Goal: Task Accomplishment & Management: Complete application form

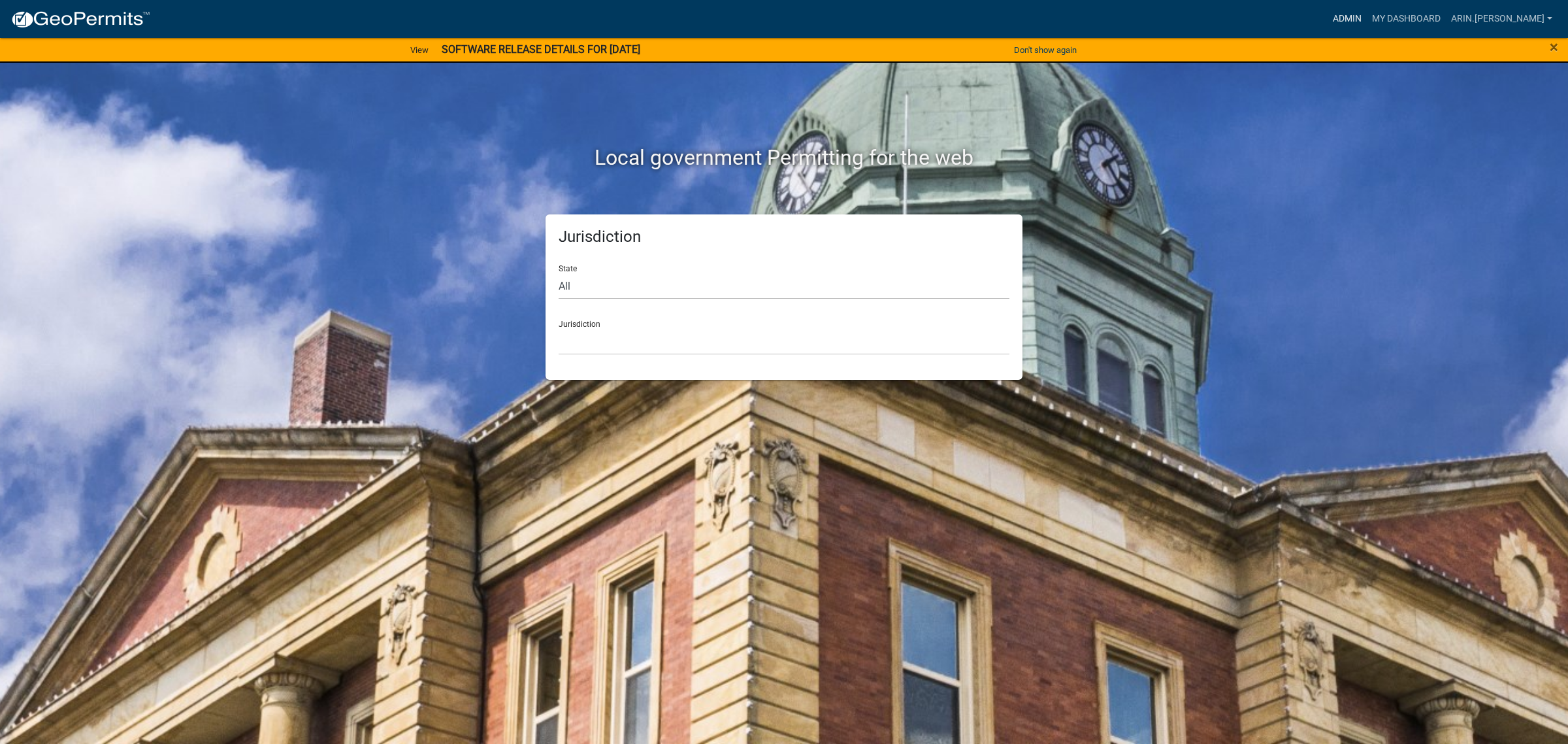
click at [1367, 13] on link "Admin" at bounding box center [1347, 19] width 39 height 24
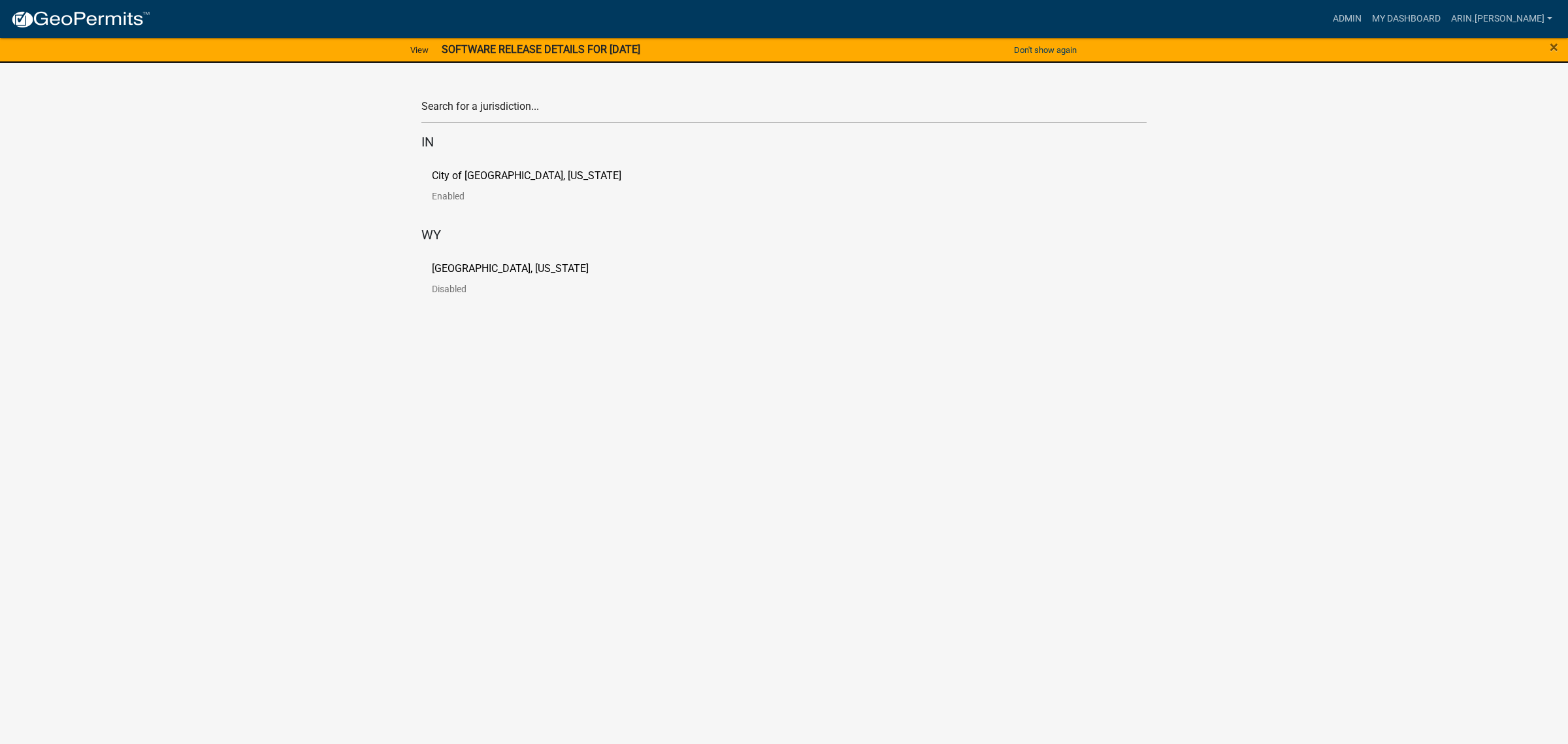
click at [511, 264] on p "[GEOGRAPHIC_DATA], [US_STATE]" at bounding box center [510, 269] width 157 height 11
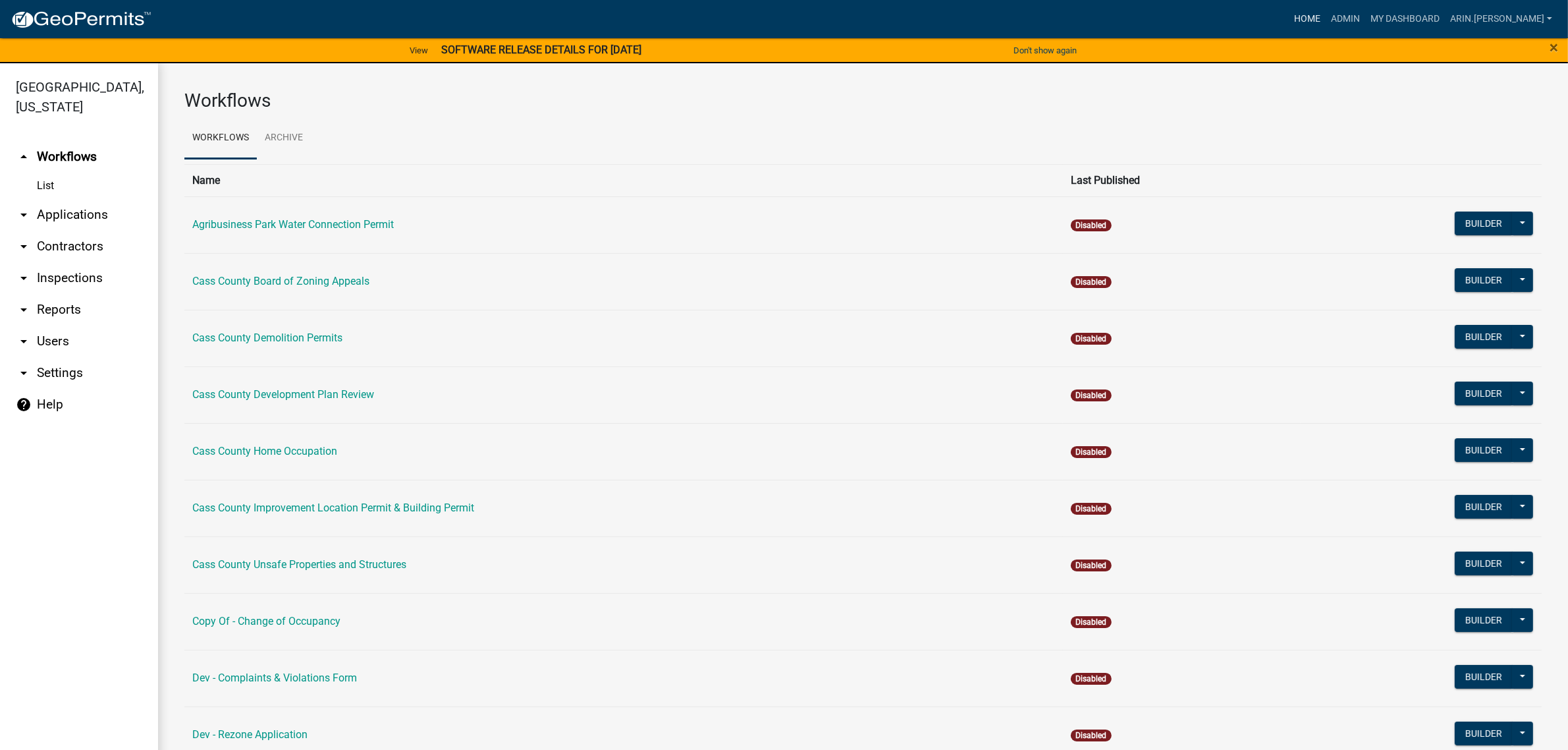
click at [1325, 19] on link "Home" at bounding box center [1306, 19] width 36 height 25
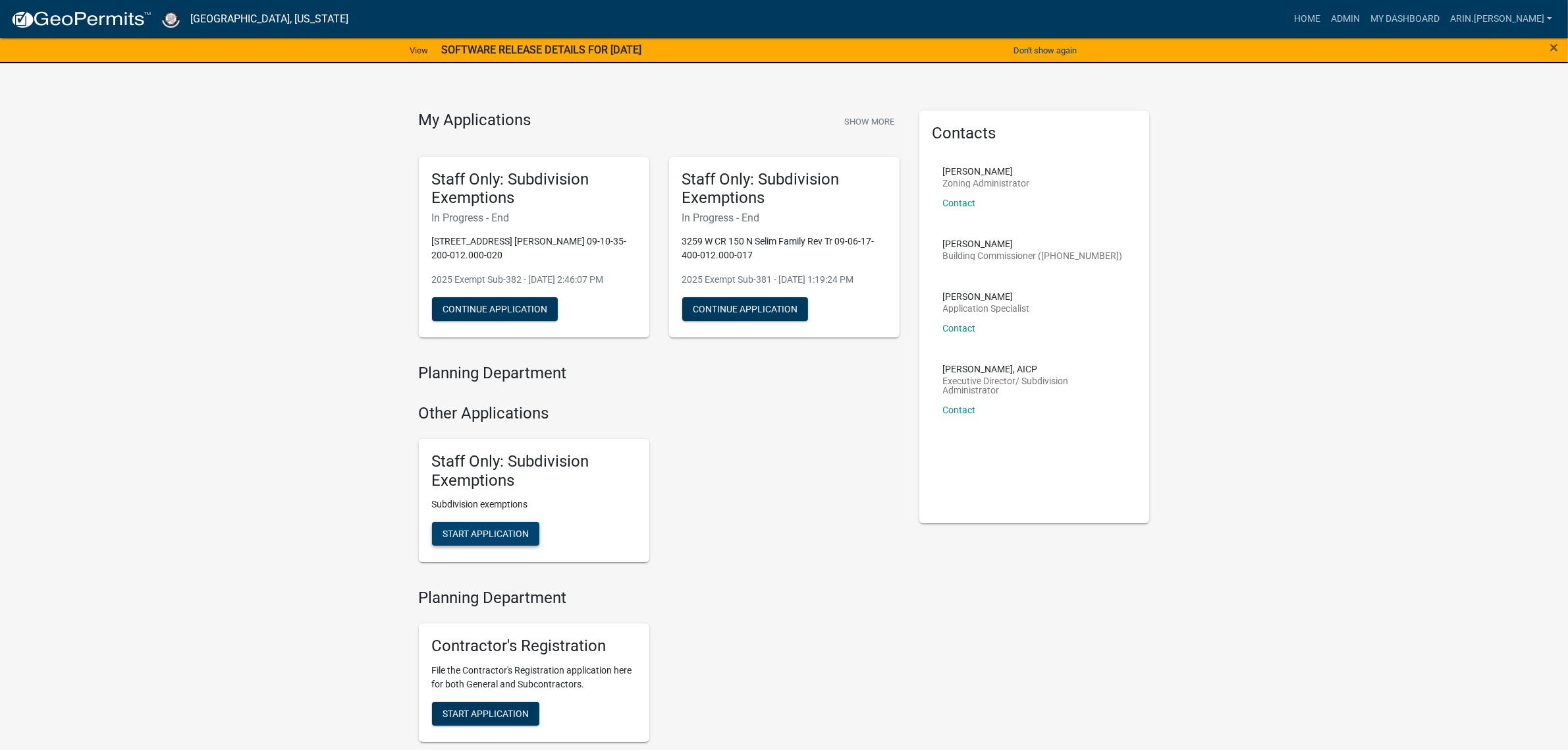
click at [507, 533] on span "Start Application" at bounding box center [486, 533] width 87 height 11
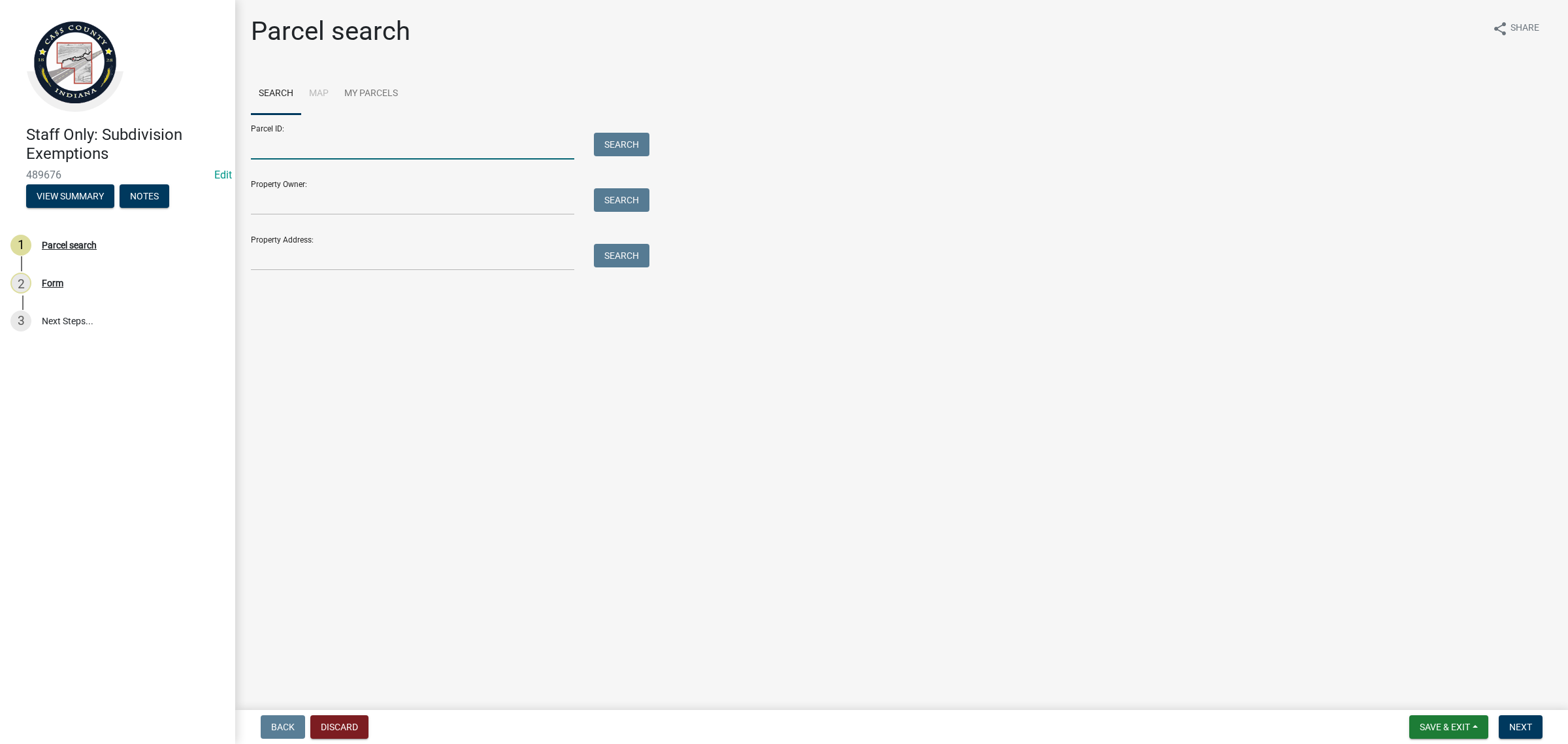
drag, startPoint x: 356, startPoint y: 158, endPoint x: 356, endPoint y: 147, distance: 11.0
click at [356, 158] on input "Parcel ID:" at bounding box center [412, 145] width 323 height 26
paste input "09-07-16-400-006.000-005"
click at [273, 151] on input "09-07-16-400-006.000-005" at bounding box center [412, 145] width 323 height 26
type input "09-07-16-400-006.000-005"
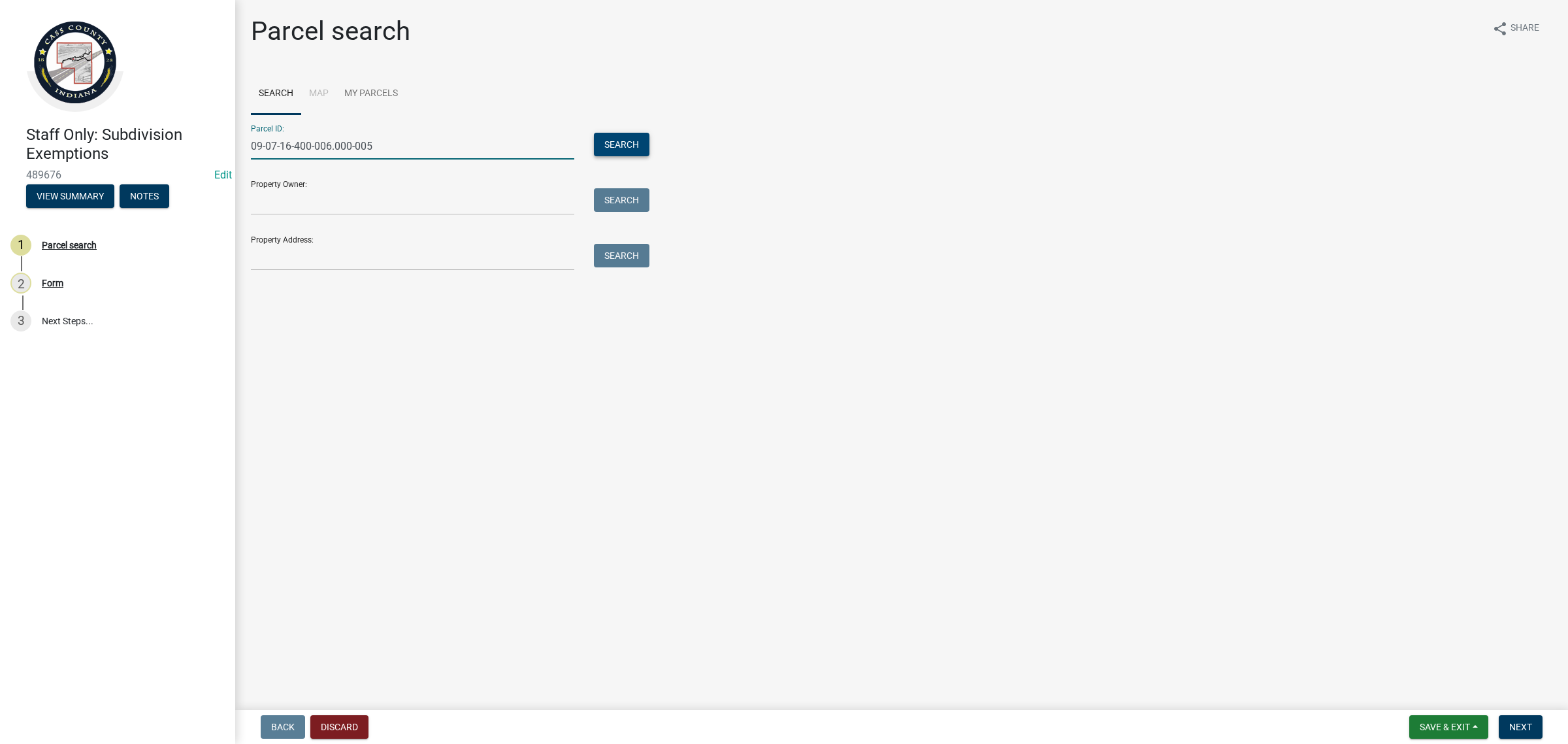
click at [631, 136] on button "Search" at bounding box center [621, 145] width 56 height 23
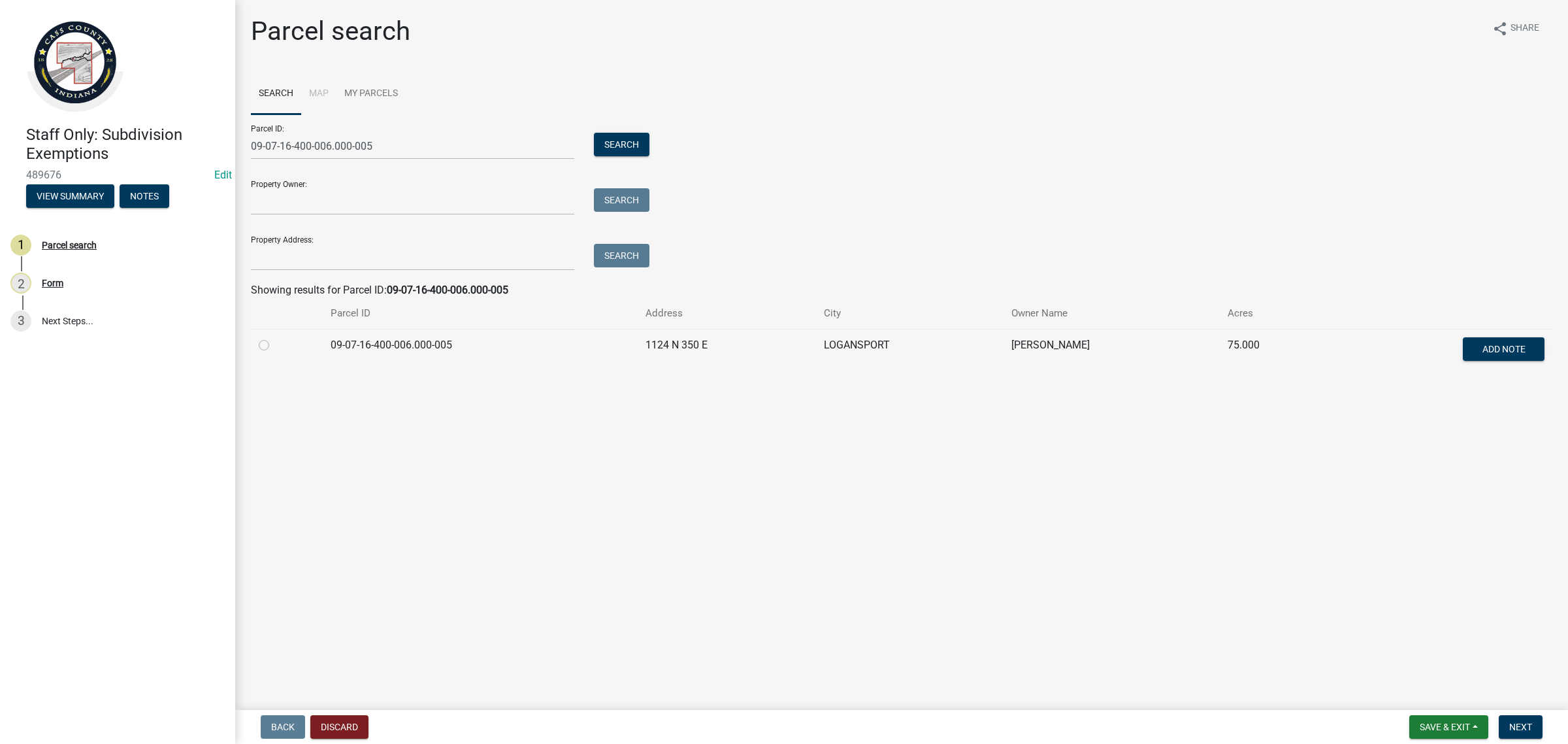
click at [274, 337] on label at bounding box center [274, 337] width 0 height 0
click at [274, 345] on input "radio" at bounding box center [278, 341] width 9 height 9
radio input "true"
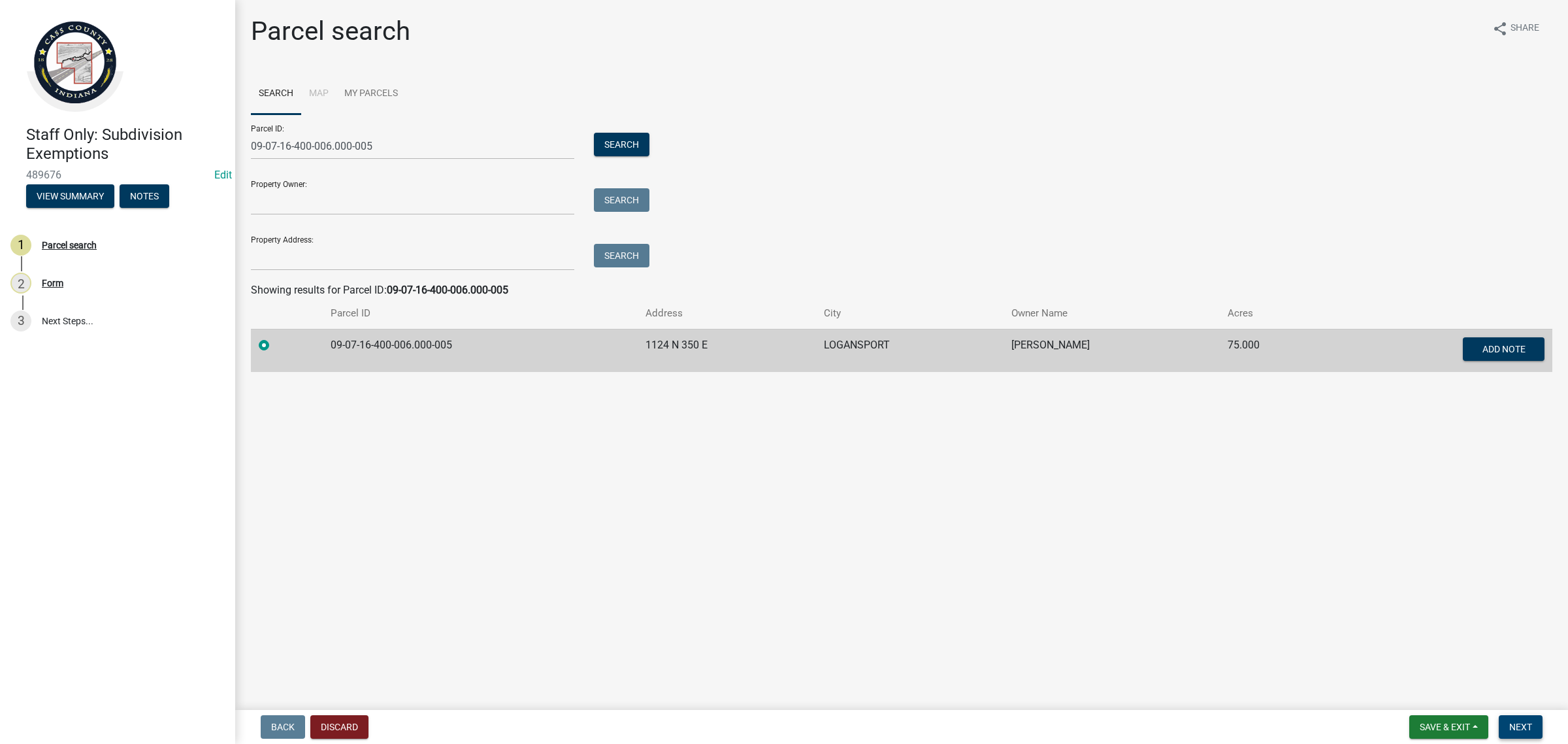
click at [1527, 723] on span "Next" at bounding box center [1520, 726] width 22 height 11
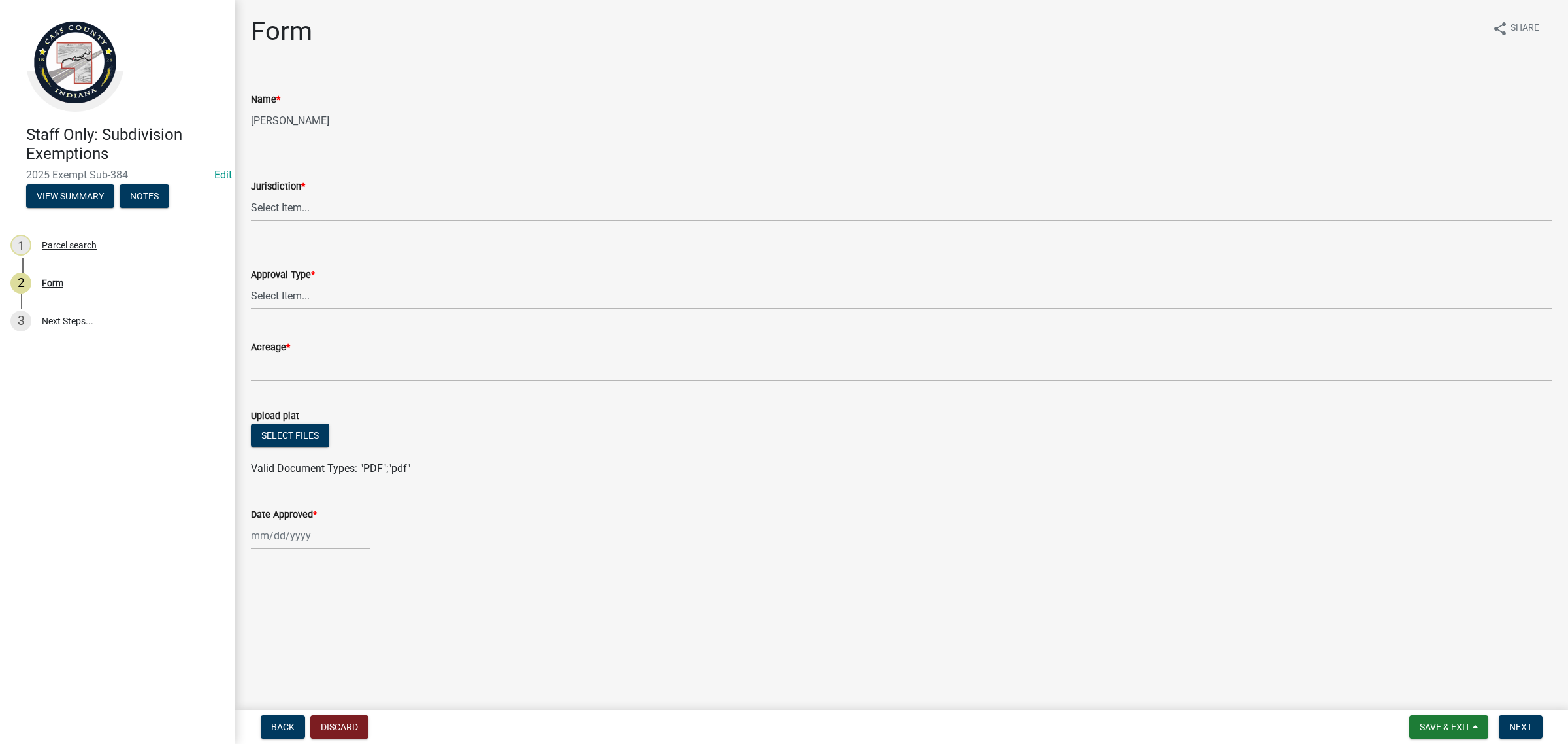
click at [278, 202] on select "Select Item... [GEOGRAPHIC_DATA] [PERSON_NAME][GEOGRAPHIC_DATA] (no jurisdictio…" at bounding box center [901, 207] width 1301 height 26
click at [251, 194] on select "Select Item... [GEOGRAPHIC_DATA] [PERSON_NAME][GEOGRAPHIC_DATA] (no jurisdictio…" at bounding box center [901, 207] width 1301 height 26
select select "6cbf9358-6b12-450d-b536-f3bc63061614"
click at [288, 286] on select "Select Item... No Jurisdiction Adjoining UNBUILDABLE Homestead/Business BUILDAB…" at bounding box center [901, 295] width 1301 height 26
click at [251, 282] on select "Select Item... No Jurisdiction Adjoining UNBUILDABLE Homestead/Business BUILDAB…" at bounding box center [901, 295] width 1301 height 26
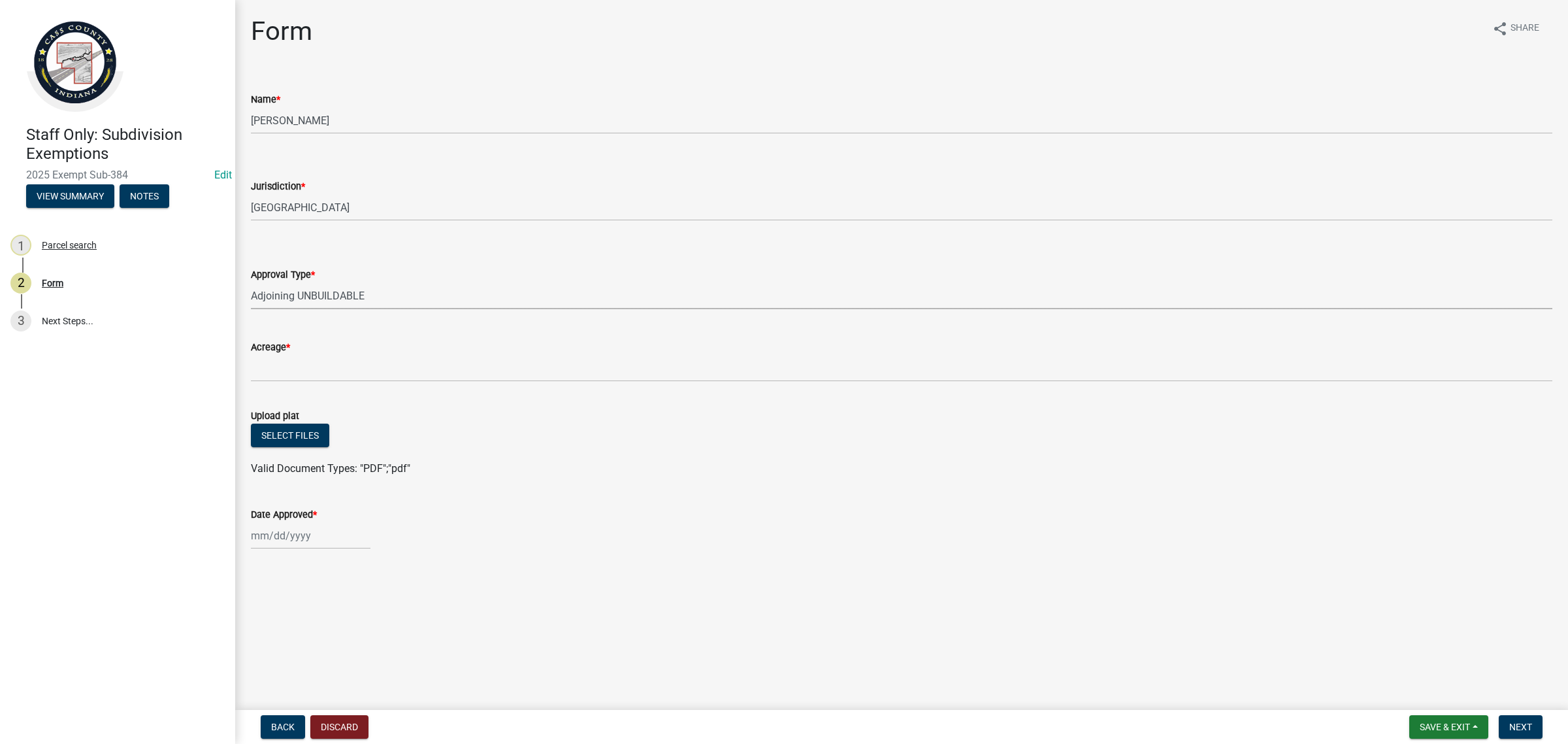
select select "3c2da1e7-b3ba-4bdb-bca5-74dcd9dd0993"
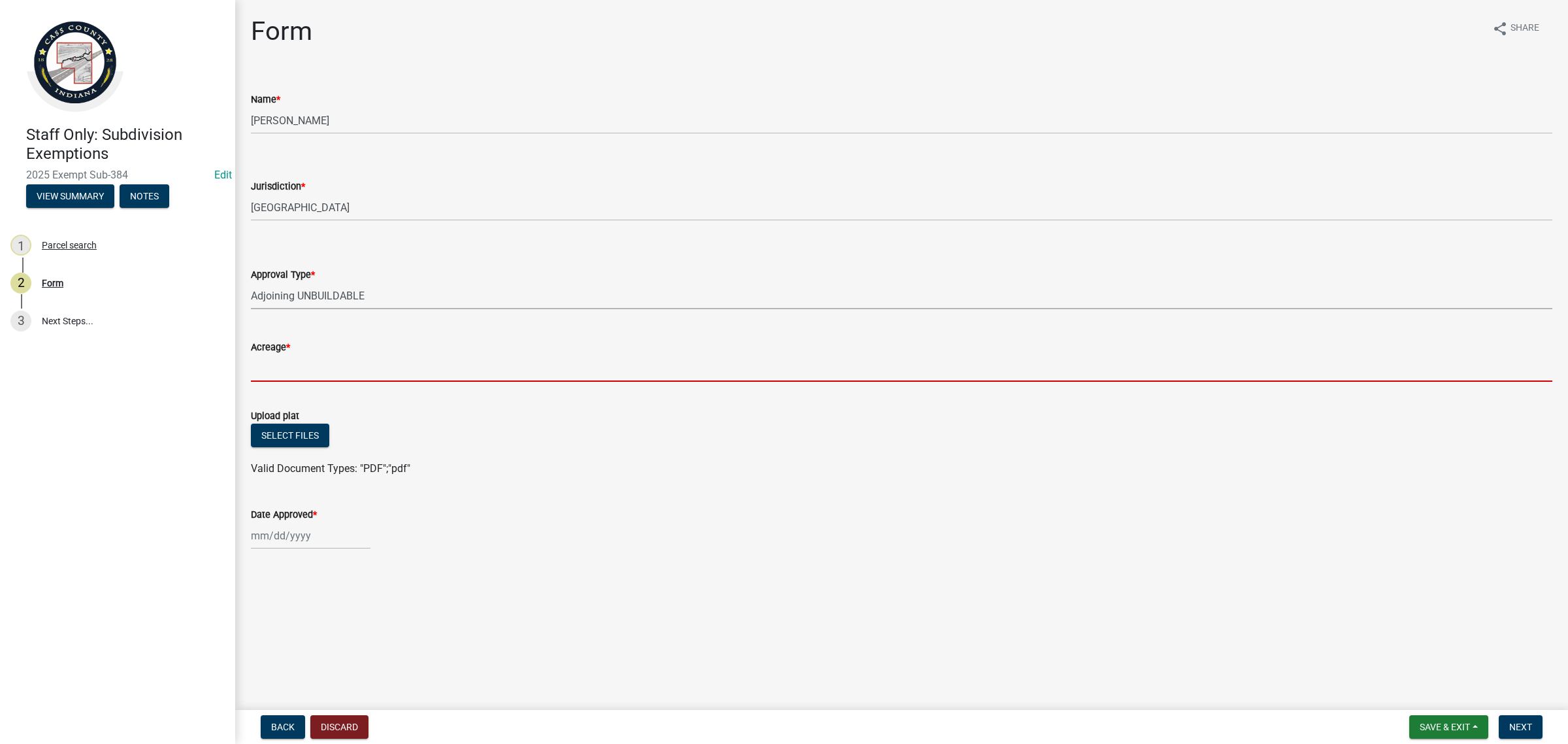
click at [306, 380] on input "Acreage *" at bounding box center [901, 367] width 1301 height 26
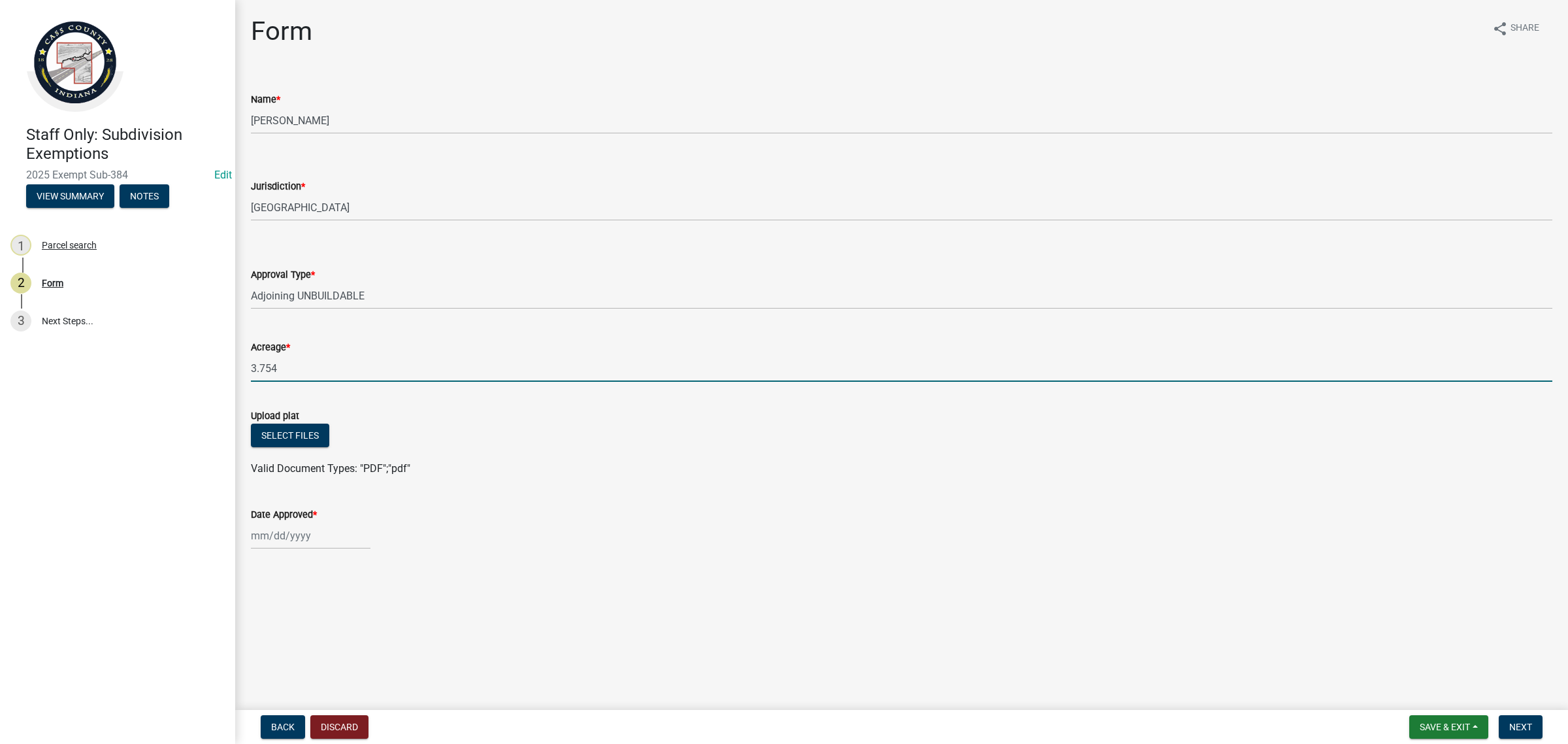
type input "3.754"
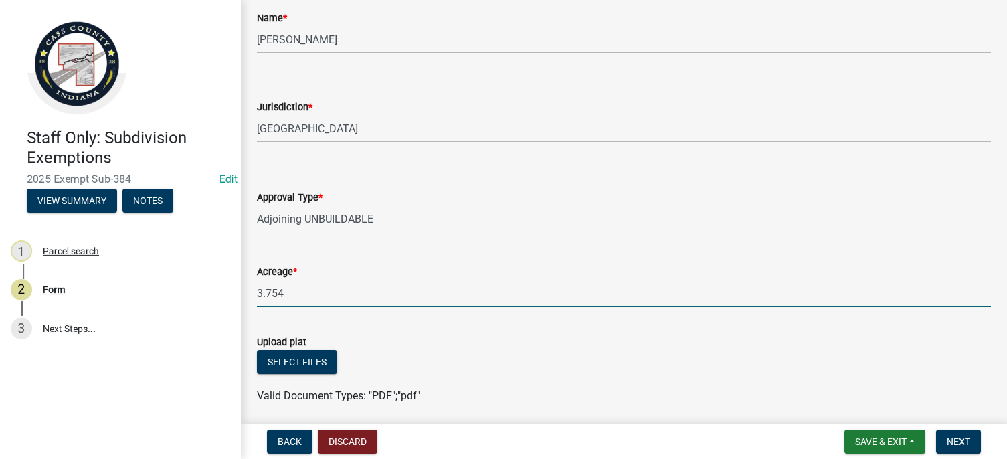
scroll to position [207, 0]
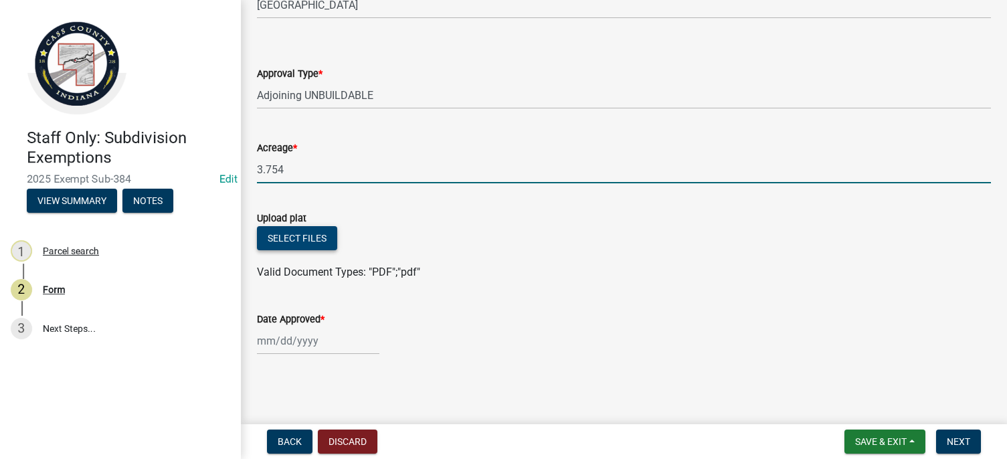
click at [296, 230] on button "Select files" at bounding box center [297, 238] width 80 height 24
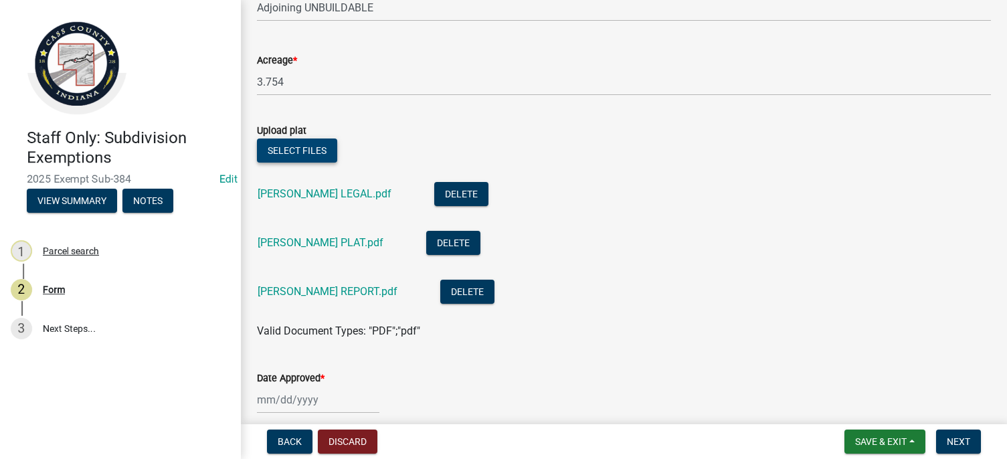
scroll to position [353, 0]
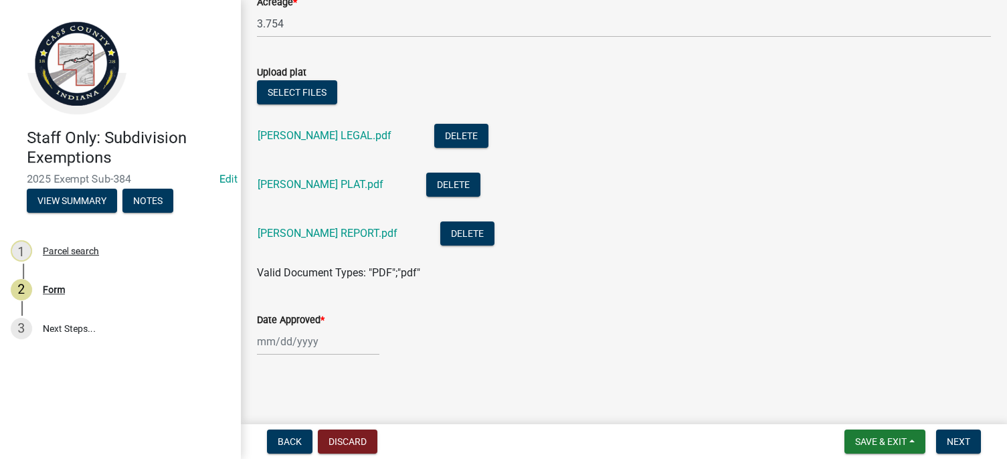
click at [276, 353] on div at bounding box center [318, 341] width 122 height 27
select select "10"
select select "2025"
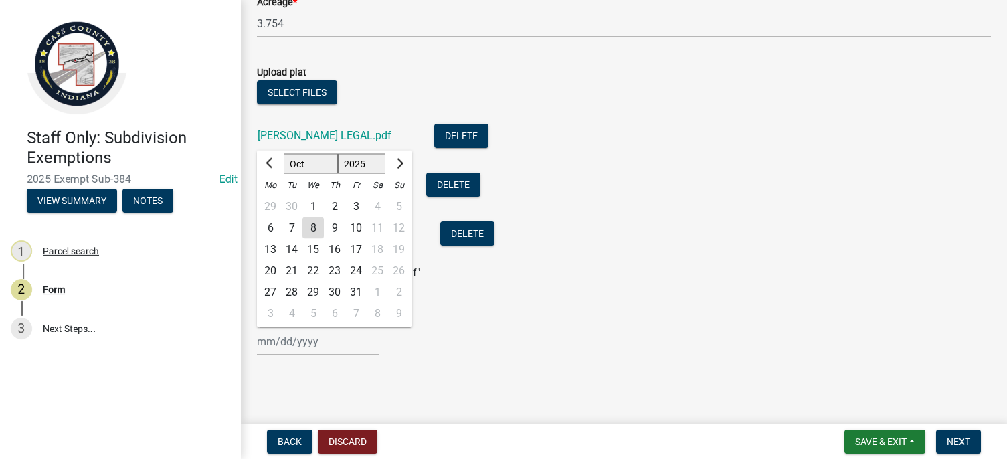
click at [307, 231] on div "8" at bounding box center [313, 228] width 21 height 21
type input "[DATE]"
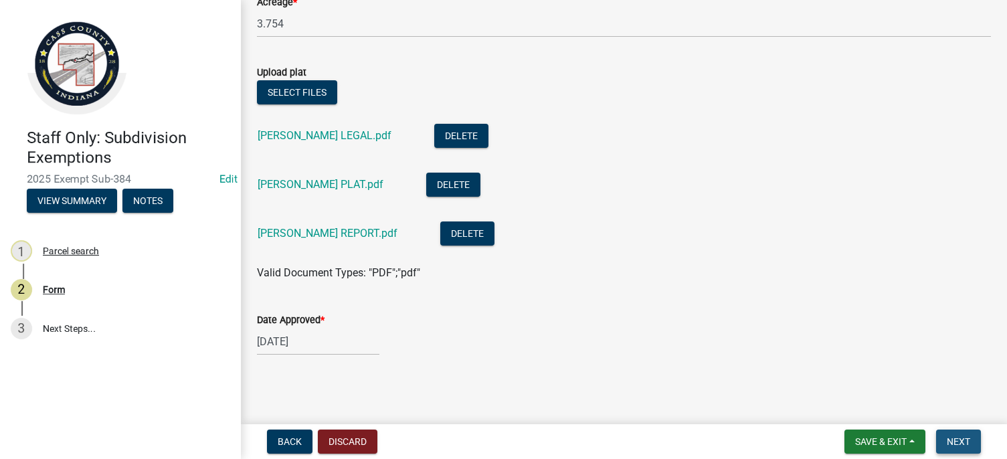
click at [966, 446] on span "Next" at bounding box center [958, 441] width 23 height 11
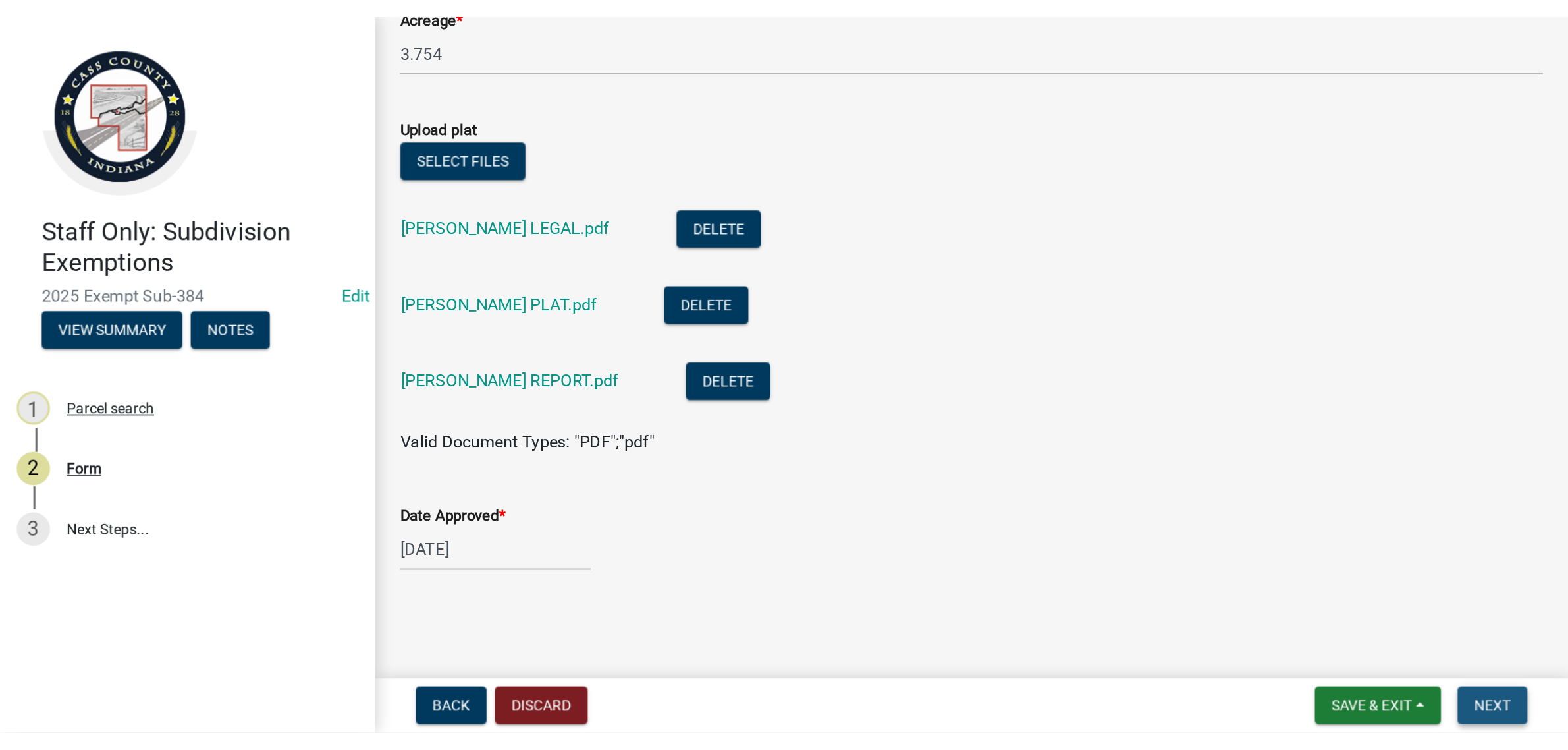
scroll to position [0, 0]
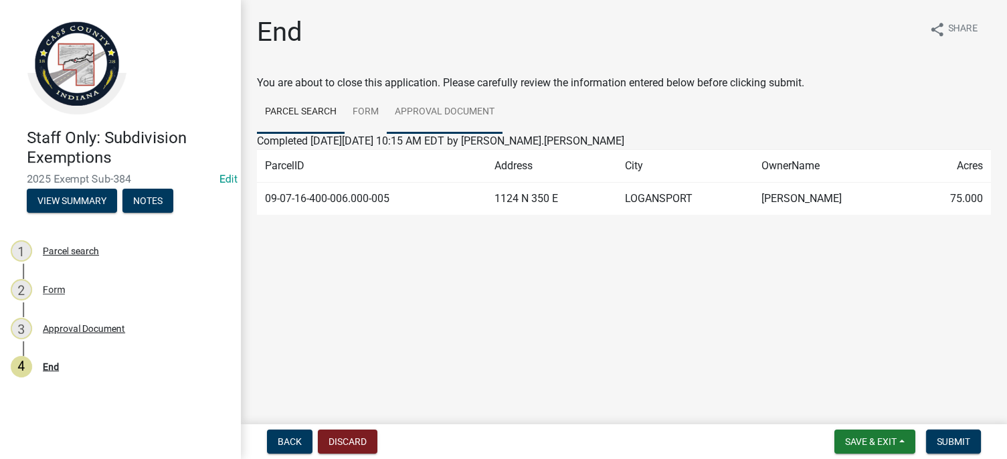
click at [437, 118] on link "Approval Document" at bounding box center [445, 112] width 116 height 43
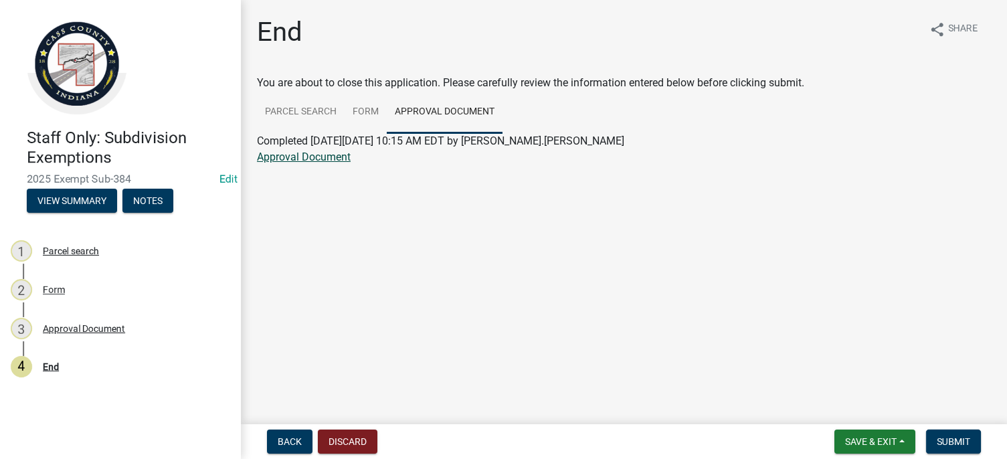
click at [323, 159] on link "Approval Document" at bounding box center [304, 157] width 94 height 13
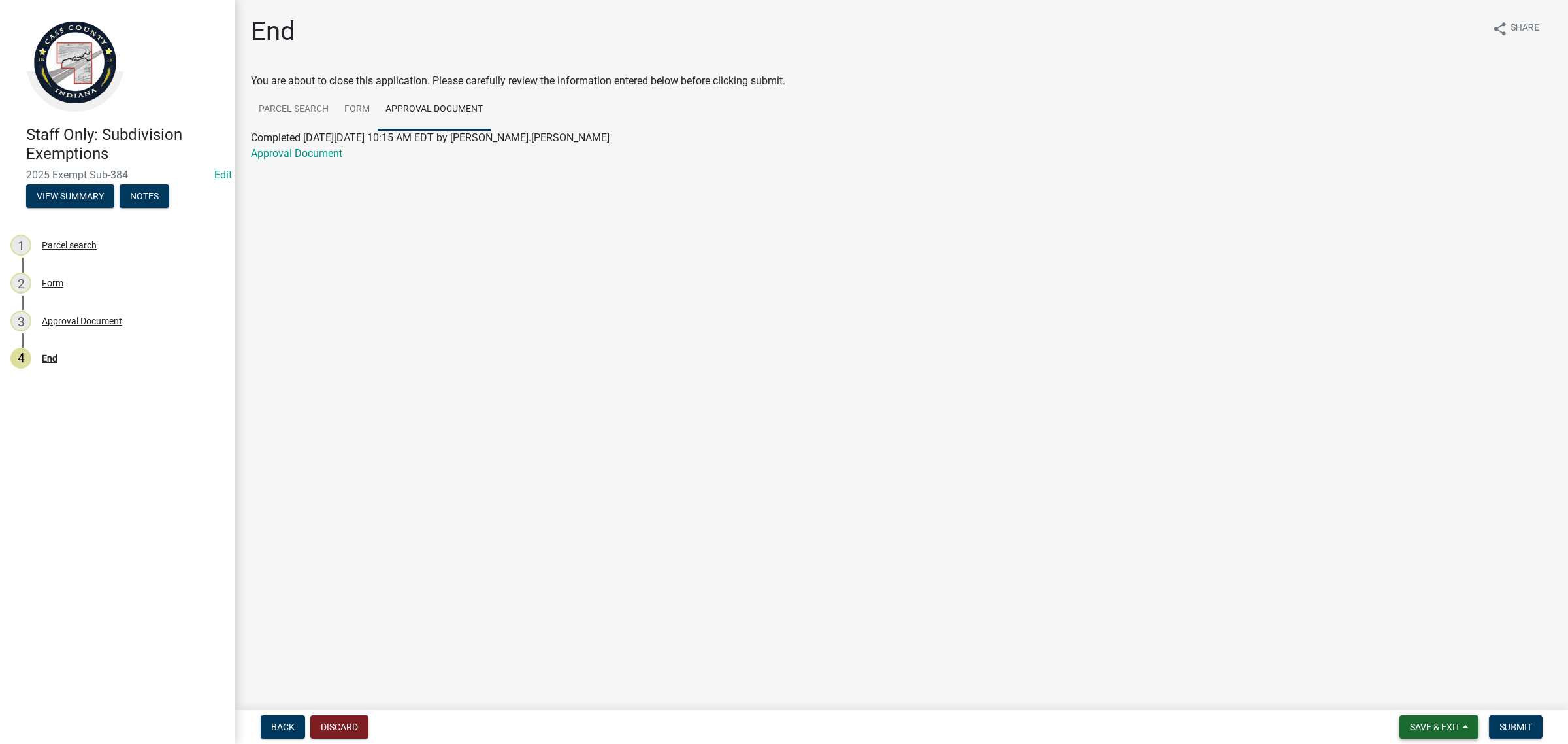
click at [1473, 730] on button "Save & Exit" at bounding box center [1439, 726] width 79 height 23
click at [1429, 703] on button "Save & Exit" at bounding box center [1426, 693] width 104 height 31
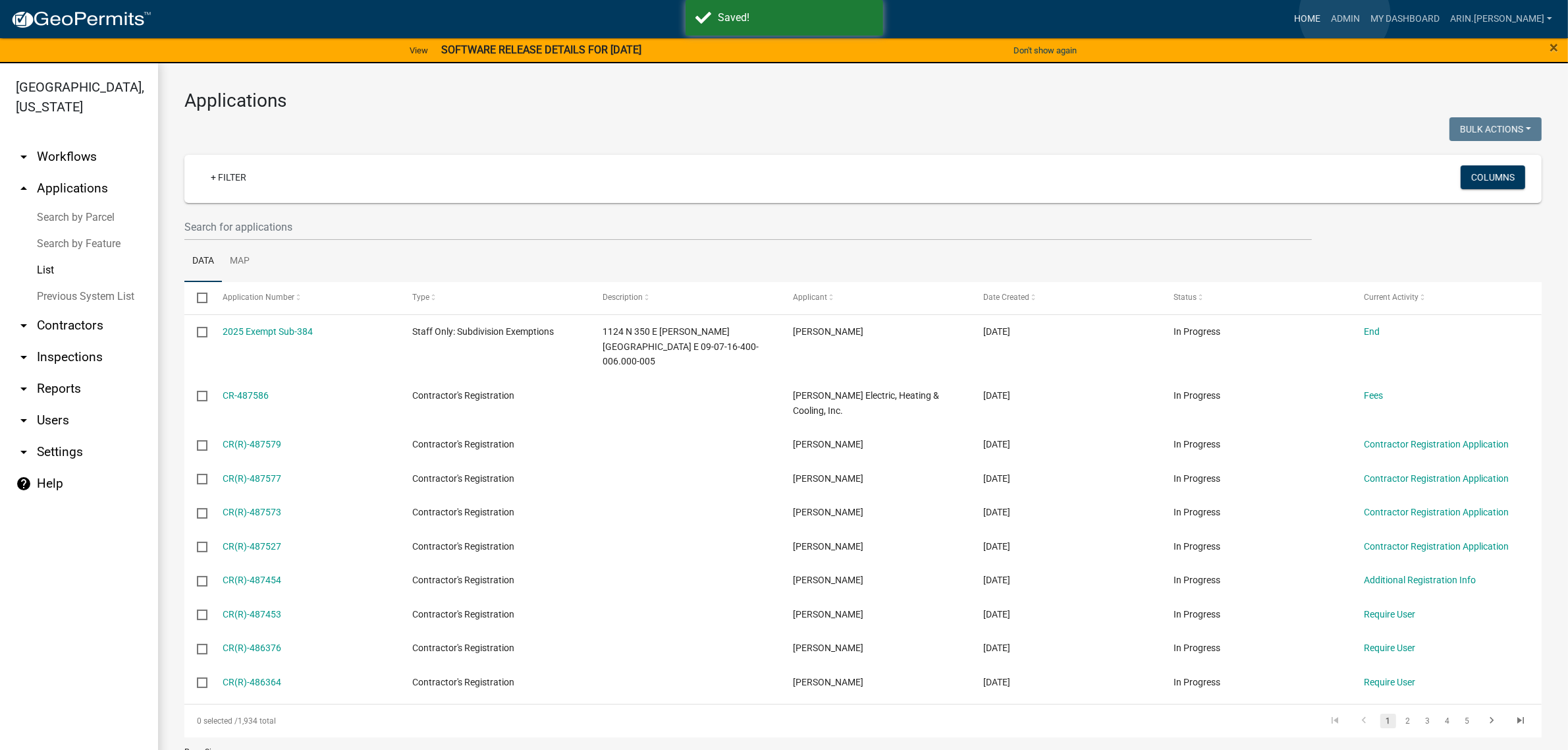
click at [1325, 15] on link "Home" at bounding box center [1306, 19] width 36 height 25
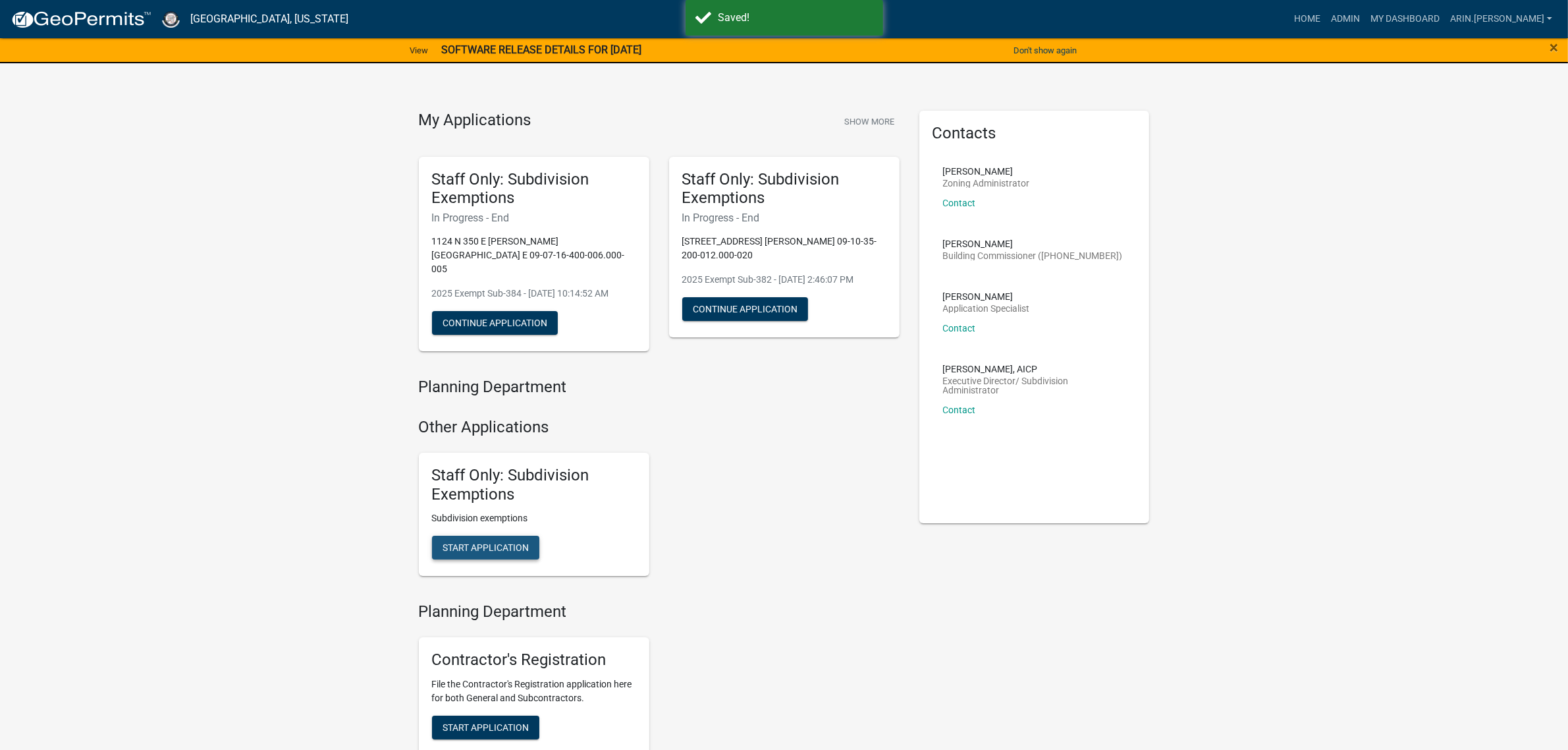
click at [468, 542] on span "Start Application" at bounding box center [486, 547] width 87 height 11
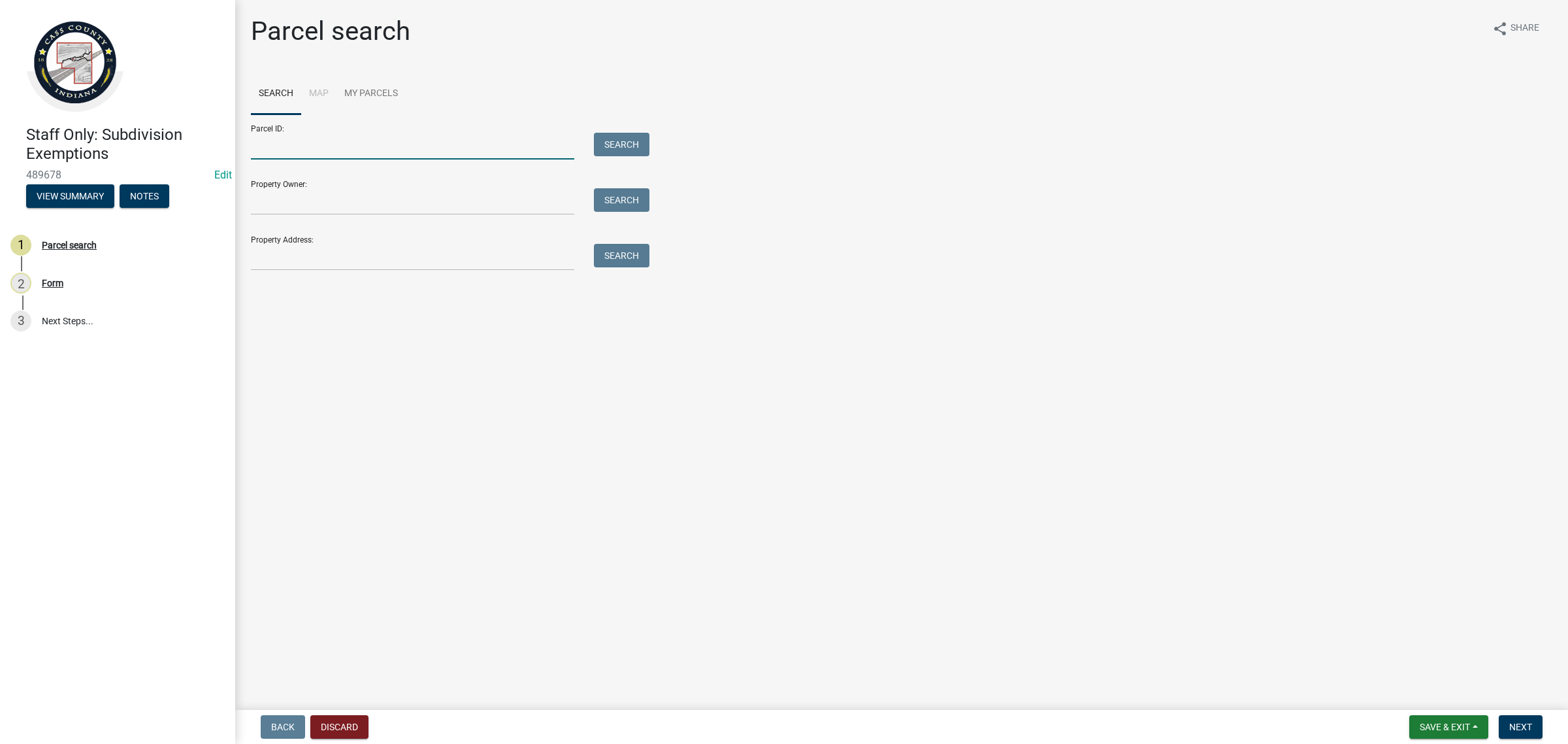
click at [384, 157] on input "Parcel ID:" at bounding box center [412, 145] width 323 height 26
paste input "09-14-31-100-017.000-008"
drag, startPoint x: 260, startPoint y: 145, endPoint x: 269, endPoint y: 129, distance: 18.4
click at [262, 145] on input "09-14-31-100-017.000-008" at bounding box center [412, 145] width 323 height 26
type input "09-14-31-100-017.000-008"
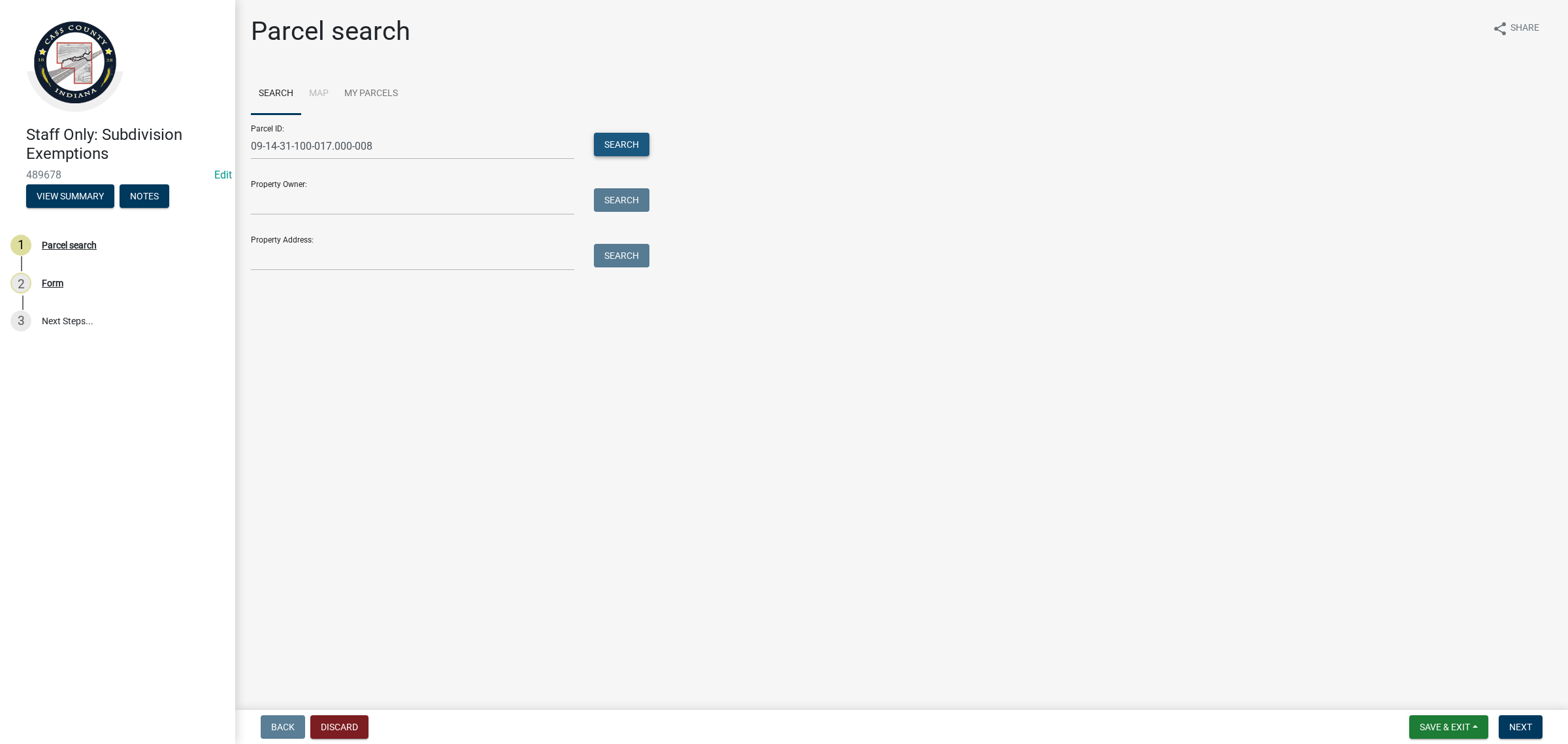
click at [636, 135] on button "Search" at bounding box center [621, 145] width 56 height 23
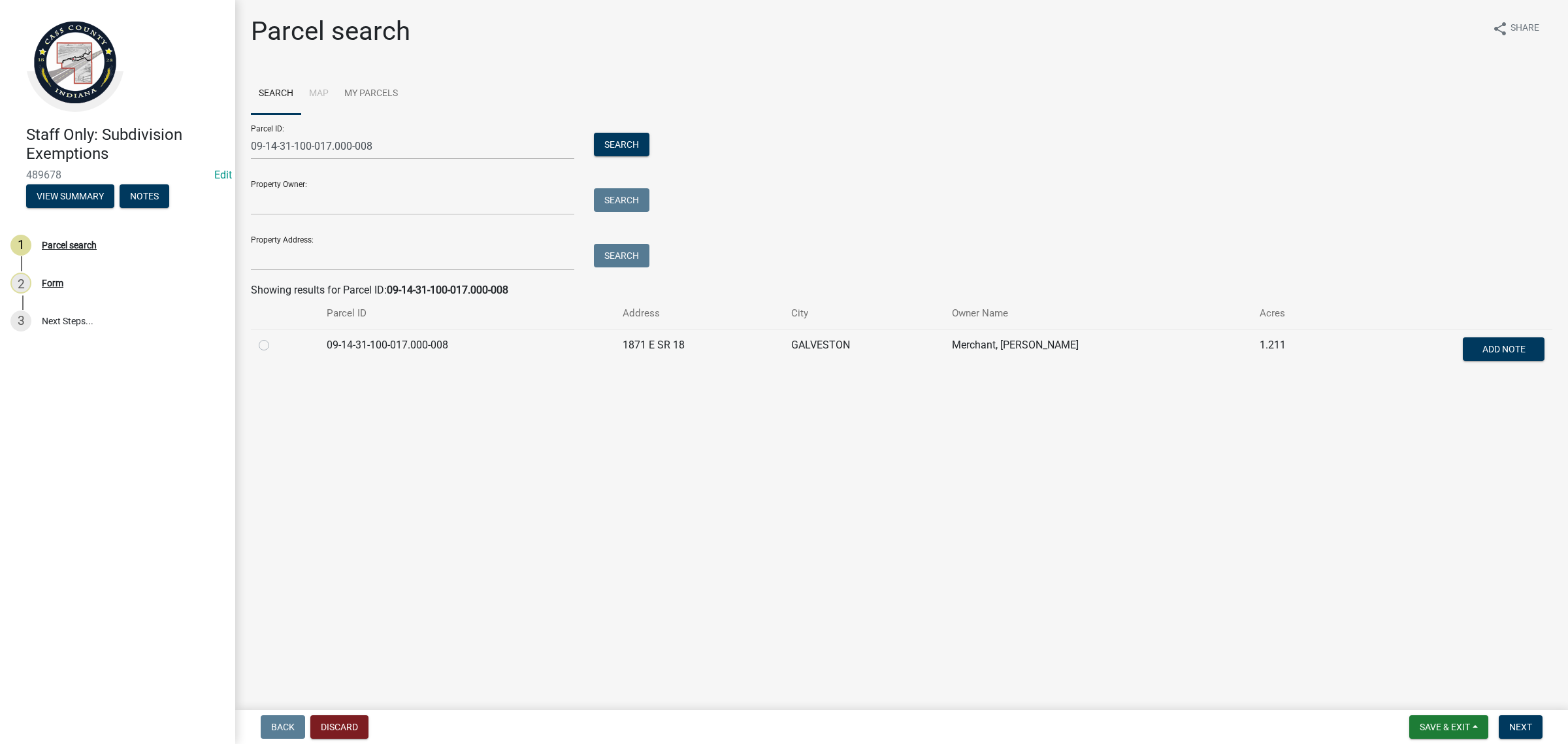
click at [274, 337] on label at bounding box center [274, 337] width 0 height 0
click at [274, 344] on input "radio" at bounding box center [278, 341] width 9 height 9
radio input "true"
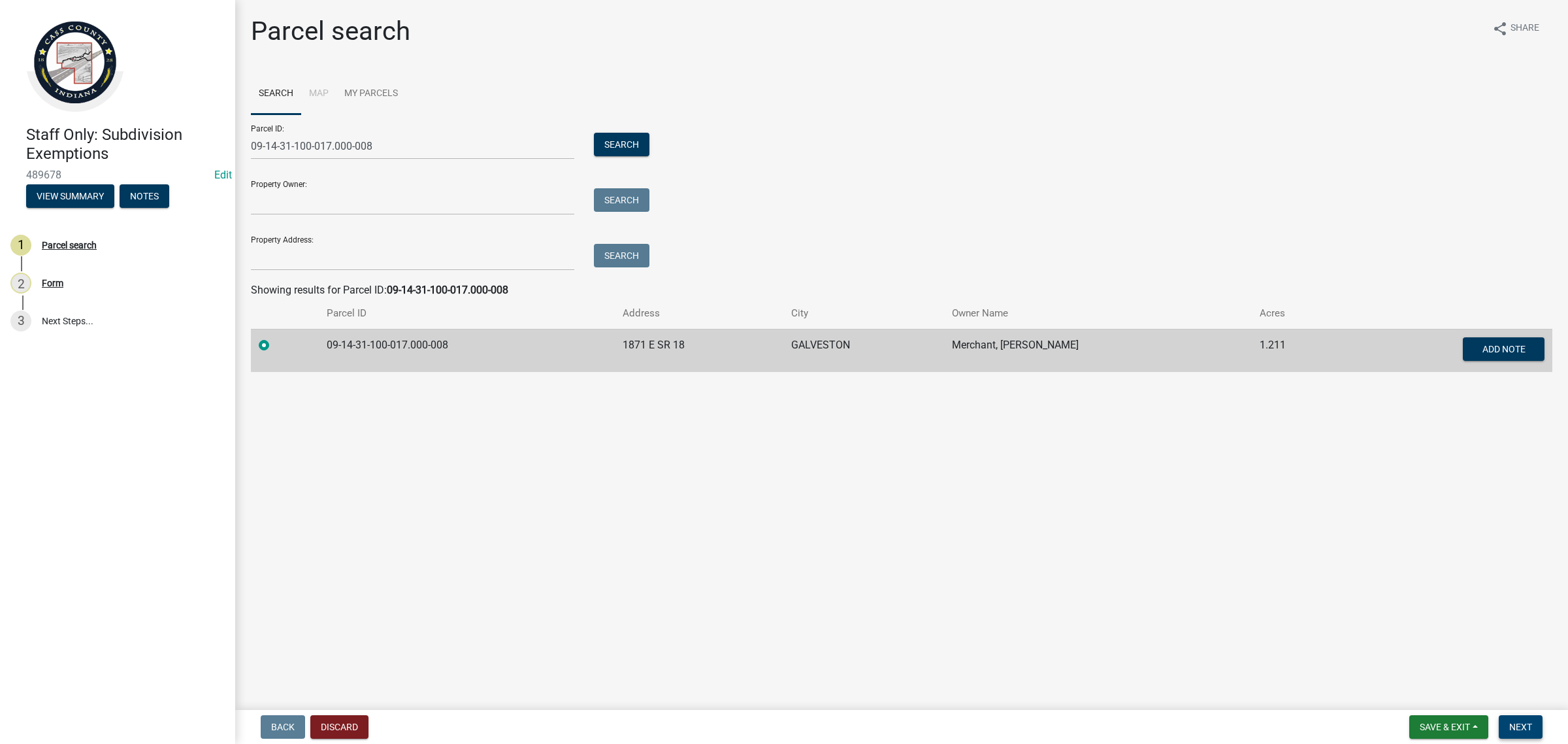
click at [1514, 728] on span "Next" at bounding box center [1520, 726] width 22 height 11
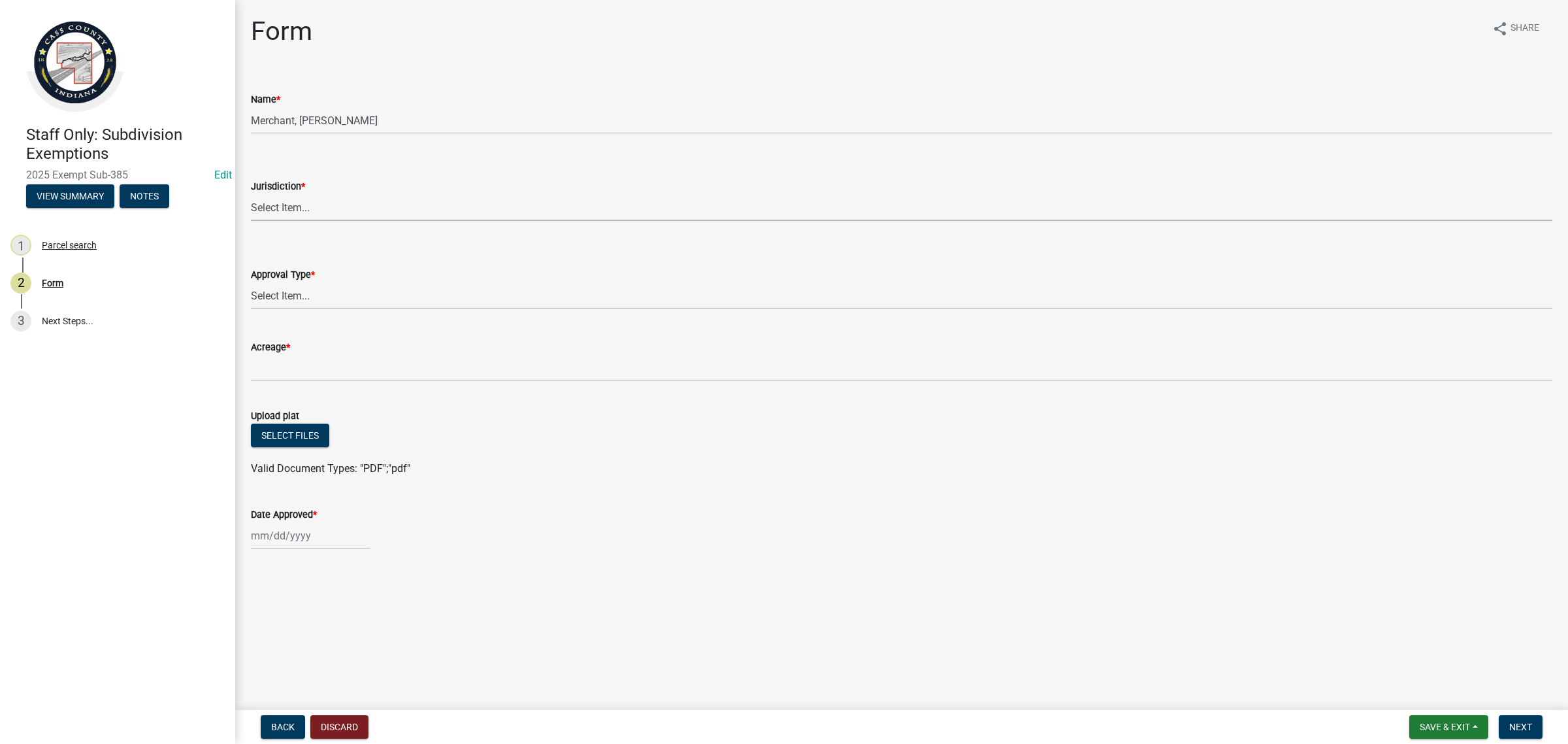
click at [370, 197] on select "Select Item... [GEOGRAPHIC_DATA] [PERSON_NAME][GEOGRAPHIC_DATA] (no jurisdictio…" at bounding box center [901, 207] width 1301 height 26
click at [251, 194] on select "Select Item... [GEOGRAPHIC_DATA] [PERSON_NAME][GEOGRAPHIC_DATA] (no jurisdictio…" at bounding box center [901, 207] width 1301 height 26
select select "6cbf9358-6b12-450d-b536-f3bc63061614"
click at [310, 296] on select "Select Item... No Jurisdiction Adjoining UNBUILDABLE Homestead/Business BUILDAB…" at bounding box center [901, 295] width 1301 height 26
click at [251, 282] on select "Select Item... No Jurisdiction Adjoining UNBUILDABLE Homestead/Business BUILDAB…" at bounding box center [901, 295] width 1301 height 26
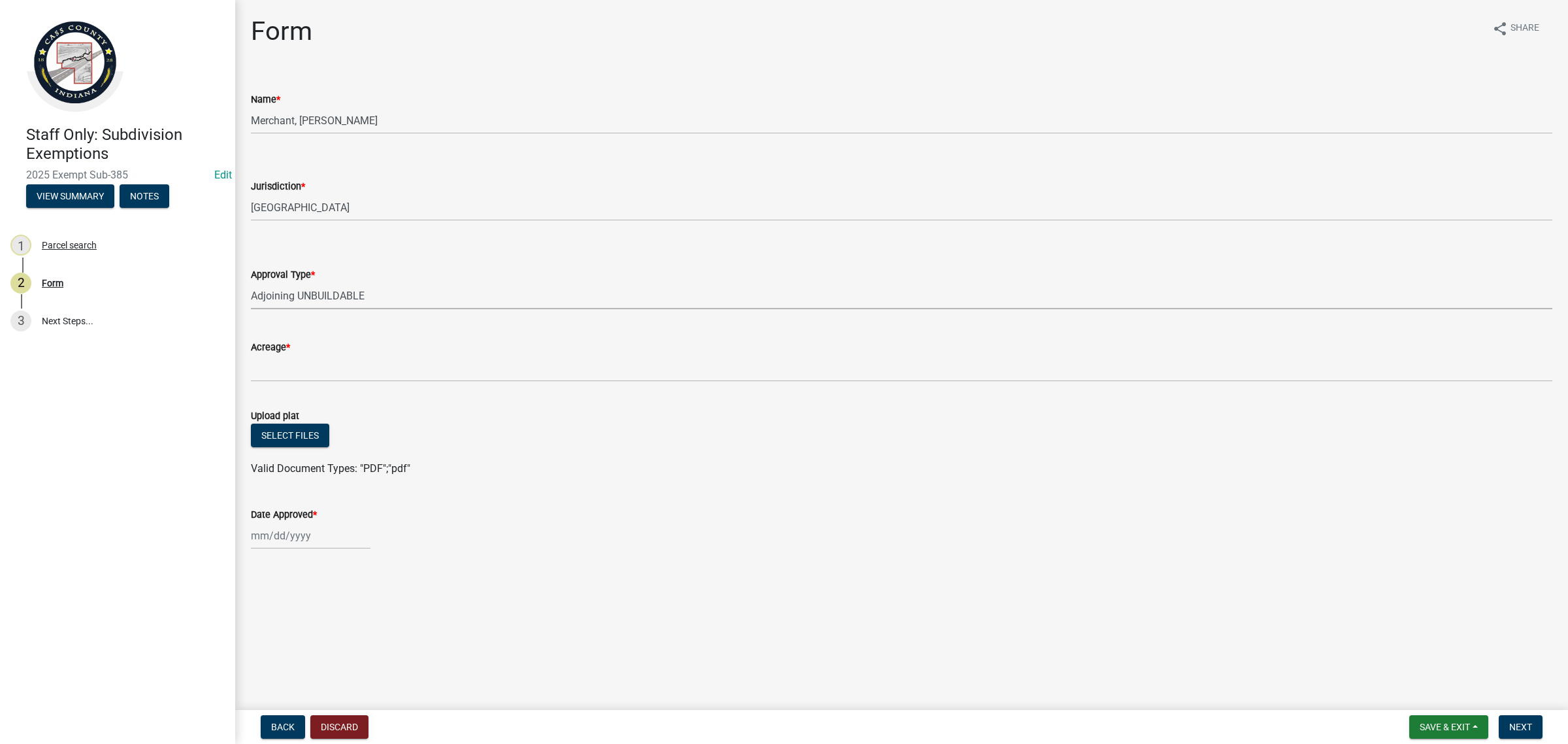
select select "3c2da1e7-b3ba-4bdb-bca5-74dcd9dd0993"
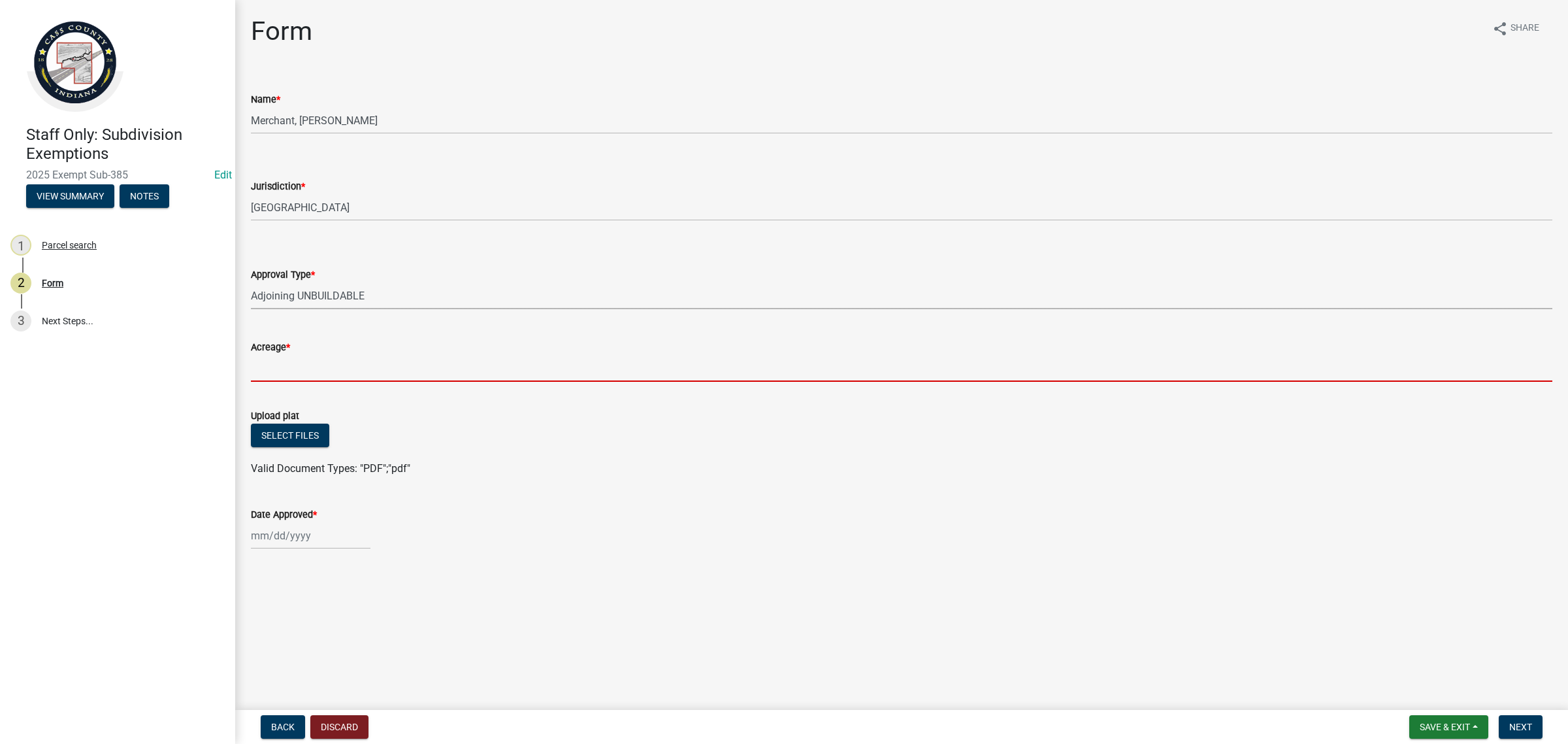
click at [313, 362] on input "Acreage *" at bounding box center [901, 367] width 1301 height 26
click at [286, 367] on input "Acreage *" at bounding box center [901, 367] width 1301 height 26
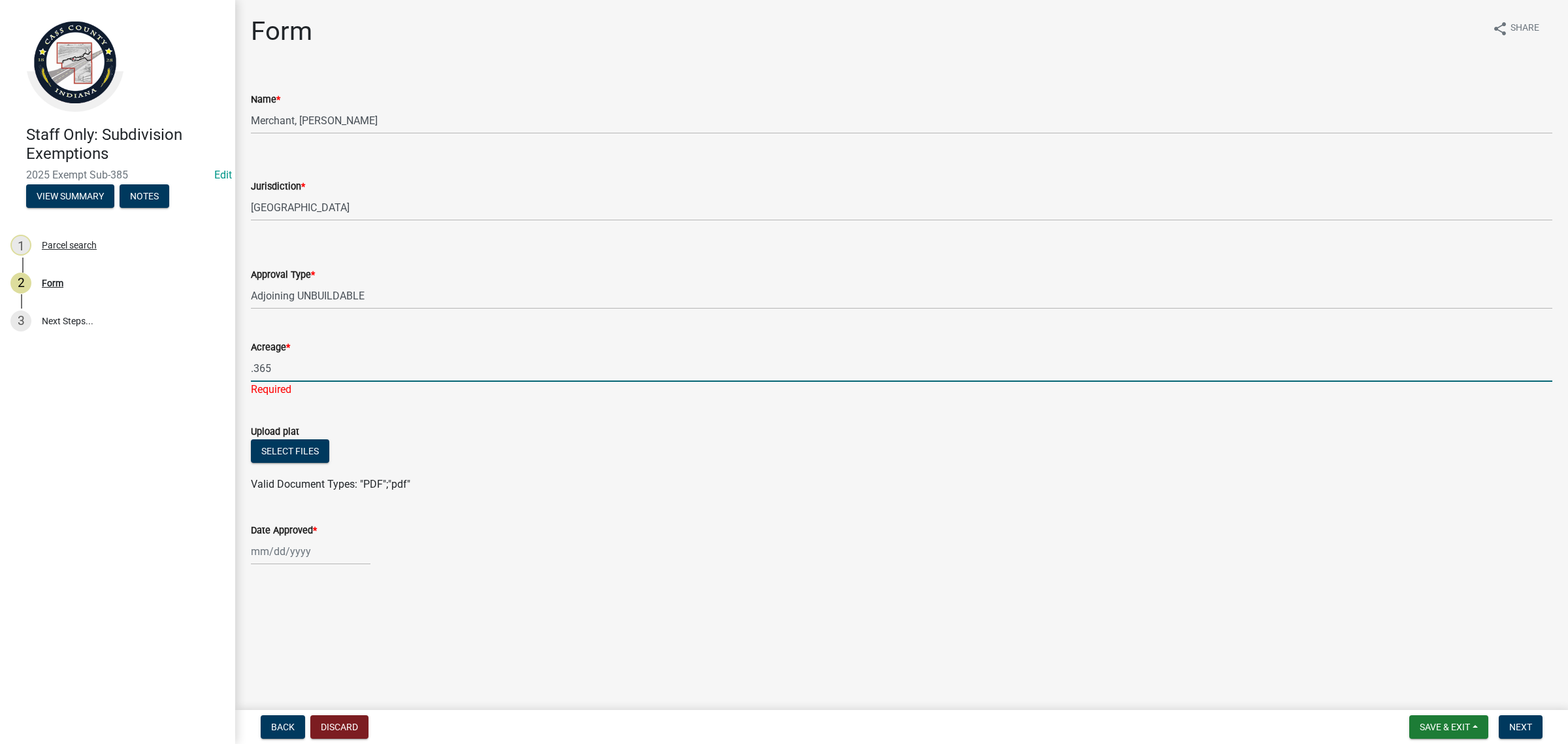
type input ".365"
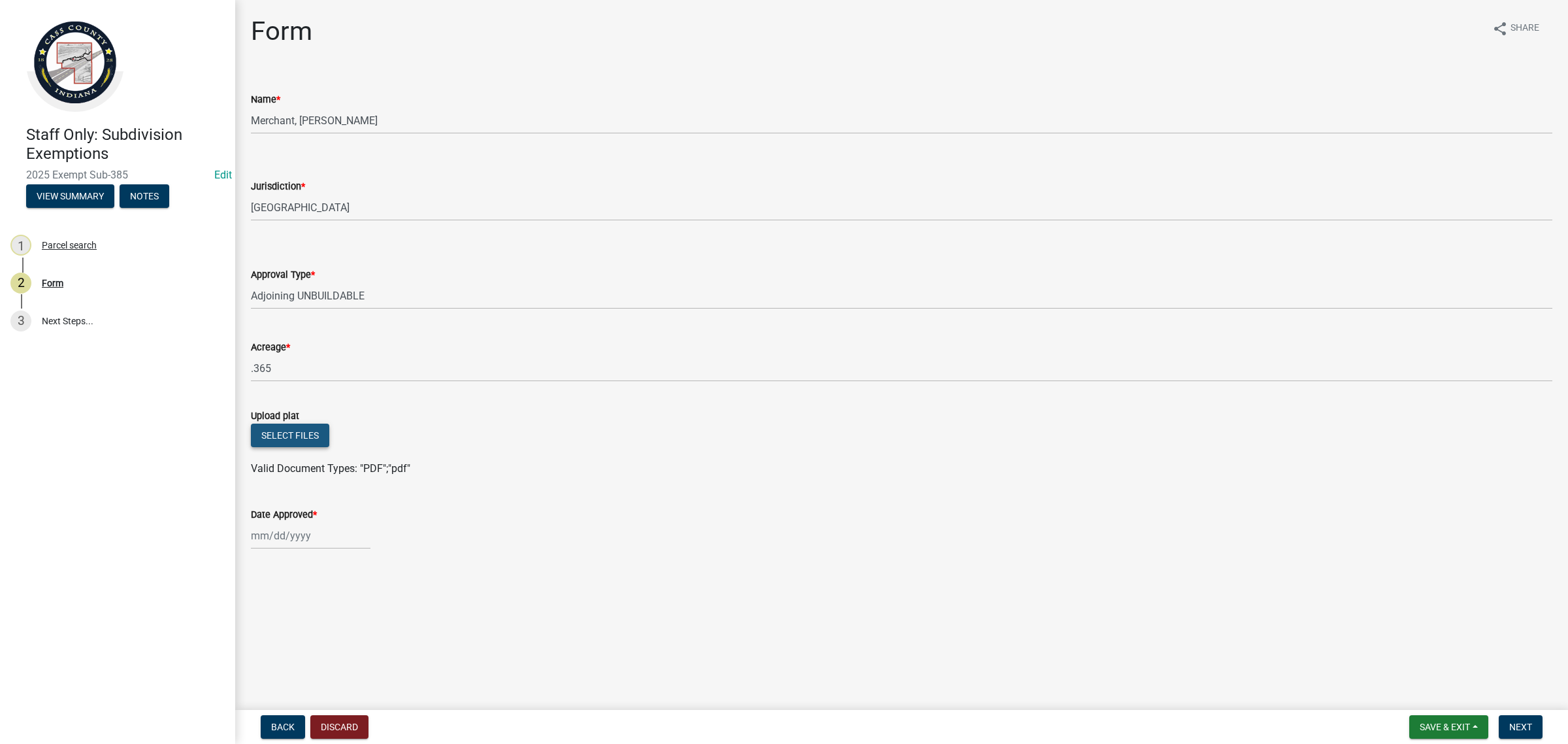
click at [282, 444] on button "Select files" at bounding box center [290, 435] width 78 height 23
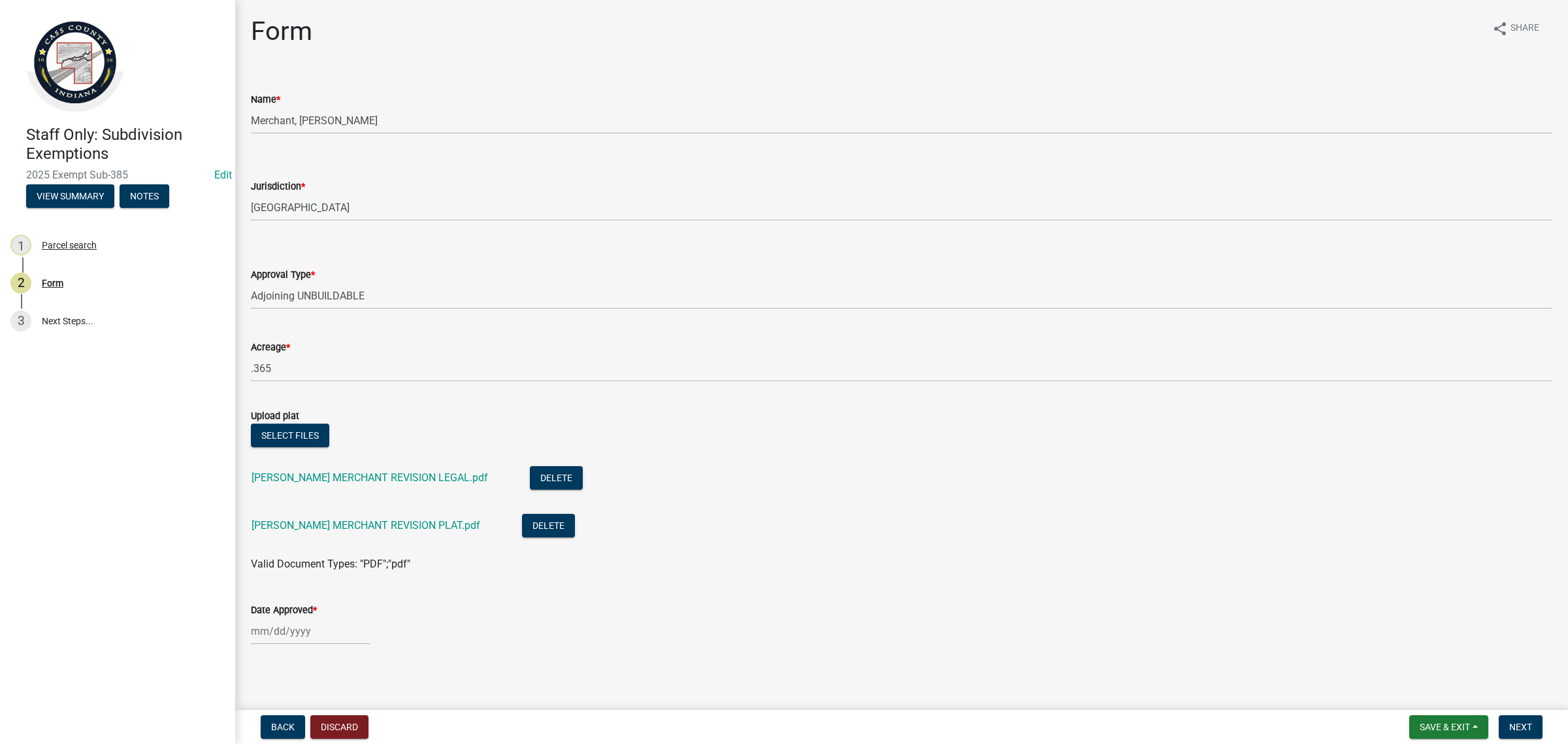
click at [308, 635] on div at bounding box center [310, 630] width 119 height 26
select select "10"
select select "2025"
click at [302, 524] on div "8" at bounding box center [306, 519] width 21 height 21
type input "[DATE]"
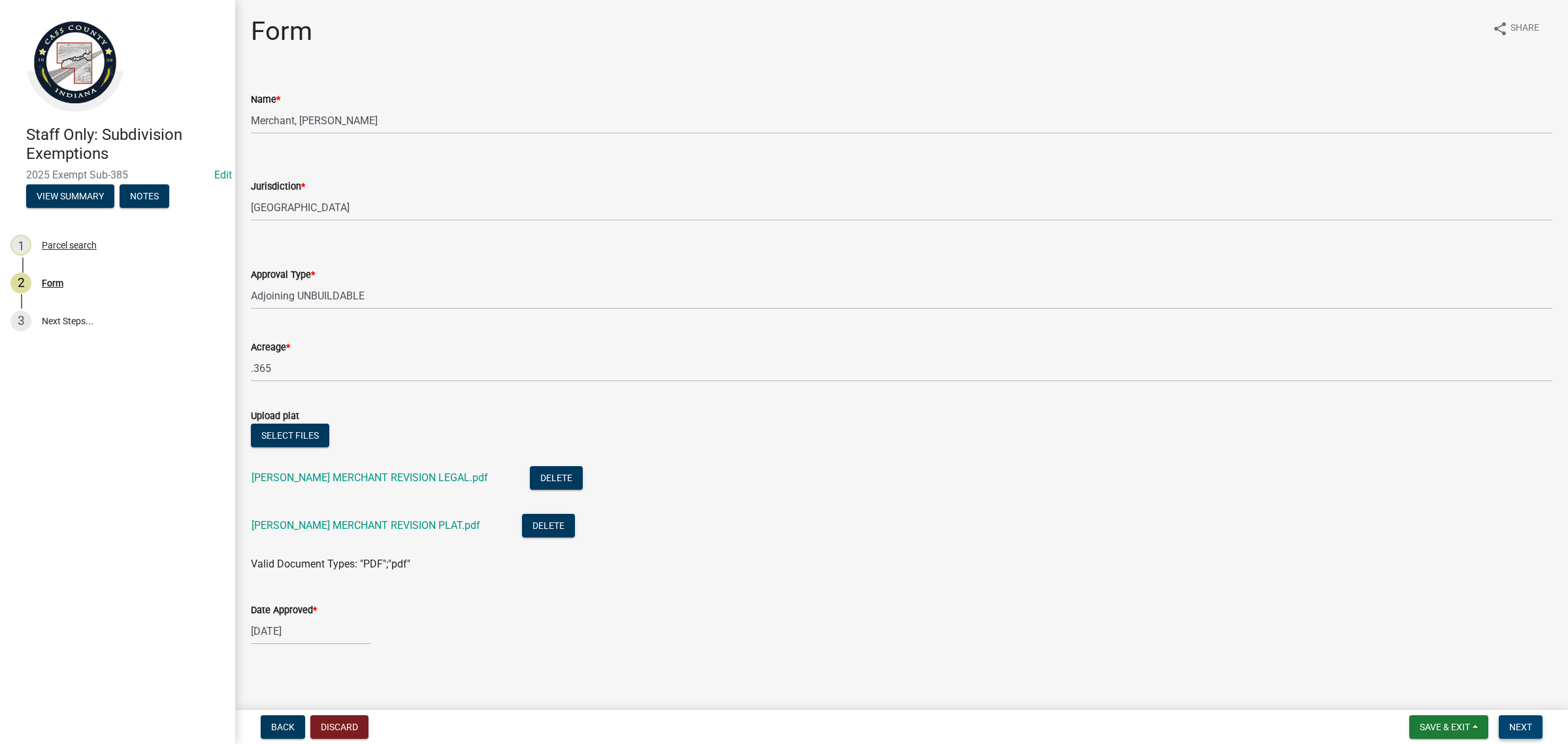
click at [1526, 718] on button "Next" at bounding box center [1520, 726] width 44 height 23
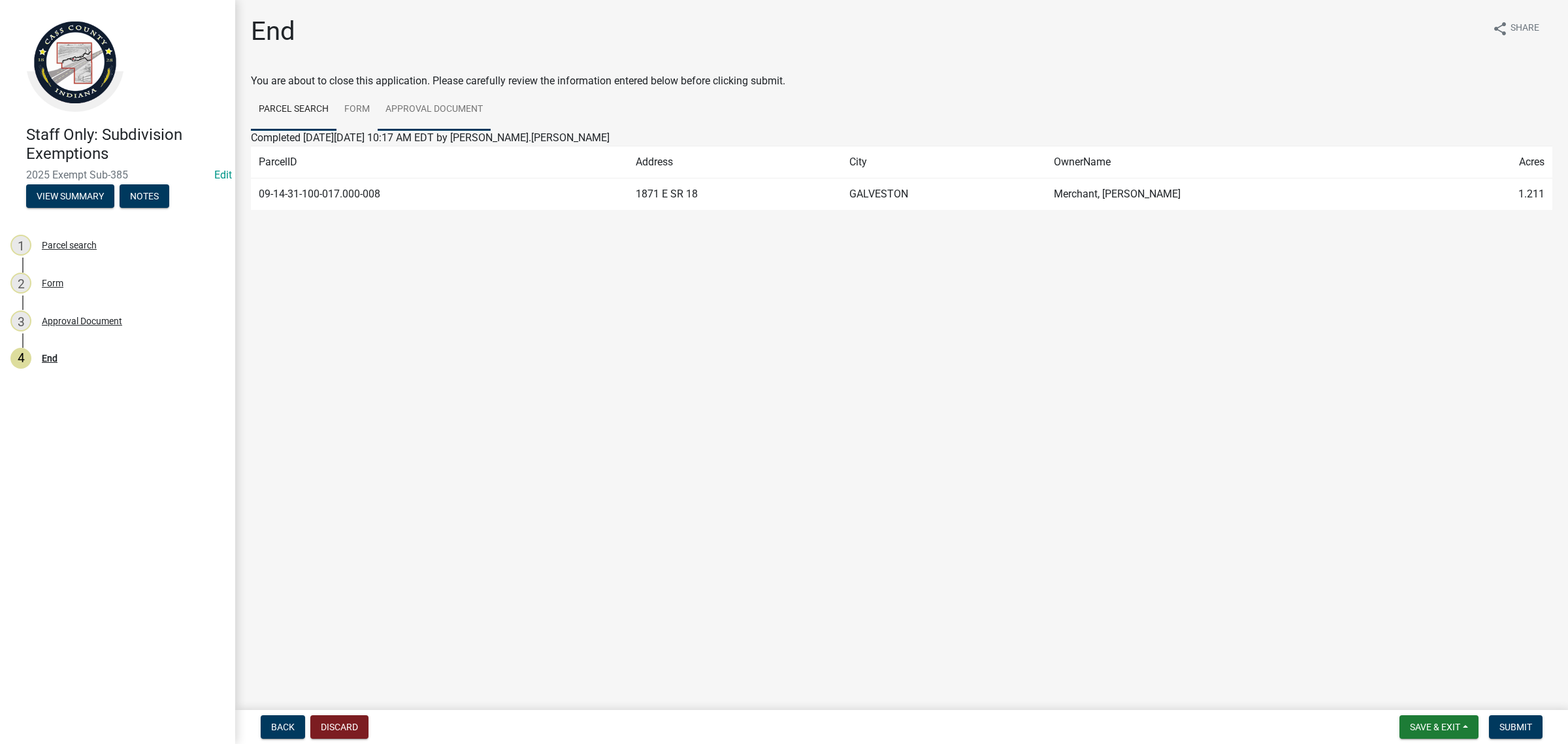
click at [406, 106] on link "Approval Document" at bounding box center [434, 109] width 113 height 42
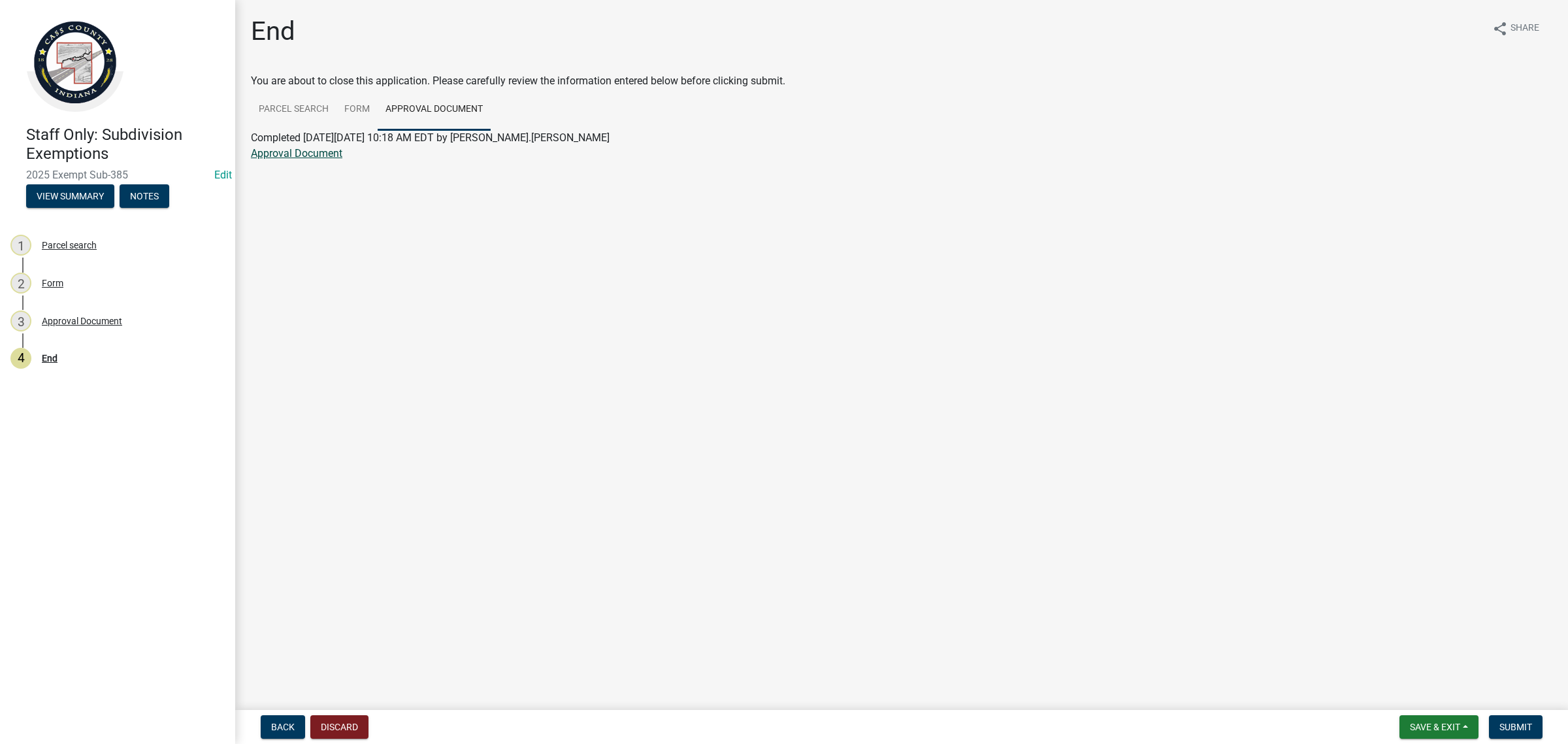
click at [314, 153] on link "Approval Document" at bounding box center [297, 153] width 92 height 13
click at [1438, 723] on span "Save & Exit" at bounding box center [1435, 726] width 51 height 11
click at [1441, 688] on button "Save & Exit" at bounding box center [1426, 693] width 104 height 31
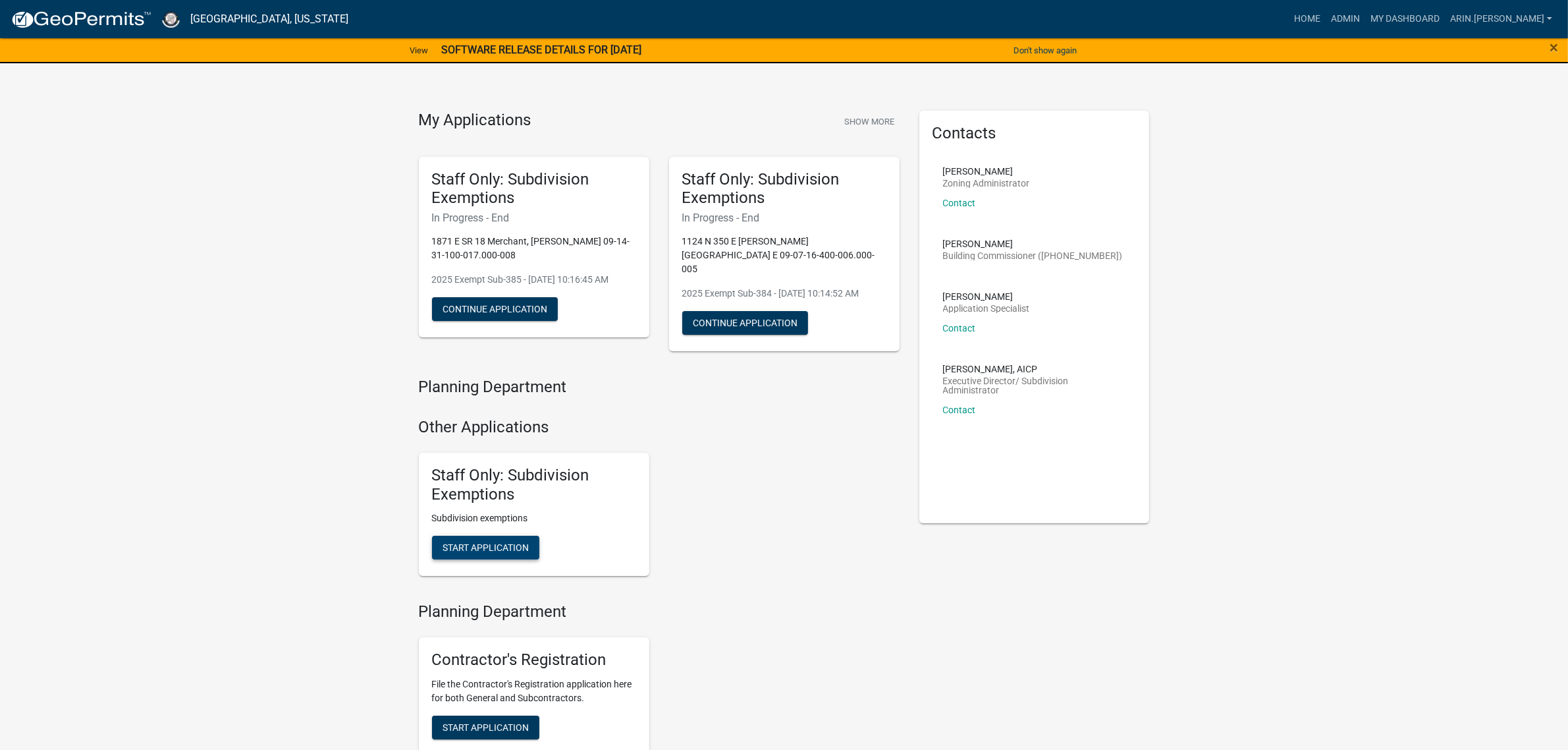
click at [494, 542] on span "Start Application" at bounding box center [486, 547] width 87 height 11
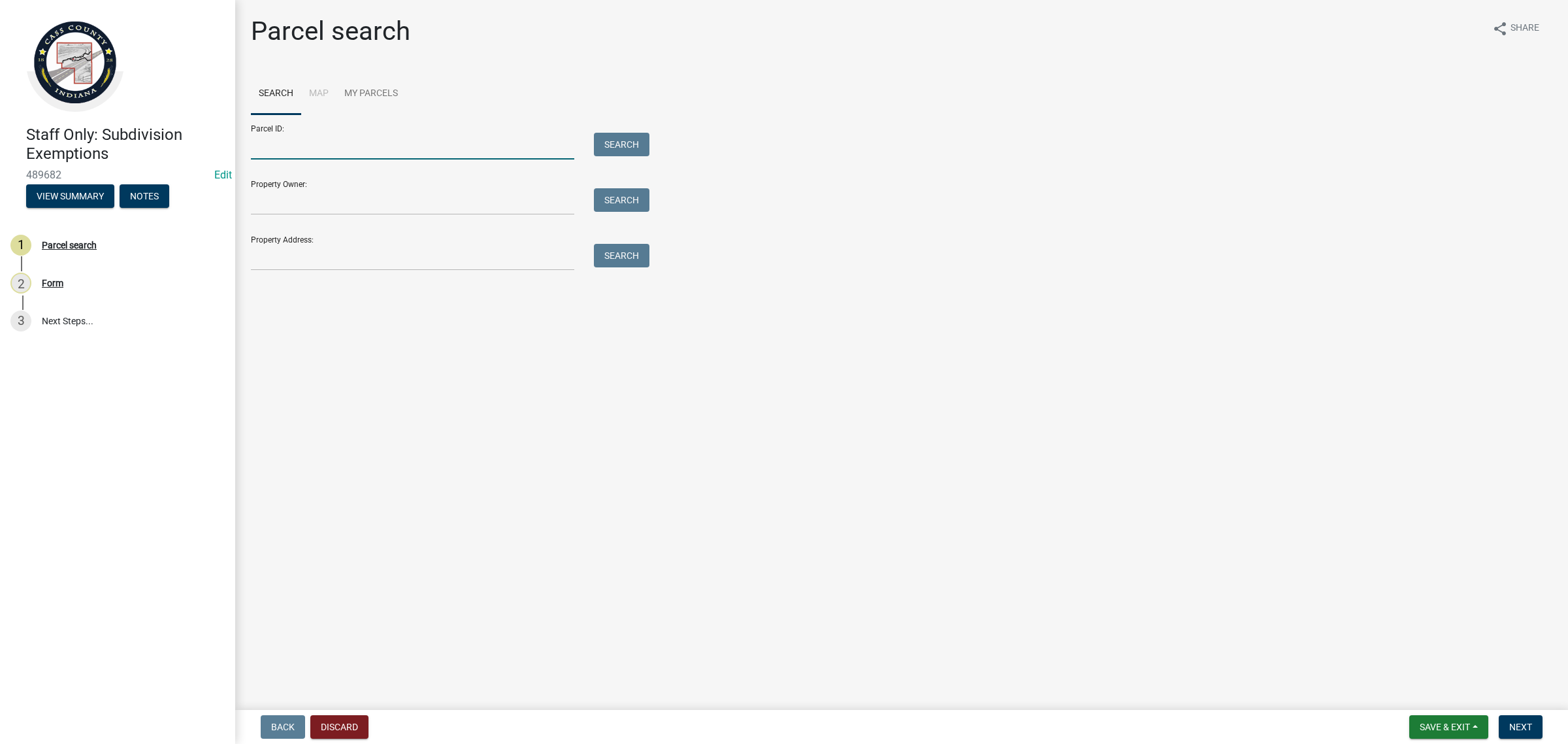
click at [432, 155] on input "Parcel ID:" at bounding box center [412, 145] width 323 height 26
paste input "09-14-31-100-017.001-008"
type input "09-14-31-100-017.001-008"
click at [628, 136] on button "Search" at bounding box center [621, 145] width 56 height 23
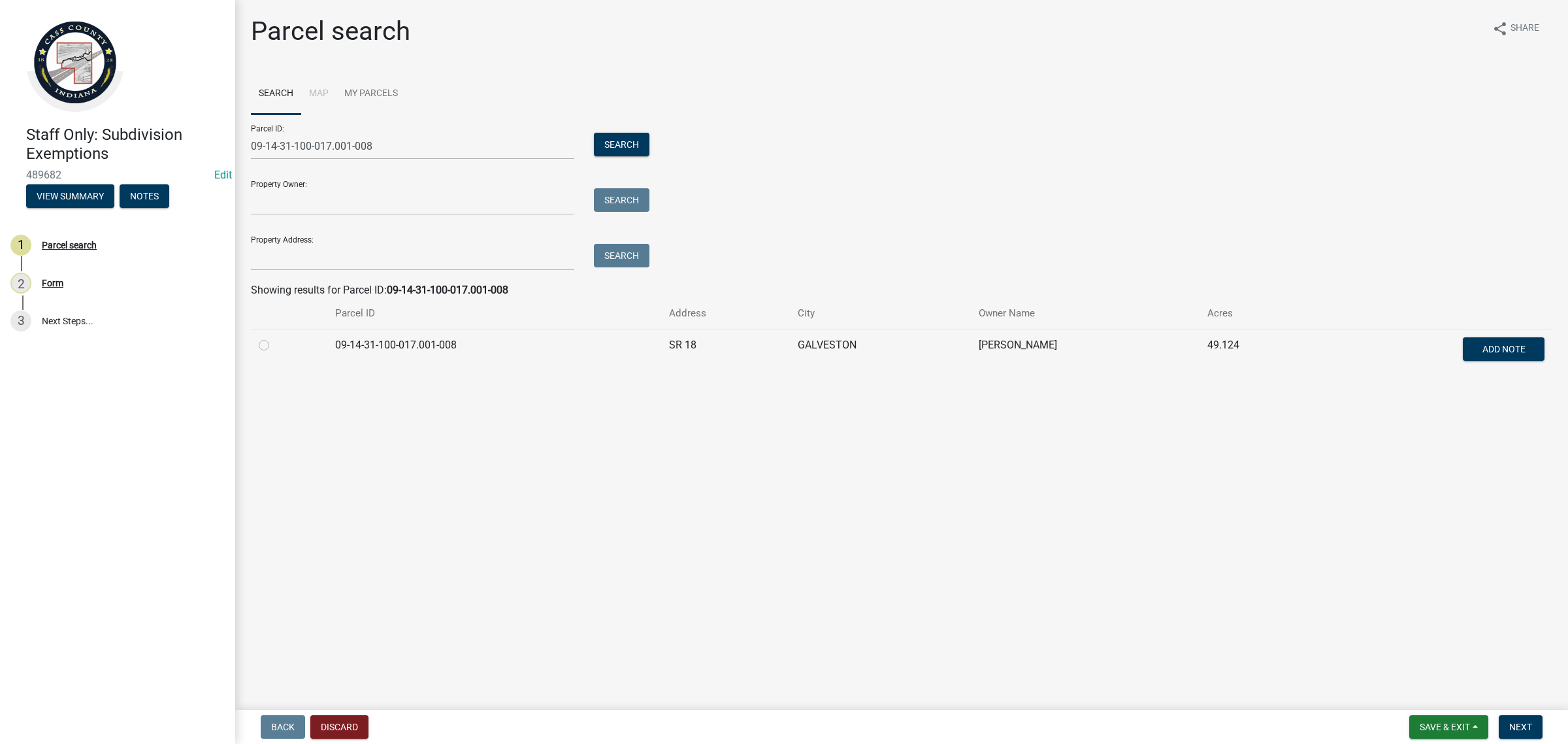
click at [274, 337] on label at bounding box center [274, 337] width 0 height 0
click at [274, 343] on input "radio" at bounding box center [278, 341] width 9 height 9
radio input "true"
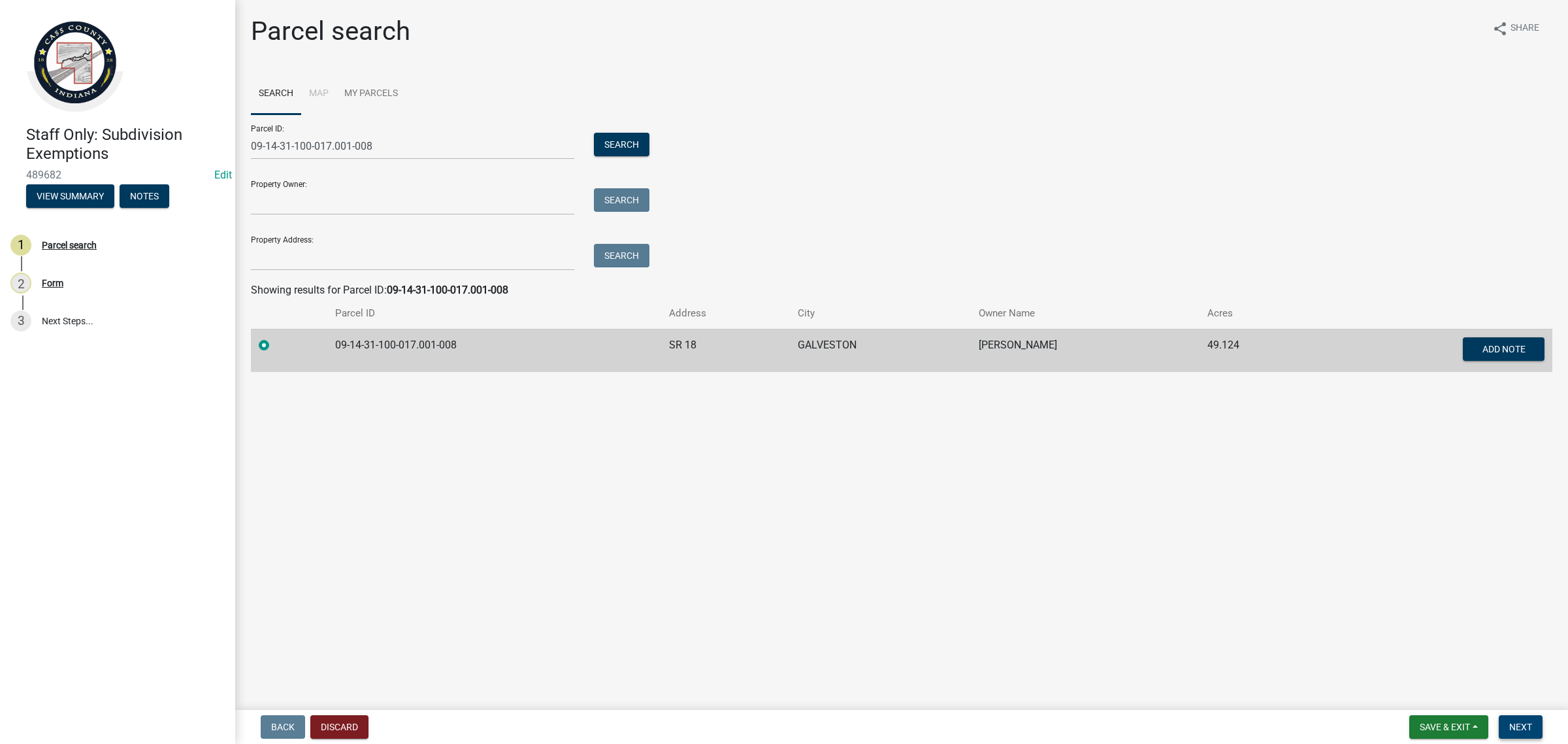
click at [1516, 727] on span "Next" at bounding box center [1520, 726] width 22 height 11
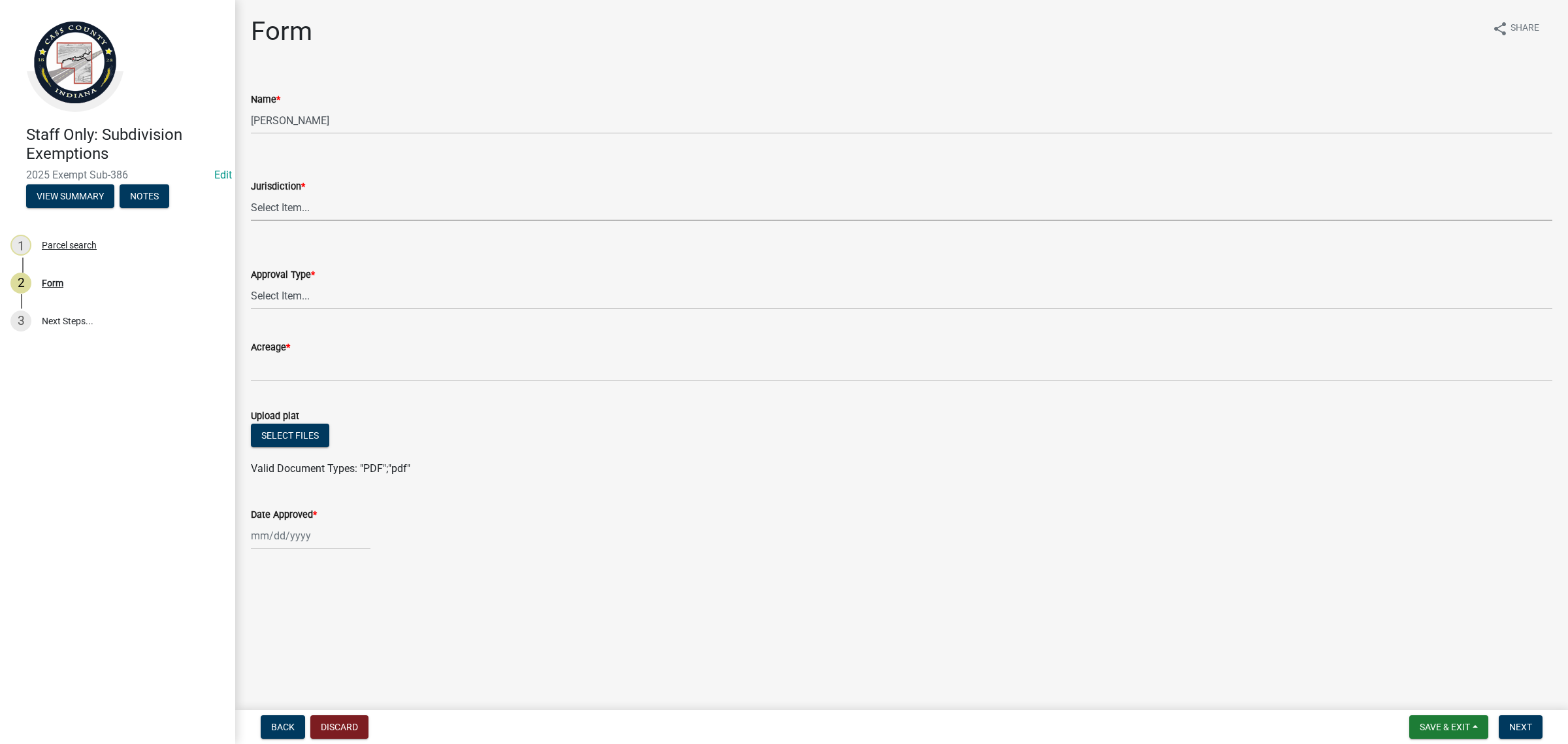
click at [392, 209] on select "Select Item... [GEOGRAPHIC_DATA] [PERSON_NAME][GEOGRAPHIC_DATA] (no jurisdictio…" at bounding box center [901, 207] width 1301 height 26
click at [251, 194] on select "Select Item... [GEOGRAPHIC_DATA] [PERSON_NAME][GEOGRAPHIC_DATA] (no jurisdictio…" at bounding box center [901, 207] width 1301 height 26
select select "6cbf9358-6b12-450d-b536-f3bc63061614"
click at [416, 302] on select "Select Item... No Jurisdiction Adjoining UNBUILDABLE Homestead/Business BUILDAB…" at bounding box center [901, 295] width 1301 height 26
click at [251, 282] on select "Select Item... No Jurisdiction Adjoining UNBUILDABLE Homestead/Business BUILDAB…" at bounding box center [901, 295] width 1301 height 26
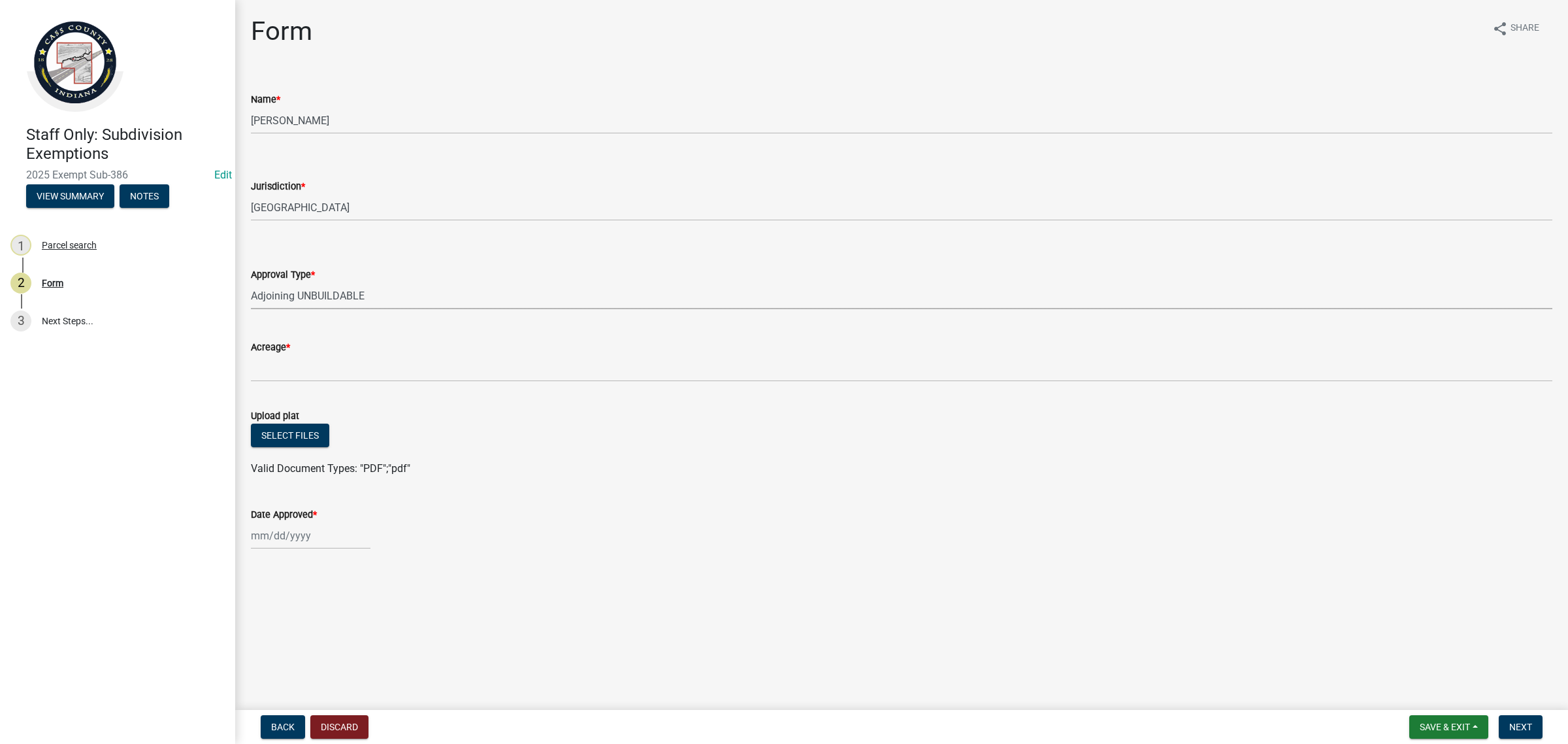
select select "3c2da1e7-b3ba-4bdb-bca5-74dcd9dd0993"
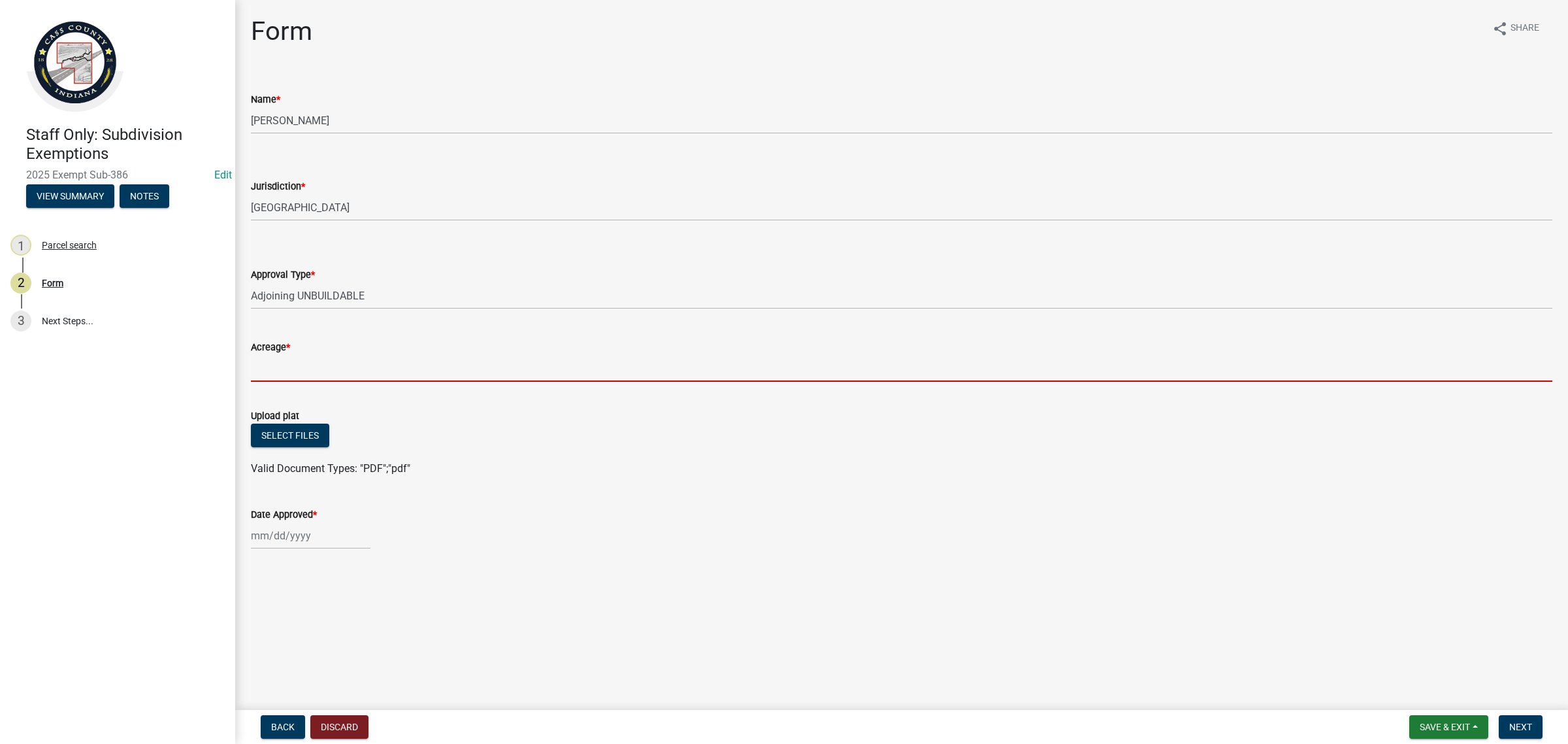
click at [391, 360] on input "Acreage *" at bounding box center [901, 367] width 1301 height 26
click at [438, 373] on input "Acreage *" at bounding box center [901, 367] width 1301 height 26
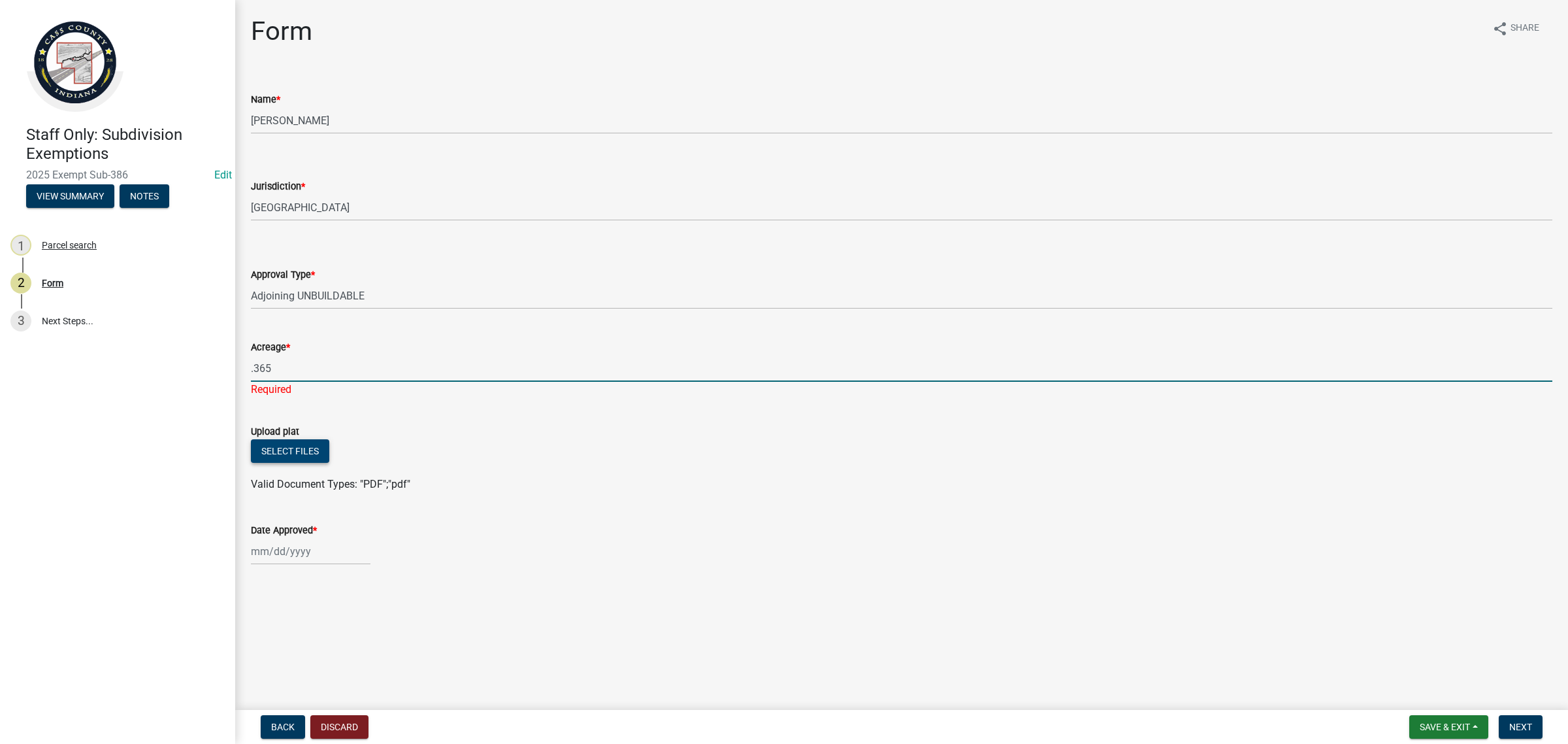
type input ".365"
click at [260, 454] on wm-upload "Select files Valid Document Types: "PDF";"pdf"" at bounding box center [901, 466] width 1301 height 53
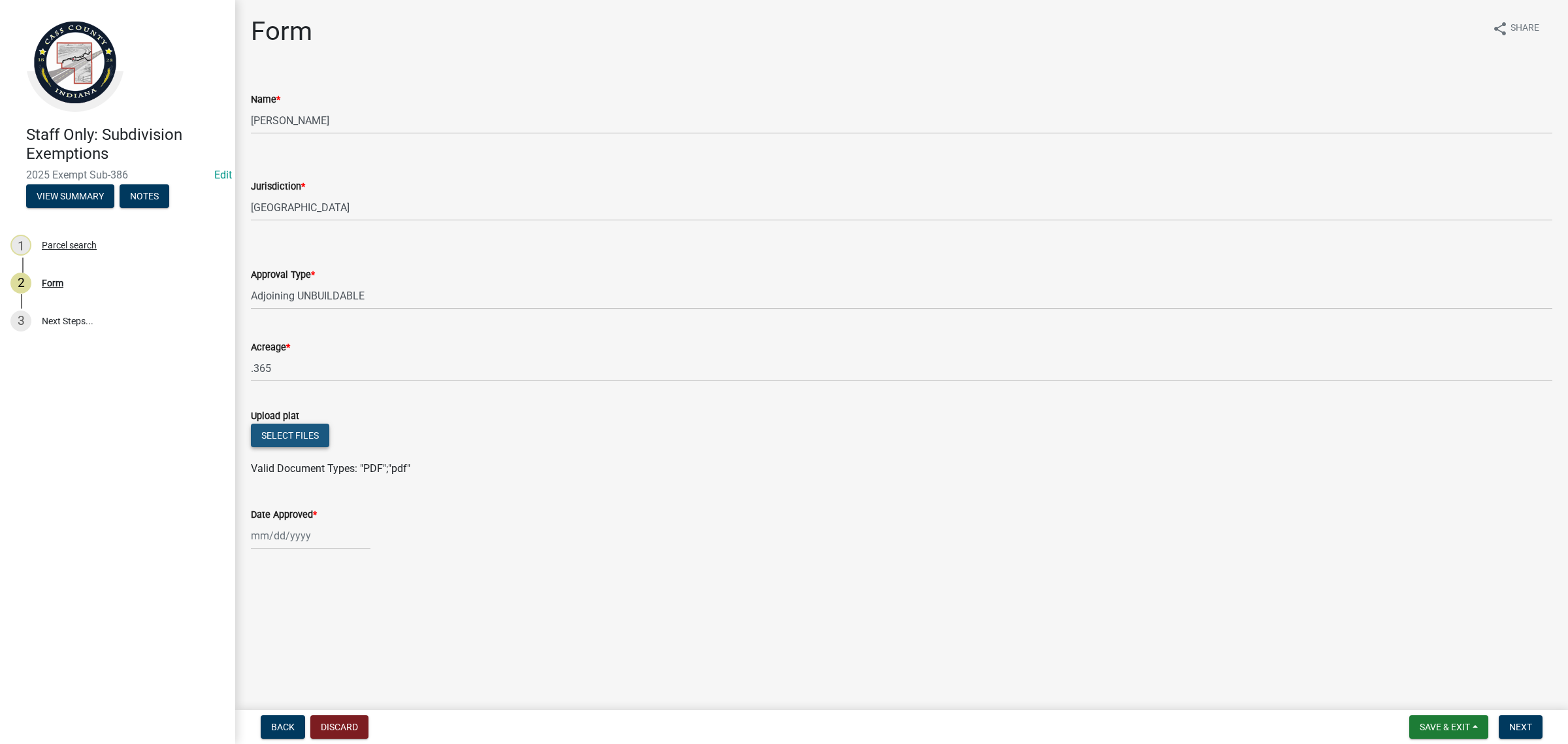
click at [268, 444] on button "Select files" at bounding box center [290, 435] width 78 height 23
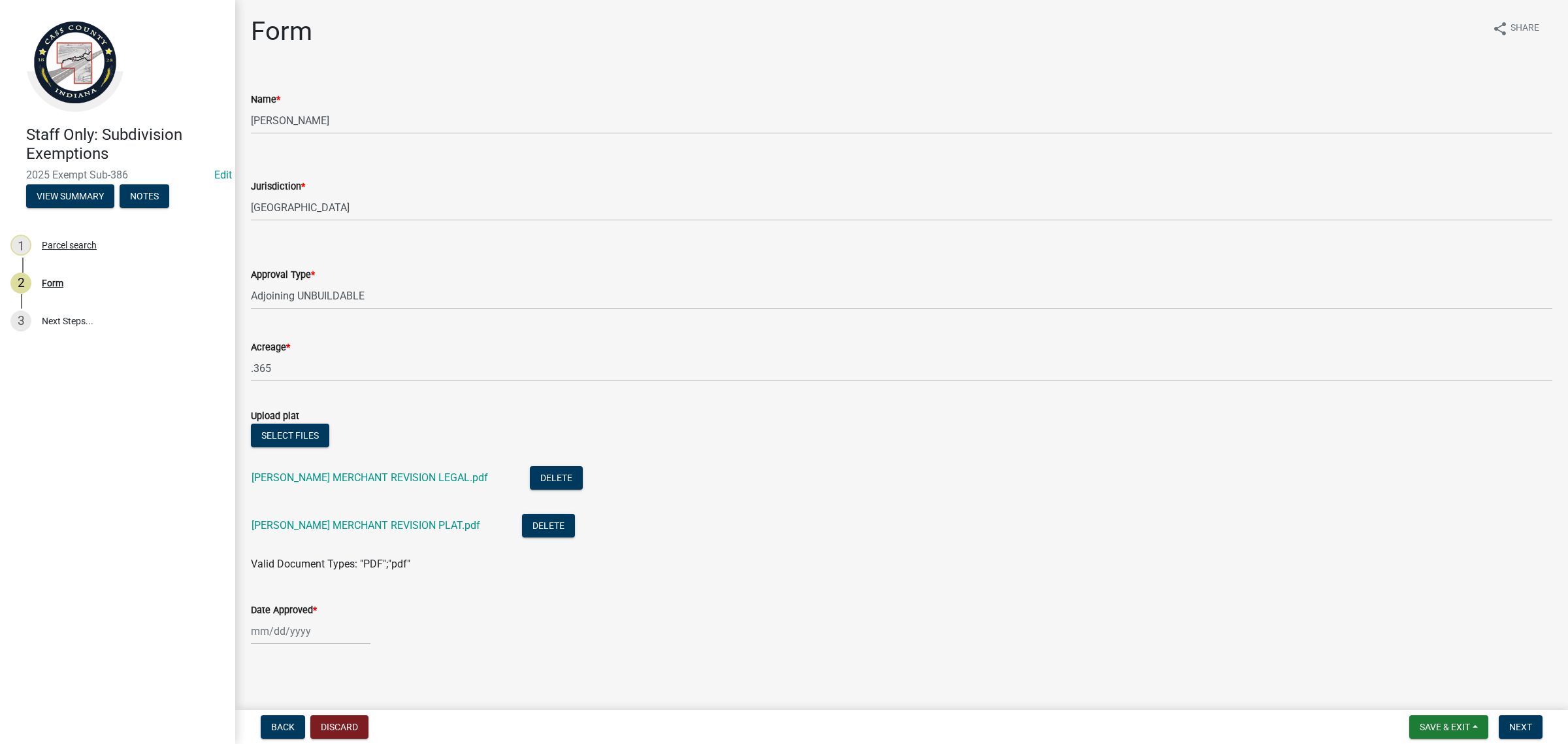
click at [337, 628] on div at bounding box center [310, 630] width 119 height 26
select select "10"
select select "2025"
click at [306, 520] on div "8" at bounding box center [306, 519] width 21 height 21
type input "[DATE]"
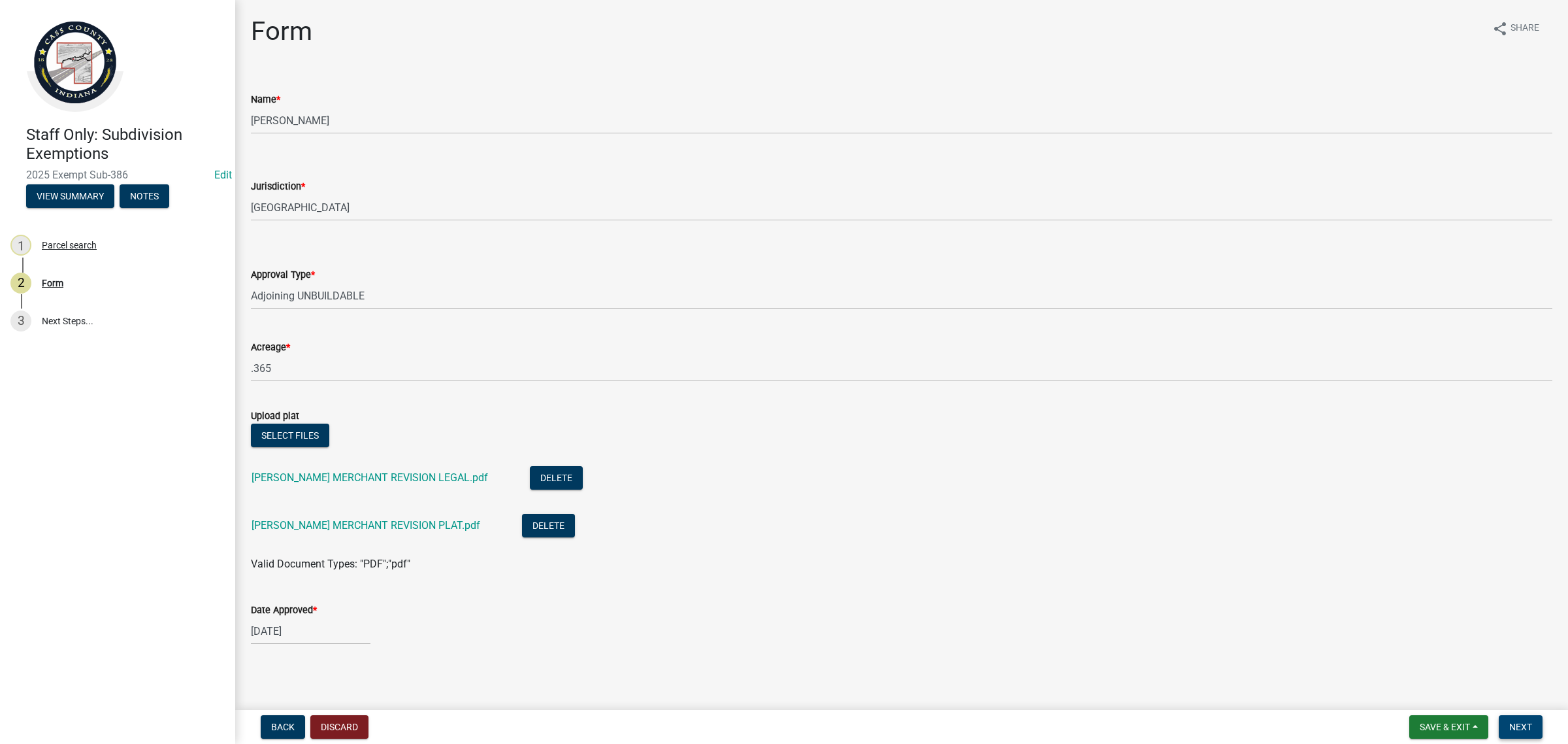
click at [1499, 723] on button "Next" at bounding box center [1520, 726] width 44 height 23
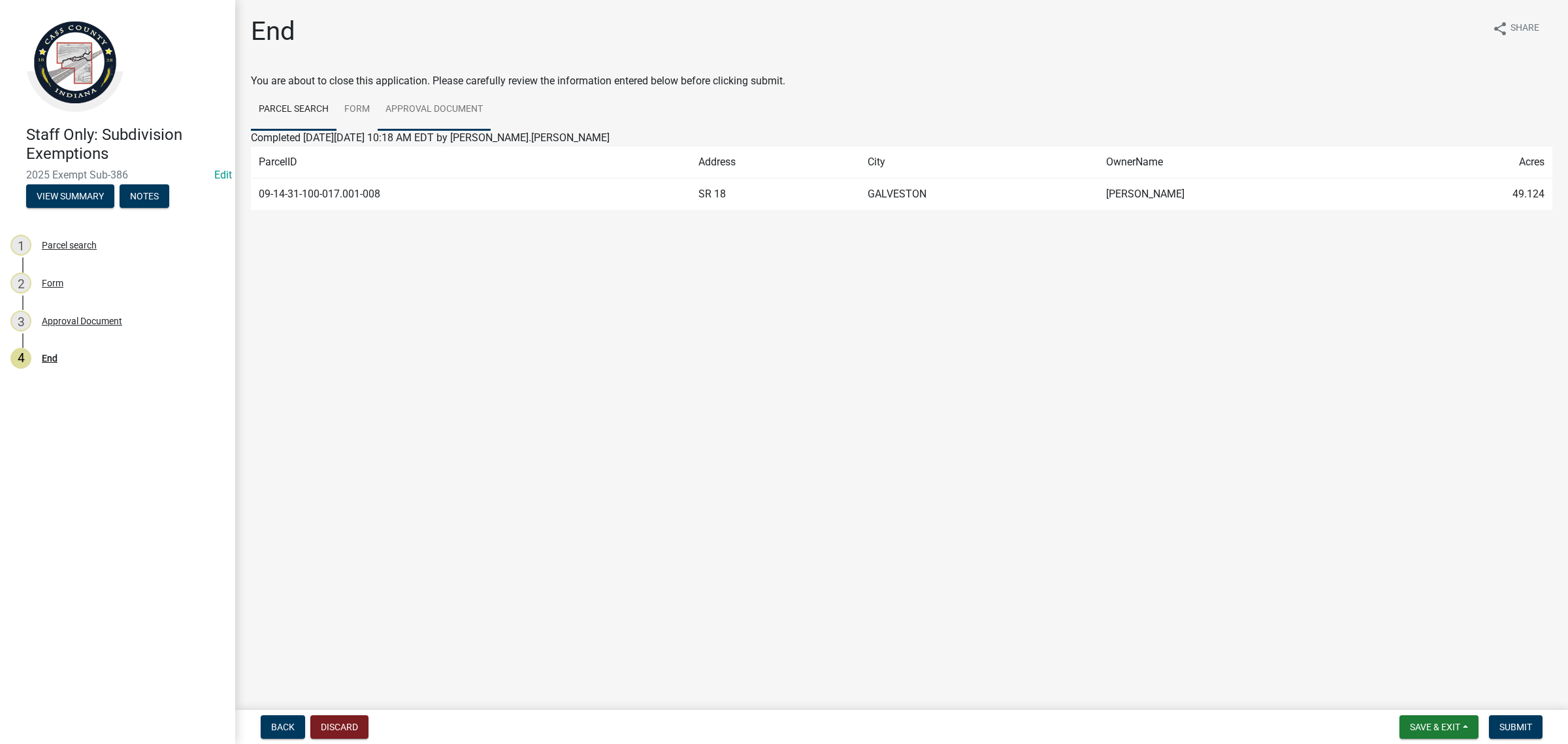
click at [410, 109] on link "Approval Document" at bounding box center [434, 109] width 113 height 42
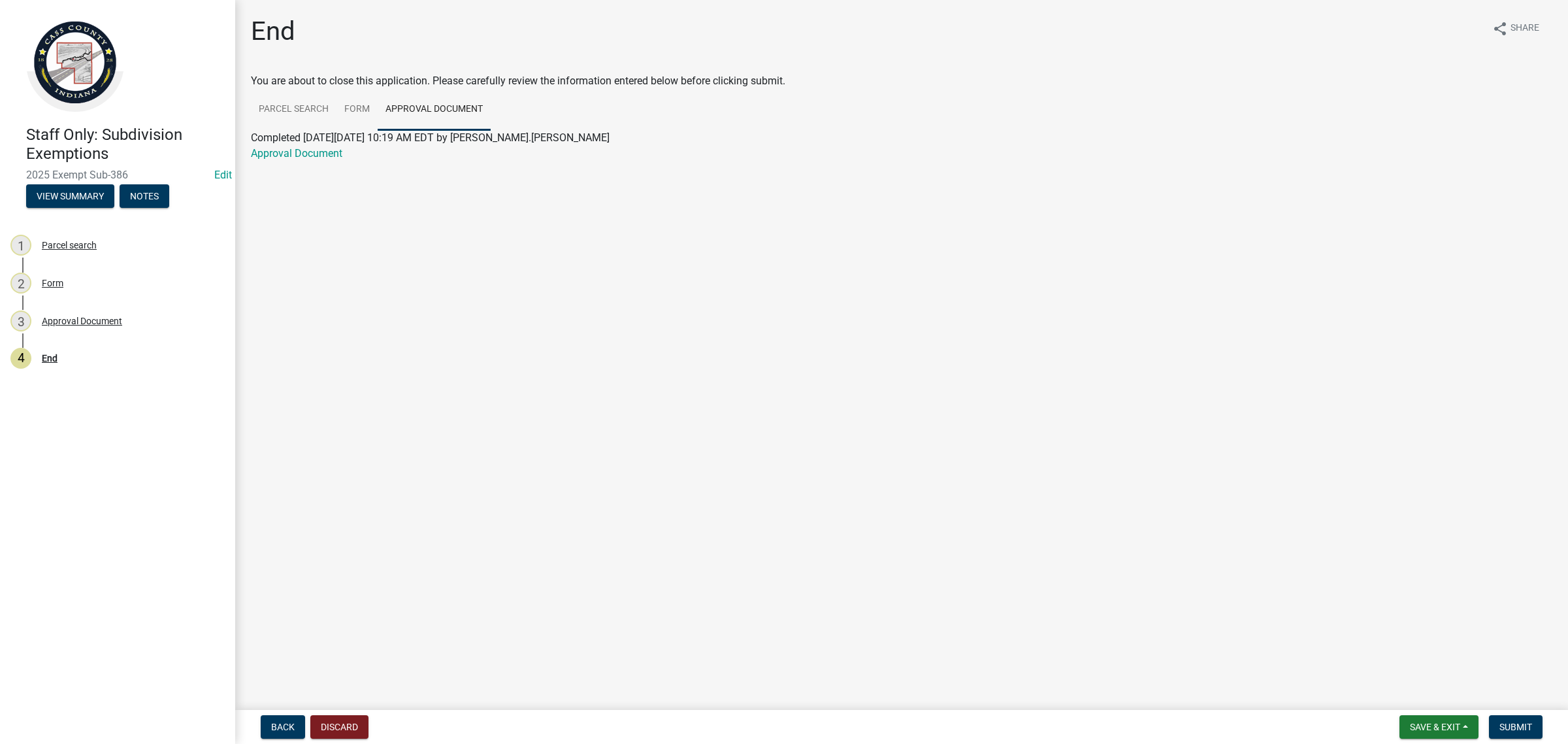
click at [291, 159] on div "Approval Document" at bounding box center [901, 153] width 1321 height 16
click at [288, 151] on link "Approval Document" at bounding box center [297, 153] width 92 height 13
click at [1441, 725] on span "Save & Exit" at bounding box center [1435, 726] width 51 height 11
click at [1406, 684] on button "Save & Exit" at bounding box center [1426, 693] width 104 height 31
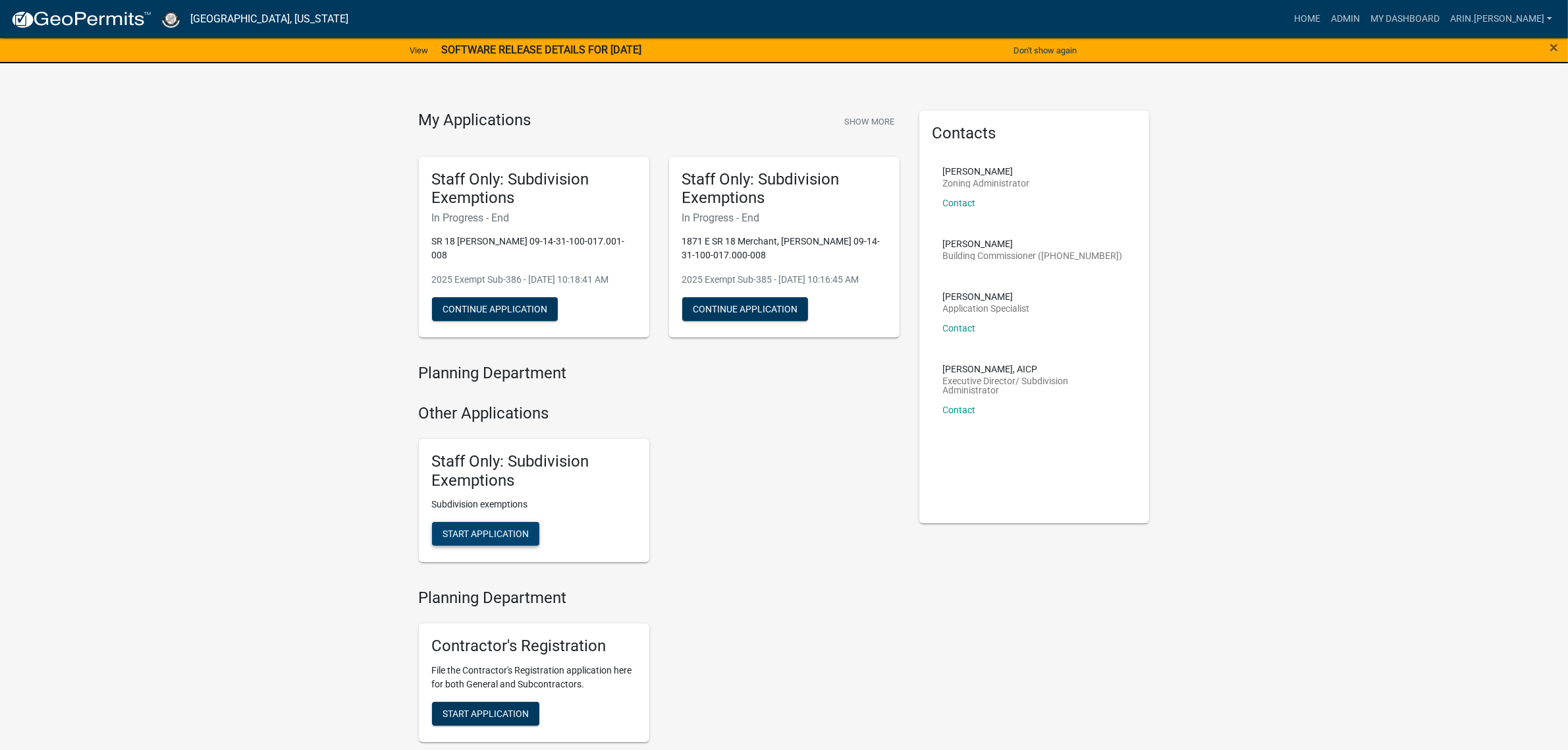
click at [448, 529] on span "Start Application" at bounding box center [486, 533] width 87 height 11
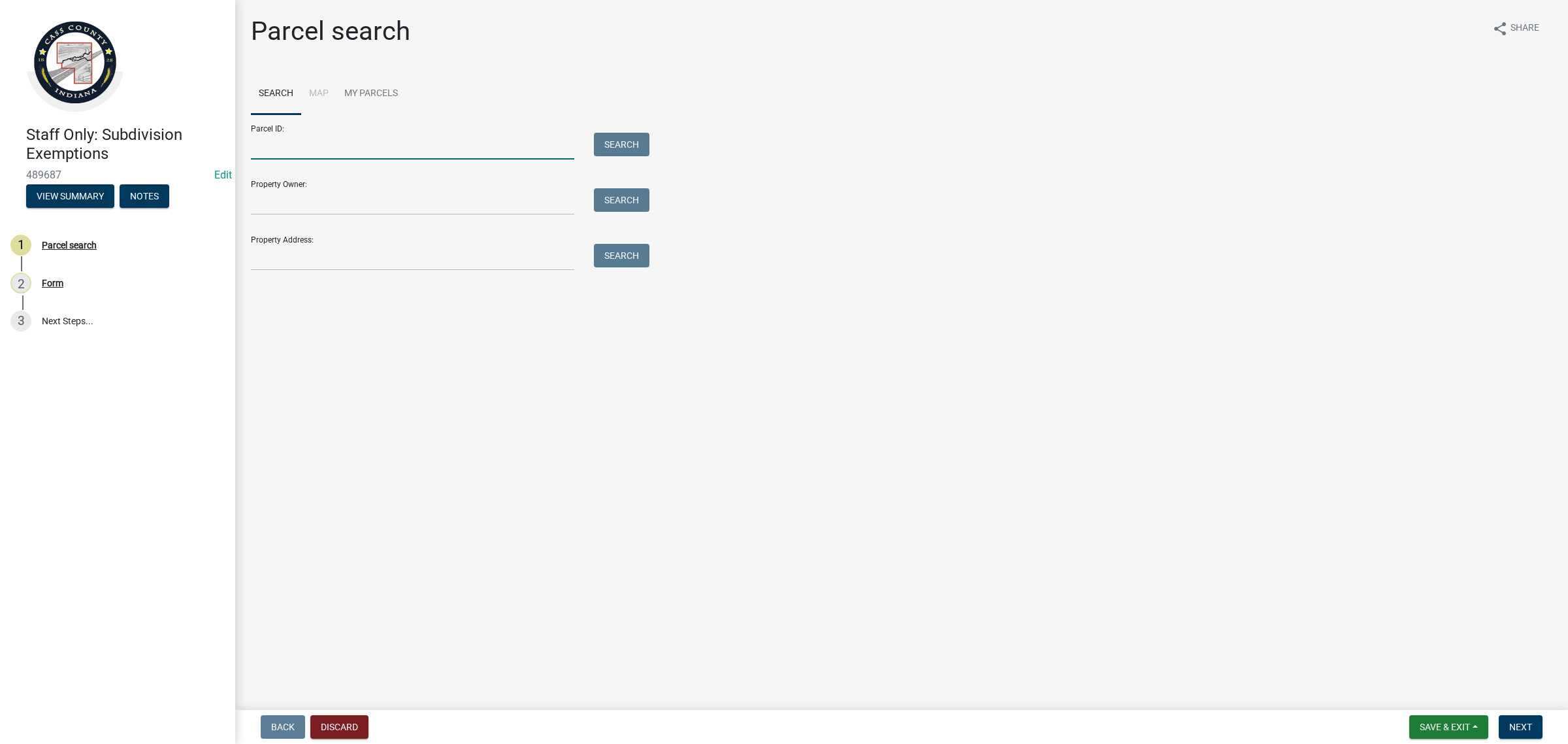
click at [315, 149] on input "Parcel ID:" at bounding box center [412, 145] width 323 height 26
paste input "09-02-17-200-007.000-002"
type input "09-02-17-200-007.000-002"
click at [605, 136] on button "Search" at bounding box center [621, 145] width 56 height 23
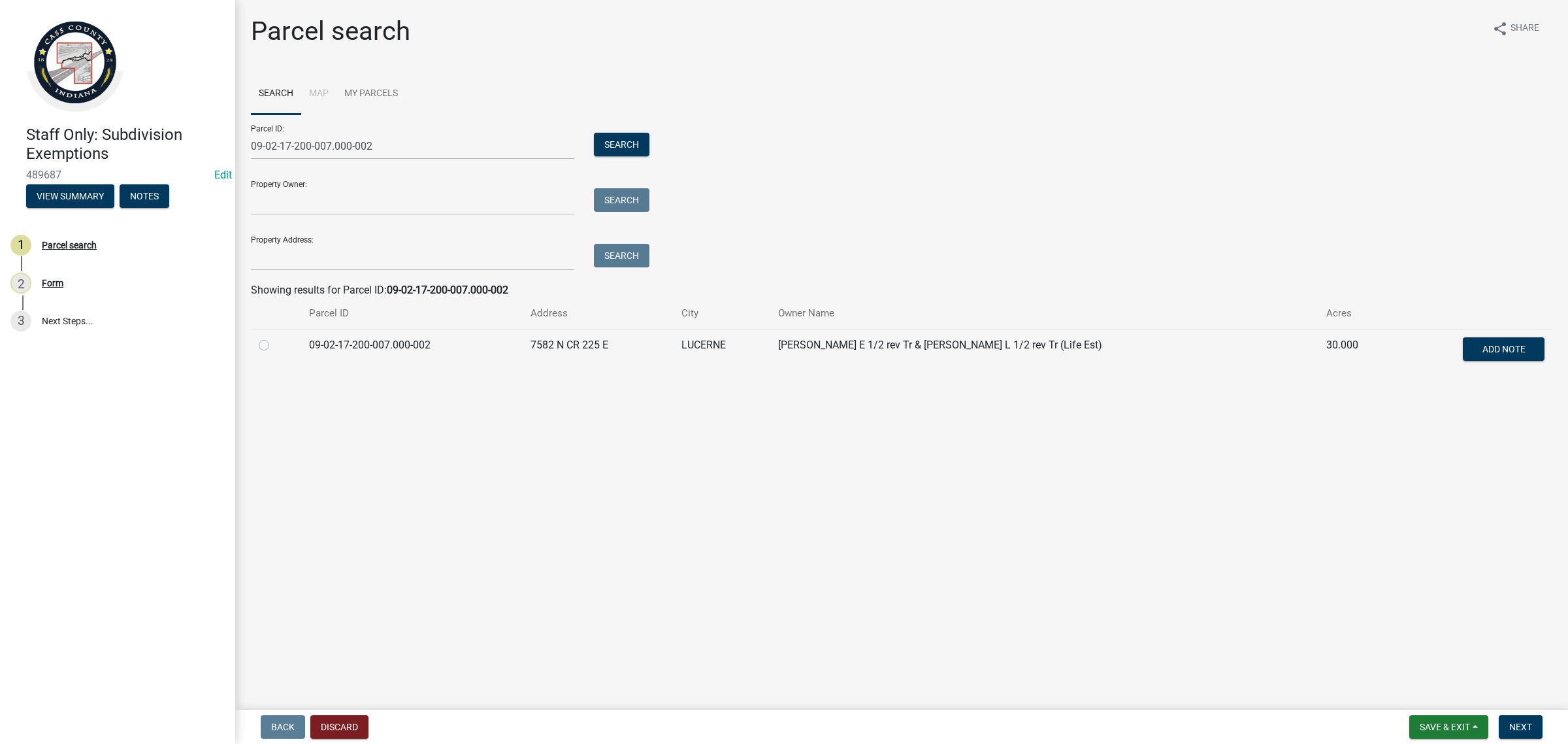
click at [274, 337] on label at bounding box center [274, 337] width 0 height 0
click at [274, 346] on input "radio" at bounding box center [278, 341] width 9 height 9
radio input "true"
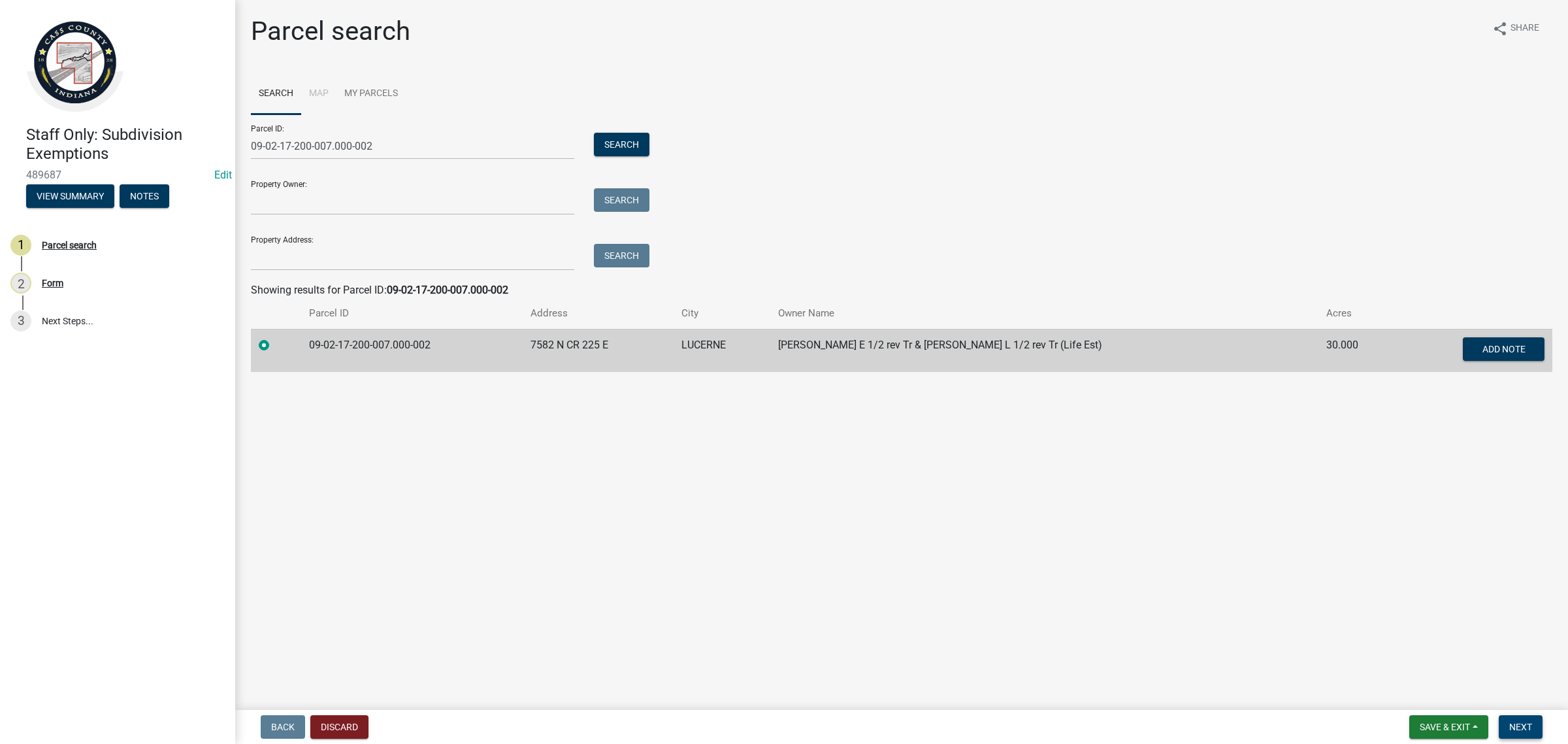
click at [1517, 730] on span "Next" at bounding box center [1520, 726] width 22 height 11
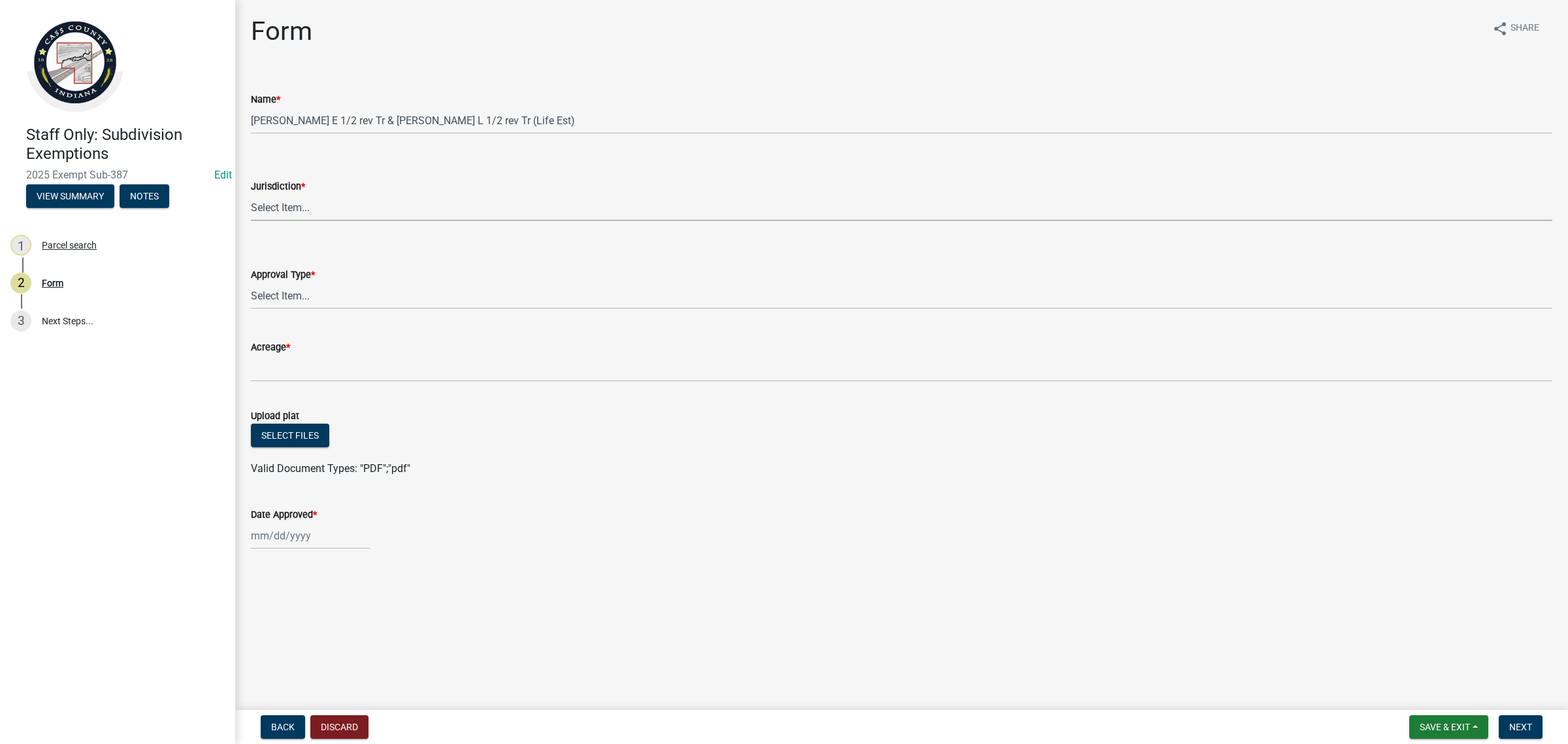
click at [341, 199] on select "Select Item... [GEOGRAPHIC_DATA] [PERSON_NAME][GEOGRAPHIC_DATA] (no jurisdictio…" at bounding box center [901, 207] width 1301 height 26
click at [251, 194] on select "Select Item... [GEOGRAPHIC_DATA] [PERSON_NAME][GEOGRAPHIC_DATA] (no jurisdictio…" at bounding box center [901, 207] width 1301 height 26
select select "6cbf9358-6b12-450d-b536-f3bc63061614"
click at [351, 295] on select "Select Item... No Jurisdiction Adjoining UNBUILDABLE Homestead/Business BUILDAB…" at bounding box center [901, 295] width 1301 height 26
click at [251, 282] on select "Select Item... No Jurisdiction Adjoining UNBUILDABLE Homestead/Business BUILDAB…" at bounding box center [901, 295] width 1301 height 26
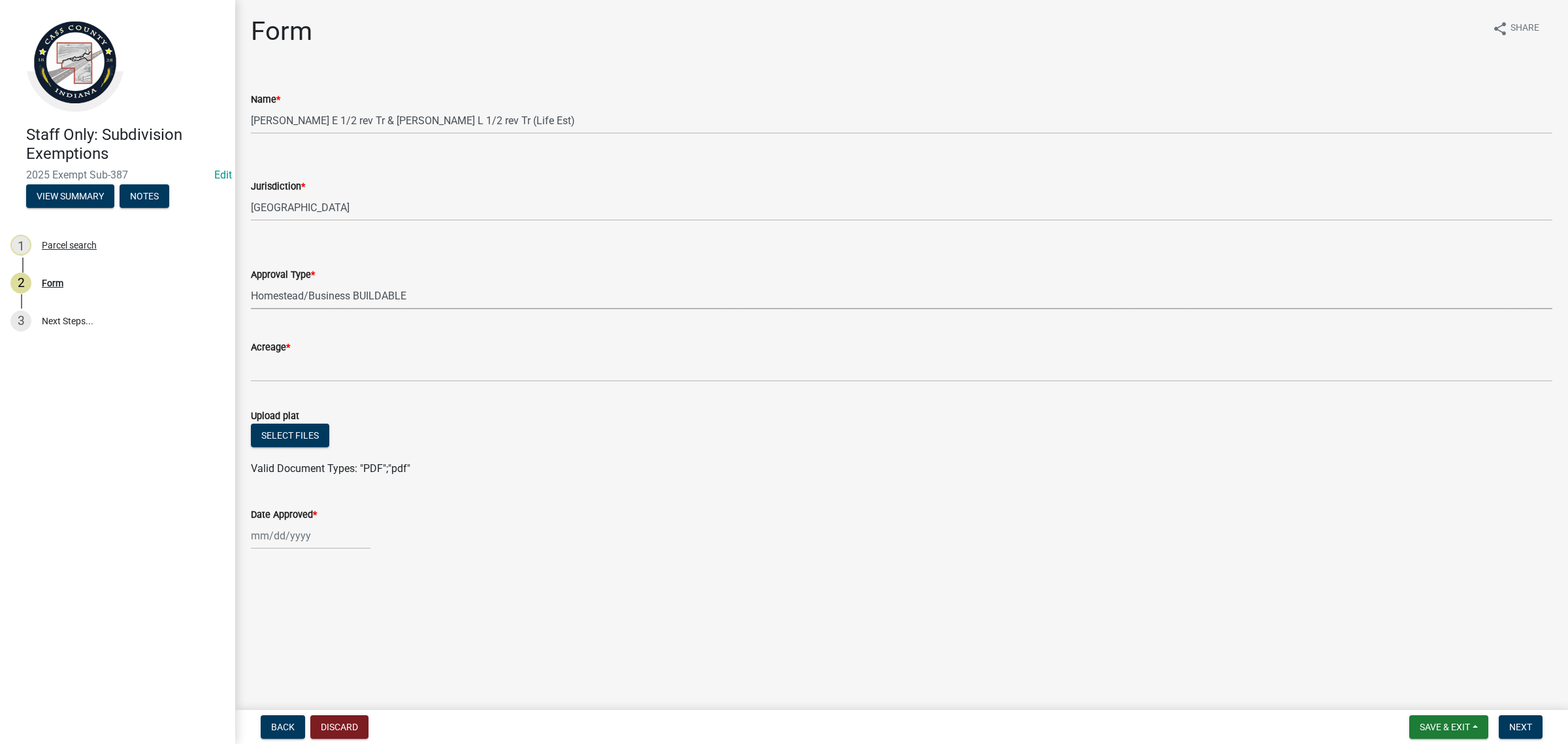
select select "380aa1e2-73e7-4360-99f8-eb301ef1aa7c"
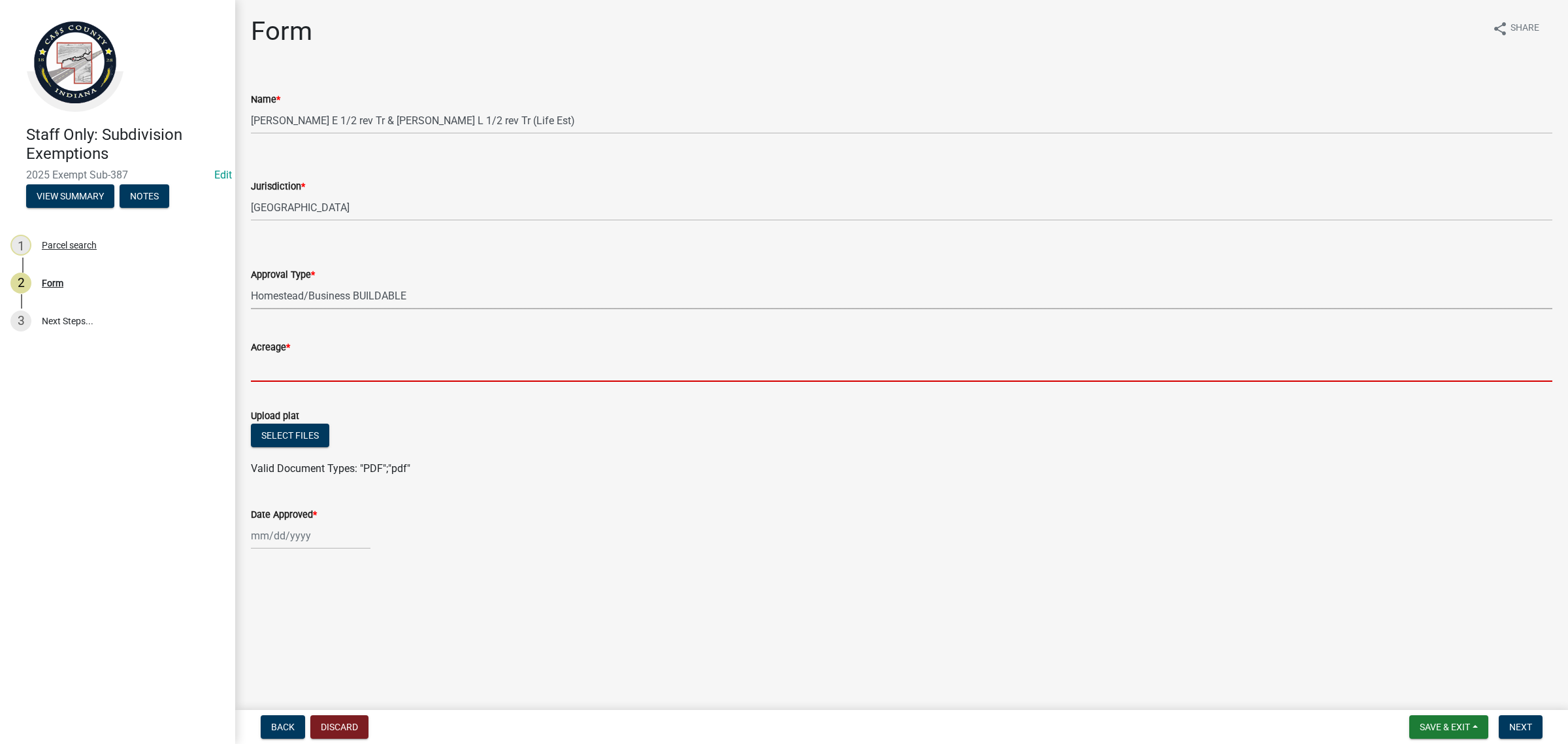
click at [318, 366] on input "Acreage *" at bounding box center [901, 367] width 1301 height 26
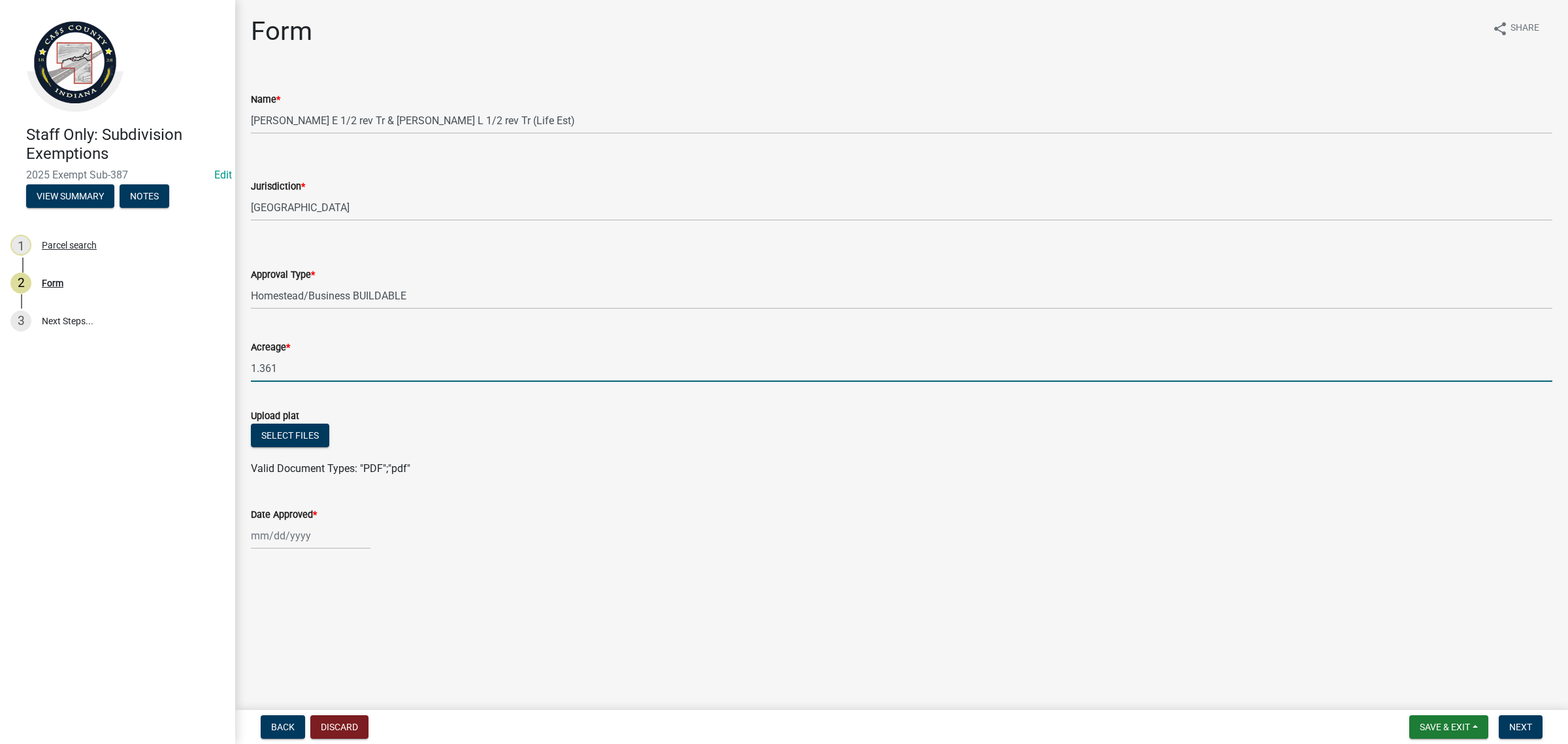
type input "1.361"
click at [282, 420] on label "Upload plat" at bounding box center [275, 416] width 49 height 9
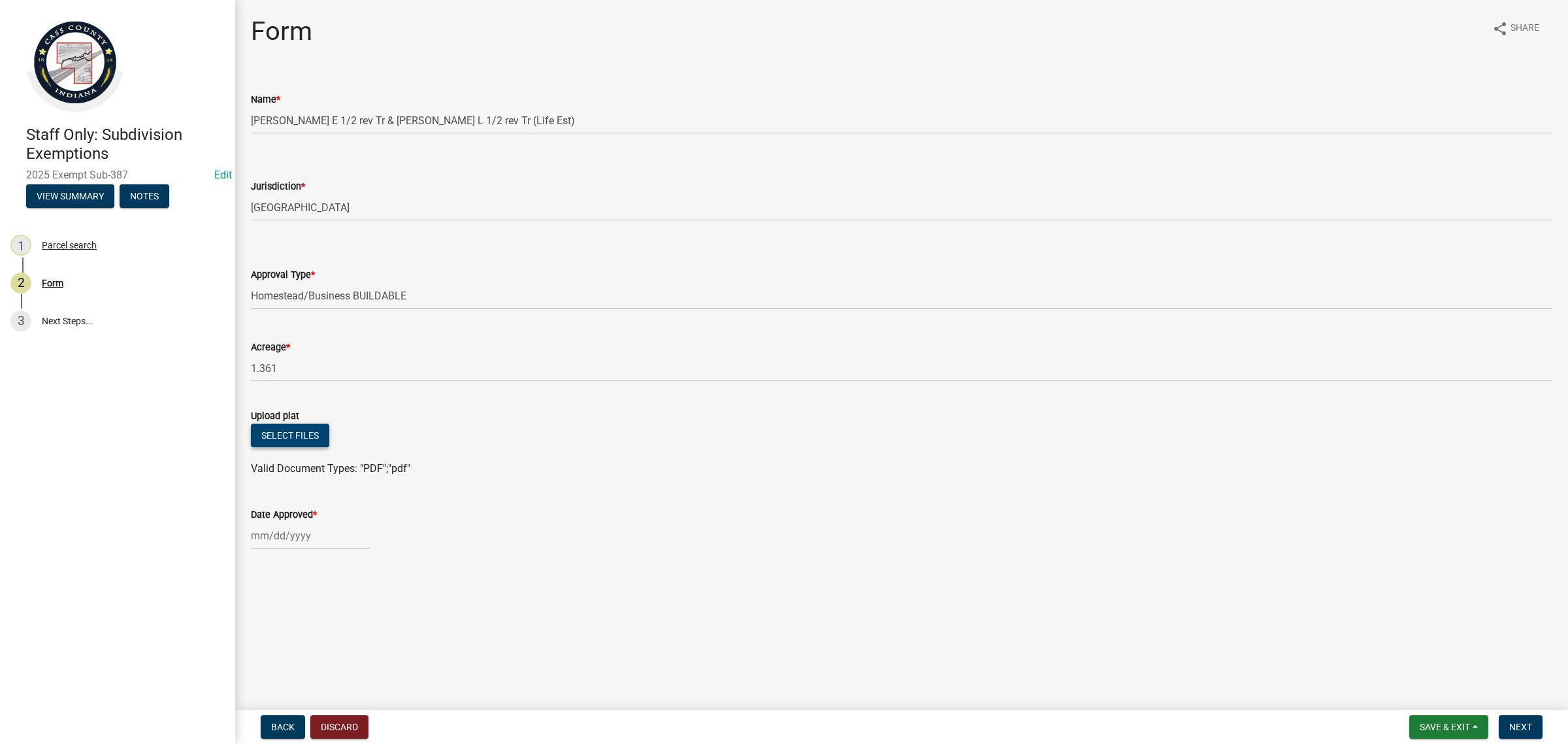
click at [284, 438] on button "Select files" at bounding box center [290, 435] width 78 height 23
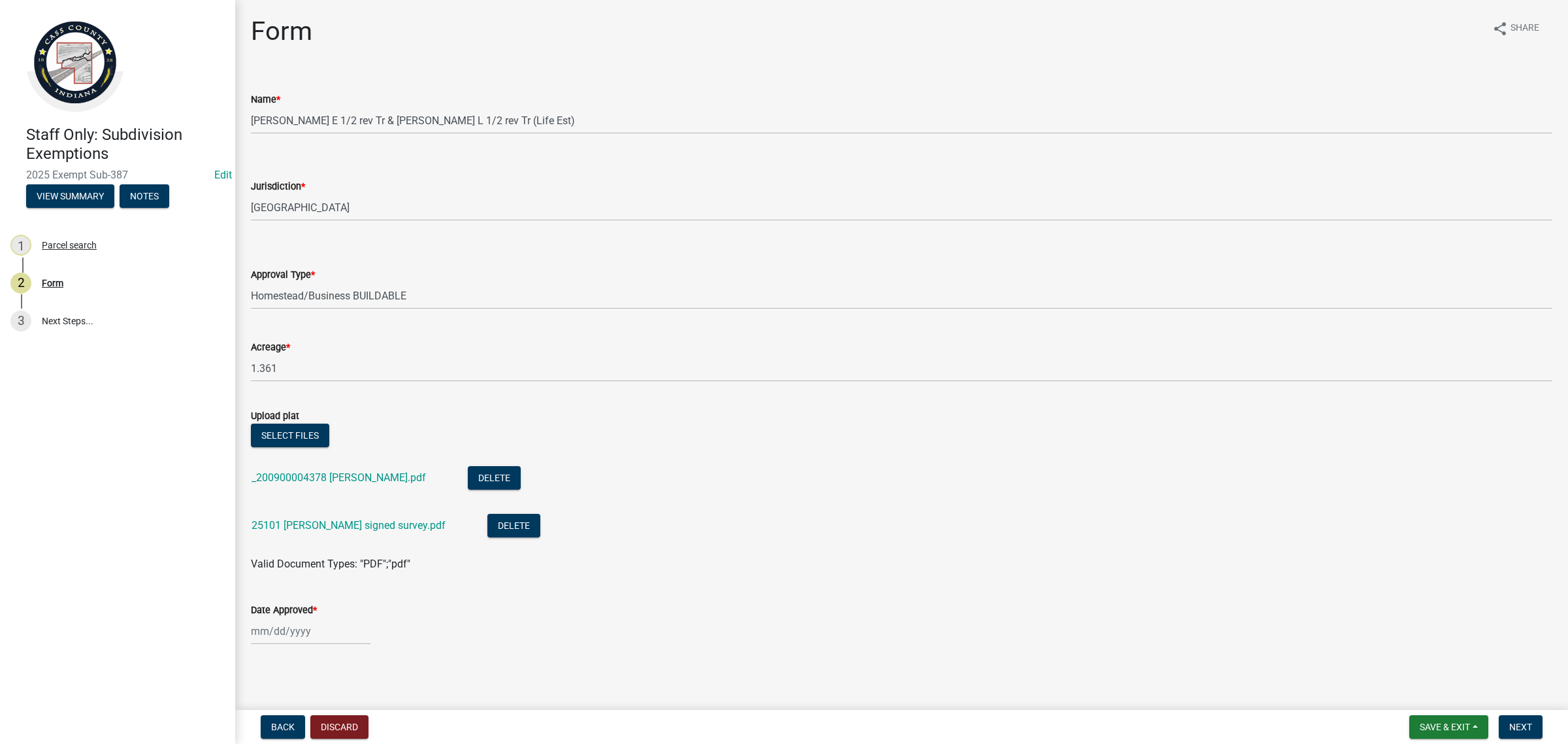
click at [323, 638] on div at bounding box center [310, 630] width 119 height 26
select select "10"
select select "2025"
click at [306, 517] on div "8" at bounding box center [306, 519] width 21 height 21
type input "[DATE]"
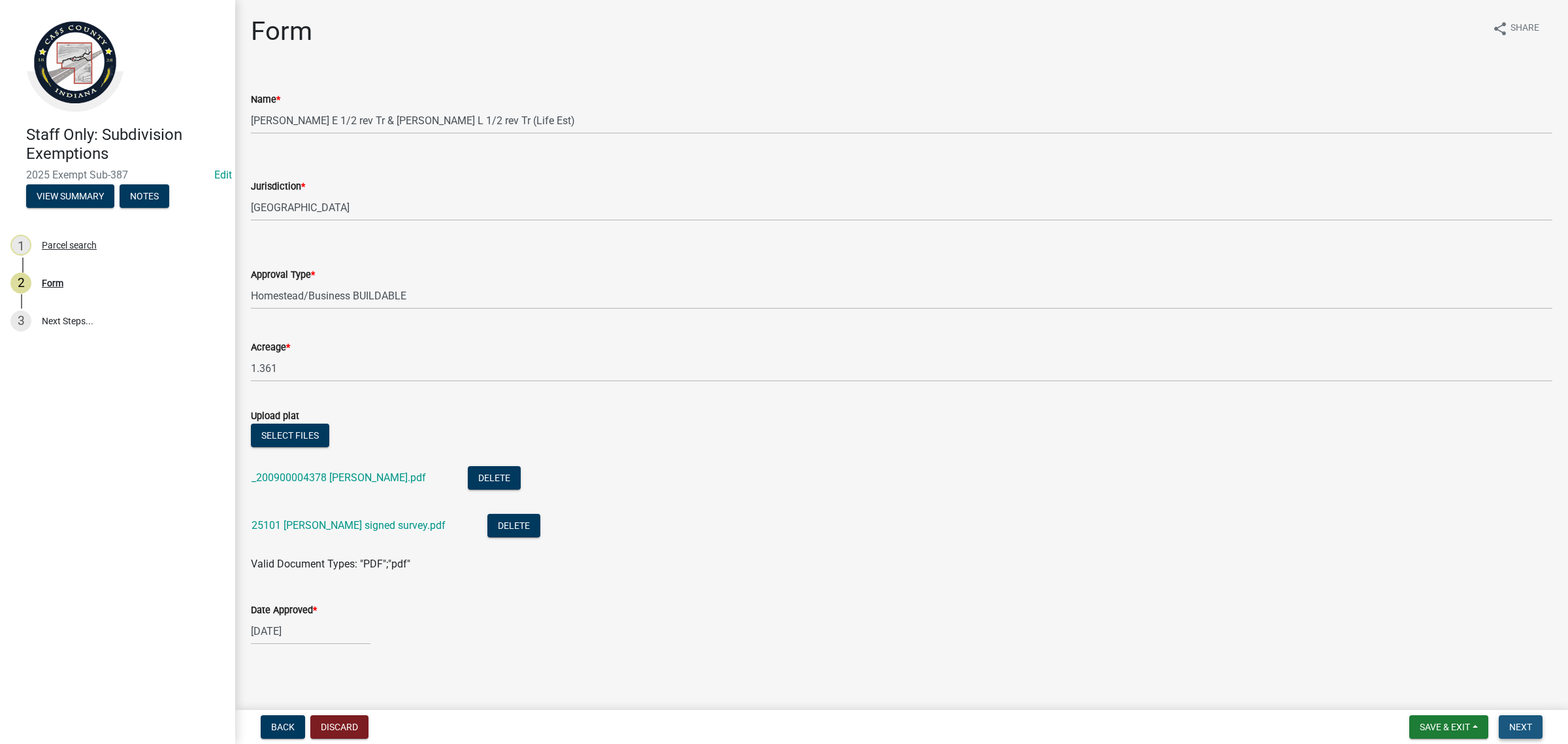
click at [1514, 730] on span "Next" at bounding box center [1520, 726] width 22 height 11
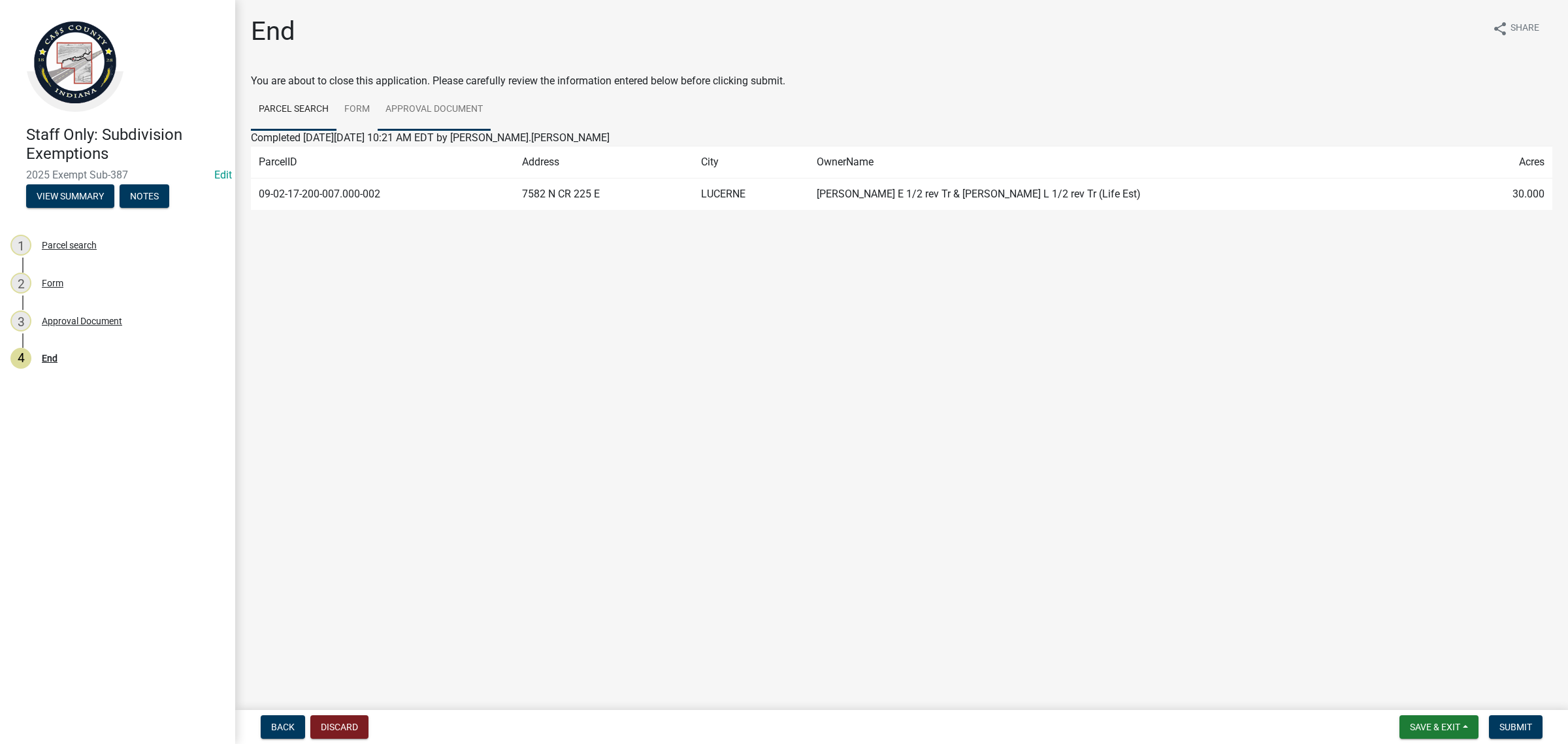
click at [433, 119] on link "Approval Document" at bounding box center [434, 109] width 113 height 42
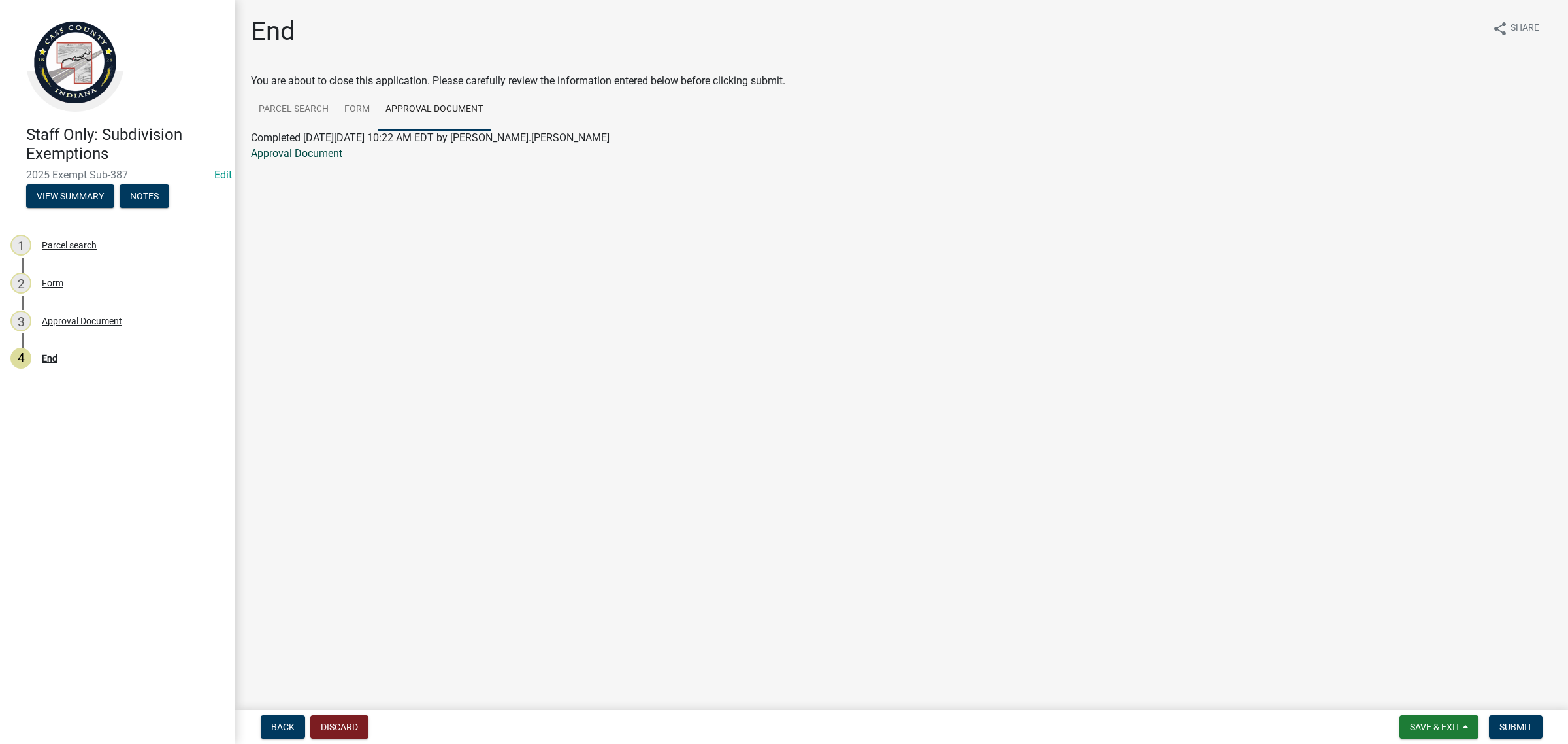
click at [293, 155] on link "Approval Document" at bounding box center [297, 153] width 92 height 13
click at [1422, 736] on button "Save & Exit" at bounding box center [1439, 726] width 79 height 23
click at [1398, 697] on button "Save & Exit" at bounding box center [1426, 693] width 104 height 31
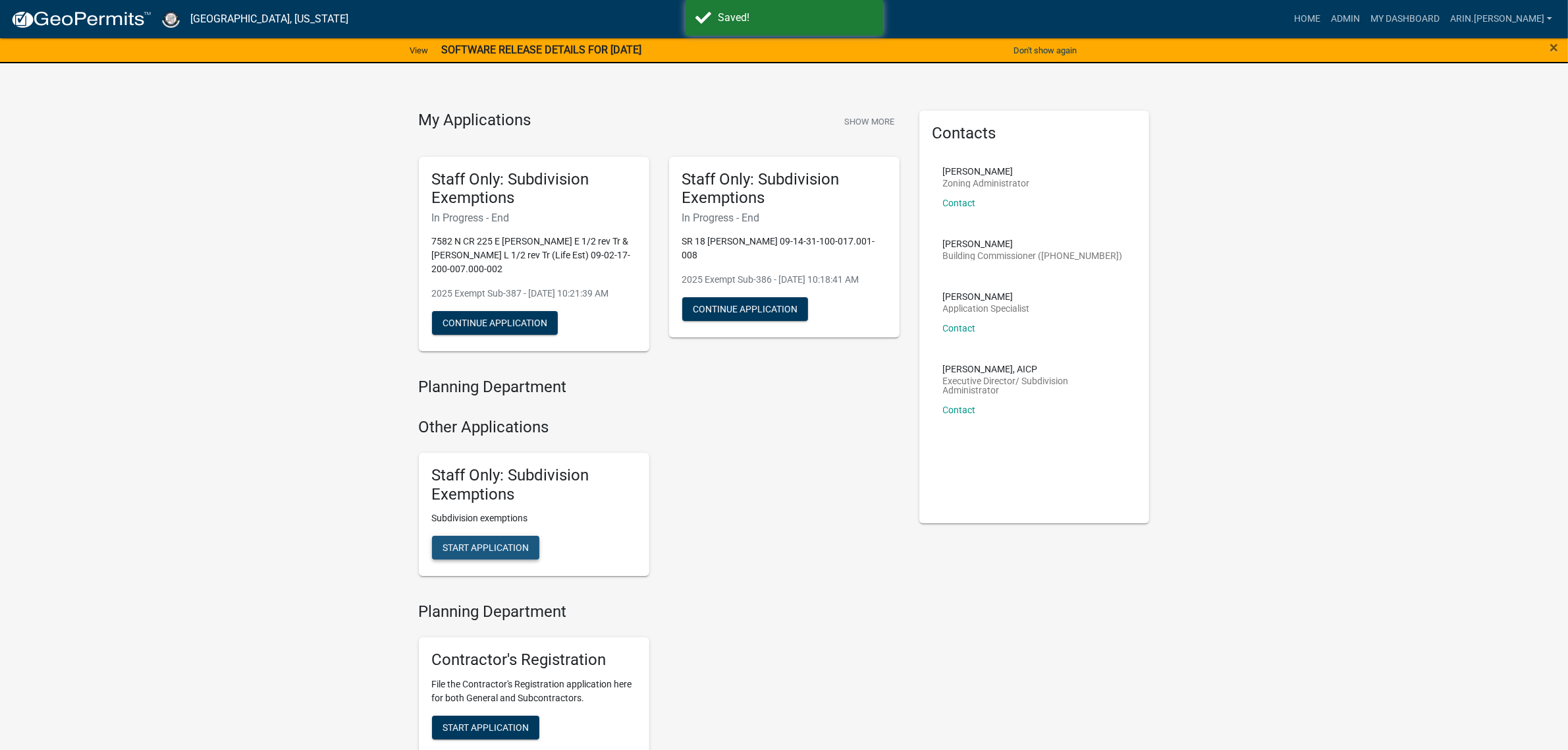
click at [489, 536] on button "Start Application" at bounding box center [485, 547] width 107 height 24
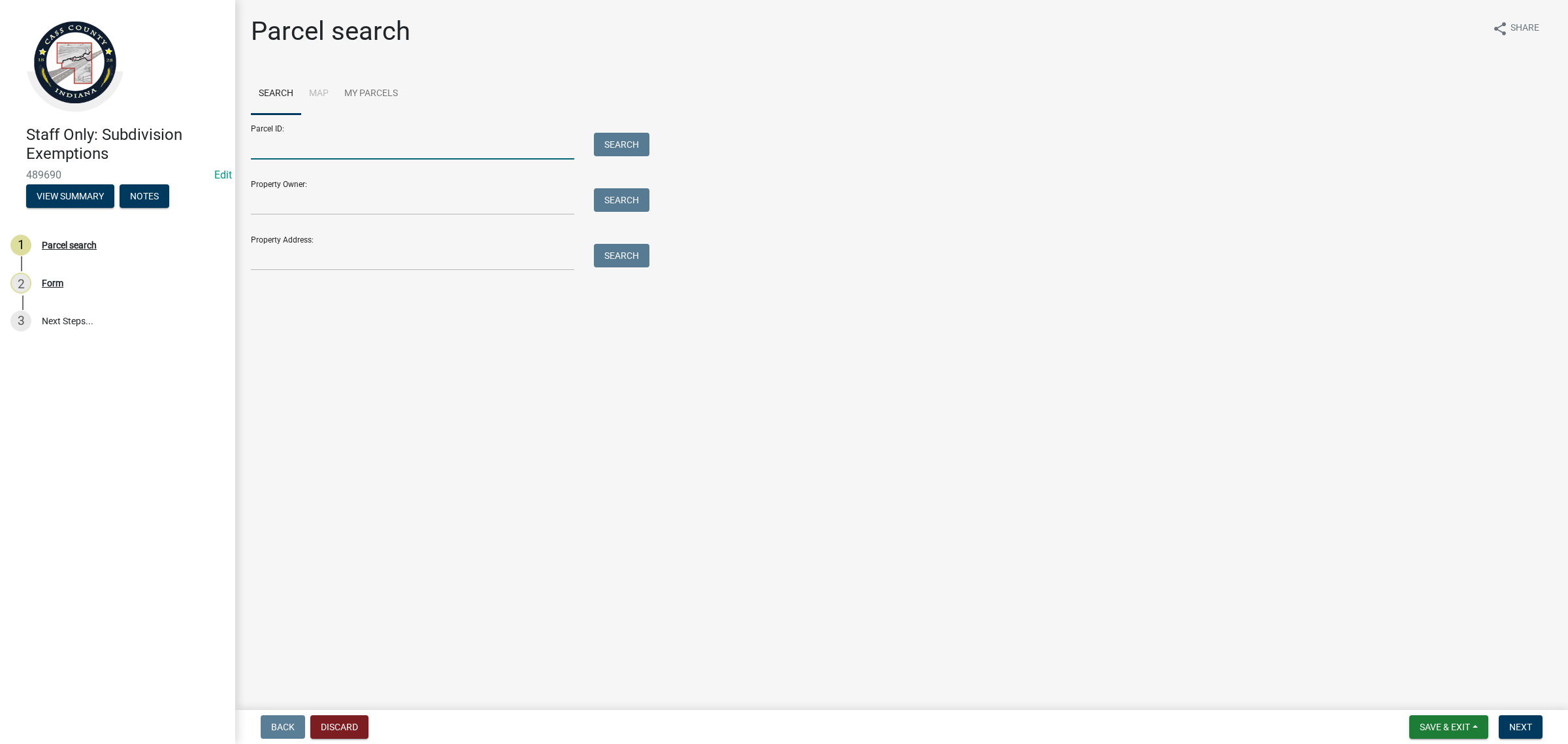
drag, startPoint x: 397, startPoint y: 129, endPoint x: 389, endPoint y: 142, distance: 15.3
paste input "09-02-17-200-007.000-002"
type input "09-02-17-200-007.000-002"
click at [623, 133] on button "Search" at bounding box center [621, 145] width 56 height 23
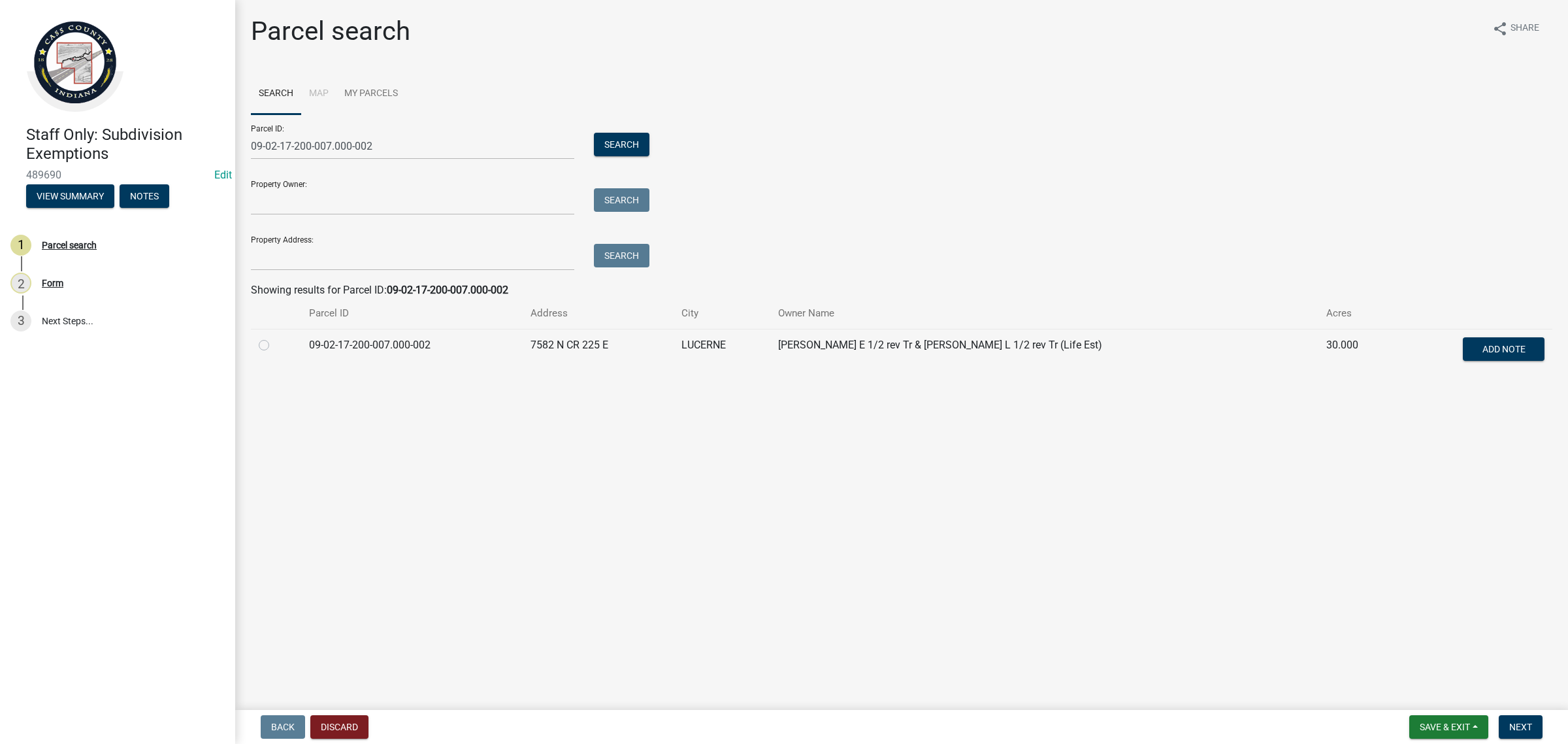
click at [274, 337] on label at bounding box center [274, 337] width 0 height 0
click at [274, 345] on input "radio" at bounding box center [278, 341] width 9 height 9
radio input "true"
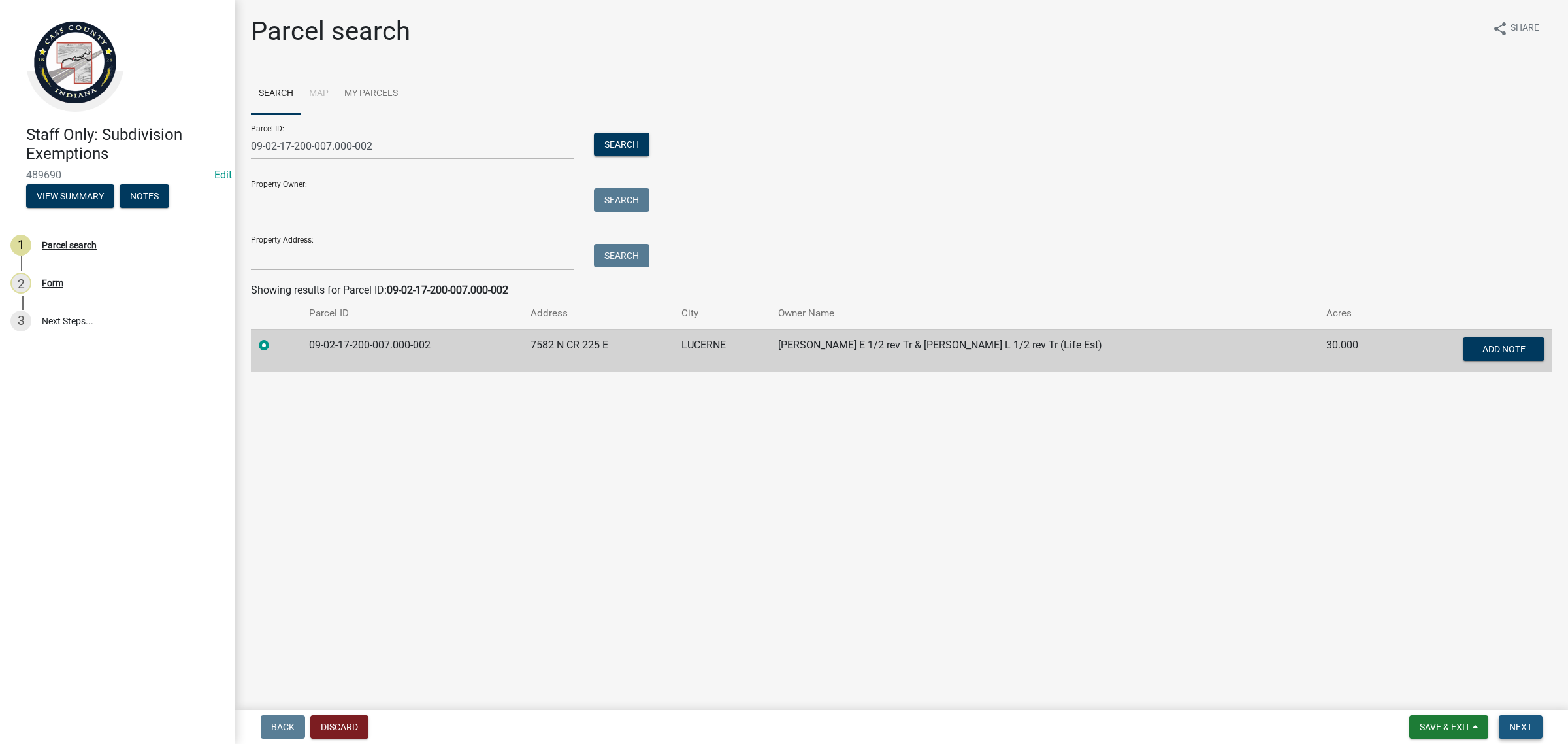
click at [1527, 719] on button "Next" at bounding box center [1520, 726] width 44 height 23
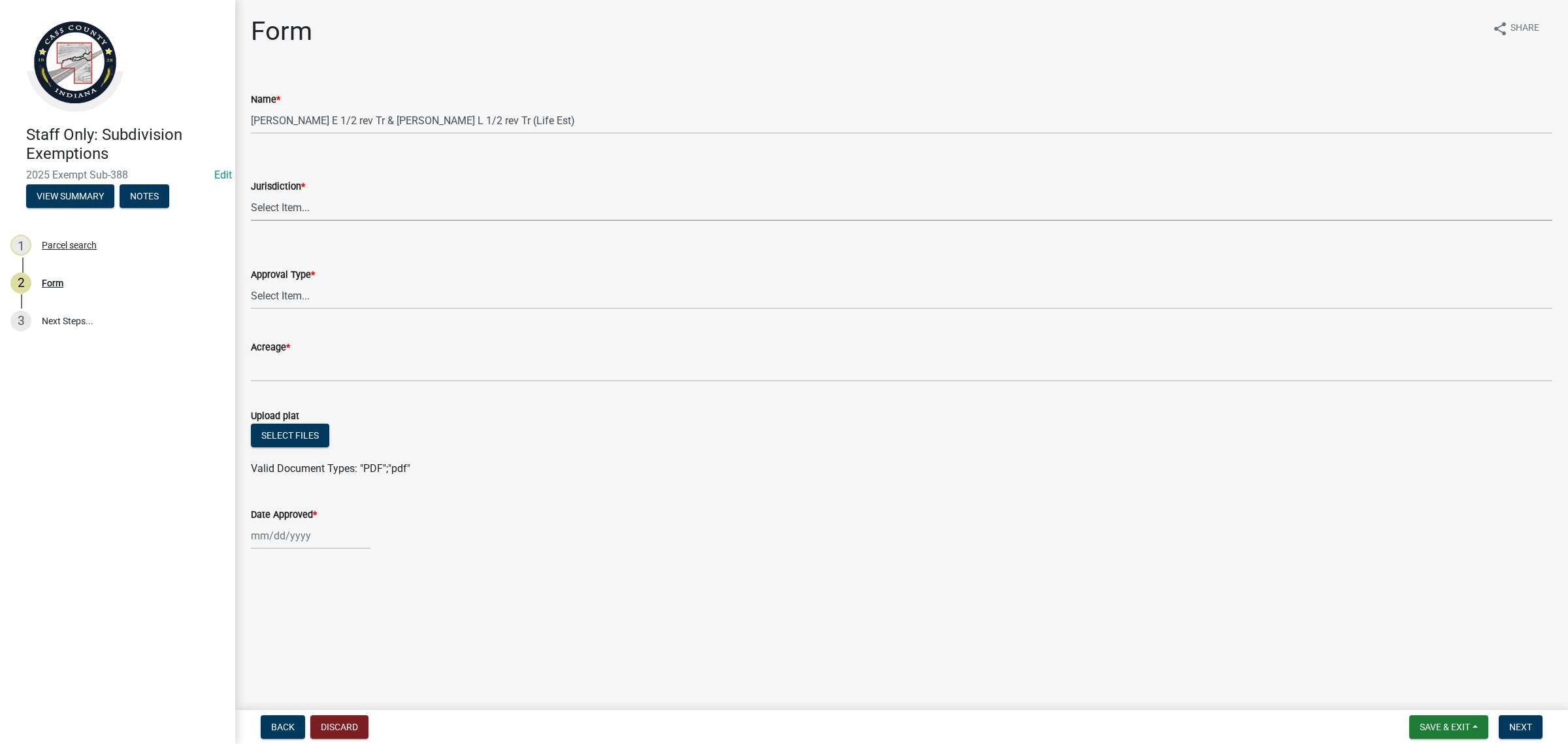
click at [287, 201] on select "Select Item... [GEOGRAPHIC_DATA] [PERSON_NAME][GEOGRAPHIC_DATA] (no jurisdictio…" at bounding box center [901, 207] width 1301 height 26
click at [251, 194] on select "Select Item... [GEOGRAPHIC_DATA] [PERSON_NAME][GEOGRAPHIC_DATA] (no jurisdictio…" at bounding box center [901, 207] width 1301 height 26
select select "6cbf9358-6b12-450d-b536-f3bc63061614"
click at [314, 287] on select "Select Item... No Jurisdiction Adjoining UNBUILDABLE Homestead/Business BUILDAB…" at bounding box center [901, 295] width 1301 height 26
click at [251, 282] on select "Select Item... No Jurisdiction Adjoining UNBUILDABLE Homestead/Business BUILDAB…" at bounding box center [901, 295] width 1301 height 26
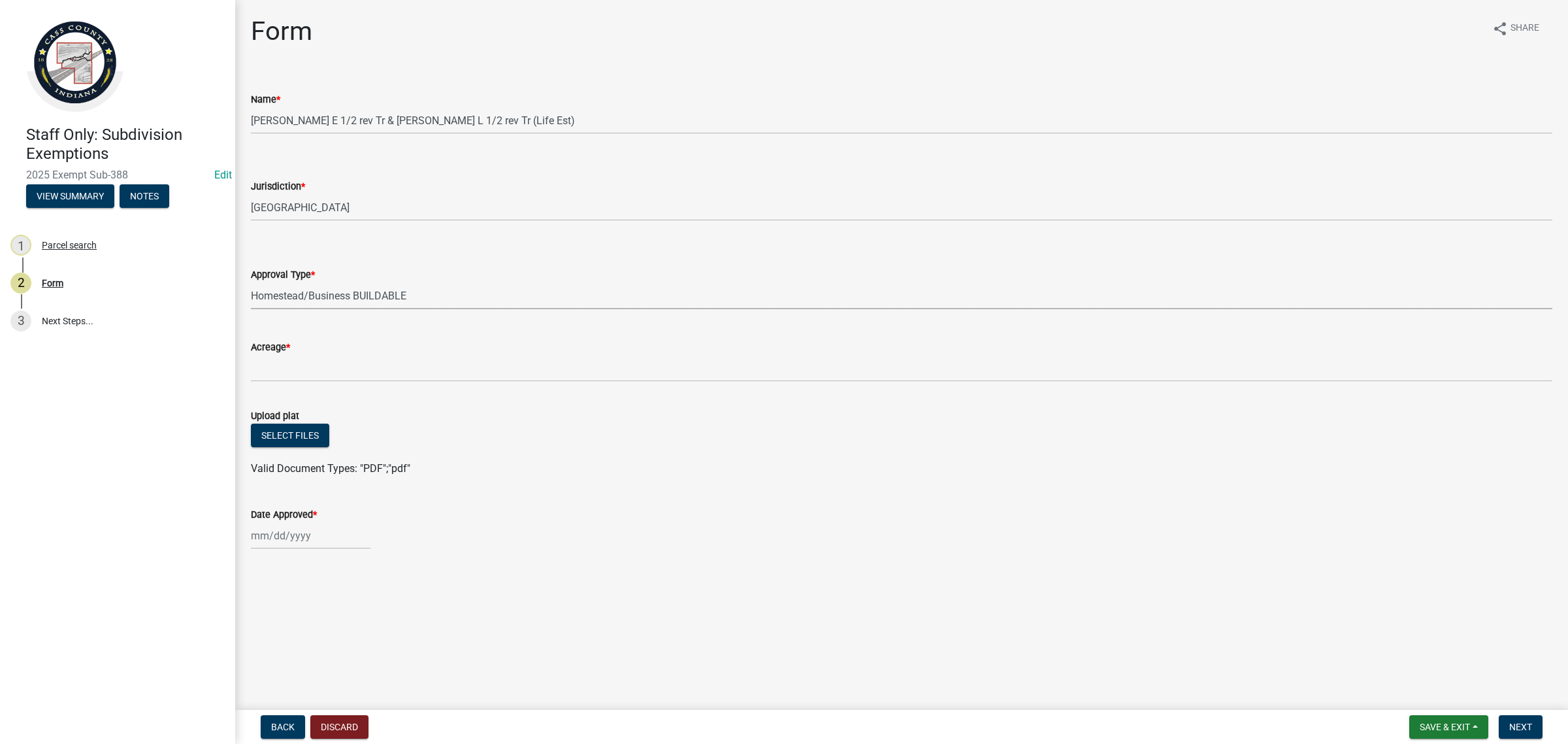
select select "380aa1e2-73e7-4360-99f8-eb301ef1aa7c"
click at [278, 430] on button "Select files" at bounding box center [290, 435] width 78 height 23
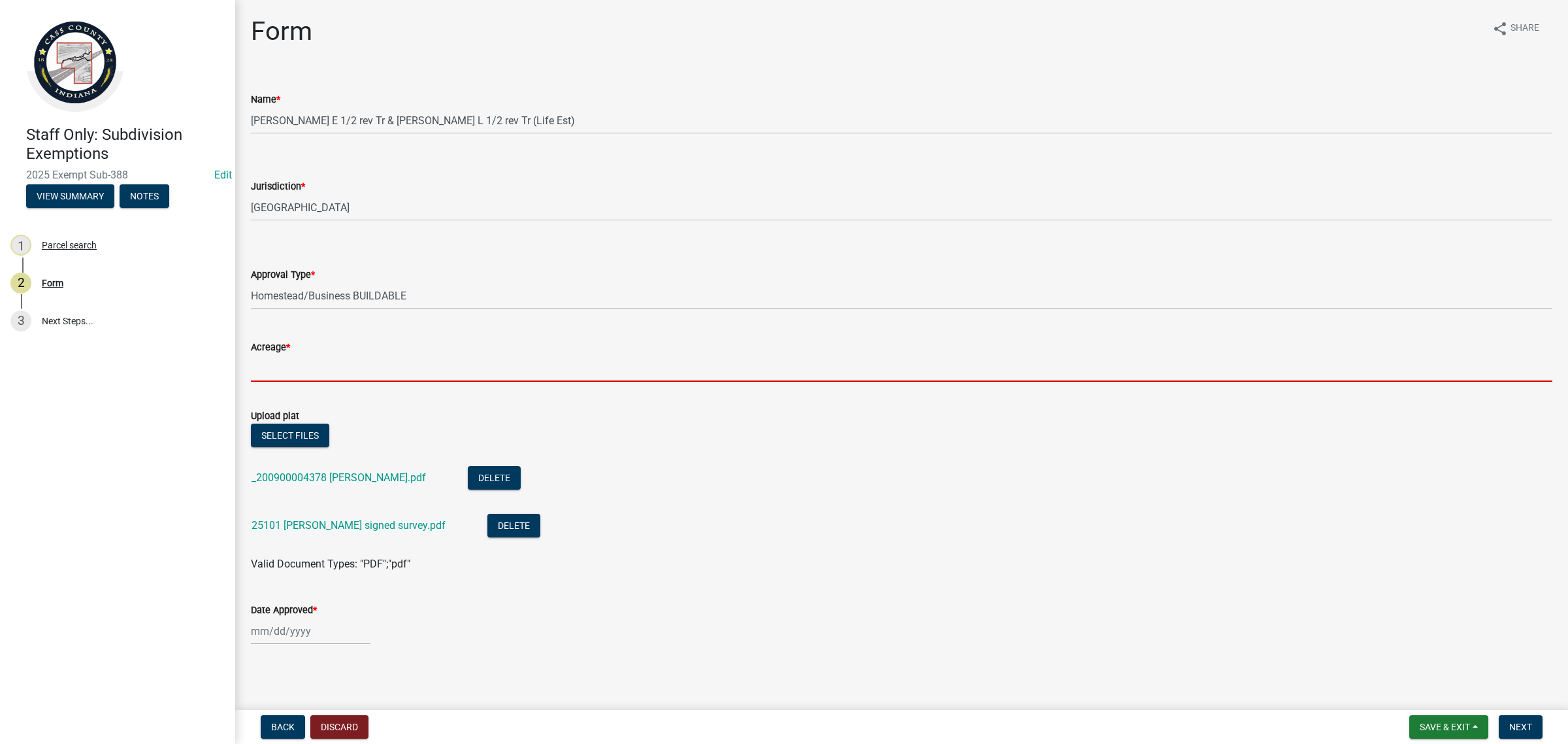
click at [288, 367] on input "Acreage *" at bounding box center [901, 367] width 1301 height 26
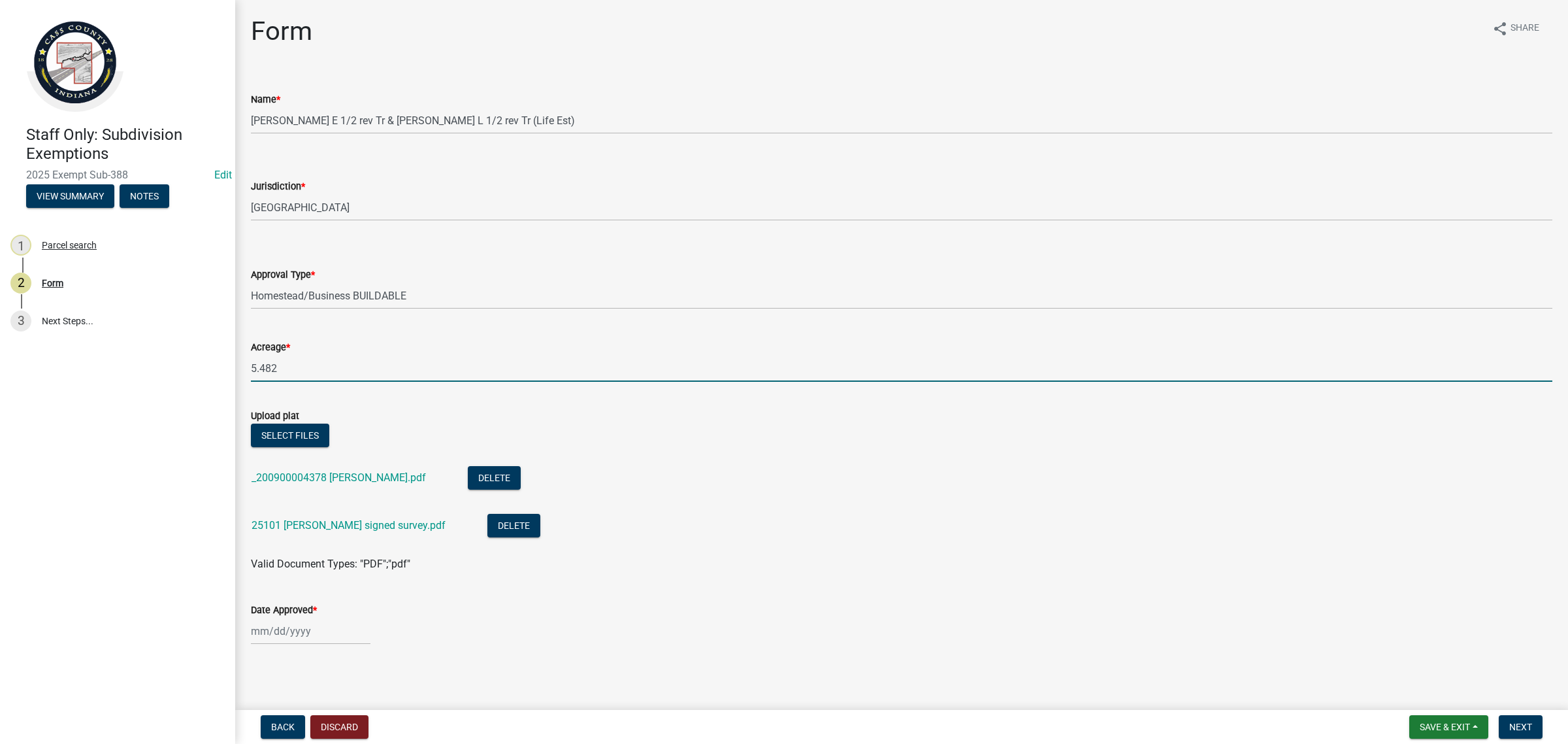
type input "5.482"
click at [293, 630] on div at bounding box center [310, 630] width 119 height 26
select select "10"
select select "2025"
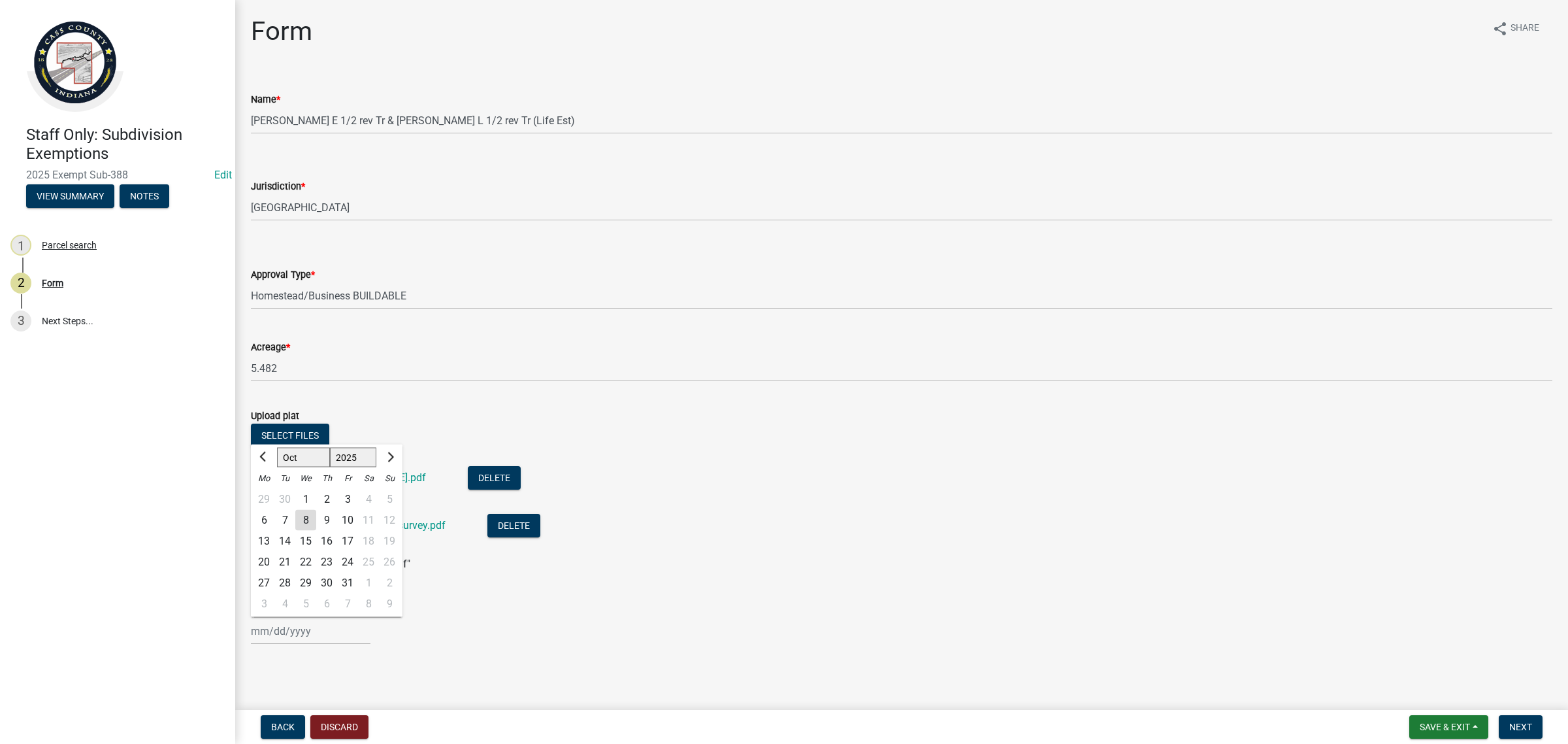
click at [308, 522] on div "8" at bounding box center [306, 519] width 21 height 21
type input "[DATE]"
click at [659, 675] on main "Form share Share Name * [PERSON_NAME] E 1/2 rev Tr & [PERSON_NAME] L 1/2 rev Tr…" at bounding box center [901, 352] width 1333 height 705
click at [1518, 726] on span "Next" at bounding box center [1520, 726] width 22 height 11
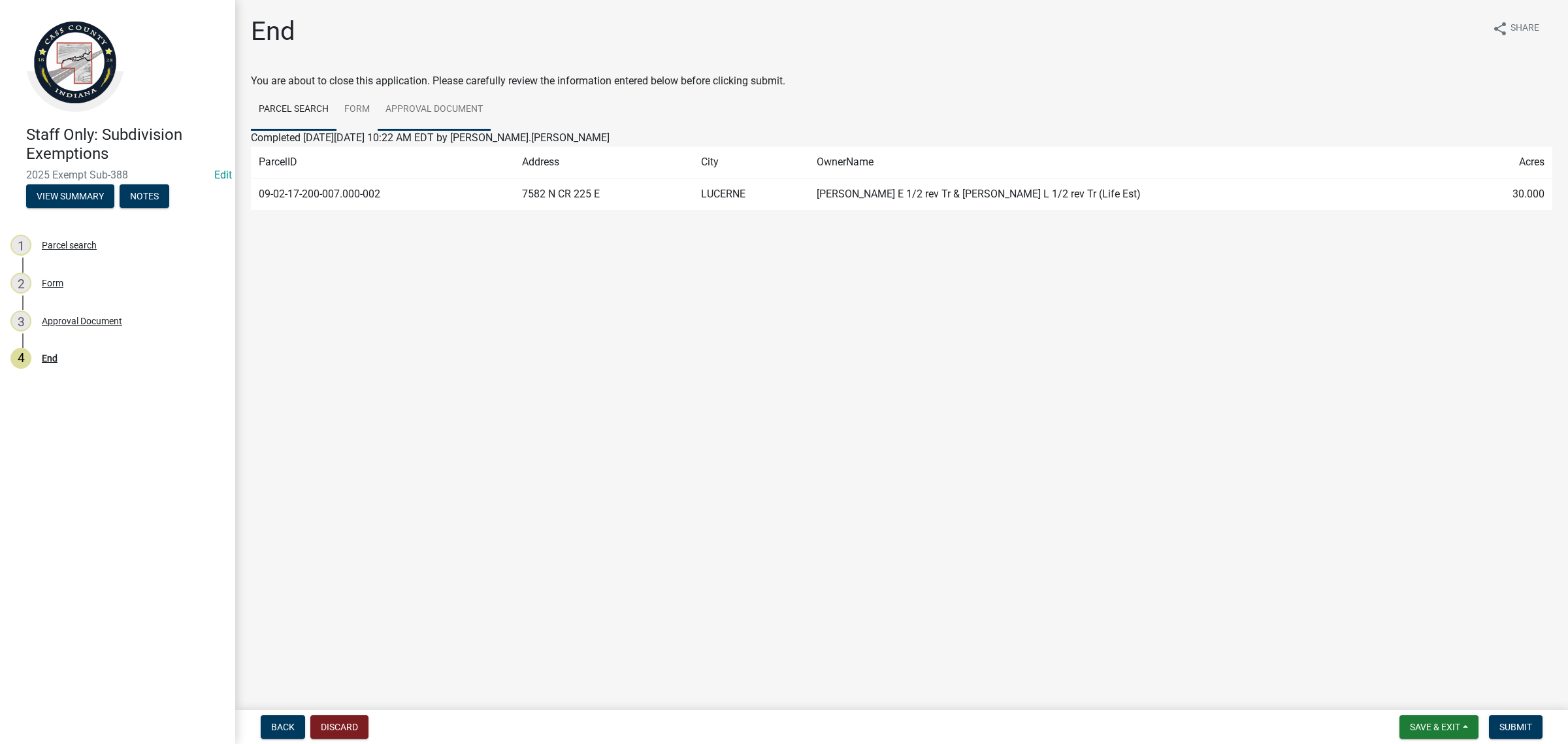
click at [429, 109] on link "Approval Document" at bounding box center [434, 109] width 113 height 42
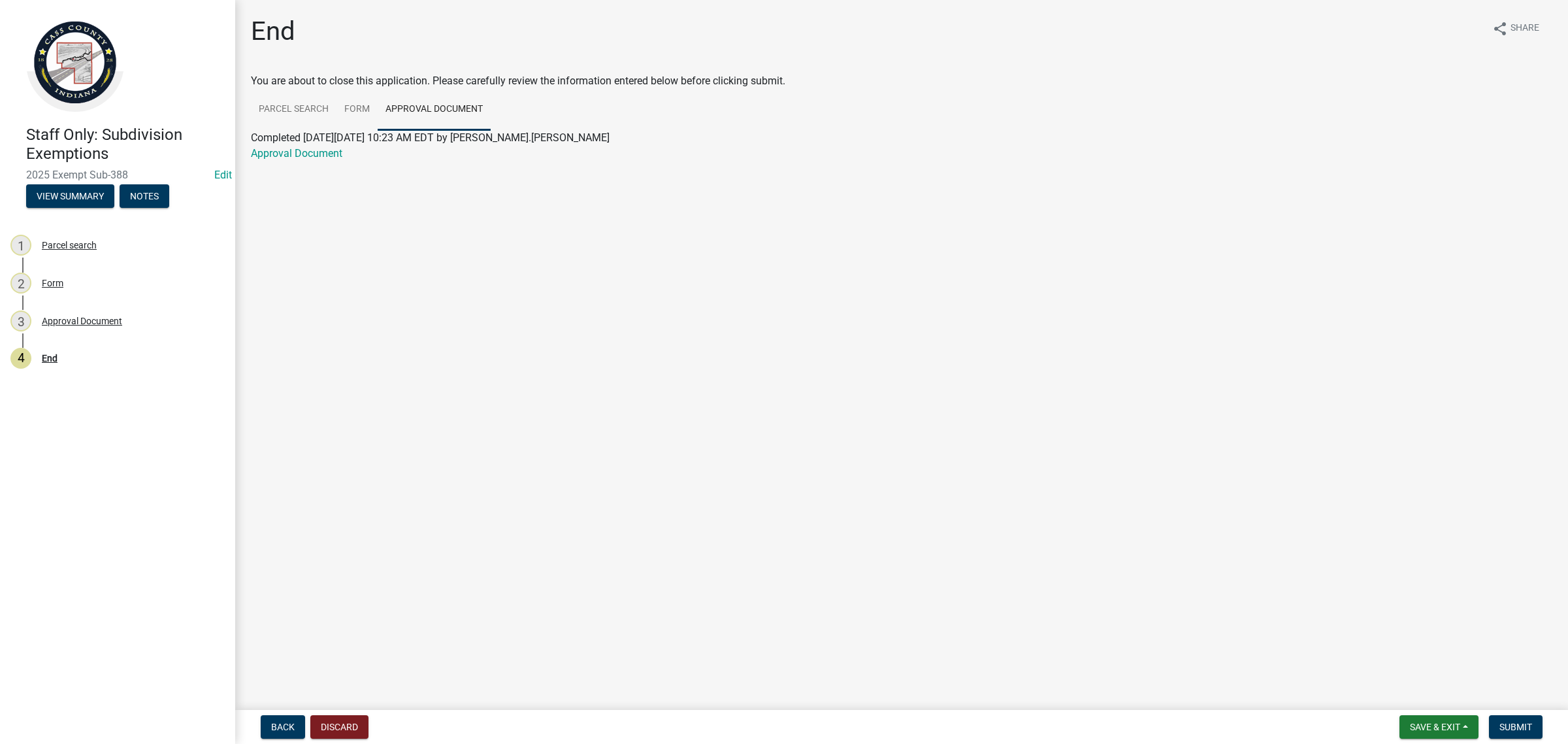
click at [317, 160] on div "Approval Document" at bounding box center [901, 153] width 1321 height 16
click at [317, 155] on link "Approval Document" at bounding box center [297, 153] width 92 height 13
click at [1464, 723] on button "Save & Exit" at bounding box center [1439, 726] width 79 height 23
click at [1425, 690] on button "Save & Exit" at bounding box center [1426, 693] width 104 height 31
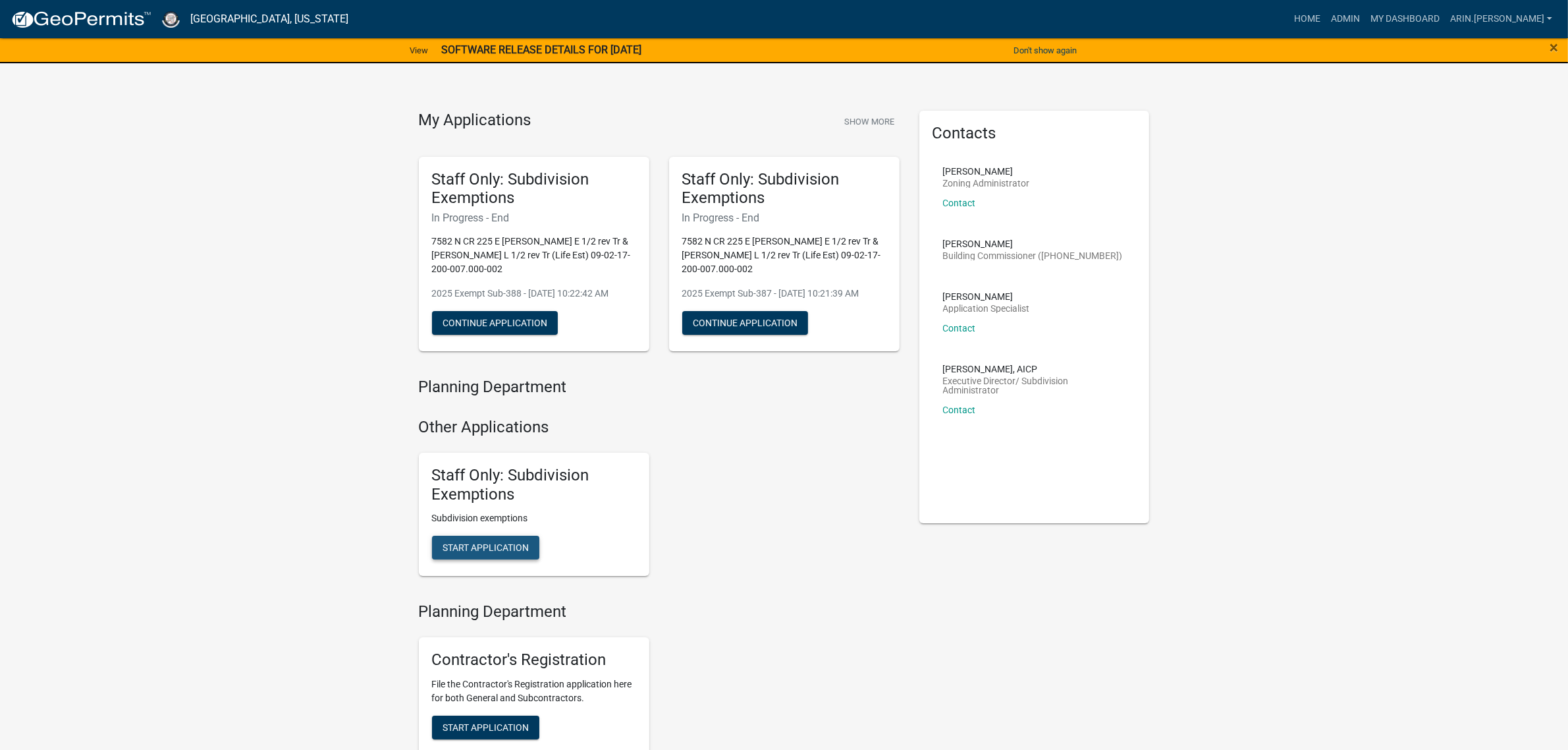
click at [494, 545] on span "Start Application" at bounding box center [486, 547] width 87 height 11
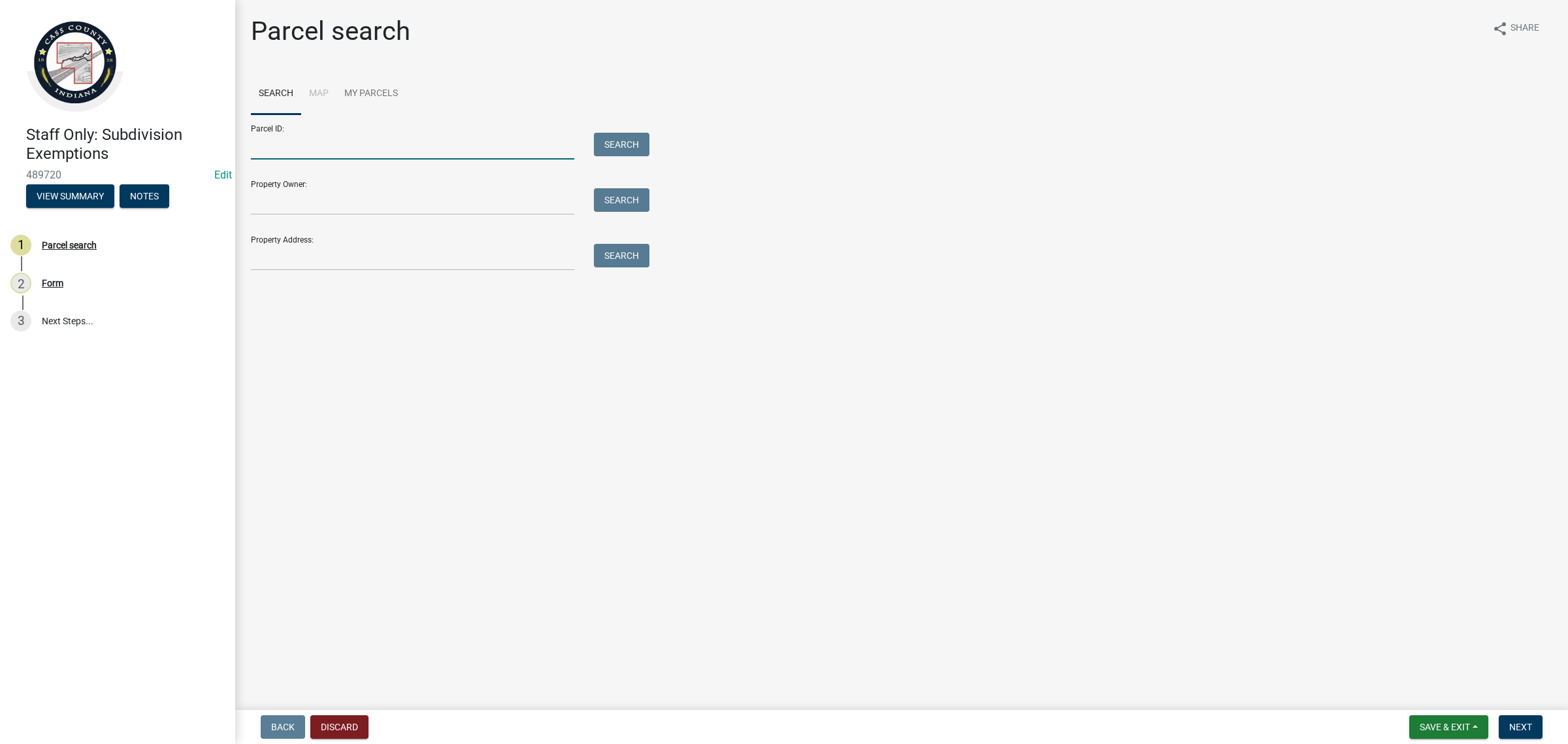
click at [349, 143] on input "Parcel ID:" at bounding box center [412, 145] width 323 height 26
paste input "09-15-20-211-010.000-012"
click at [277, 155] on input "09-15-20-211-010.000-012" at bounding box center [412, 145] width 323 height 26
type input "09-15-20-211-010.000-012"
click at [628, 147] on button "Search" at bounding box center [621, 145] width 56 height 23
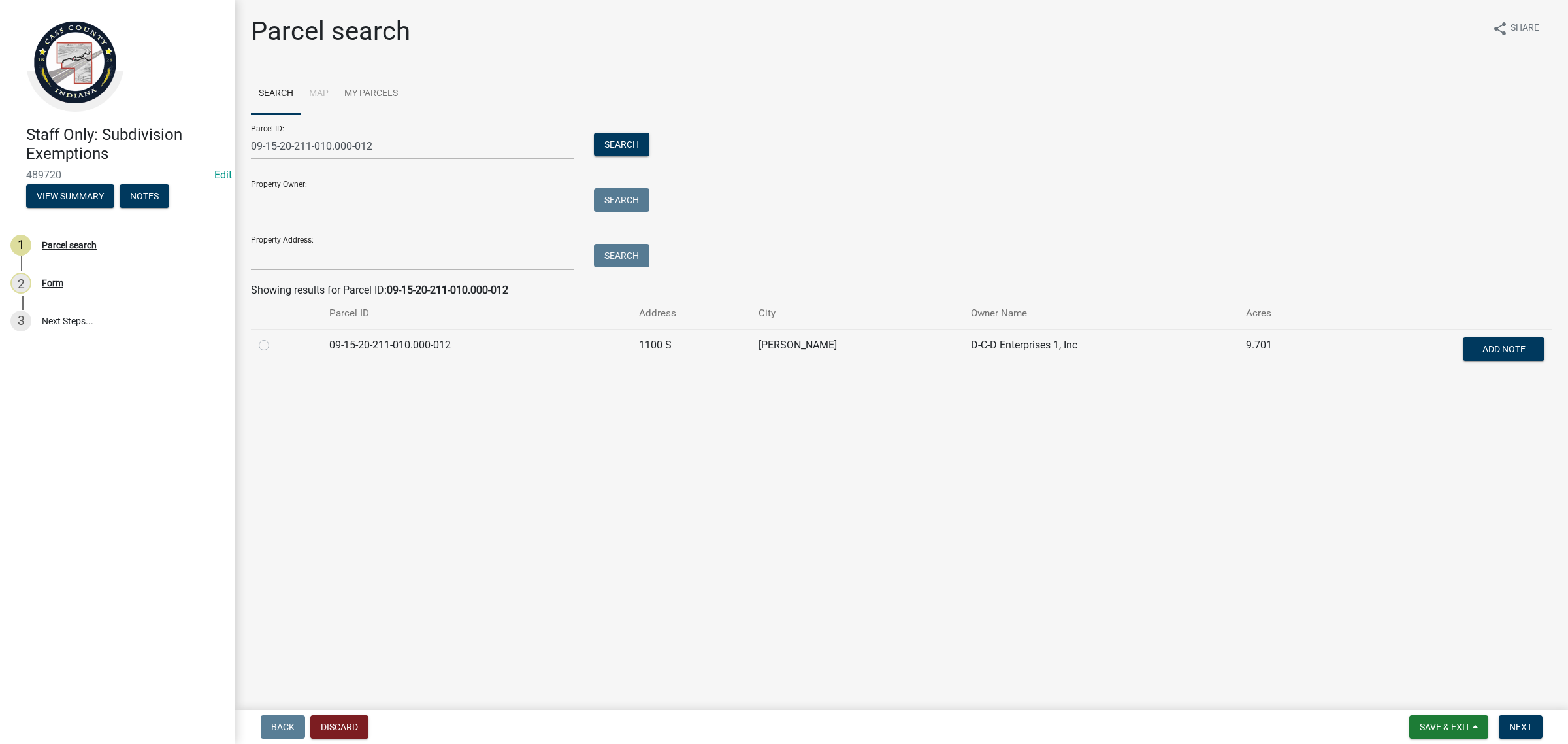
click at [274, 337] on label at bounding box center [274, 337] width 0 height 0
click at [274, 346] on input "radio" at bounding box center [278, 341] width 9 height 9
radio input "true"
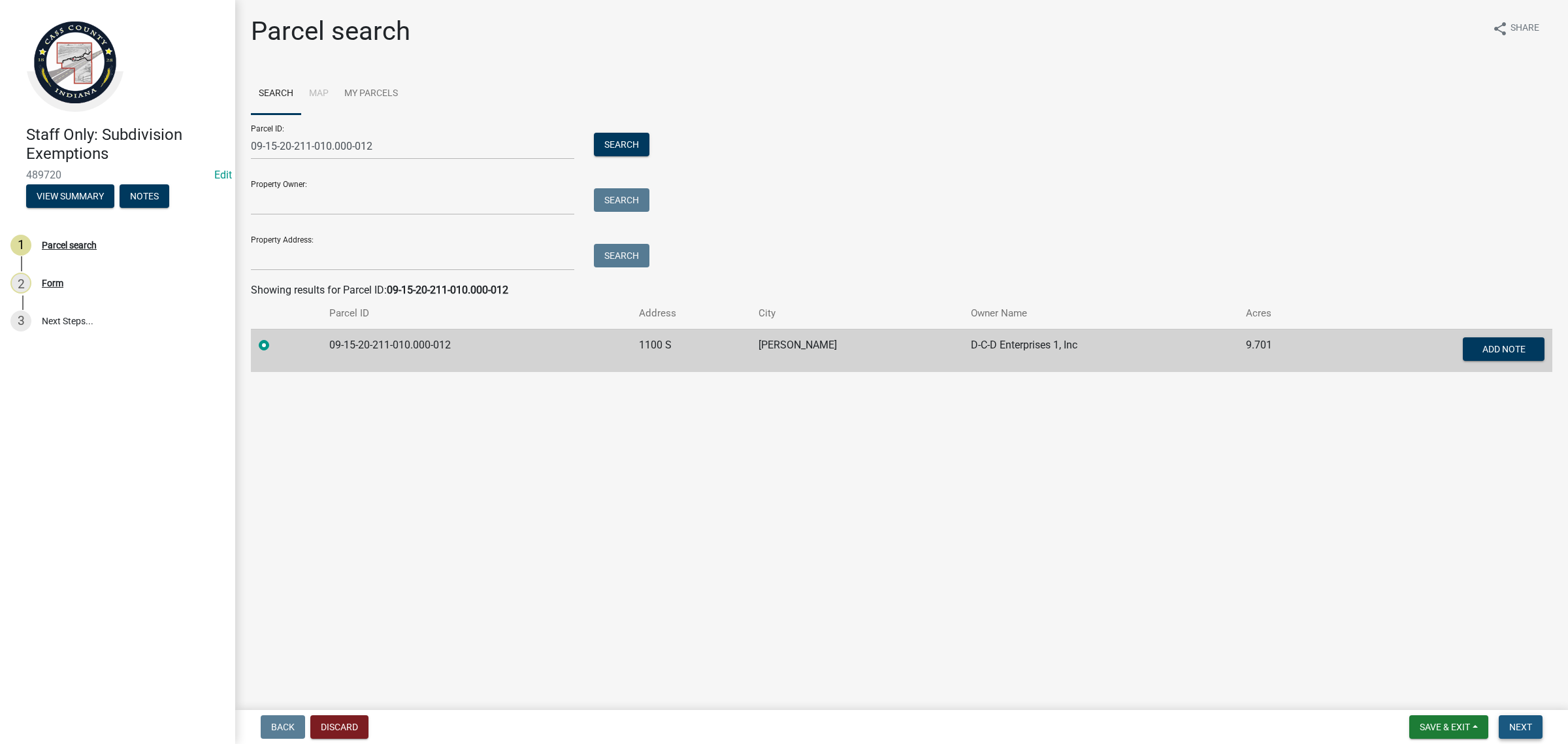
click at [1520, 734] on button "Next" at bounding box center [1520, 726] width 44 height 23
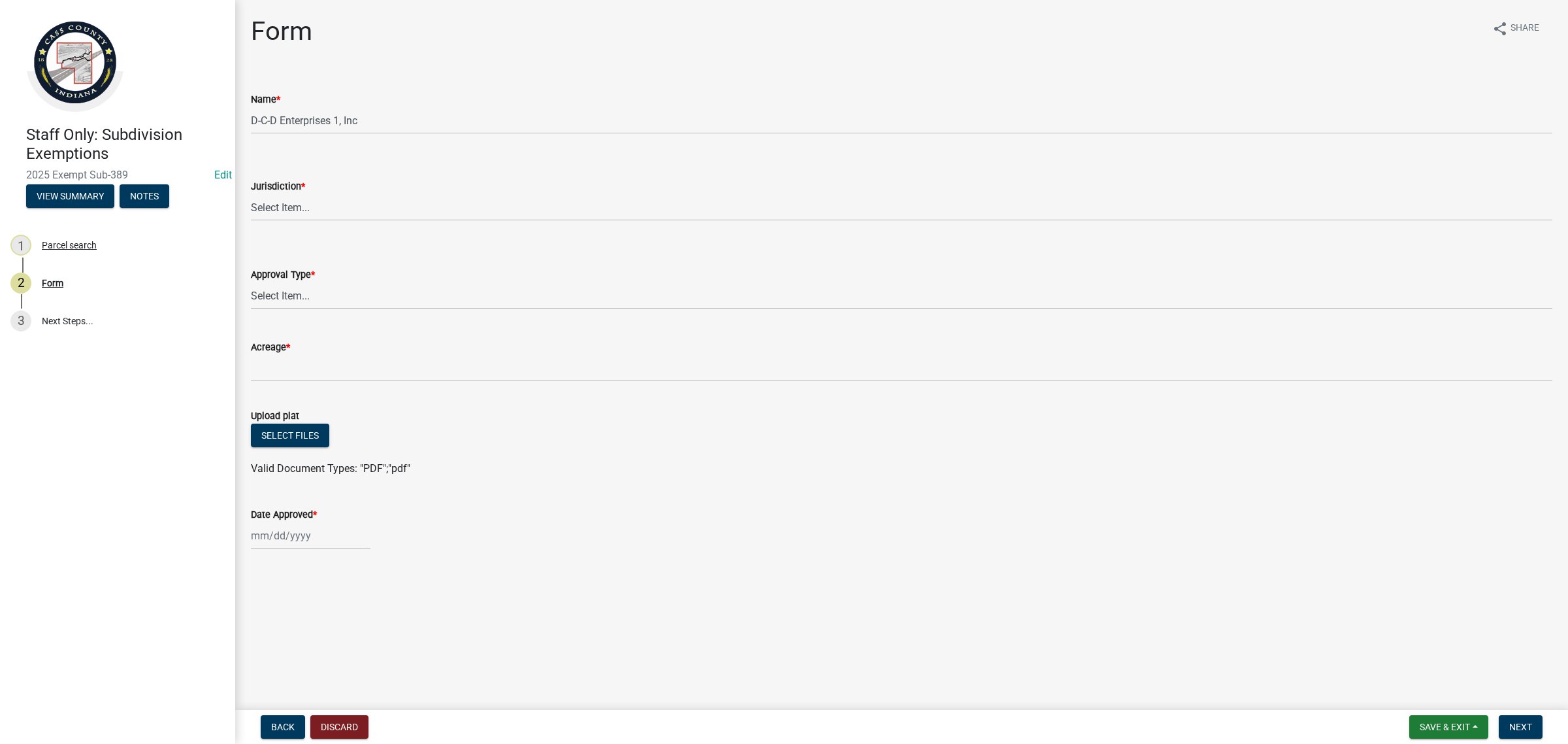
click at [288, 153] on div "Jurisdiction * Select Item... [GEOGRAPHIC_DATA] [PERSON_NAME][GEOGRAPHIC_DATA] …" at bounding box center [901, 183] width 1301 height 76
click at [296, 203] on select "Select Item... [GEOGRAPHIC_DATA] [PERSON_NAME][GEOGRAPHIC_DATA] (no jurisdictio…" at bounding box center [901, 207] width 1301 height 26
click at [251, 194] on select "Select Item... [GEOGRAPHIC_DATA] [PERSON_NAME][GEOGRAPHIC_DATA] (no jurisdictio…" at bounding box center [901, 207] width 1301 height 26
select select "6cbf9358-6b12-450d-b536-f3bc63061614"
click at [352, 304] on select "Select Item... No Jurisdiction Adjoining UNBUILDABLE Homestead/Business BUILDAB…" at bounding box center [901, 295] width 1301 height 26
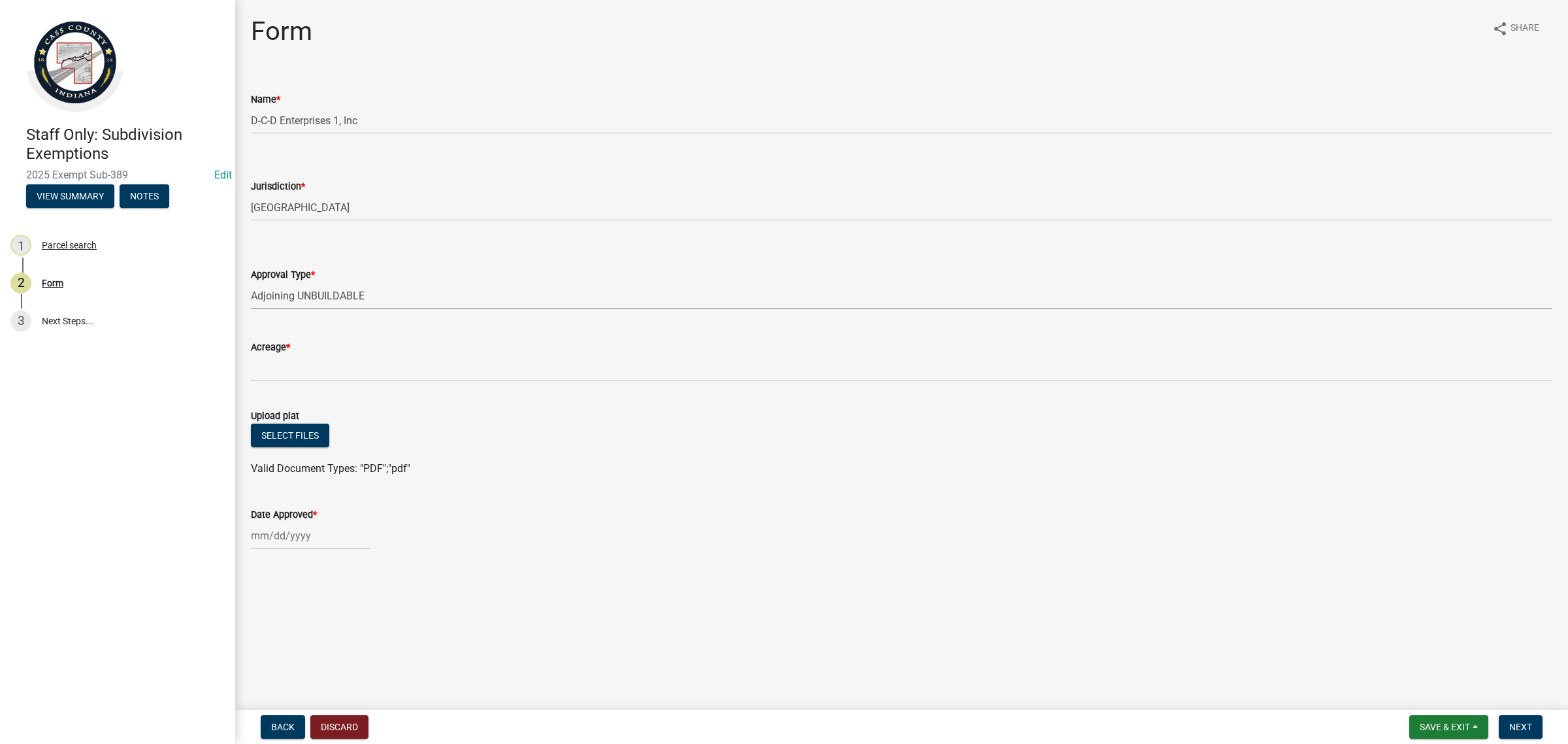
click at [251, 282] on select "Select Item... No Jurisdiction Adjoining UNBUILDABLE Homestead/Business BUILDAB…" at bounding box center [901, 295] width 1301 height 26
select select "3c2da1e7-b3ba-4bdb-bca5-74dcd9dd0993"
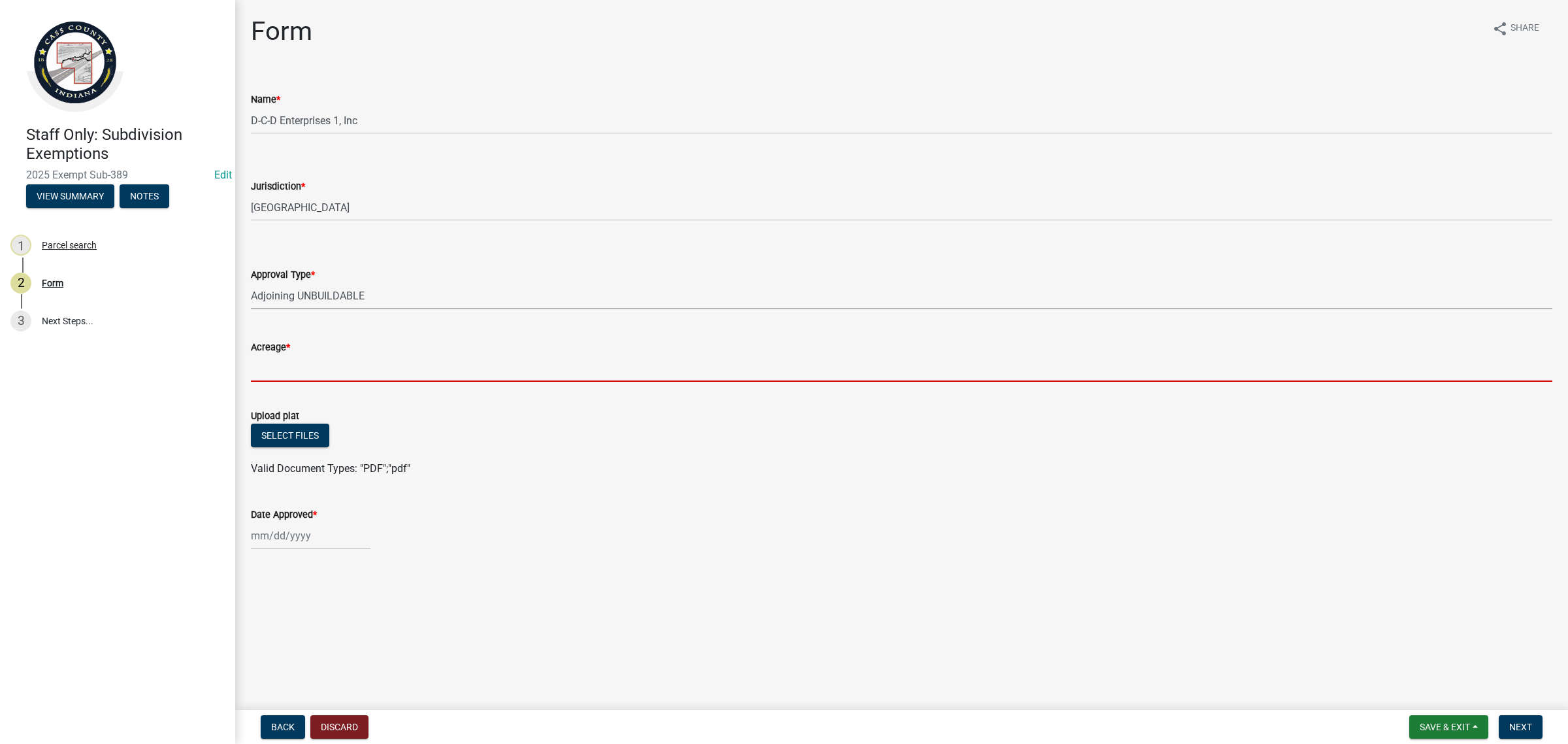
click at [337, 377] on input "Acreage *" at bounding box center [901, 367] width 1301 height 26
click at [317, 368] on input "Acreage *" at bounding box center [901, 367] width 1301 height 26
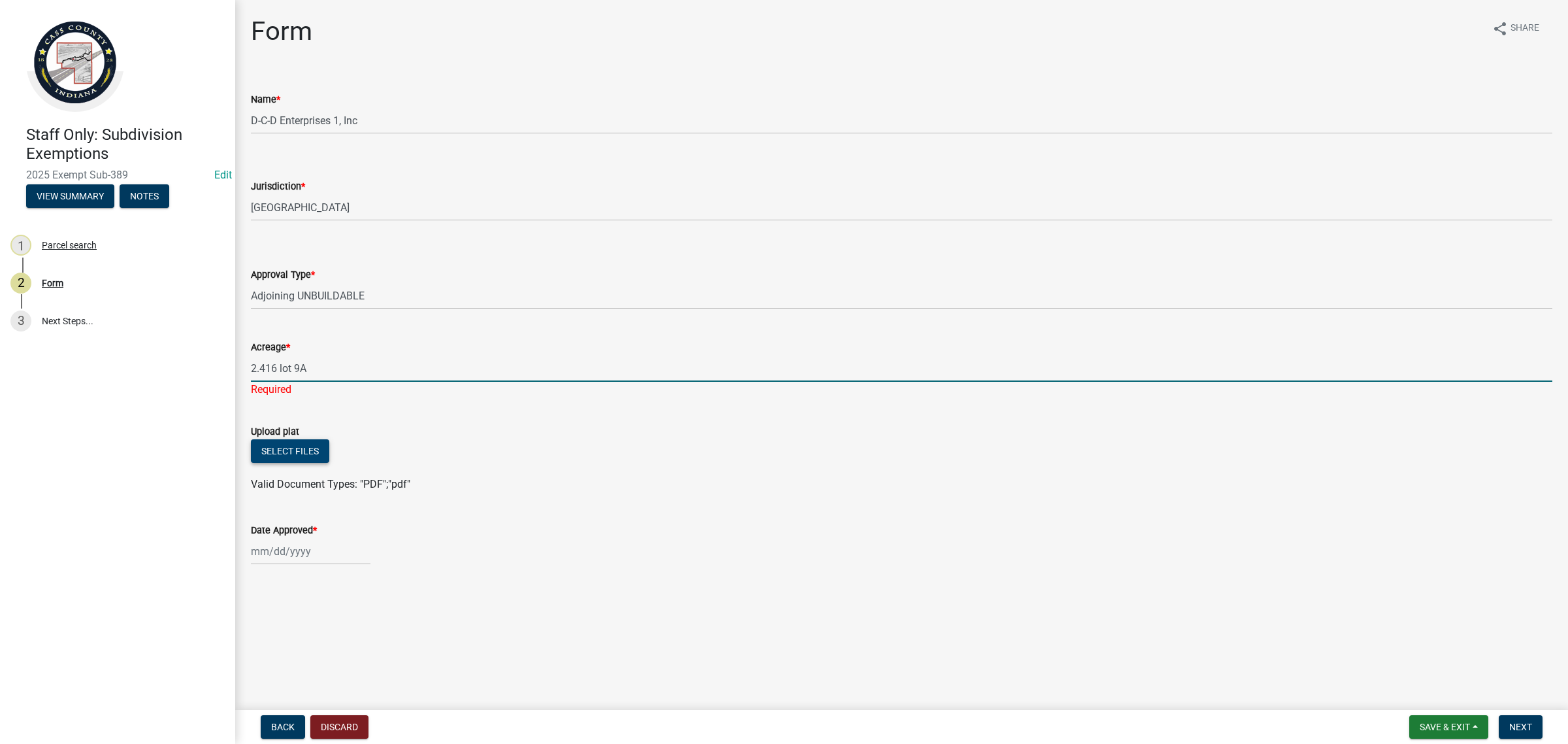
type input "2.416 lot 9A"
click at [276, 445] on button "Select files" at bounding box center [290, 451] width 78 height 23
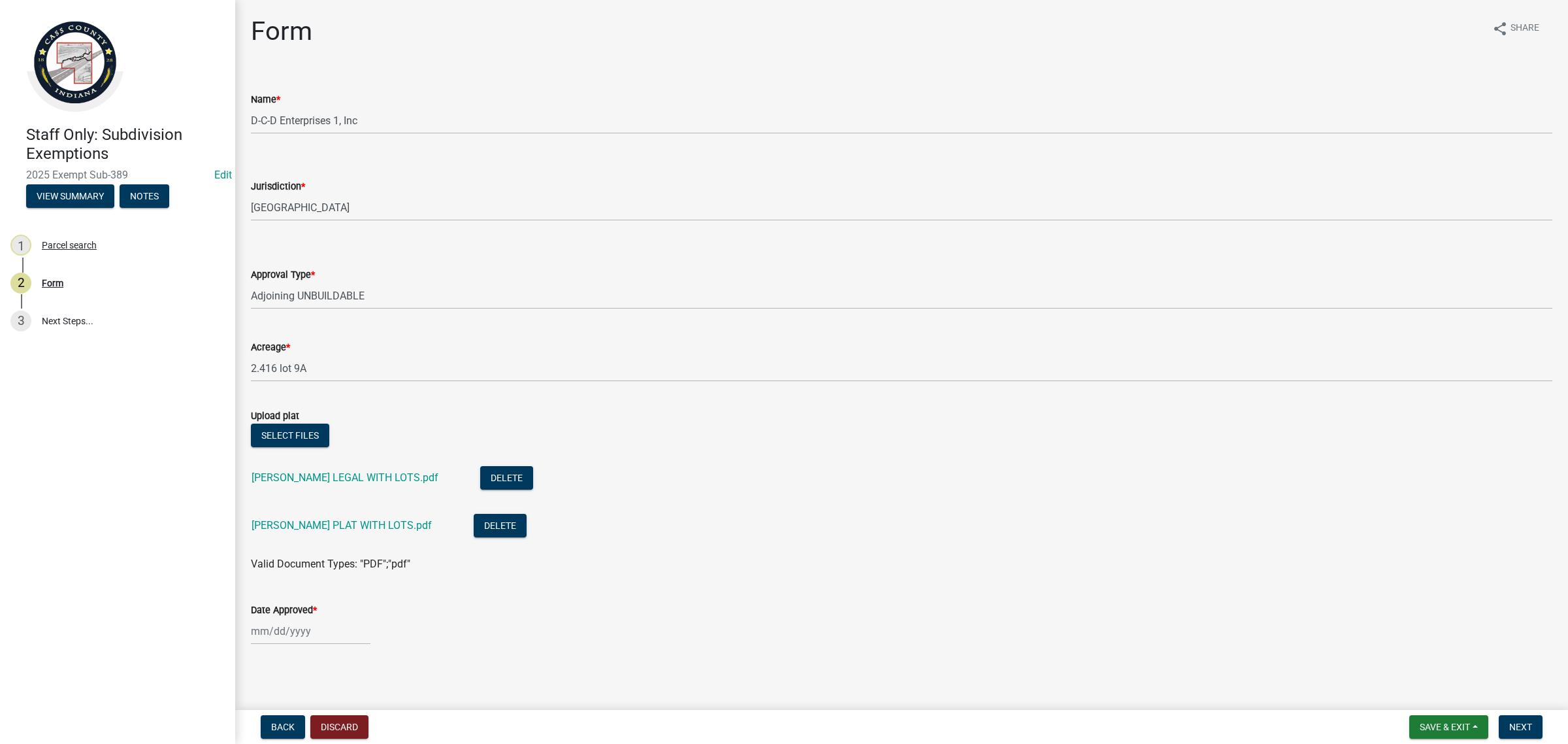
click at [309, 632] on div at bounding box center [310, 630] width 119 height 26
select select "10"
select select "2025"
click at [305, 522] on div "8" at bounding box center [306, 519] width 21 height 21
type input "[DATE]"
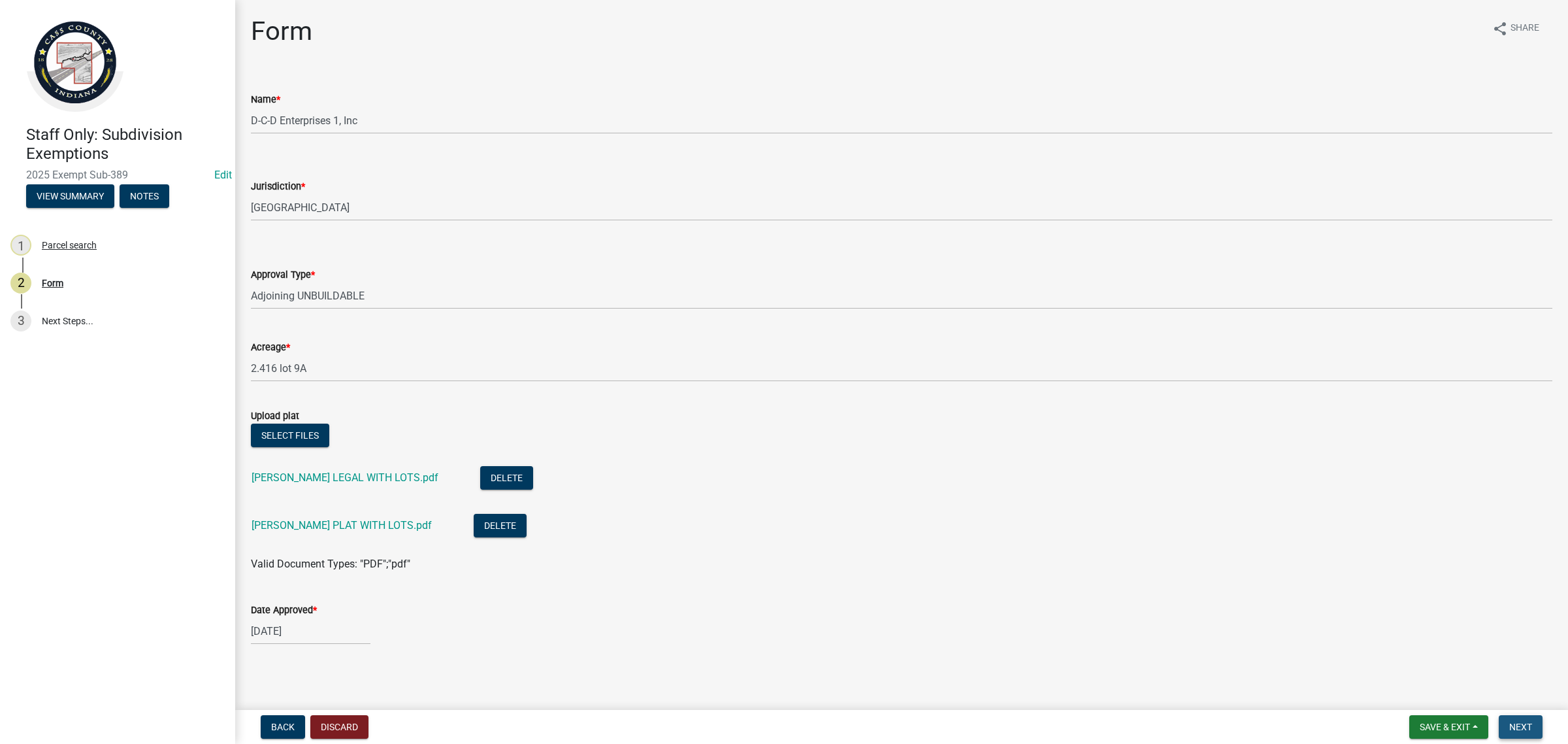
click at [1527, 723] on span "Next" at bounding box center [1520, 726] width 22 height 11
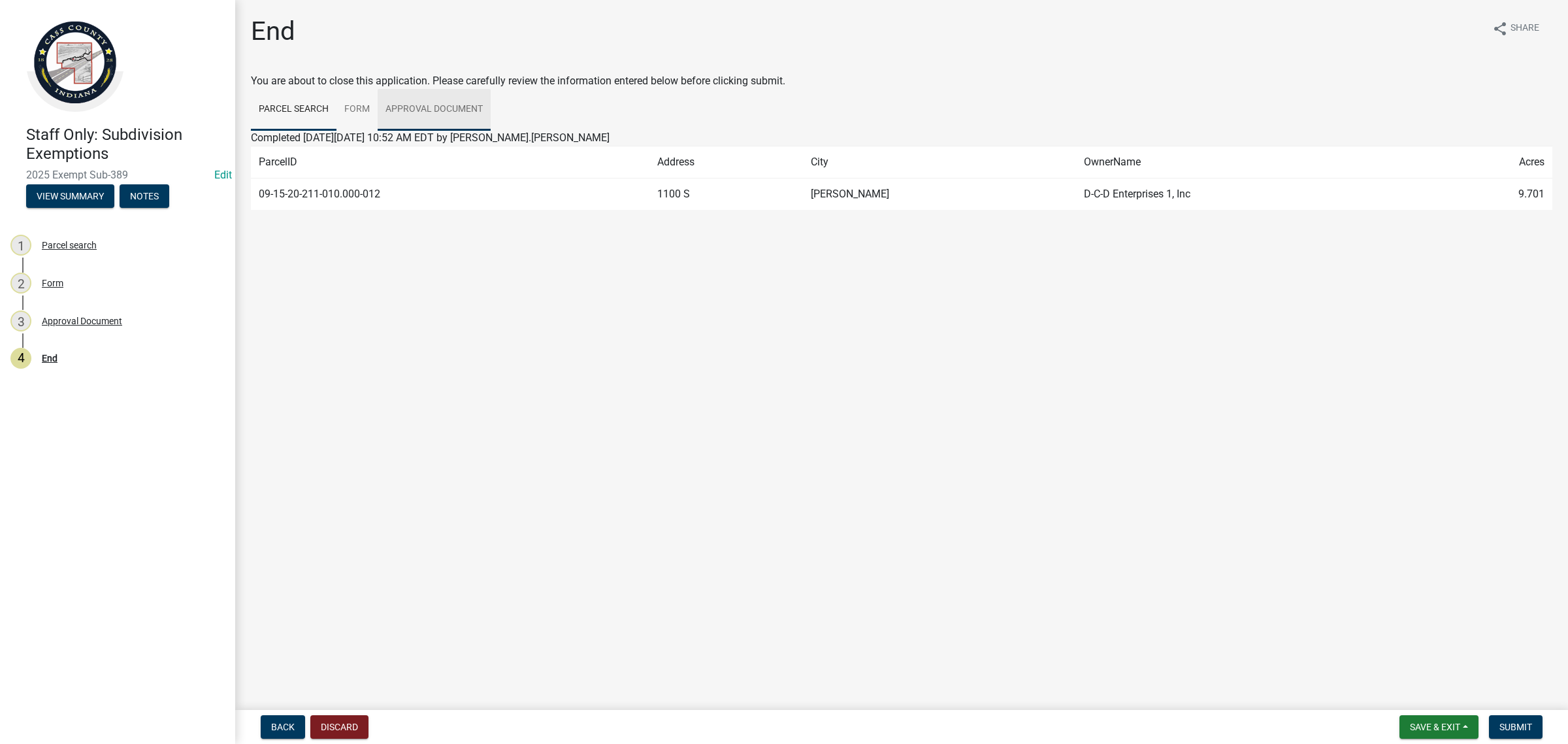
click at [428, 109] on link "Approval Document" at bounding box center [434, 109] width 113 height 42
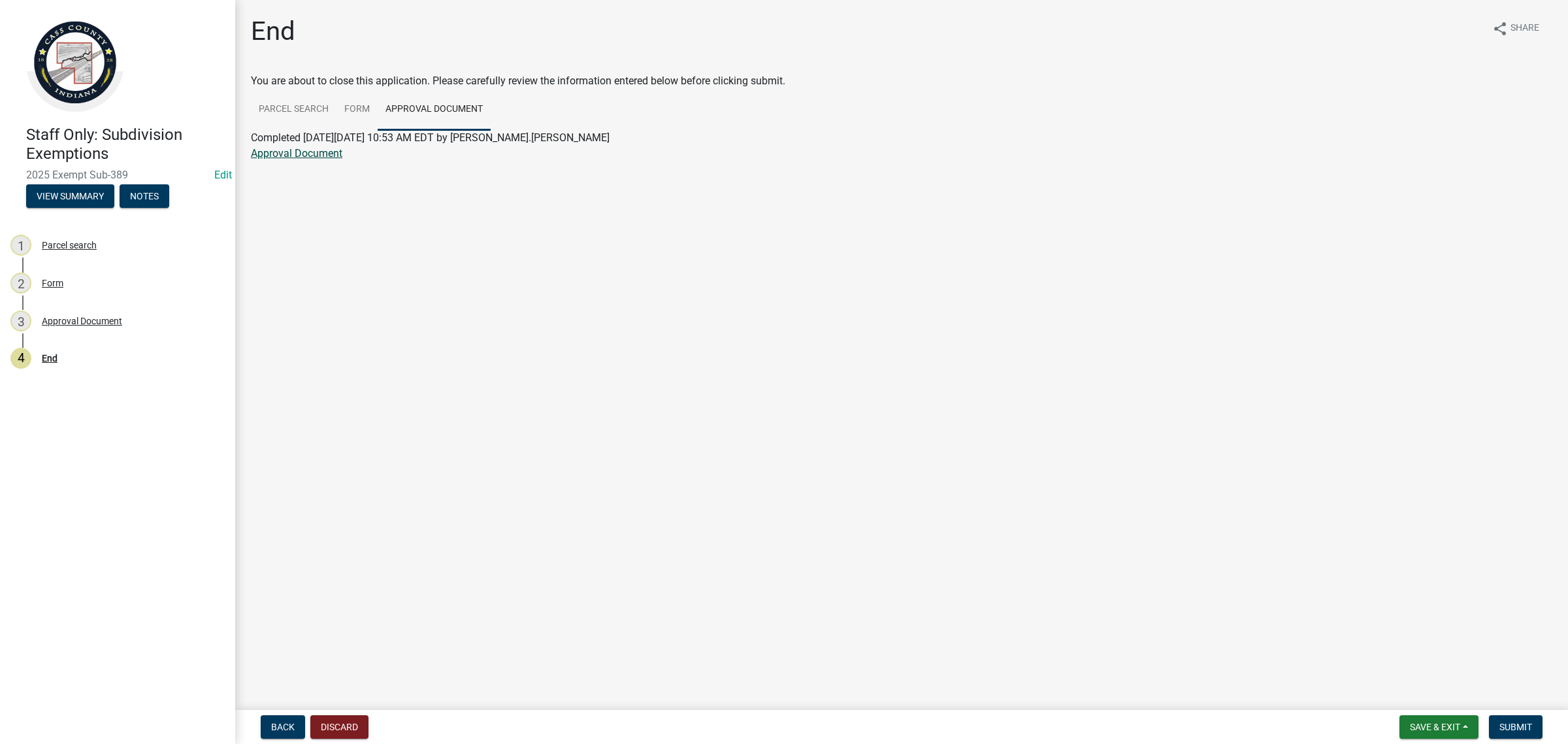
click at [273, 155] on link "Approval Document" at bounding box center [297, 153] width 92 height 13
click at [1443, 730] on span "Save & Exit" at bounding box center [1435, 726] width 51 height 11
click at [1429, 698] on button "Save & Exit" at bounding box center [1426, 693] width 104 height 31
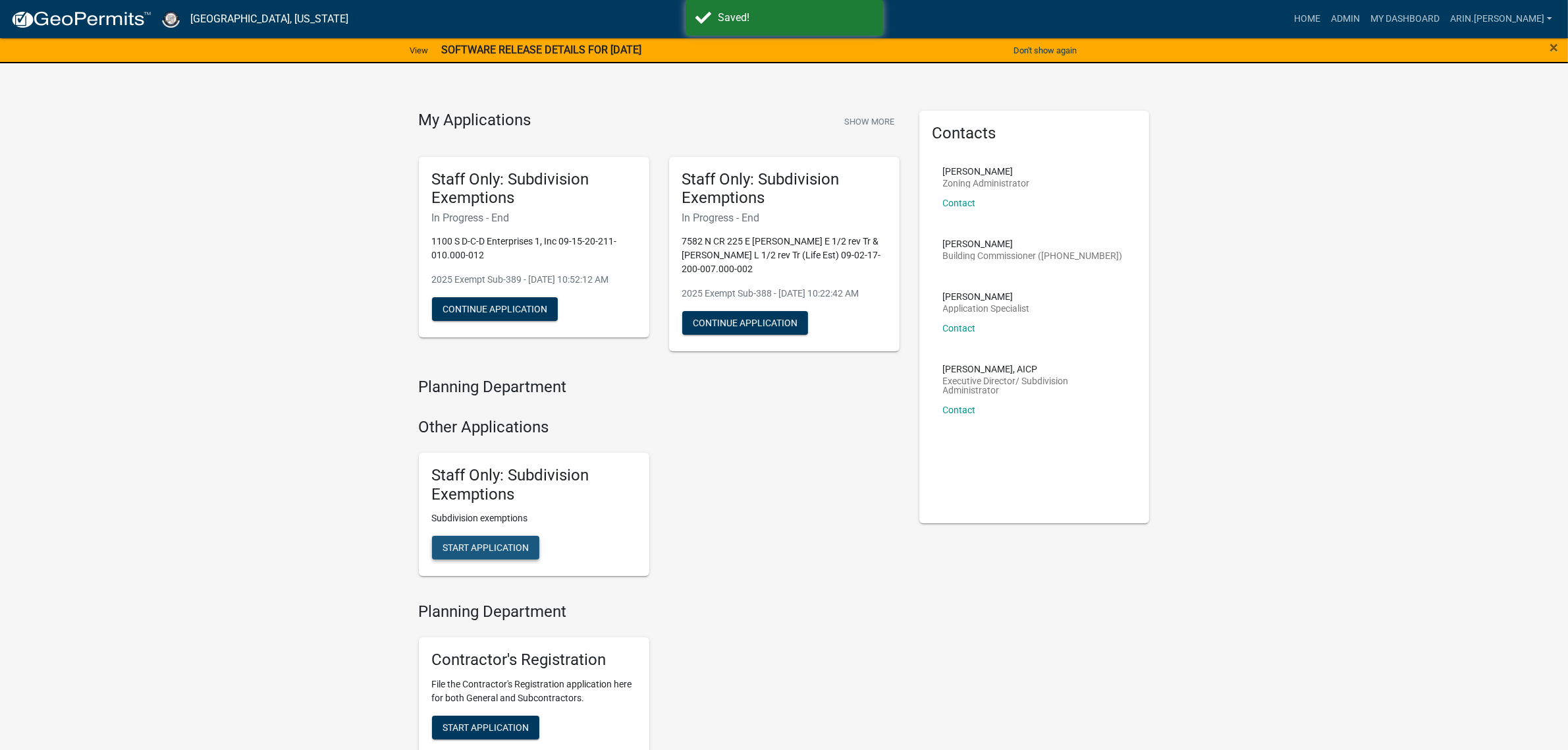
click at [489, 551] on span "Start Application" at bounding box center [486, 547] width 87 height 11
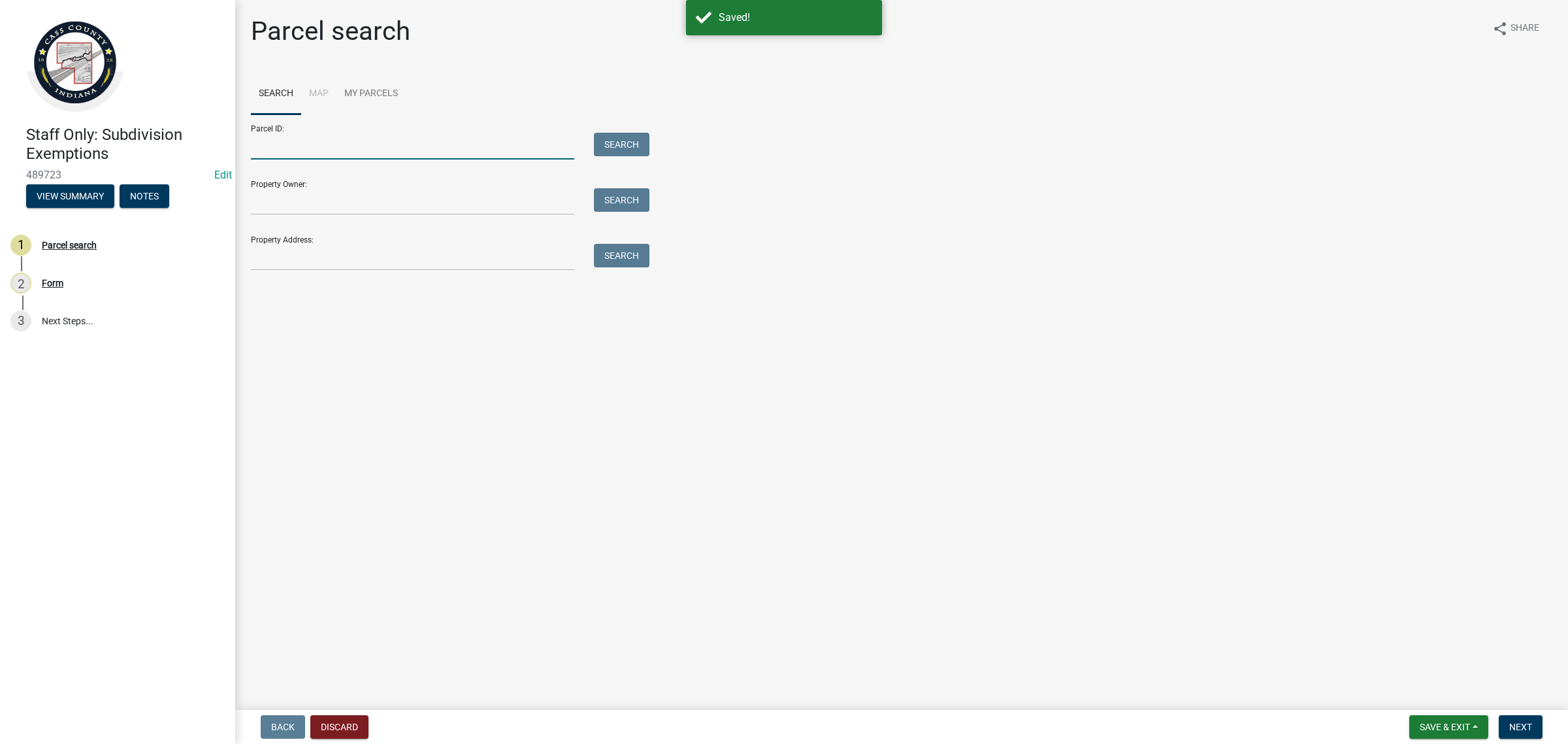
click at [312, 145] on input "Parcel ID:" at bounding box center [412, 145] width 323 height 26
paste input "09-15-20-211-010.000-012"
click at [266, 142] on input "09-15-20-211-010.000-012" at bounding box center [412, 145] width 323 height 26
type input "09-15-20-211-010.000-012"
click at [640, 140] on button "Search" at bounding box center [621, 145] width 56 height 23
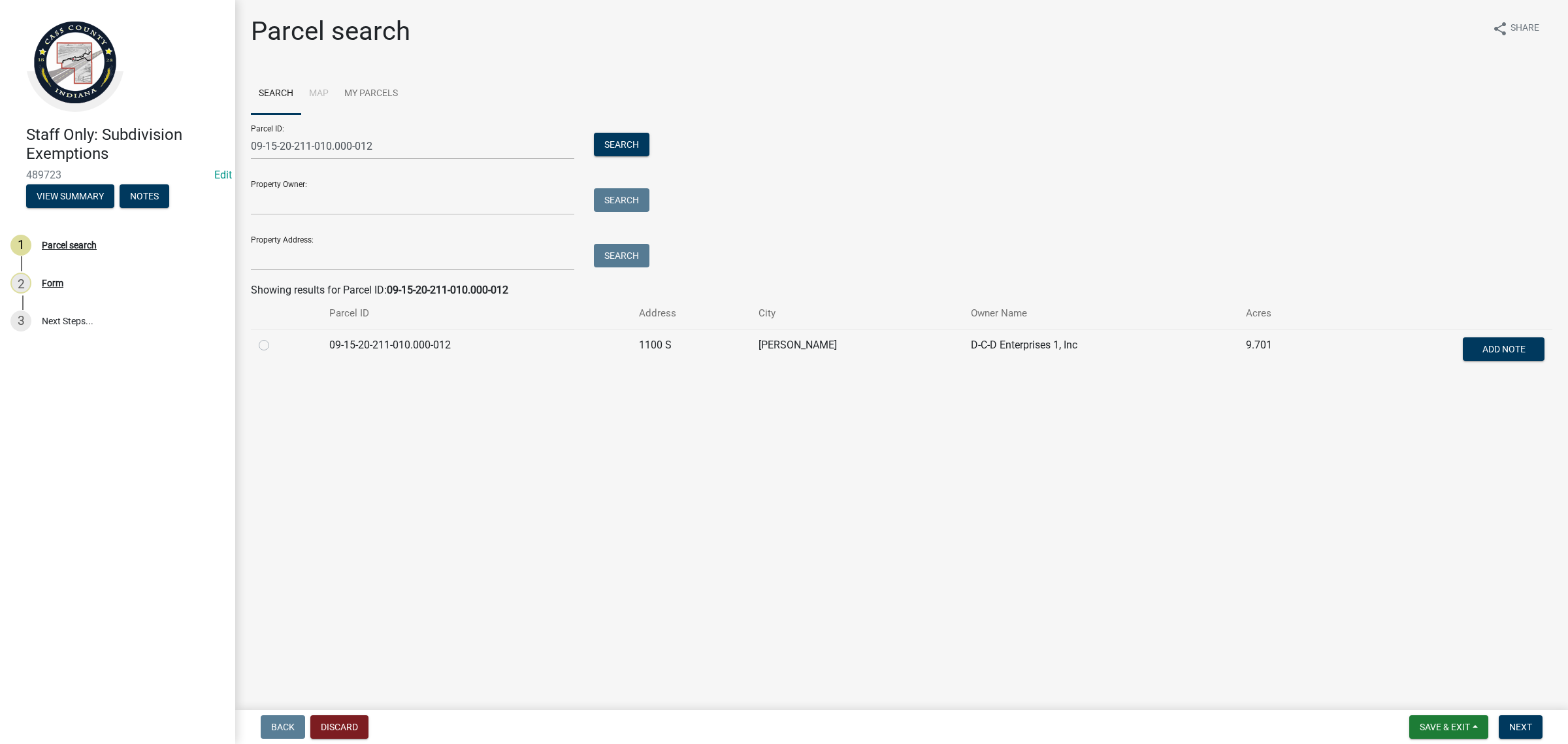
click at [256, 345] on td at bounding box center [286, 351] width 70 height 43
click at [274, 337] on label at bounding box center [274, 337] width 0 height 0
click at [274, 344] on input "radio" at bounding box center [278, 341] width 9 height 9
radio input "true"
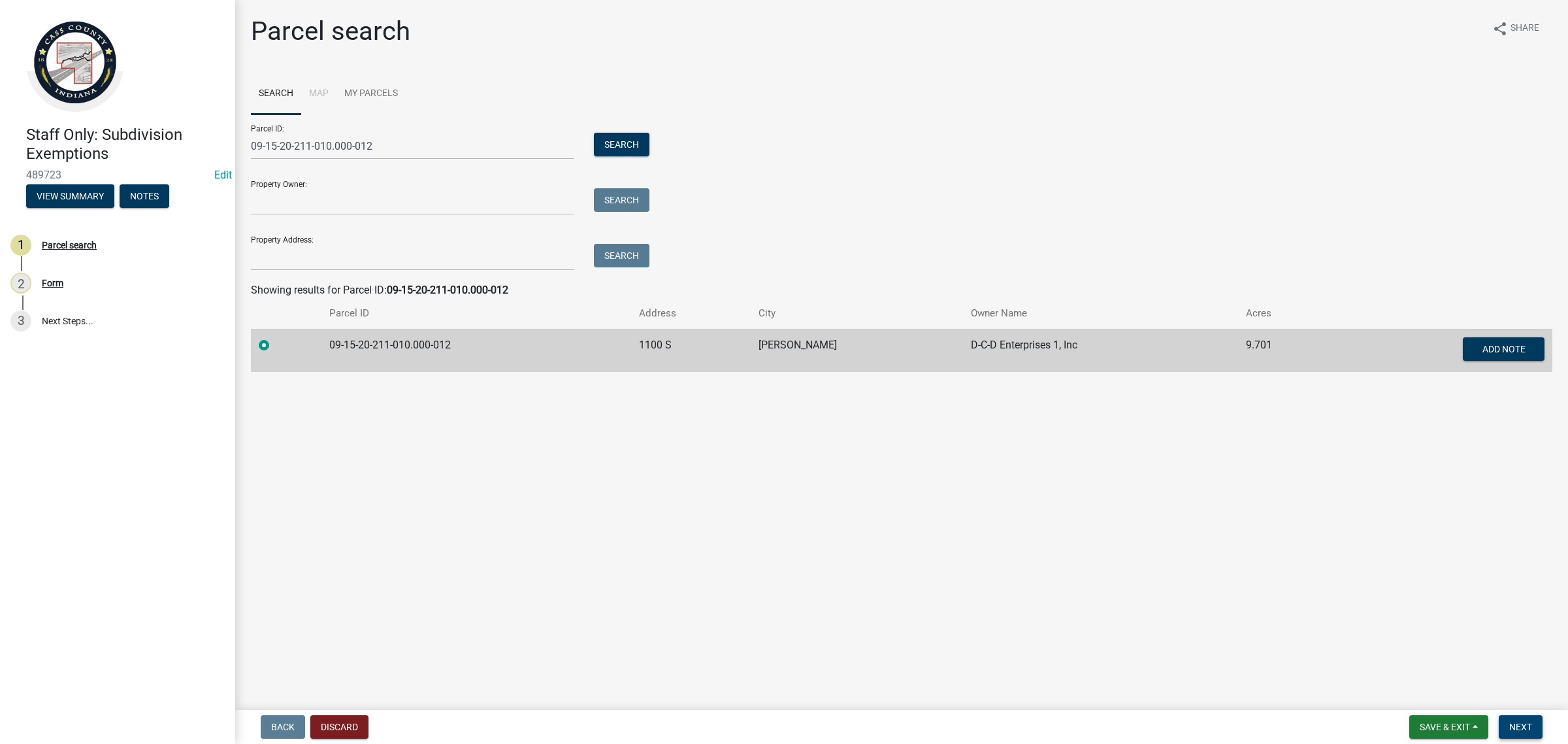
click at [1520, 724] on span "Next" at bounding box center [1520, 726] width 22 height 11
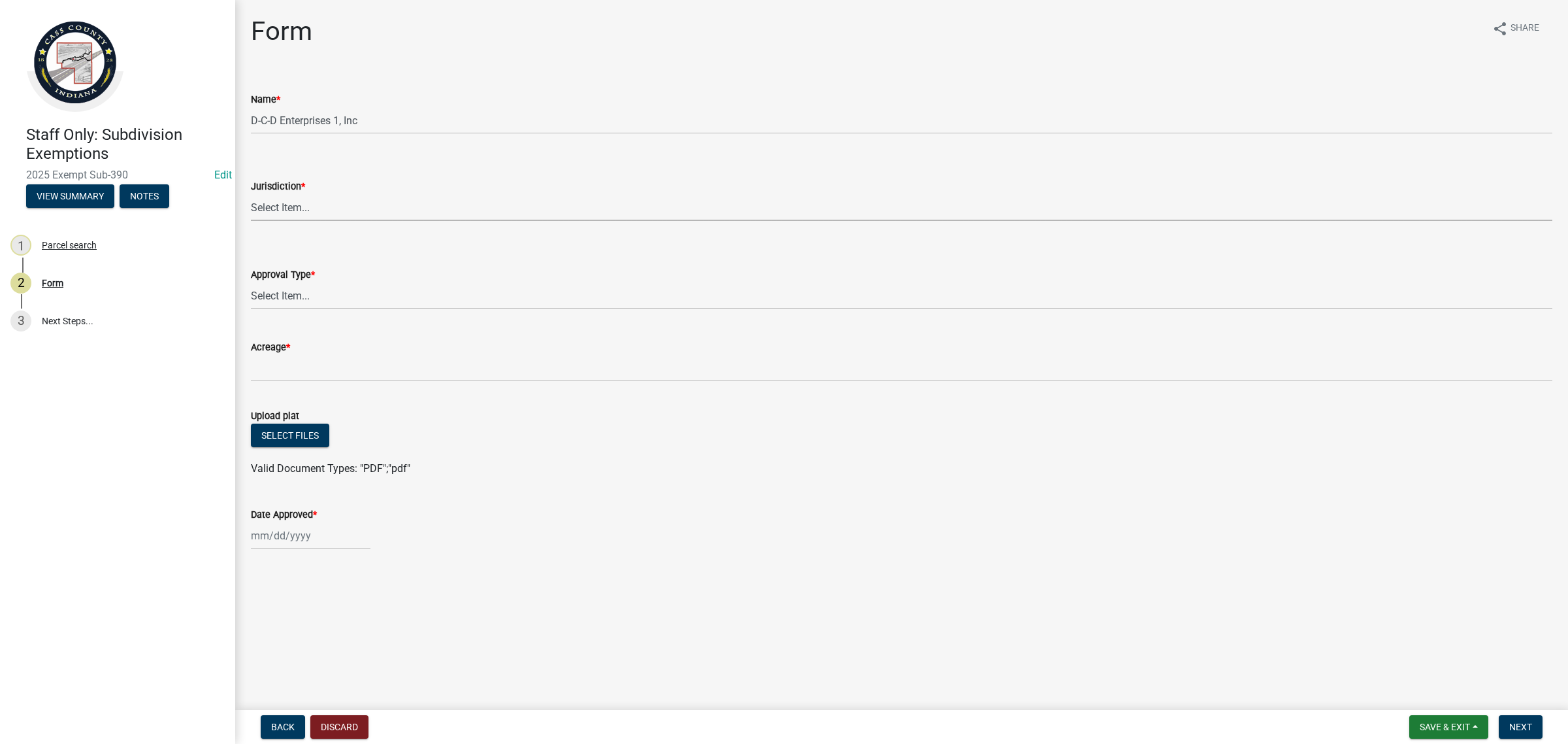
click at [256, 201] on select "Select Item... [GEOGRAPHIC_DATA] [PERSON_NAME][GEOGRAPHIC_DATA] (no jurisdictio…" at bounding box center [901, 207] width 1301 height 26
click at [251, 194] on select "Select Item... [GEOGRAPHIC_DATA] [PERSON_NAME][GEOGRAPHIC_DATA] (no jurisdictio…" at bounding box center [901, 207] width 1301 height 26
select select "6cbf9358-6b12-450d-b536-f3bc63061614"
click at [312, 293] on select "Select Item... No Jurisdiction Adjoining UNBUILDABLE Homestead/Business BUILDAB…" at bounding box center [901, 295] width 1301 height 26
click at [251, 282] on select "Select Item... No Jurisdiction Adjoining UNBUILDABLE Homestead/Business BUILDAB…" at bounding box center [901, 295] width 1301 height 26
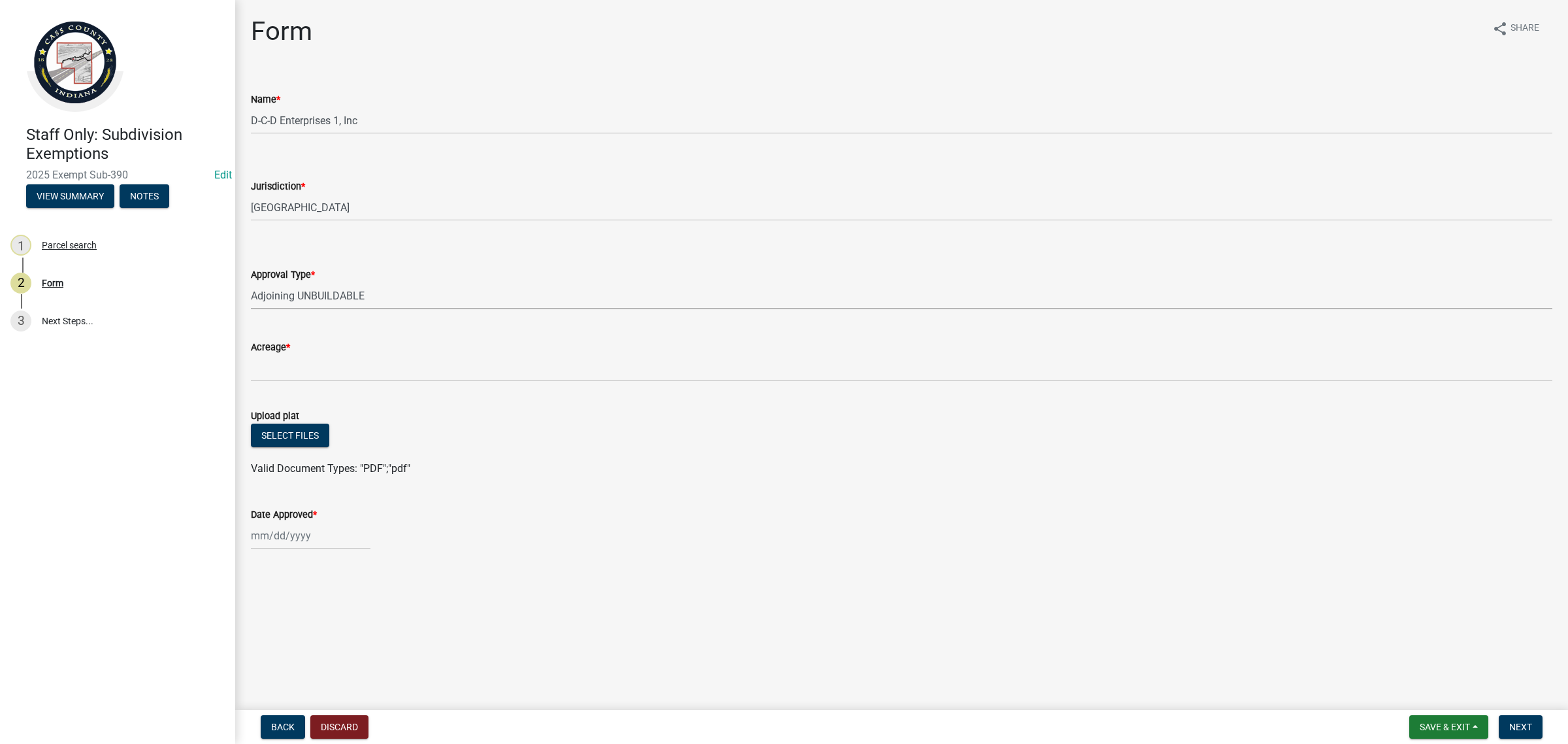
select select "3c2da1e7-b3ba-4bdb-bca5-74dcd9dd0993"
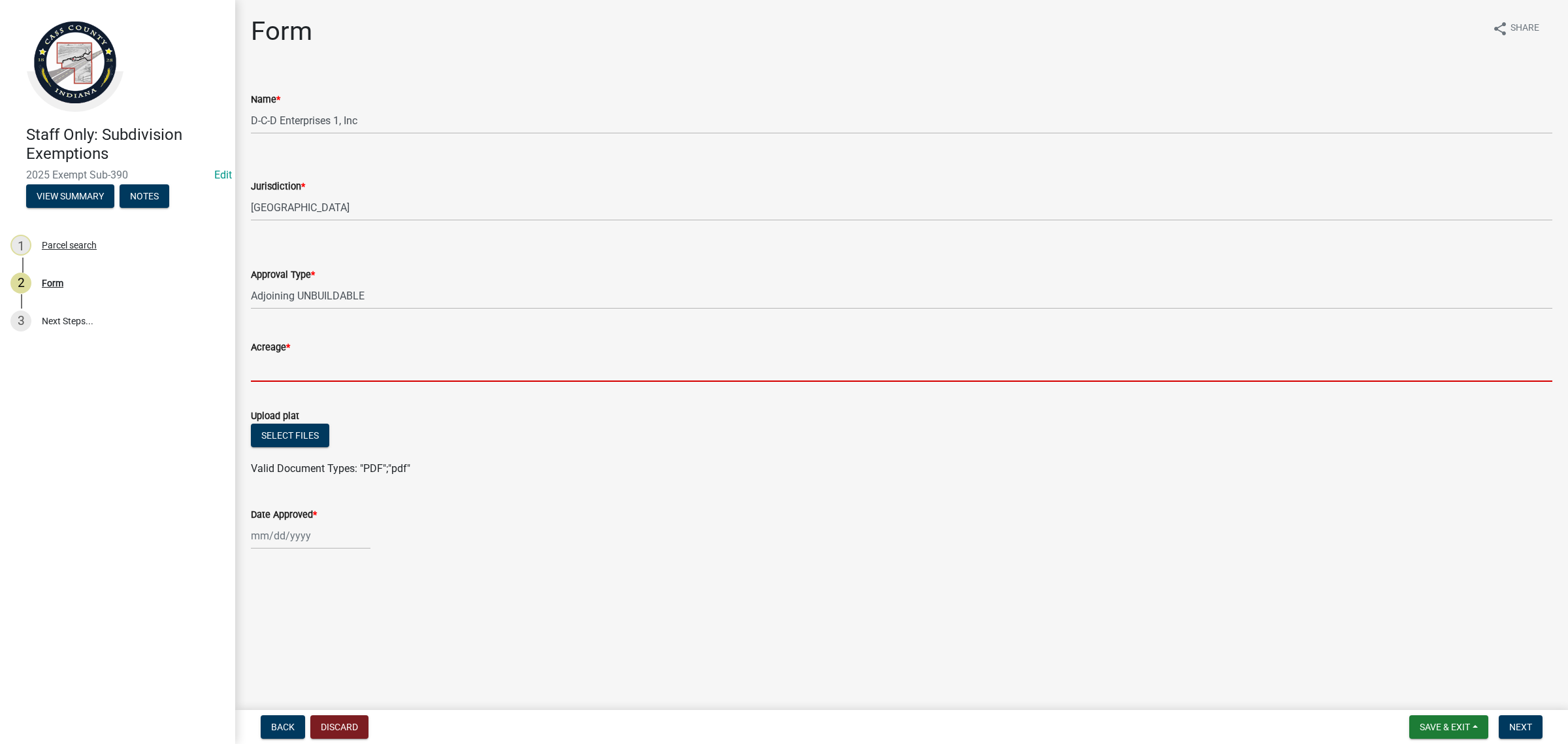
click at [322, 360] on input "Acreage *" at bounding box center [901, 367] width 1301 height 26
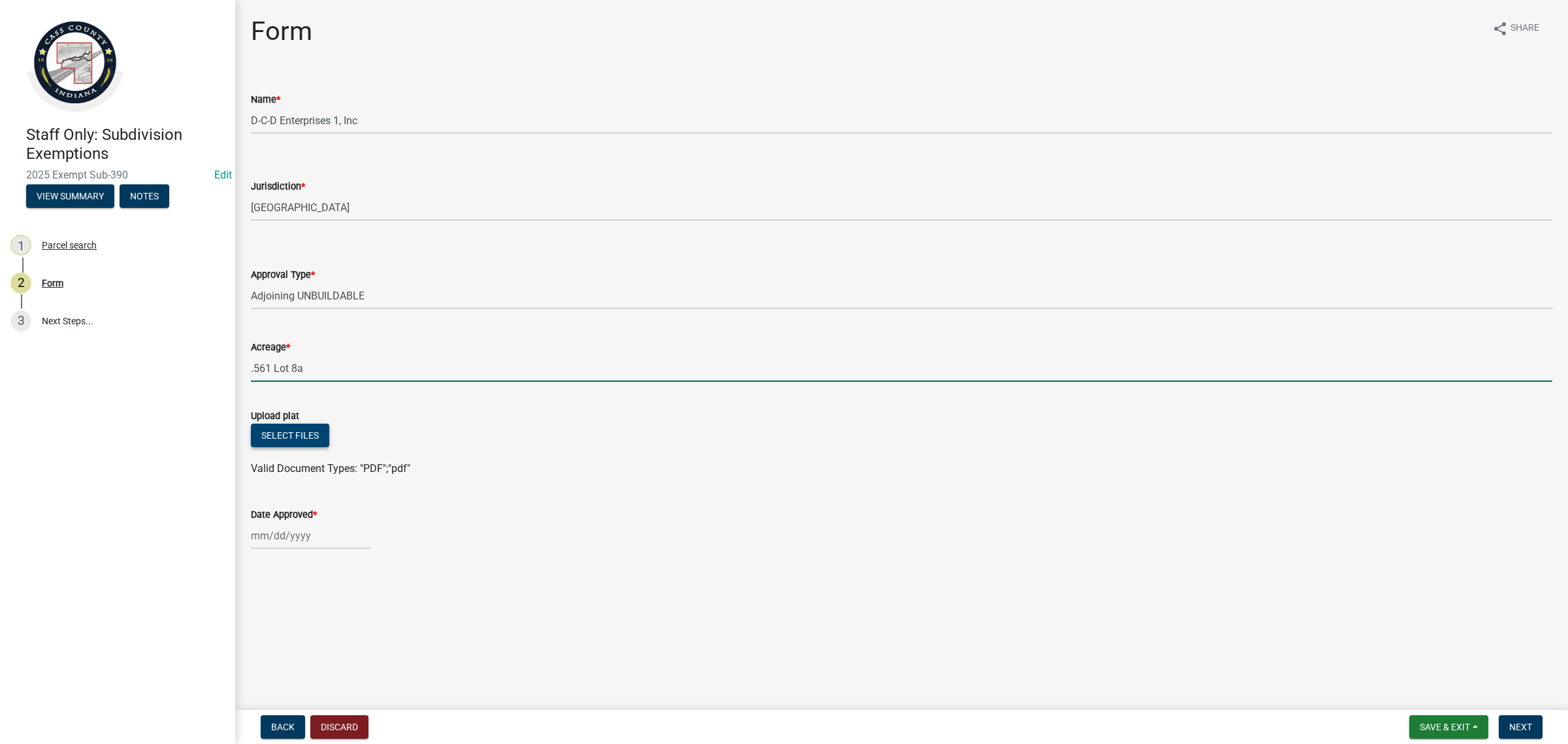
type input ".561 Lot 8a"
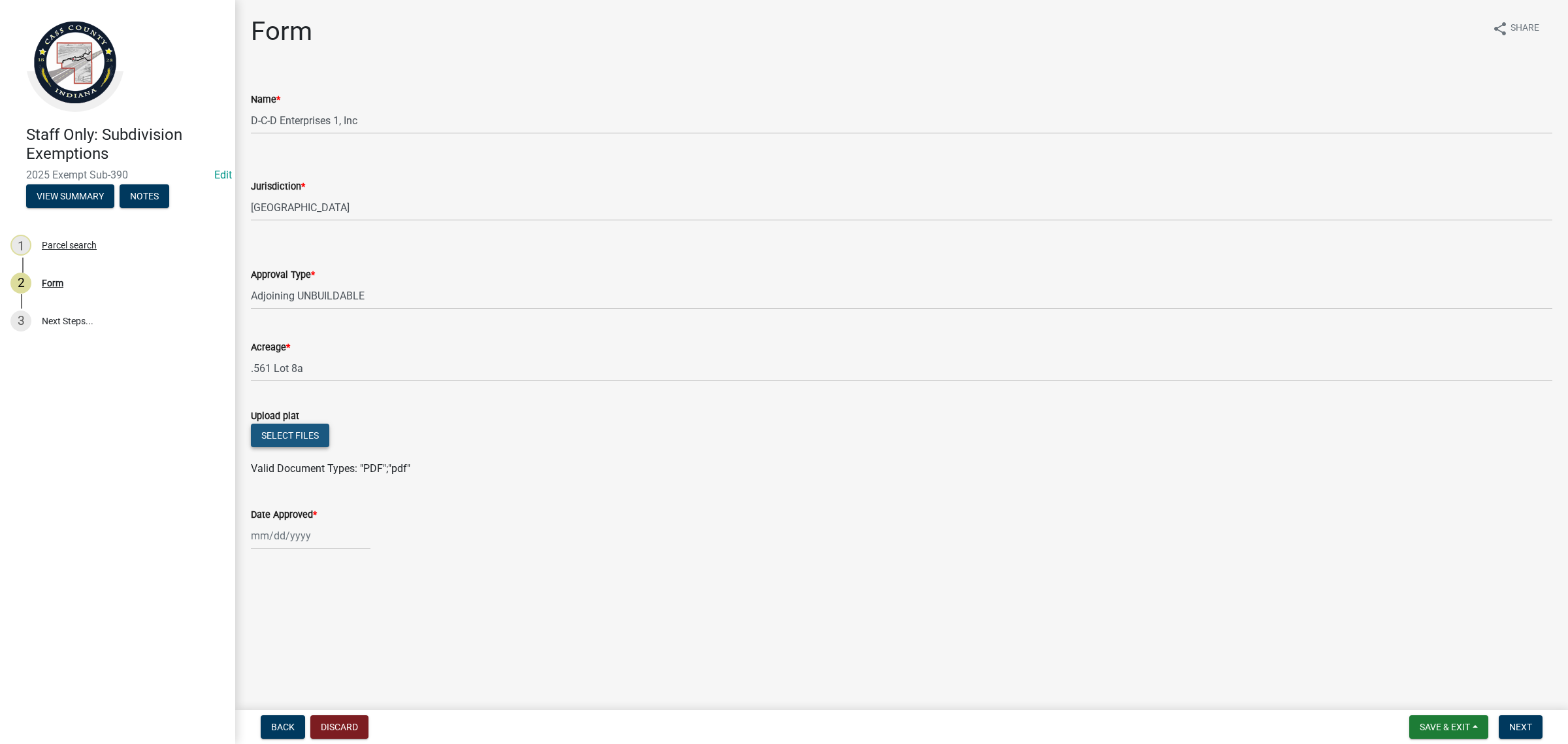
click at [303, 435] on button "Select files" at bounding box center [290, 435] width 78 height 23
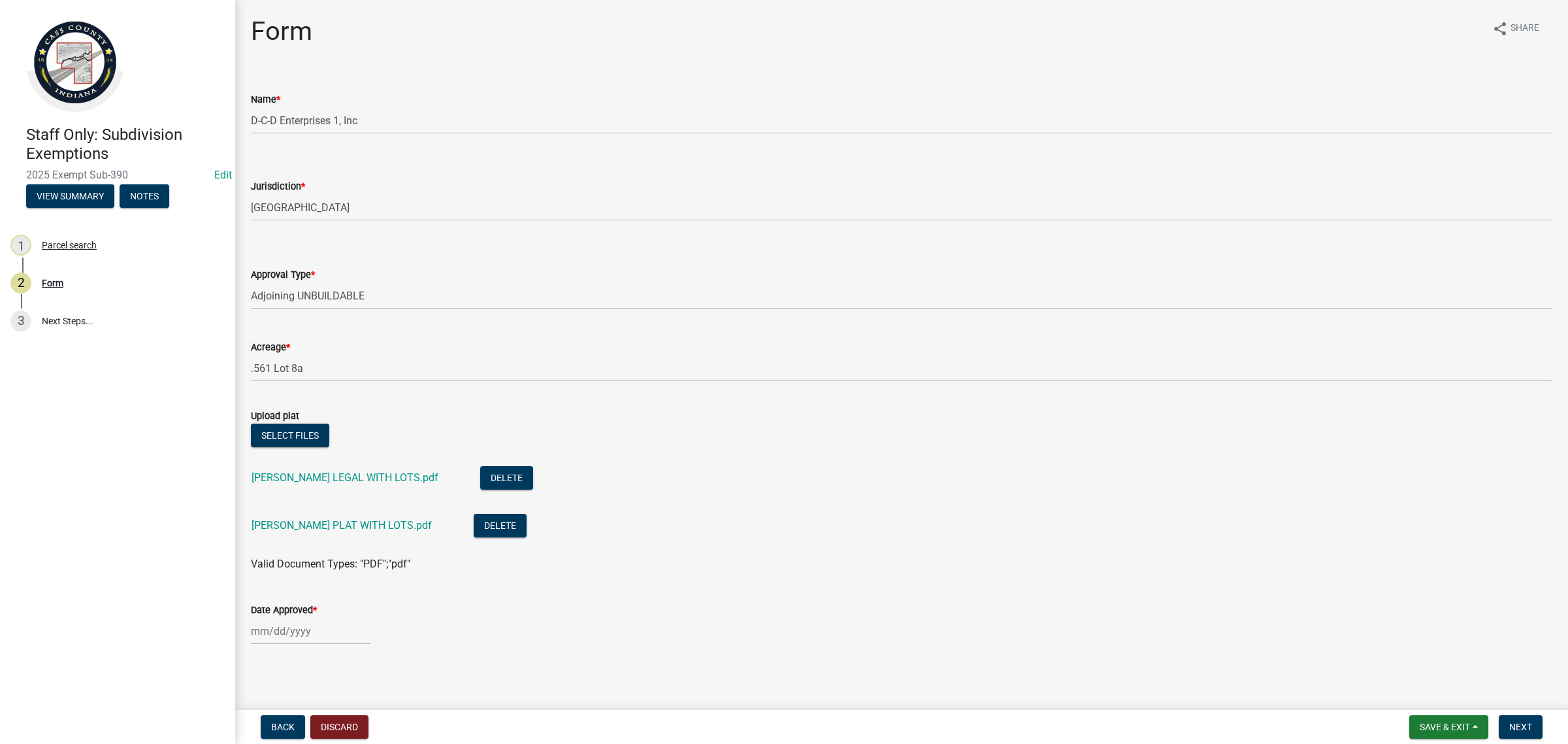
click at [350, 626] on div at bounding box center [310, 630] width 119 height 26
select select "10"
select select "2025"
click at [309, 524] on div "8" at bounding box center [306, 519] width 21 height 21
type input "[DATE]"
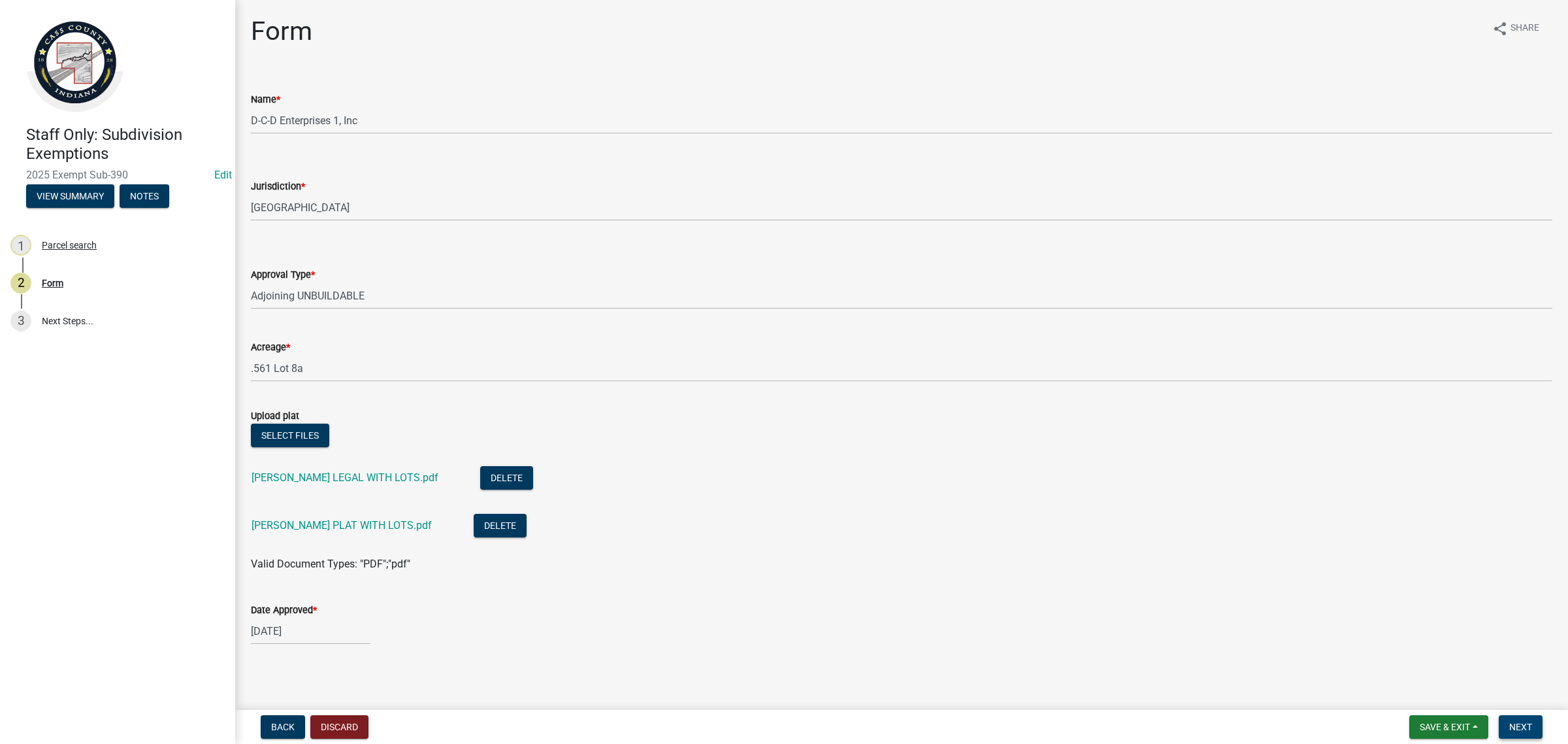
click at [1534, 730] on button "Next" at bounding box center [1520, 726] width 44 height 23
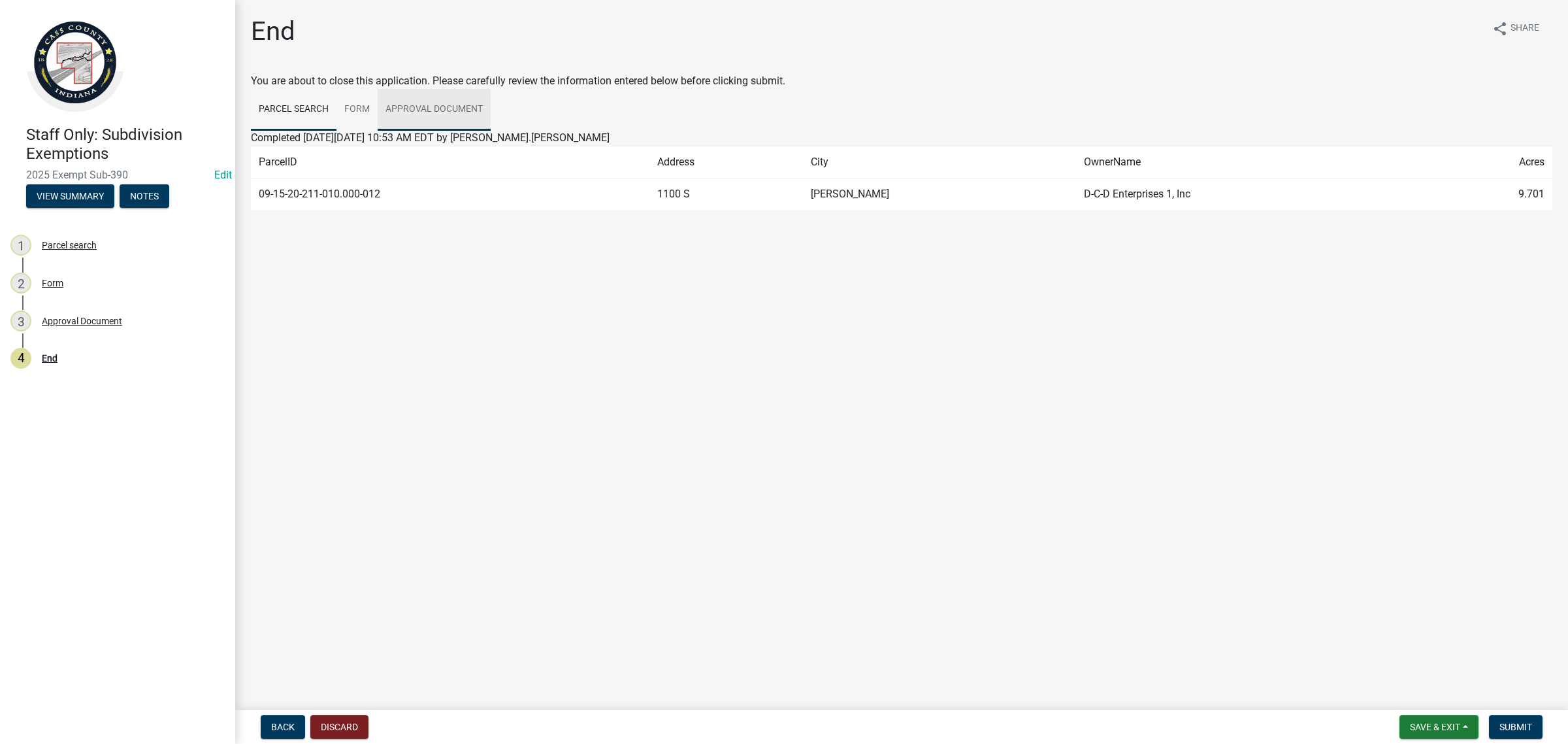
click at [458, 106] on link "Approval Document" at bounding box center [434, 109] width 113 height 42
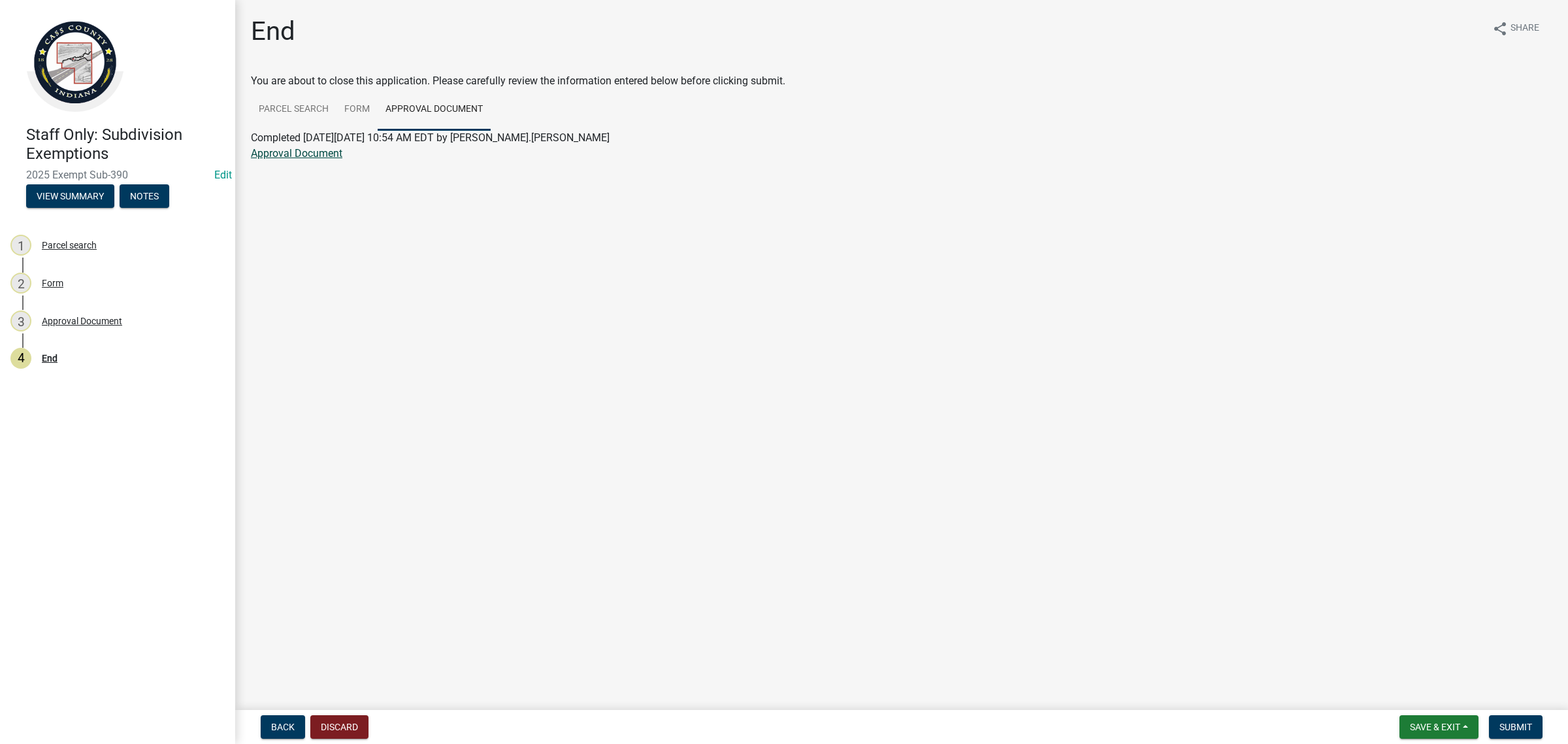
click at [274, 154] on link "Approval Document" at bounding box center [297, 153] width 92 height 13
click at [1444, 721] on button "Save & Exit" at bounding box center [1439, 726] width 79 height 23
click at [1423, 690] on button "Save & Exit" at bounding box center [1426, 693] width 104 height 31
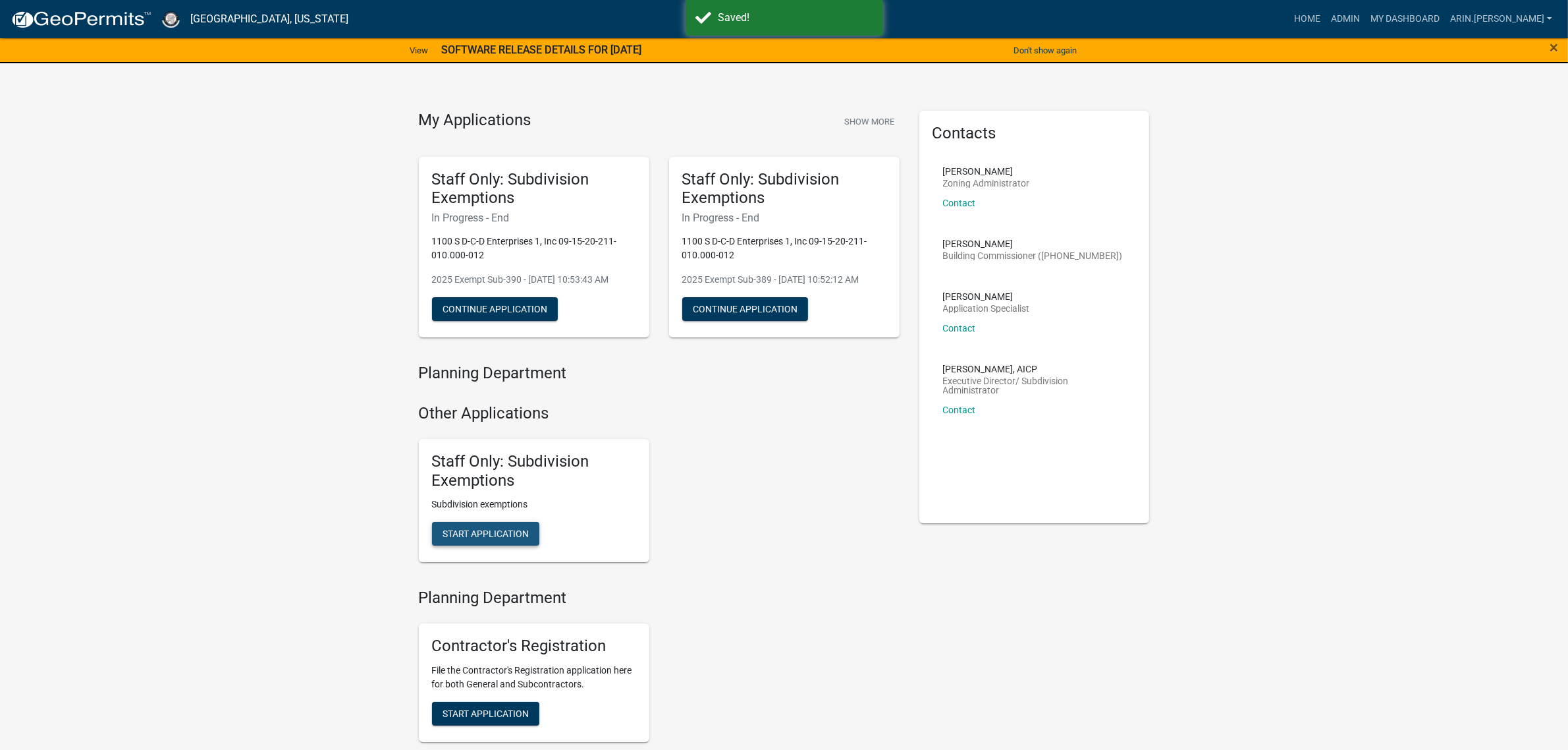
click at [499, 531] on span "Start Application" at bounding box center [486, 533] width 87 height 11
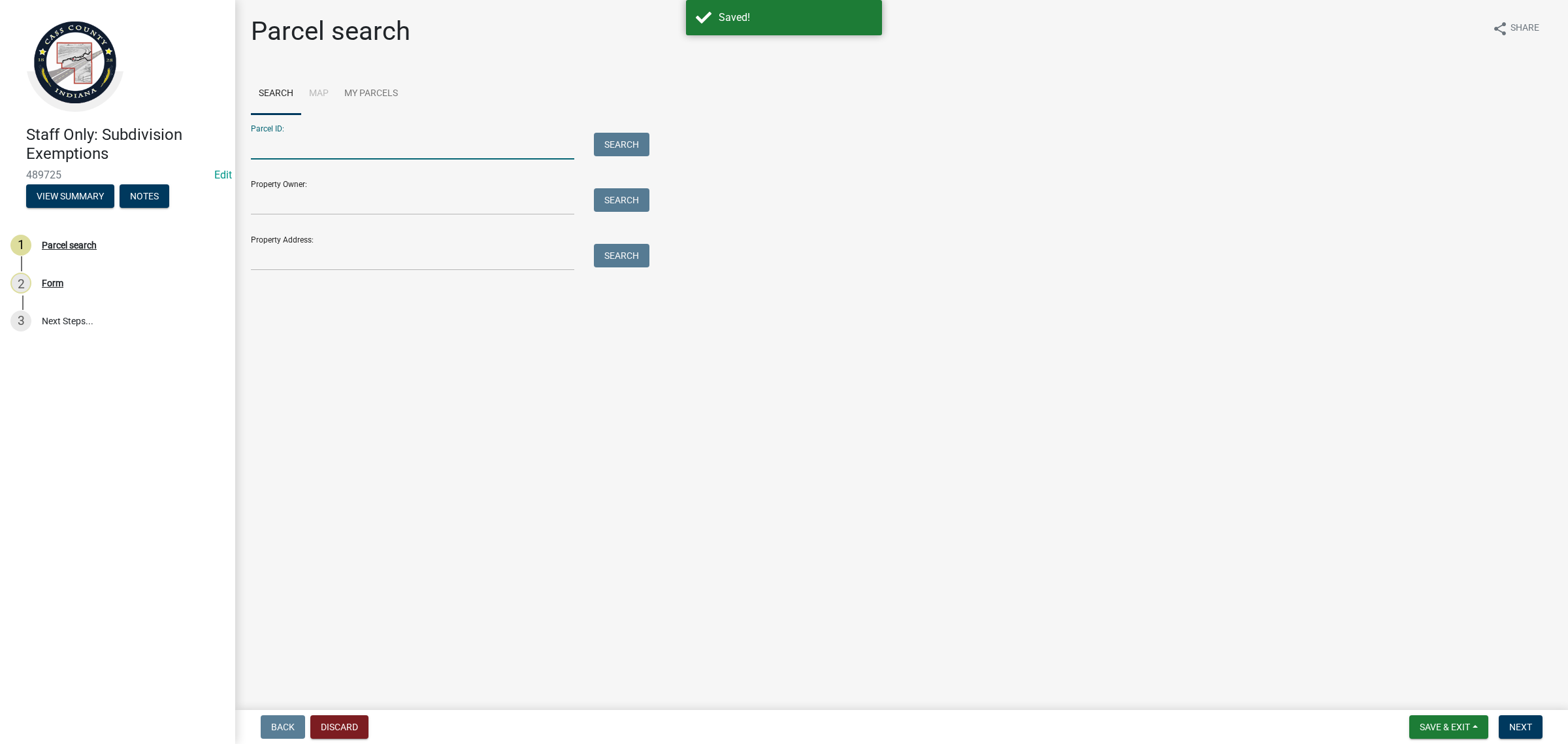
paste input "09-15-20-211-010.000-012"
click at [268, 144] on input "09-15-20-211-010.000-012" at bounding box center [412, 145] width 323 height 26
type input "09-15-20-211-010.000-012"
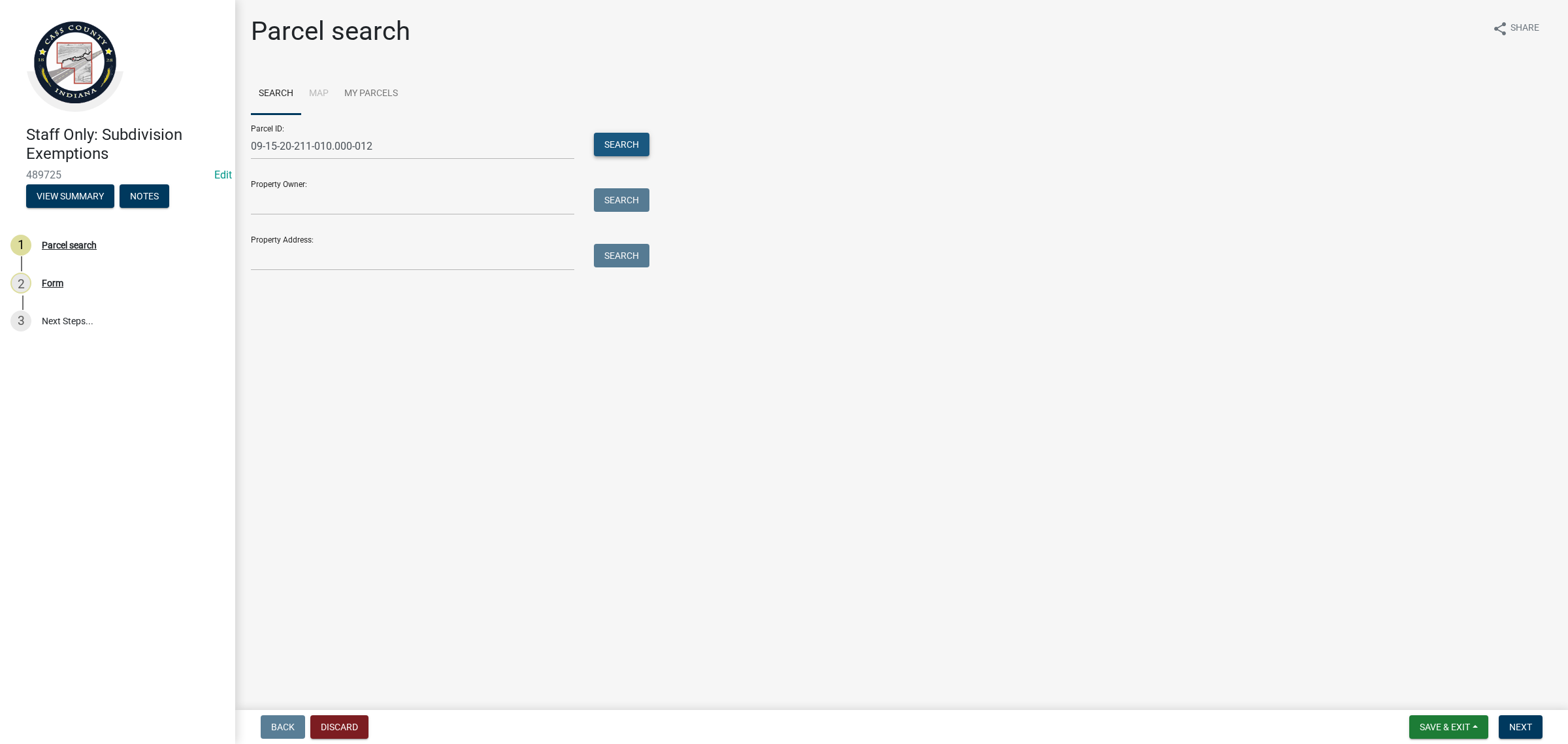
click at [630, 140] on button "Search" at bounding box center [621, 145] width 56 height 23
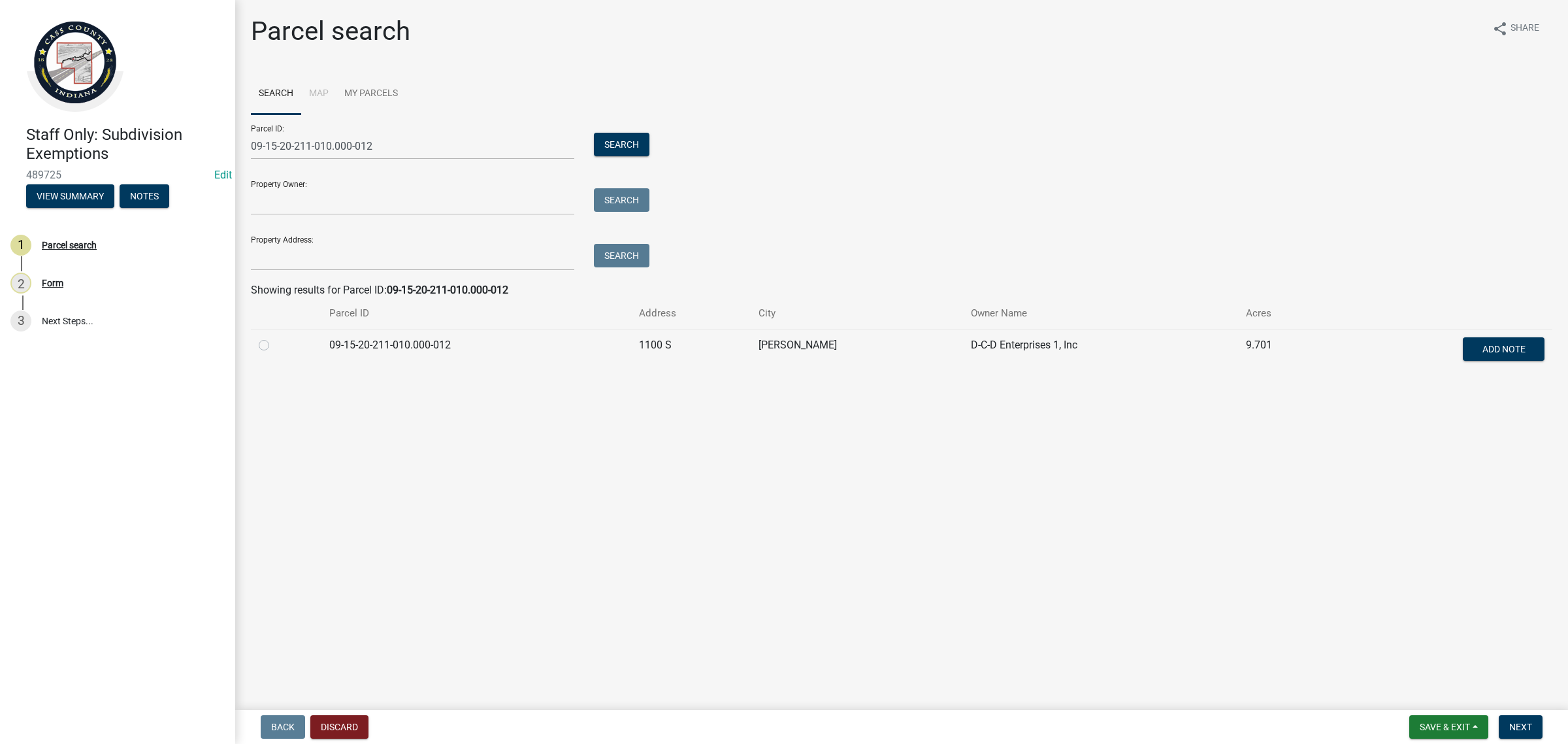
drag, startPoint x: 268, startPoint y: 345, endPoint x: 294, endPoint y: 359, distance: 29.5
click at [274, 337] on label at bounding box center [274, 337] width 0 height 0
click at [274, 345] on input "radio" at bounding box center [278, 341] width 9 height 9
radio input "true"
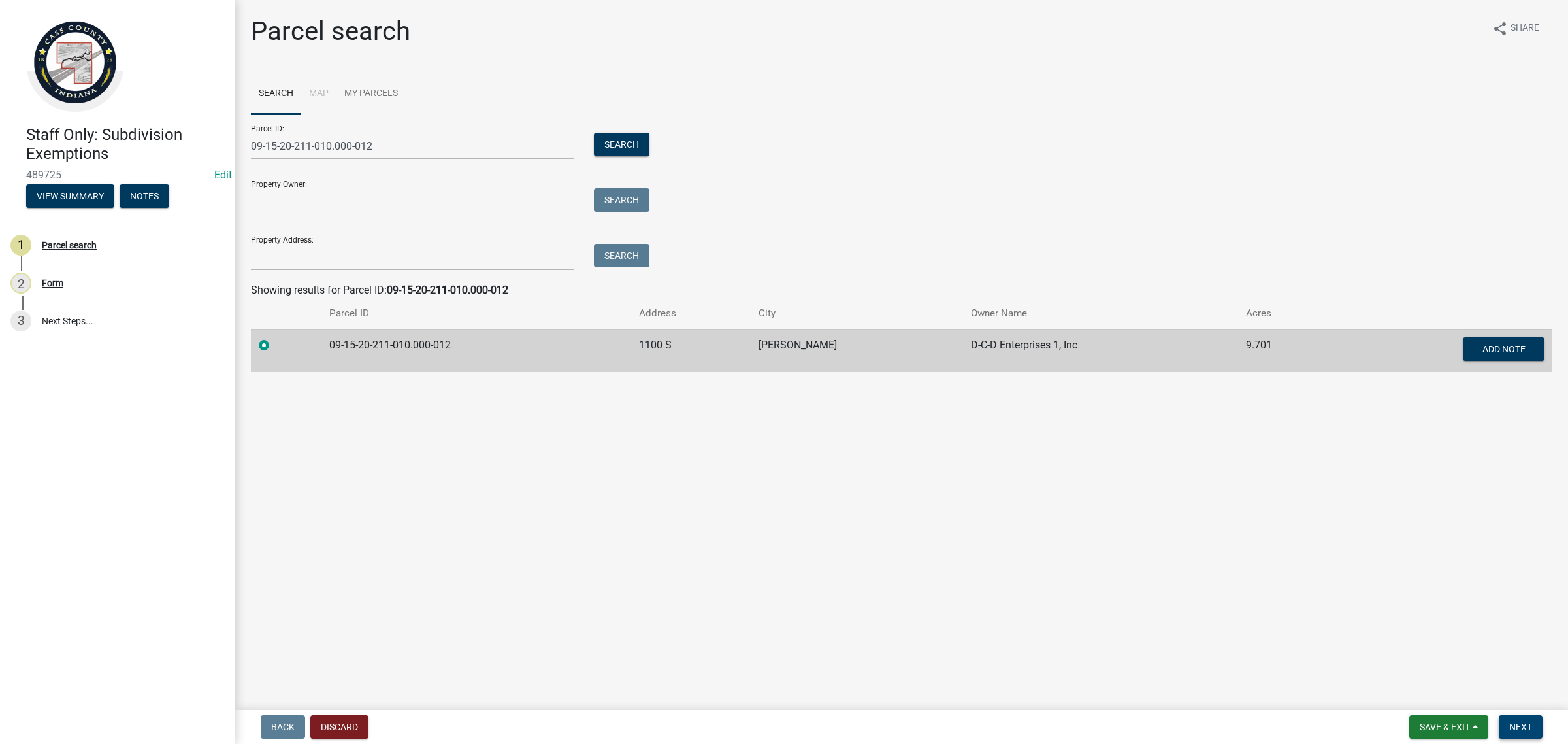
click at [1520, 723] on span "Next" at bounding box center [1520, 726] width 22 height 11
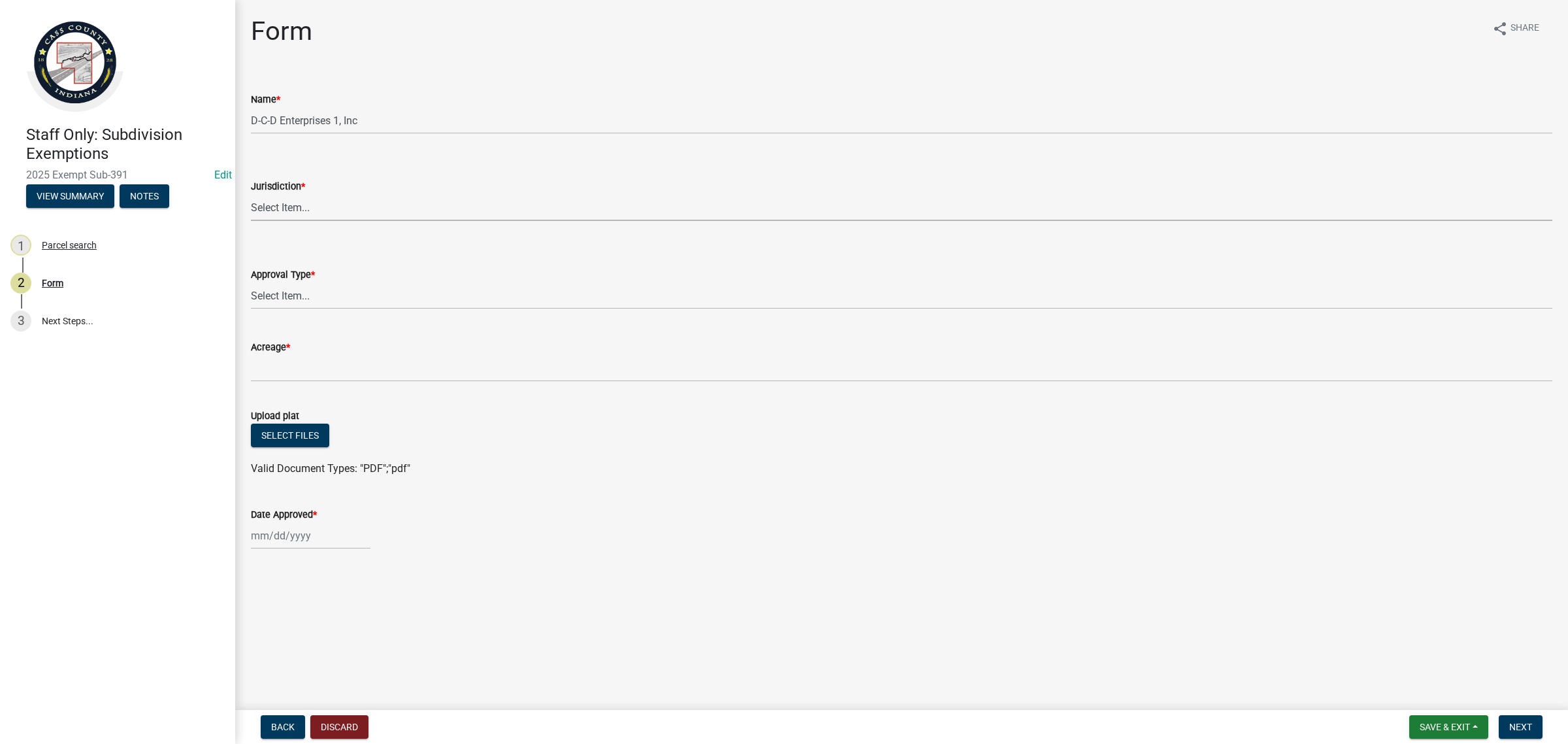
click at [273, 200] on select "Select Item... [GEOGRAPHIC_DATA] [PERSON_NAME][GEOGRAPHIC_DATA] (no jurisdictio…" at bounding box center [901, 207] width 1301 height 26
click at [251, 194] on select "Select Item... [GEOGRAPHIC_DATA] [PERSON_NAME][GEOGRAPHIC_DATA] (no jurisdictio…" at bounding box center [901, 207] width 1301 height 26
select select "6cbf9358-6b12-450d-b536-f3bc63061614"
click at [304, 308] on select "Select Item... No Jurisdiction Adjoining UNBUILDABLE Homestead/Business BUILDAB…" at bounding box center [901, 295] width 1301 height 26
click at [251, 282] on select "Select Item... No Jurisdiction Adjoining UNBUILDABLE Homestead/Business BUILDAB…" at bounding box center [901, 295] width 1301 height 26
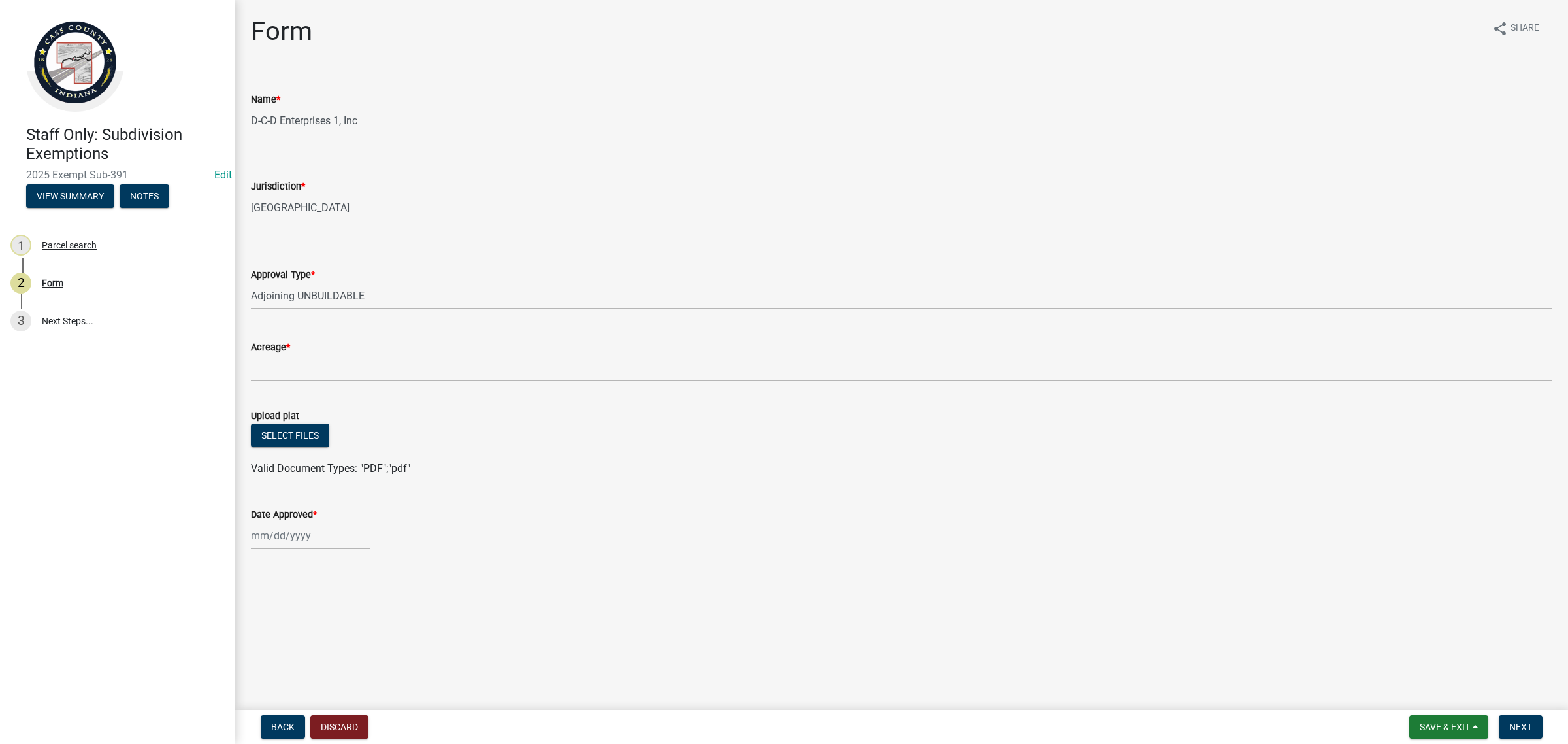
select select "3c2da1e7-b3ba-4bdb-bca5-74dcd9dd0993"
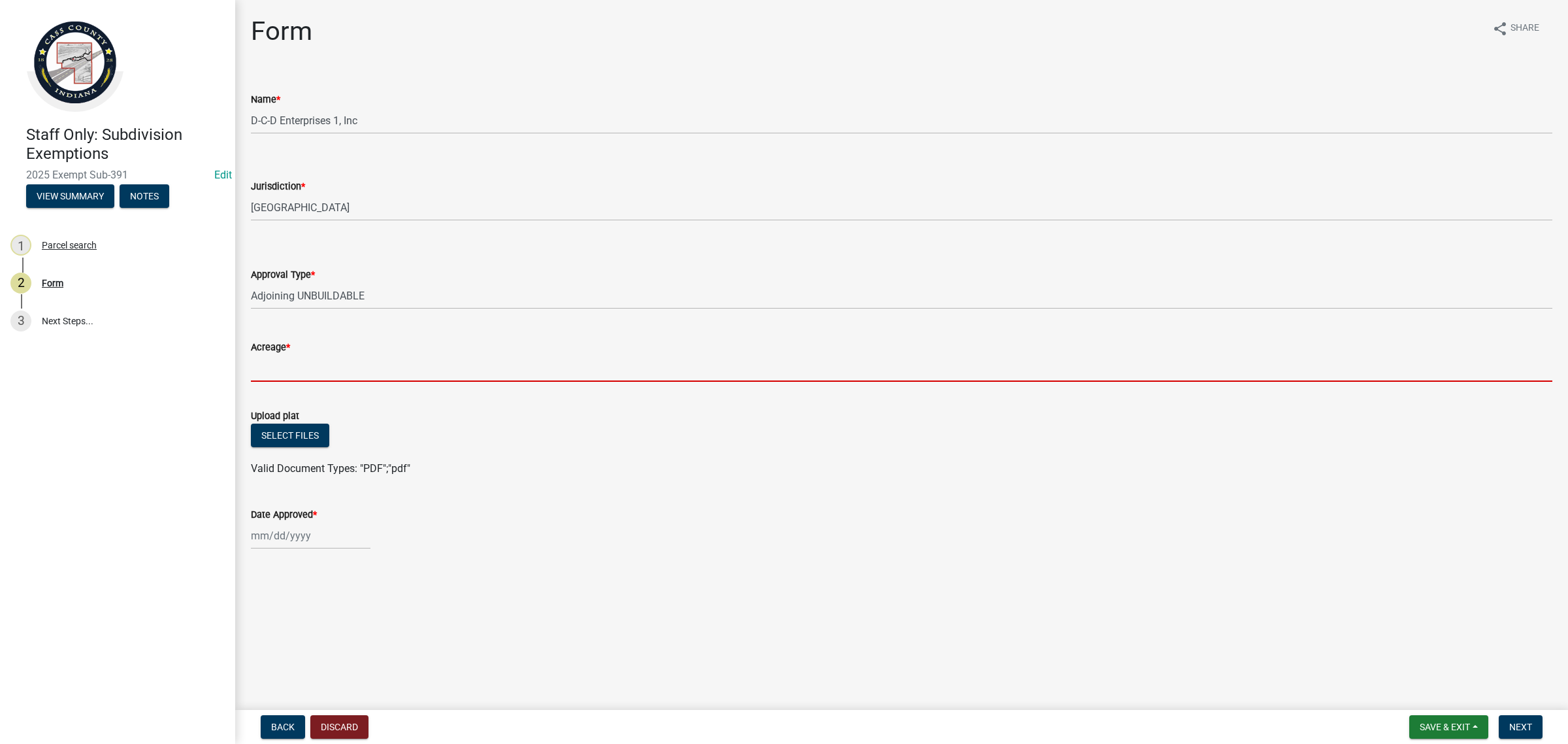
click at [311, 359] on input "Acreage *" at bounding box center [901, 367] width 1301 height 26
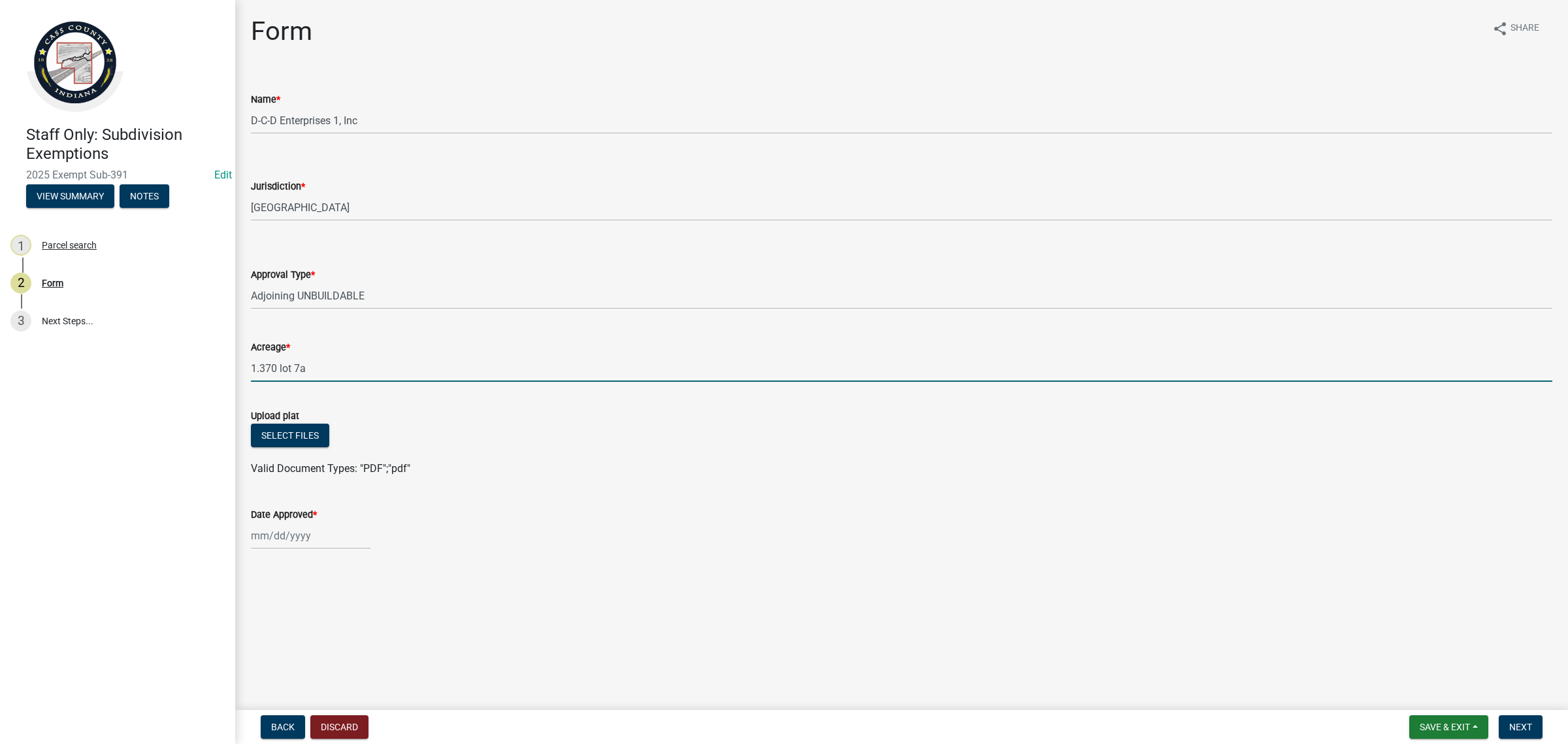
type input "1.370 lot 7a"
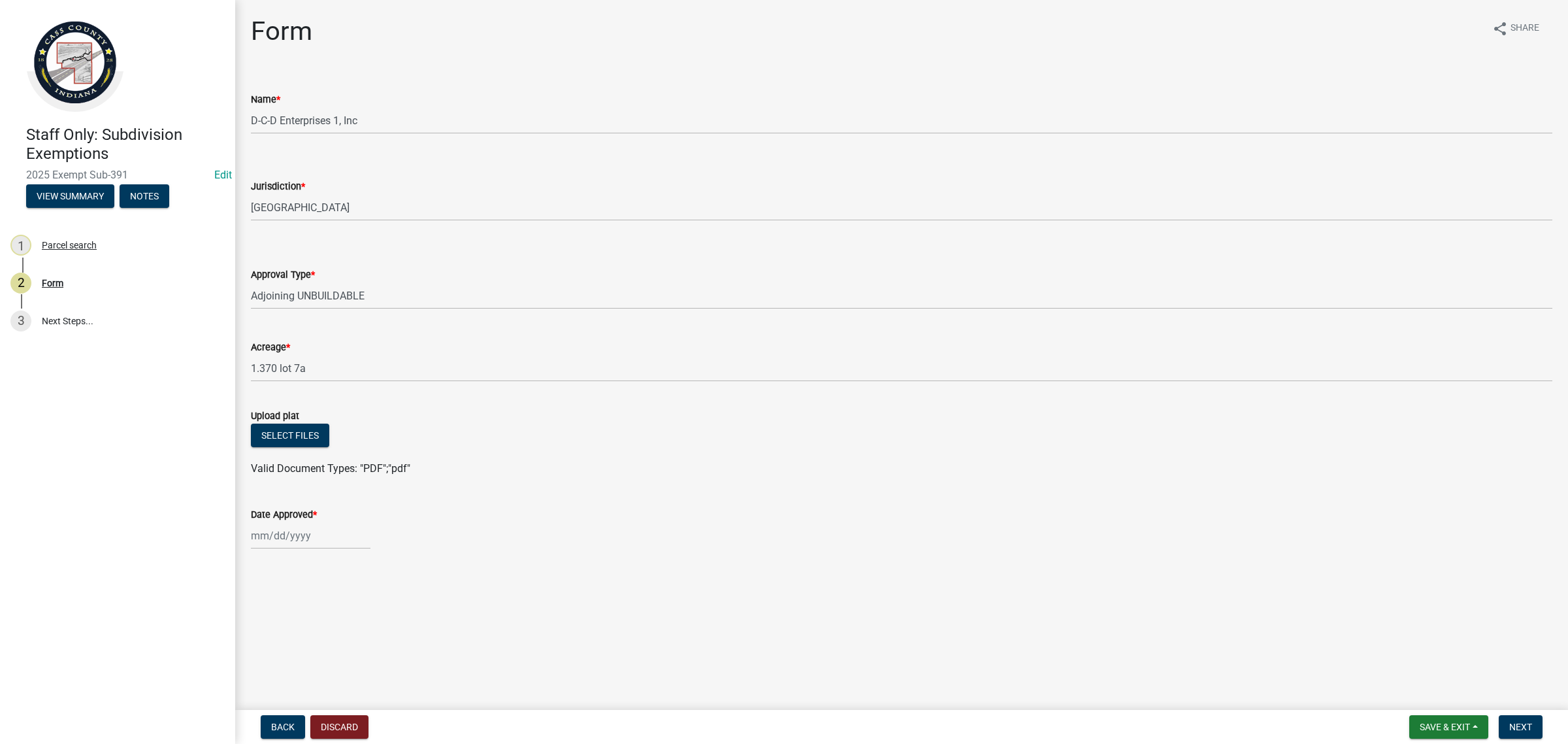
click at [304, 422] on div "Upload plat" at bounding box center [901, 416] width 1301 height 16
click at [306, 432] on button "Select files" at bounding box center [290, 435] width 78 height 23
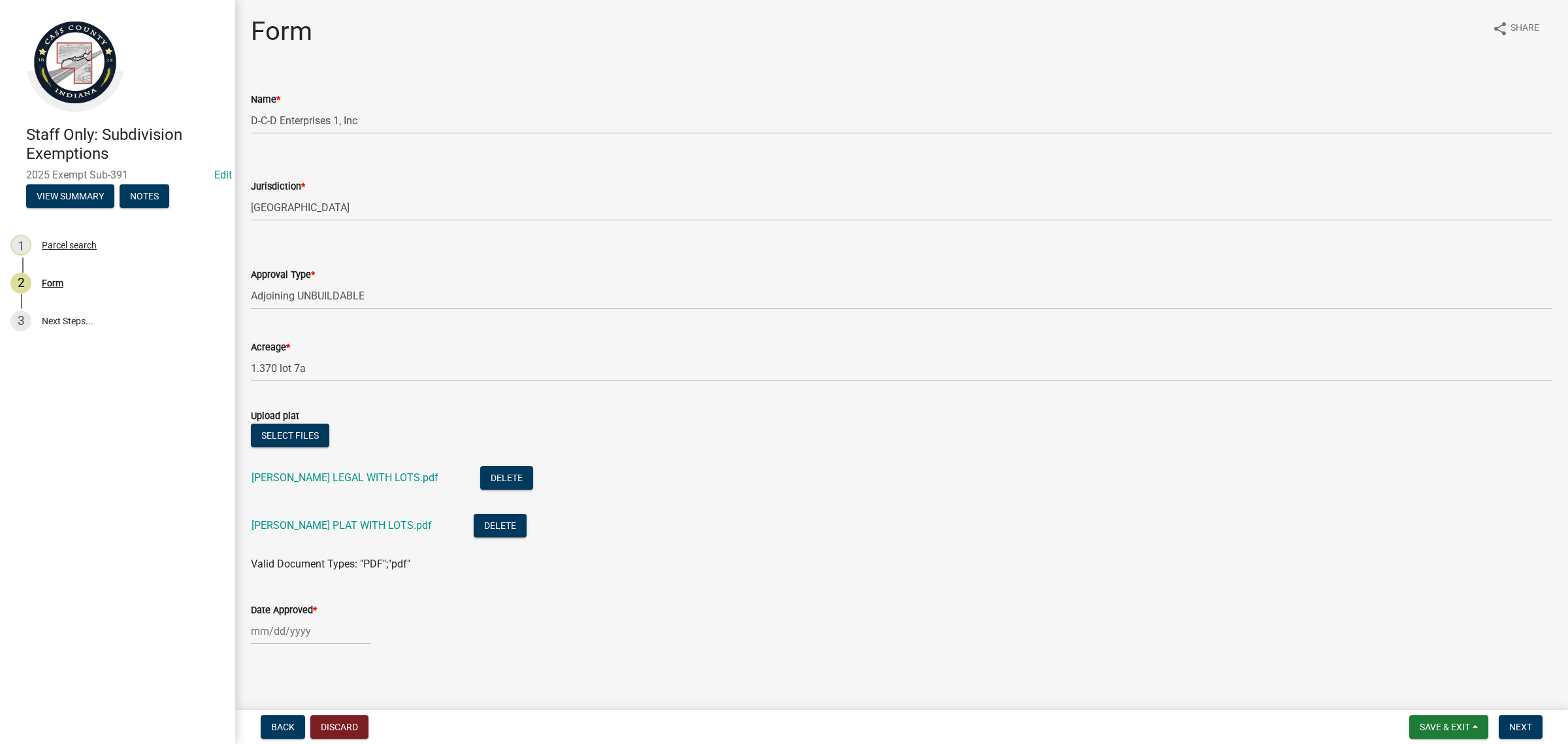
click at [338, 629] on div at bounding box center [310, 630] width 119 height 26
select select "10"
select select "2025"
click at [304, 514] on div "8" at bounding box center [306, 519] width 21 height 21
type input "[DATE]"
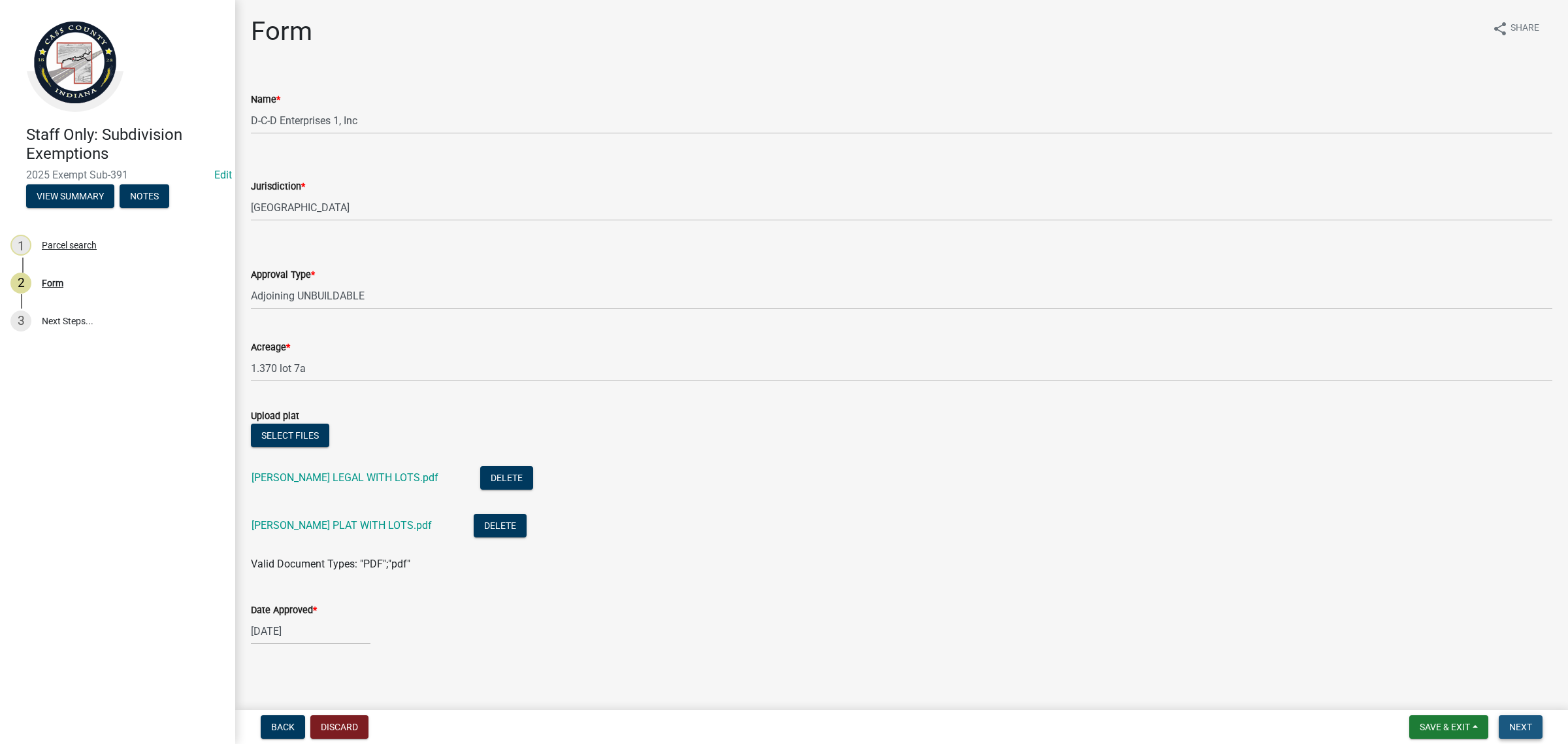
click at [1529, 732] on span "Next" at bounding box center [1520, 726] width 22 height 11
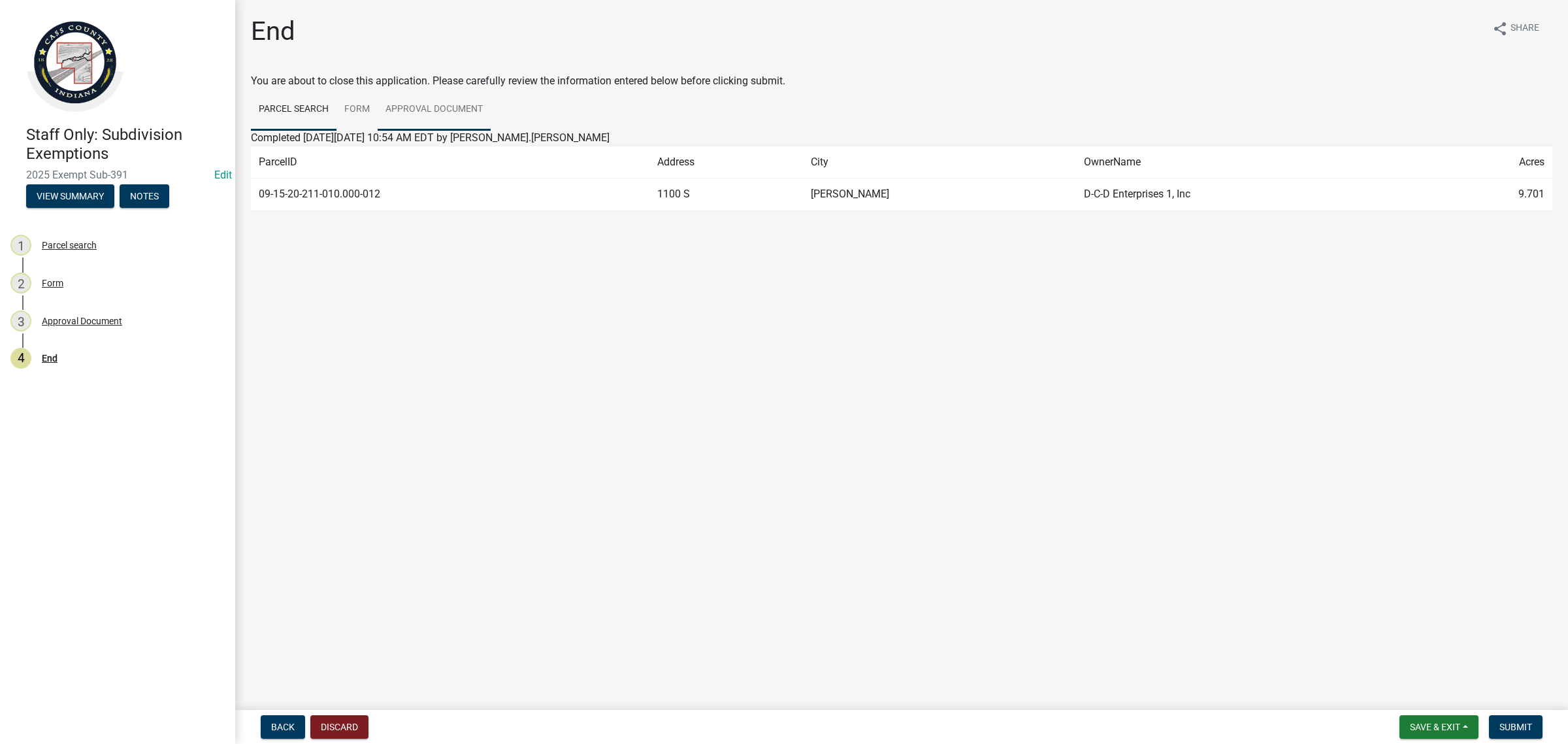
click at [458, 115] on link "Approval Document" at bounding box center [434, 109] width 113 height 42
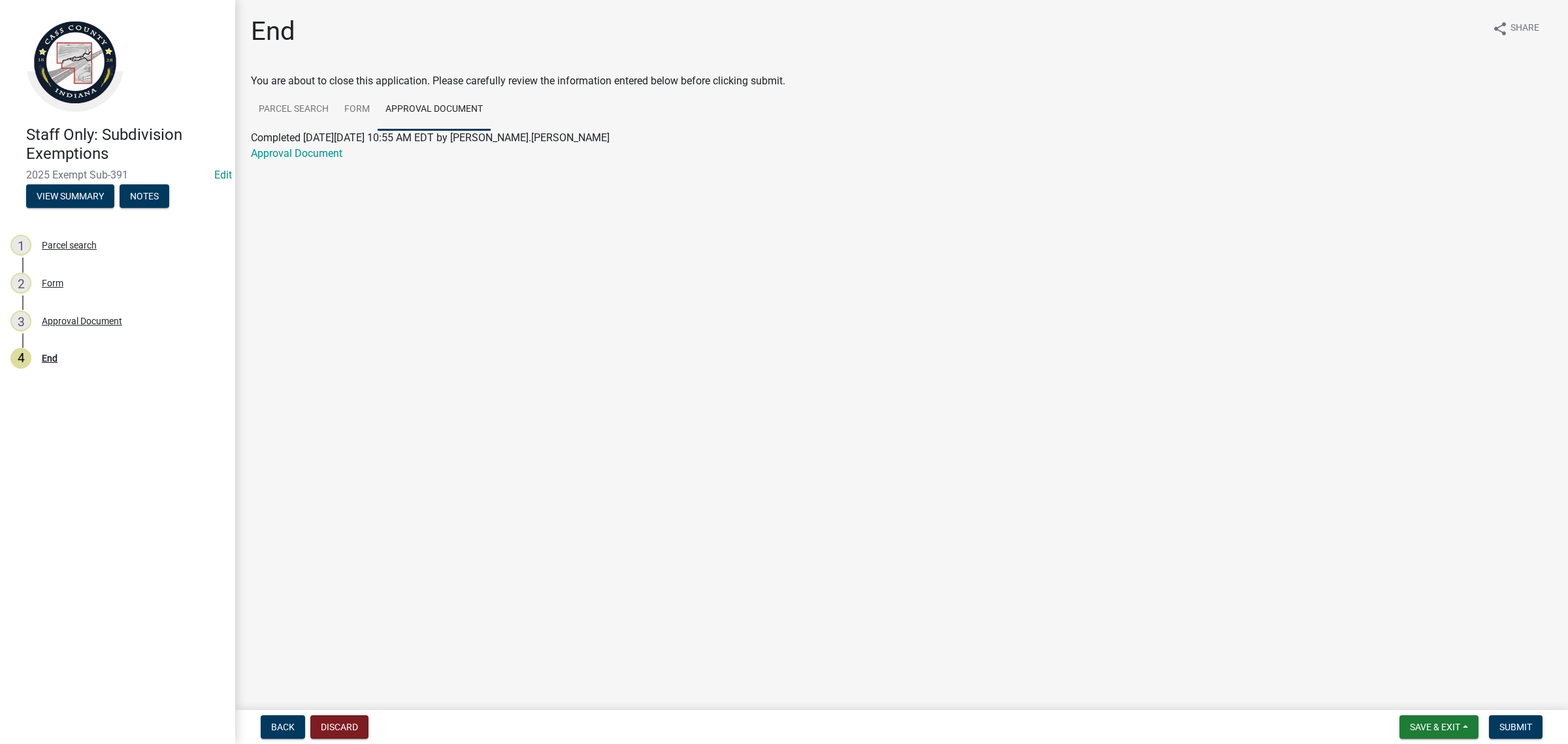
click at [313, 161] on div "Approval Document" at bounding box center [901, 153] width 1321 height 16
click at [313, 157] on link "Approval Document" at bounding box center [297, 153] width 92 height 13
click at [1455, 726] on span "Save & Exit" at bounding box center [1435, 726] width 51 height 11
click at [1427, 703] on button "Save & Exit" at bounding box center [1426, 693] width 104 height 31
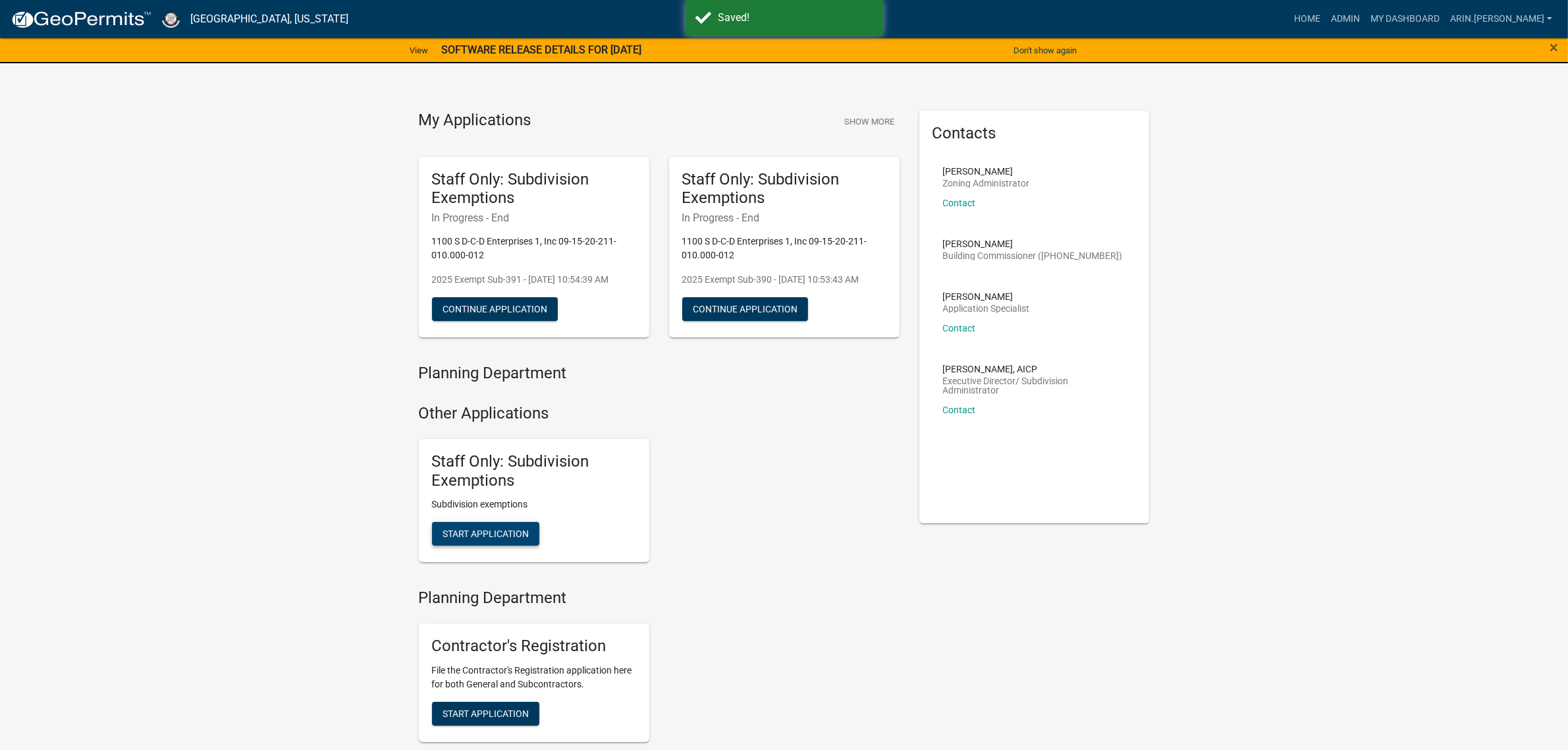
click at [511, 537] on span "Start Application" at bounding box center [486, 533] width 87 height 11
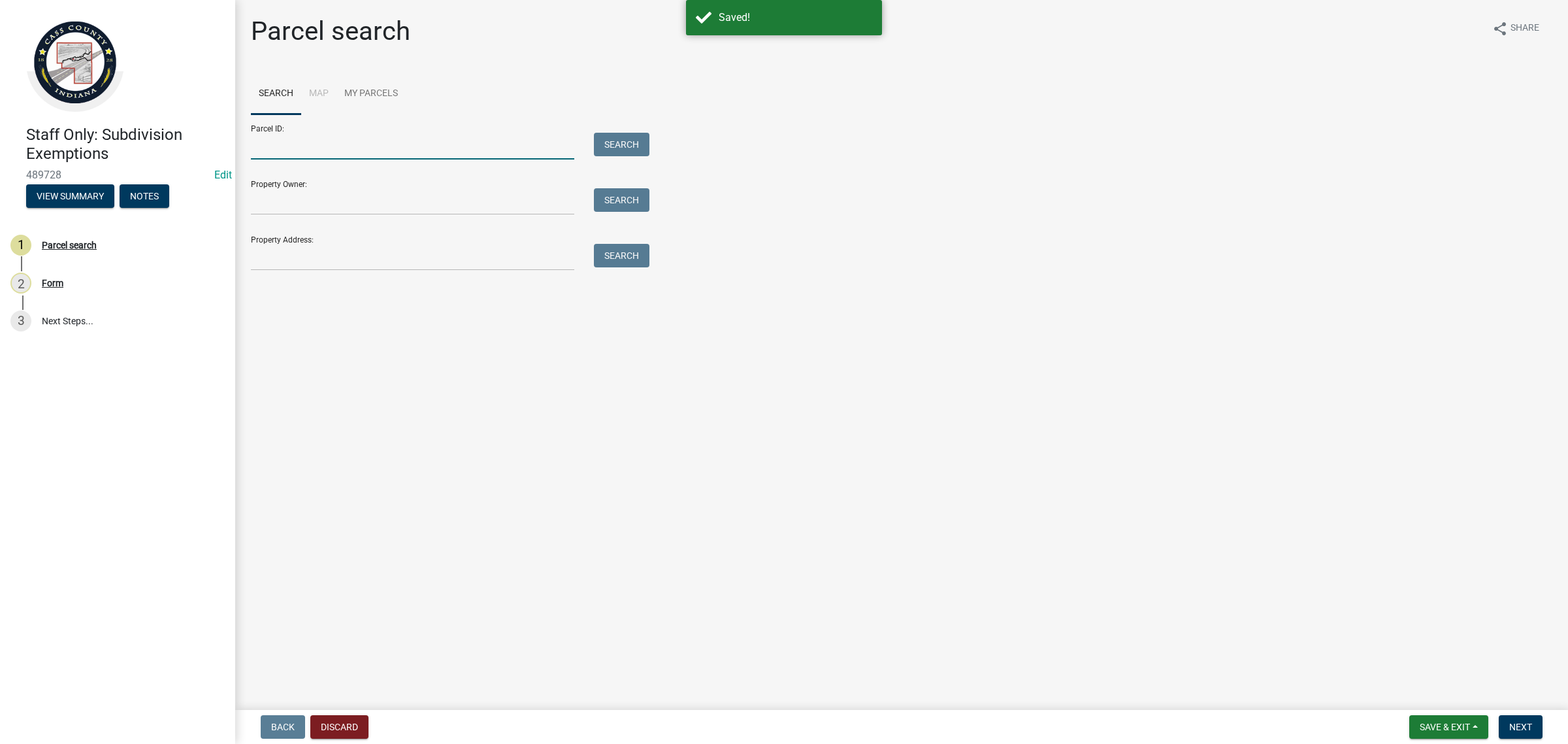
click at [357, 145] on input "Parcel ID:" at bounding box center [412, 145] width 323 height 26
paste input "09-15-20-211-010.000-012"
click at [269, 145] on input "09-15-20-211-010.000-012" at bounding box center [412, 145] width 323 height 26
type input "09-15-20-211-010.000-012"
click at [616, 147] on button "Search" at bounding box center [621, 145] width 56 height 23
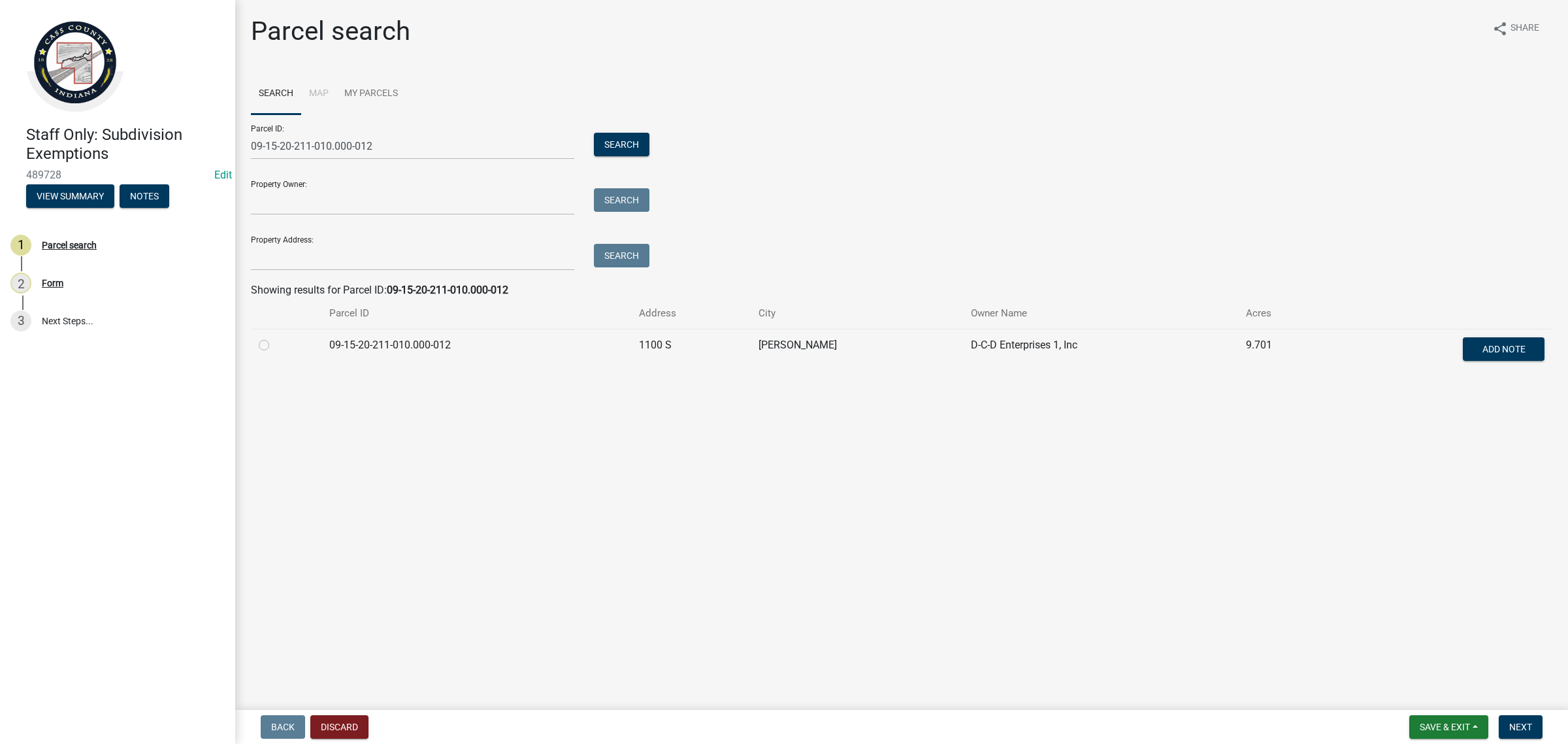
click at [268, 342] on div at bounding box center [286, 345] width 55 height 16
click at [274, 337] on label at bounding box center [274, 337] width 0 height 0
click at [274, 345] on input "radio" at bounding box center [278, 341] width 9 height 9
radio input "true"
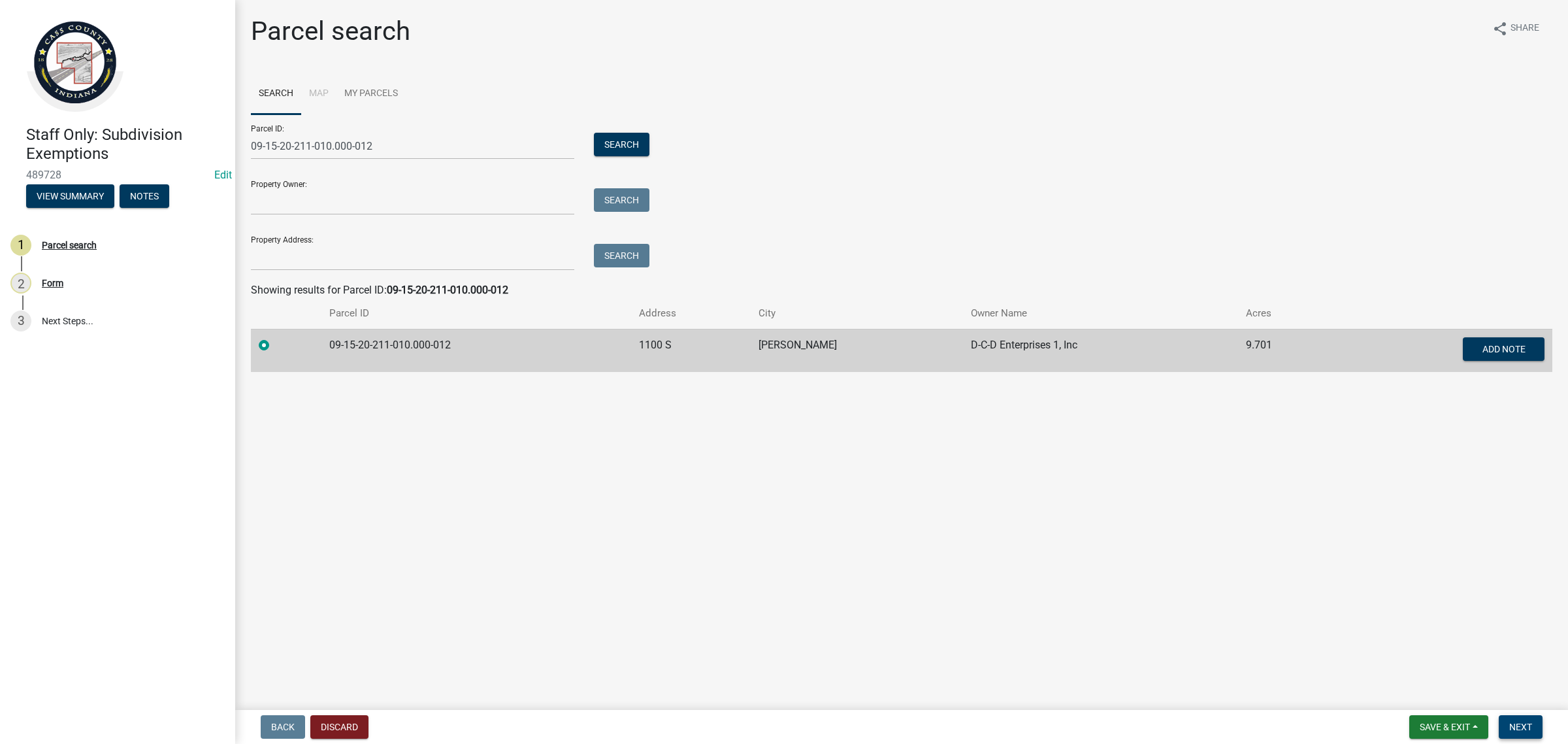
click at [1517, 726] on span "Next" at bounding box center [1520, 726] width 22 height 11
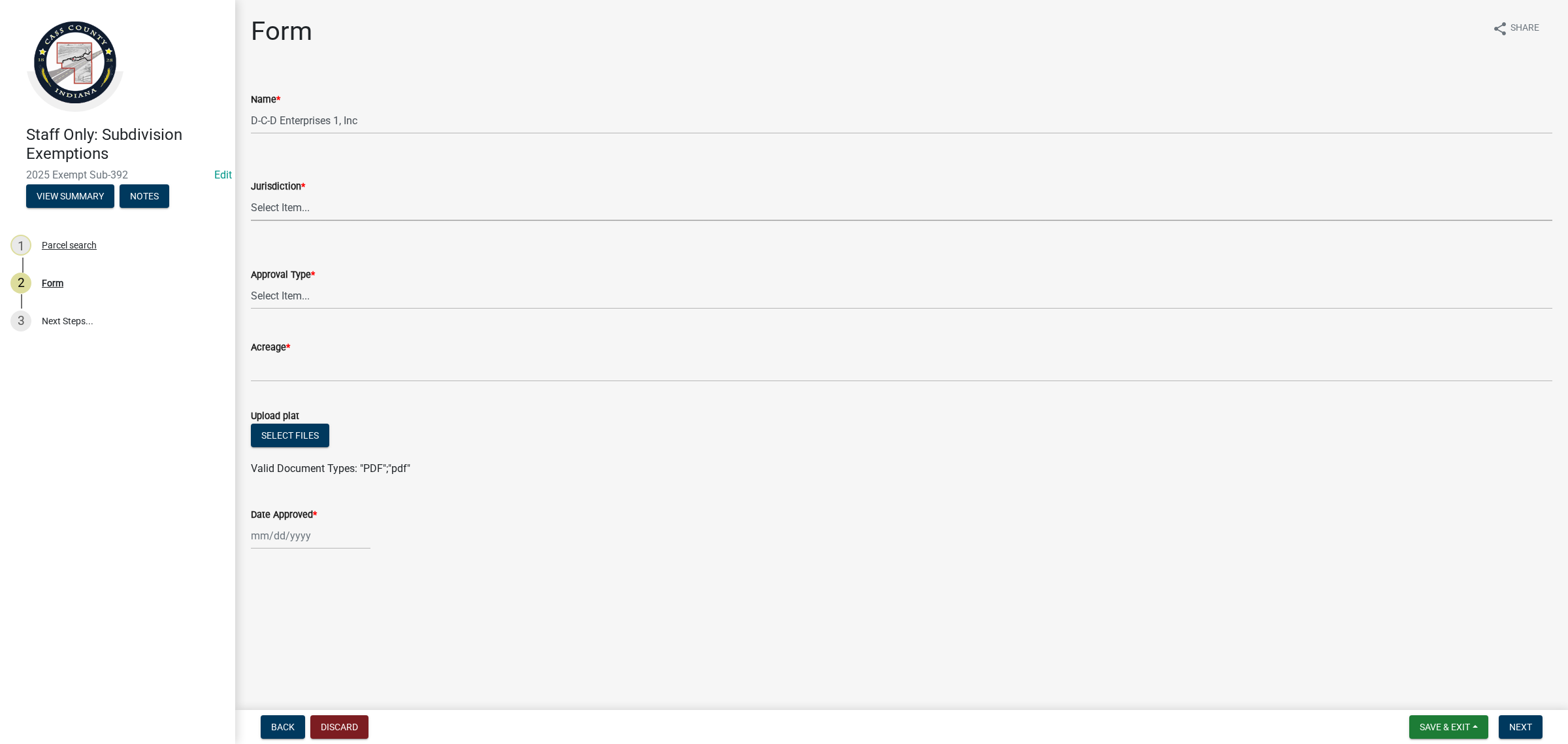
click at [293, 209] on select "Select Item... [GEOGRAPHIC_DATA] [PERSON_NAME][GEOGRAPHIC_DATA] (no jurisdictio…" at bounding box center [901, 207] width 1301 height 26
click at [251, 194] on select "Select Item... [GEOGRAPHIC_DATA] [PERSON_NAME][GEOGRAPHIC_DATA] (no jurisdictio…" at bounding box center [901, 207] width 1301 height 26
select select "6cbf9358-6b12-450d-b536-f3bc63061614"
click at [302, 287] on select "Select Item... No Jurisdiction Adjoining UNBUILDABLE Homestead/Business BUILDAB…" at bounding box center [901, 295] width 1301 height 26
click at [251, 282] on select "Select Item... No Jurisdiction Adjoining UNBUILDABLE Homestead/Business BUILDAB…" at bounding box center [901, 295] width 1301 height 26
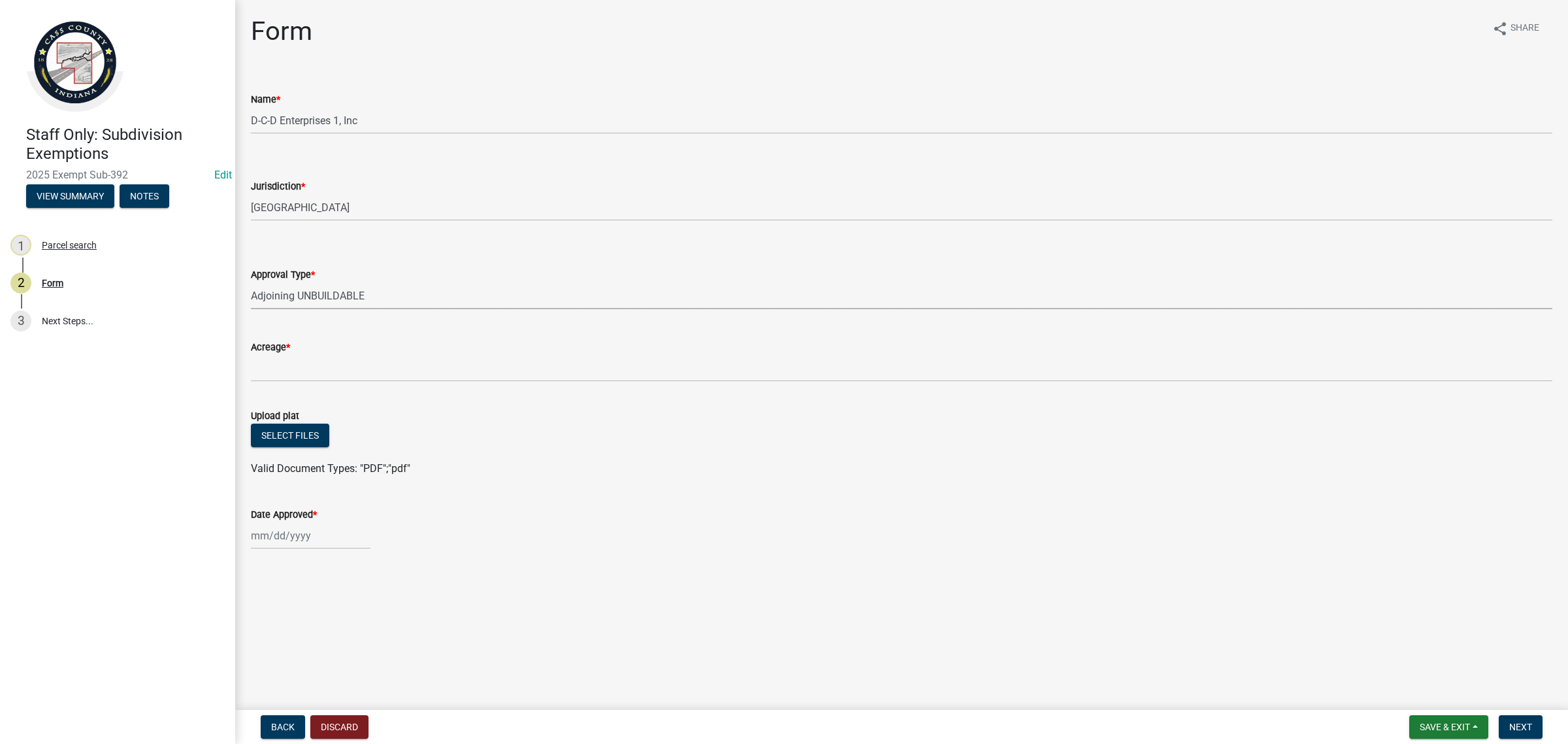
select select "3c2da1e7-b3ba-4bdb-bca5-74dcd9dd0993"
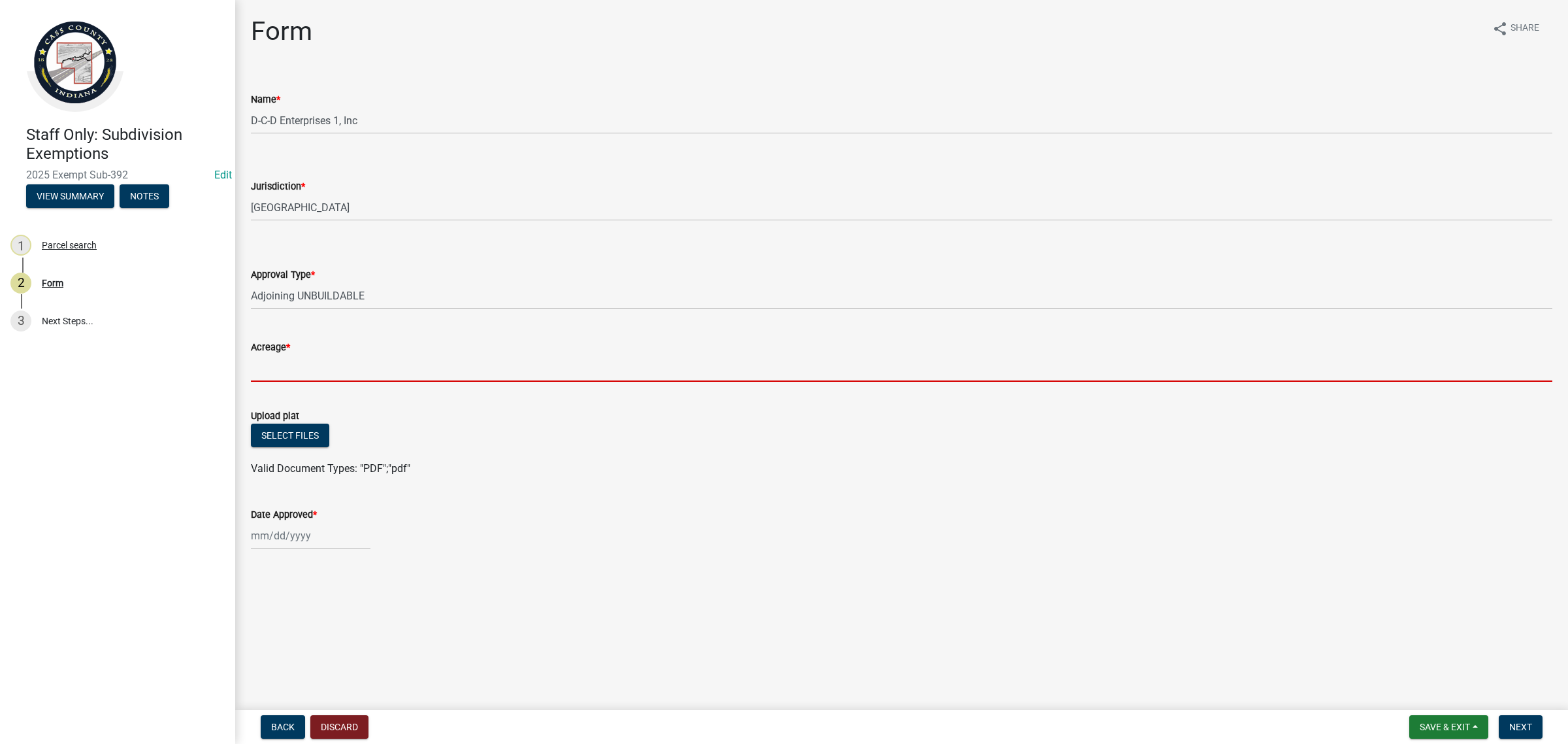
click at [347, 358] on input "Acreage *" at bounding box center [901, 367] width 1301 height 26
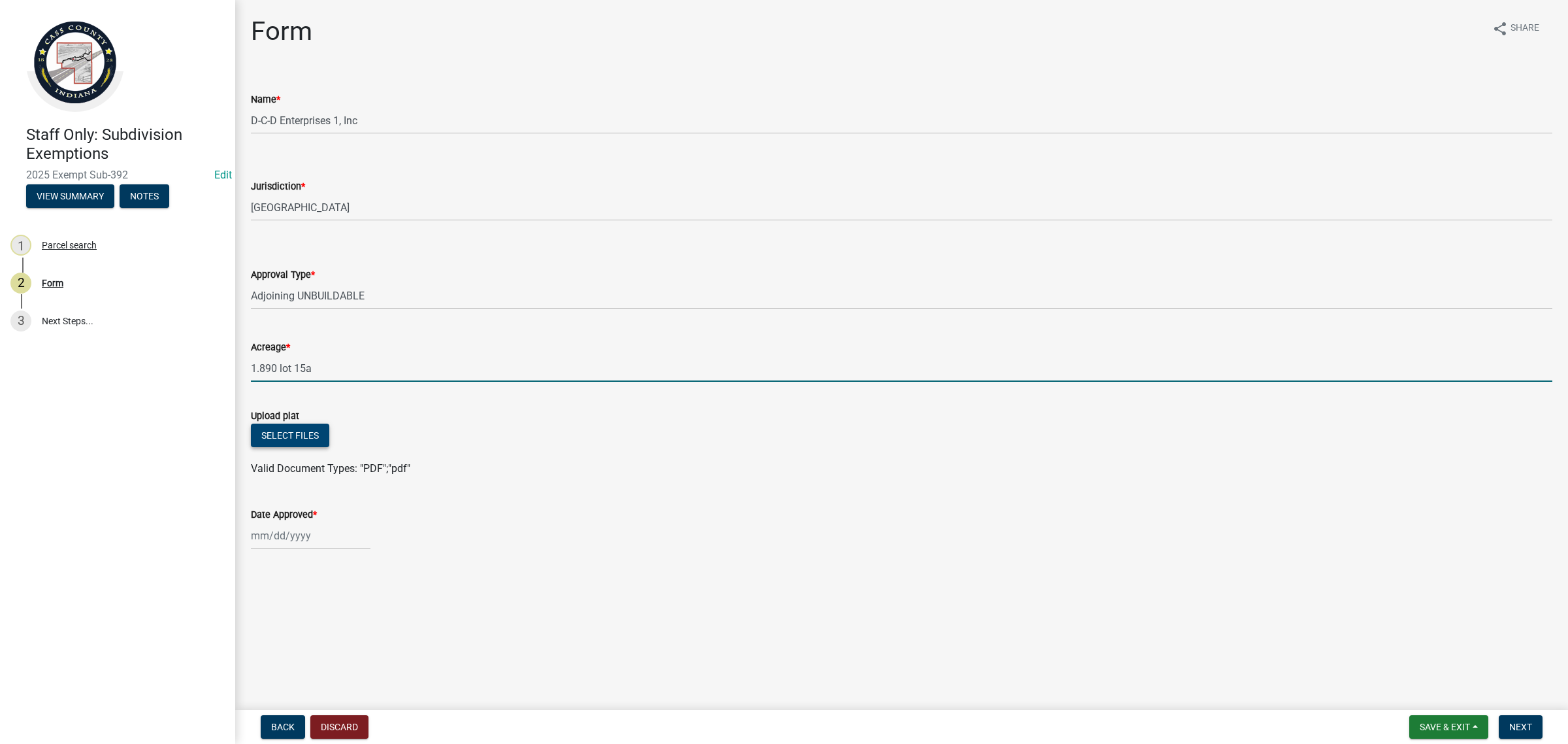
type input "1.890 lot 15a"
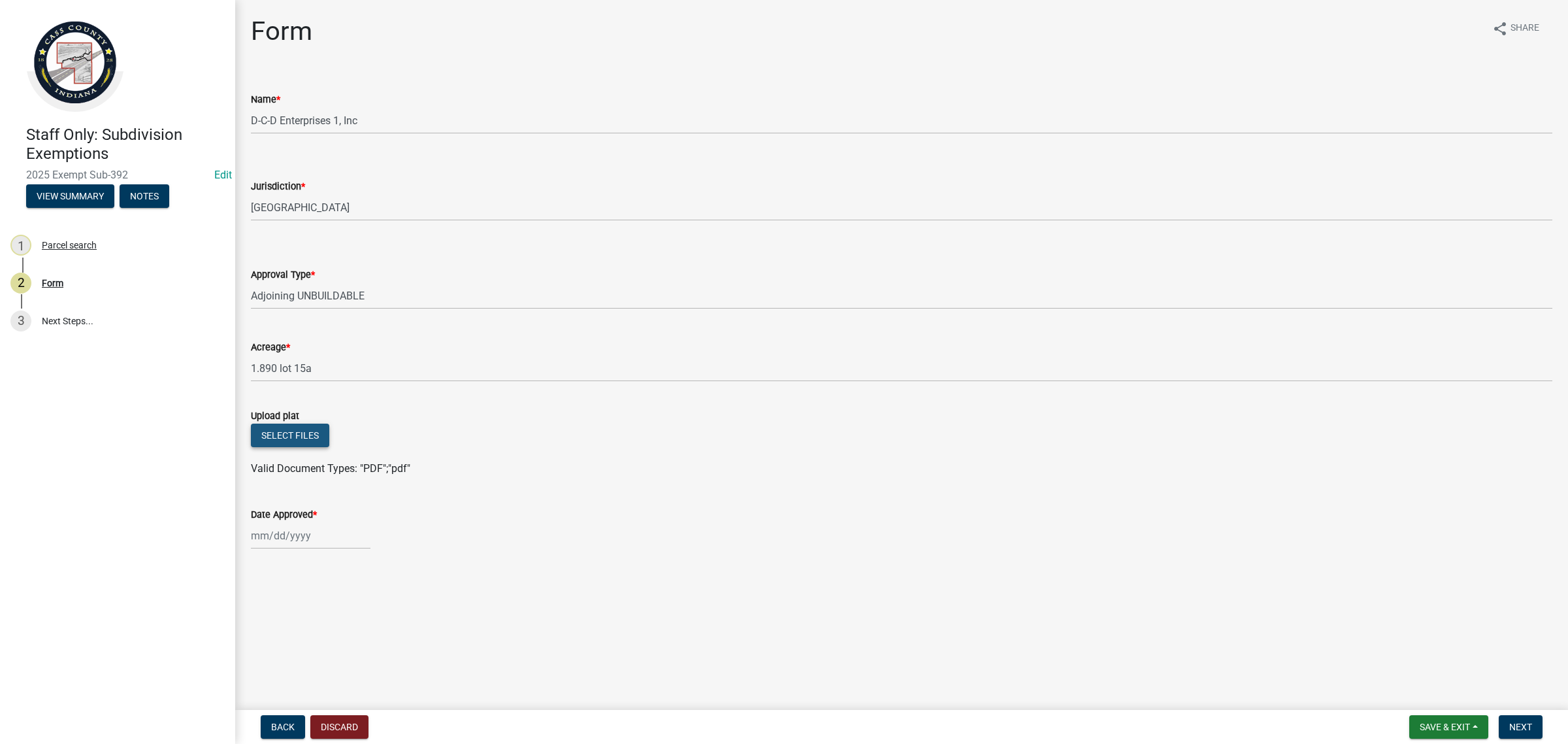
click at [304, 429] on button "Select files" at bounding box center [290, 435] width 78 height 23
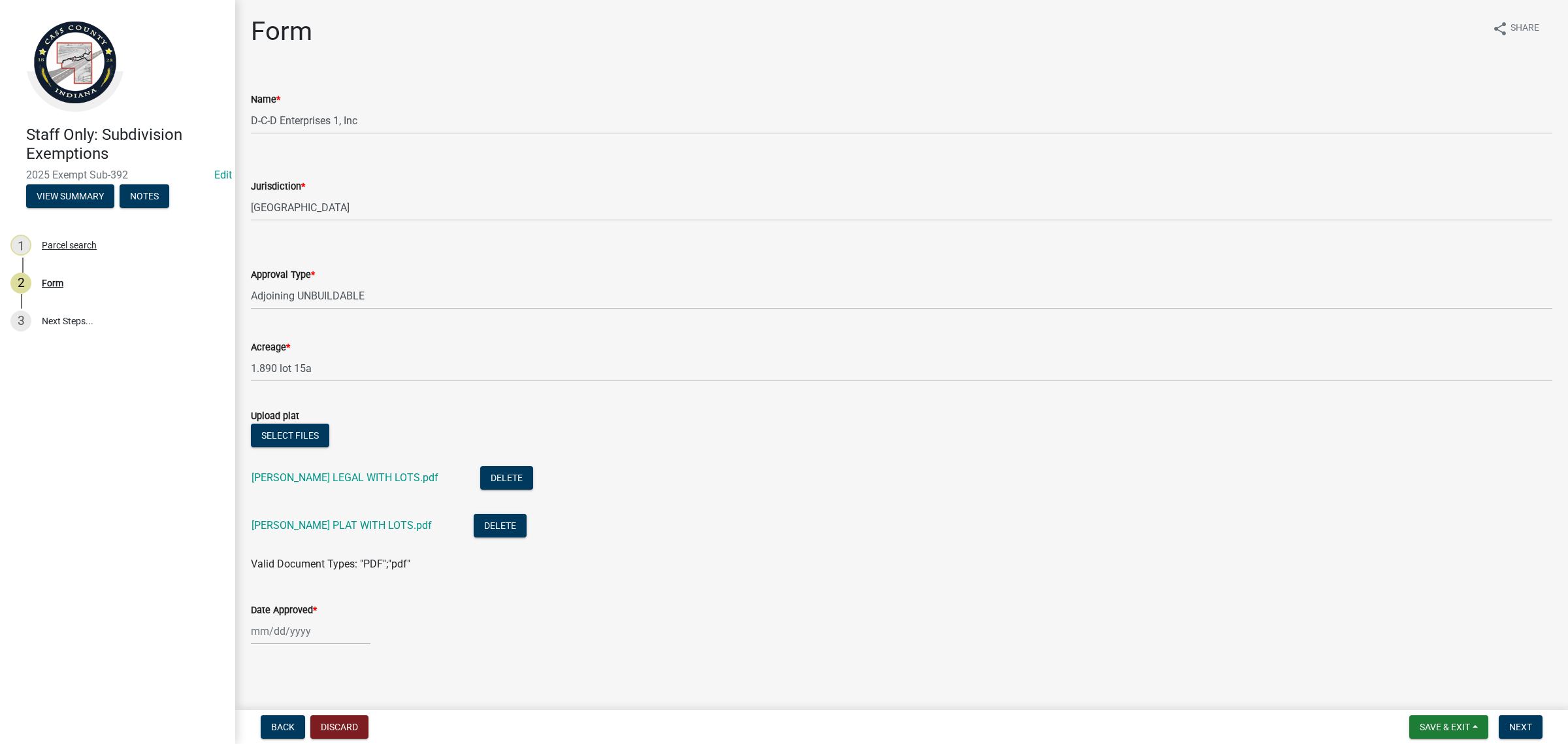
click at [303, 634] on div at bounding box center [310, 630] width 119 height 26
select select "10"
select select "2025"
click at [309, 522] on div "8" at bounding box center [306, 519] width 21 height 21
type input "[DATE]"
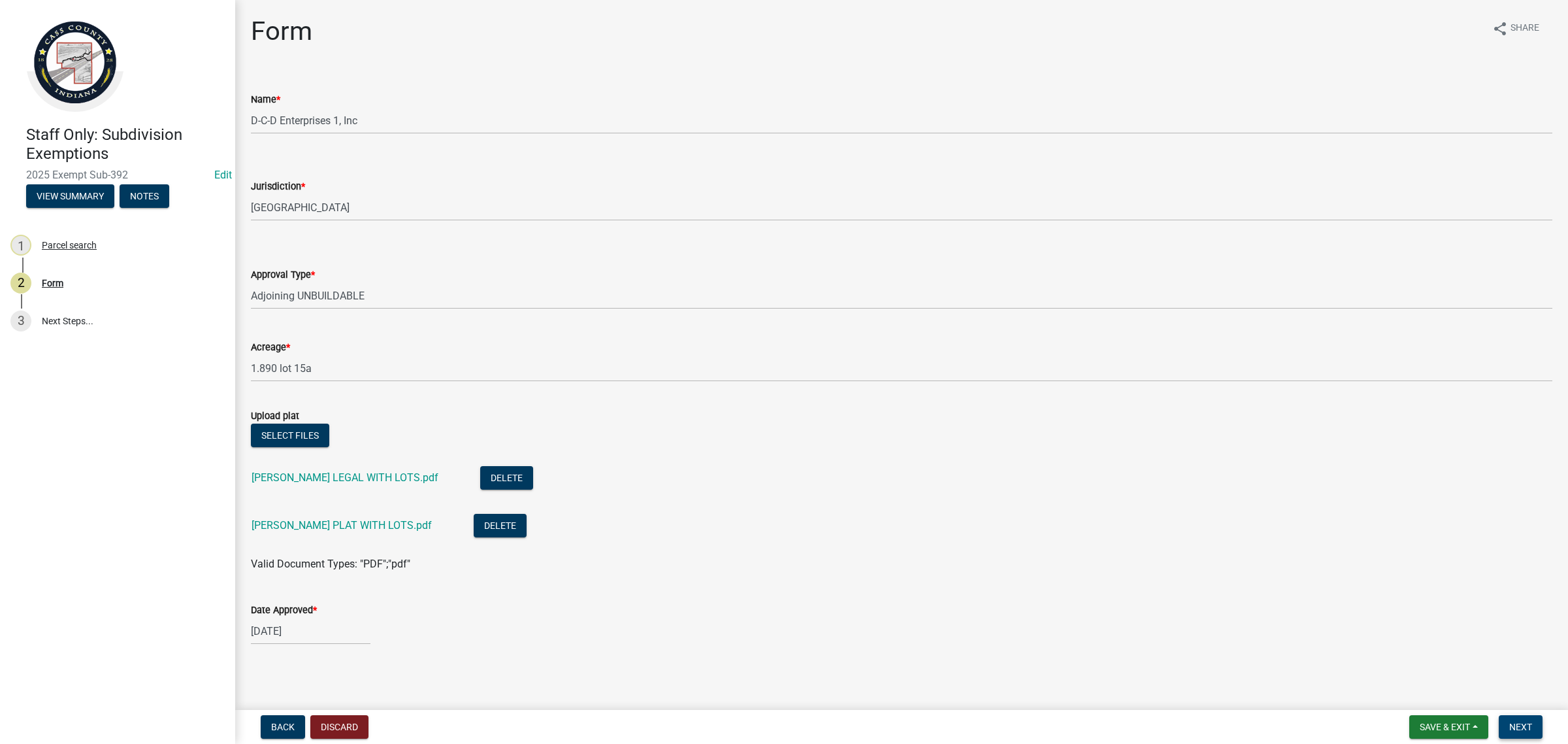
click at [1527, 726] on span "Next" at bounding box center [1520, 726] width 22 height 11
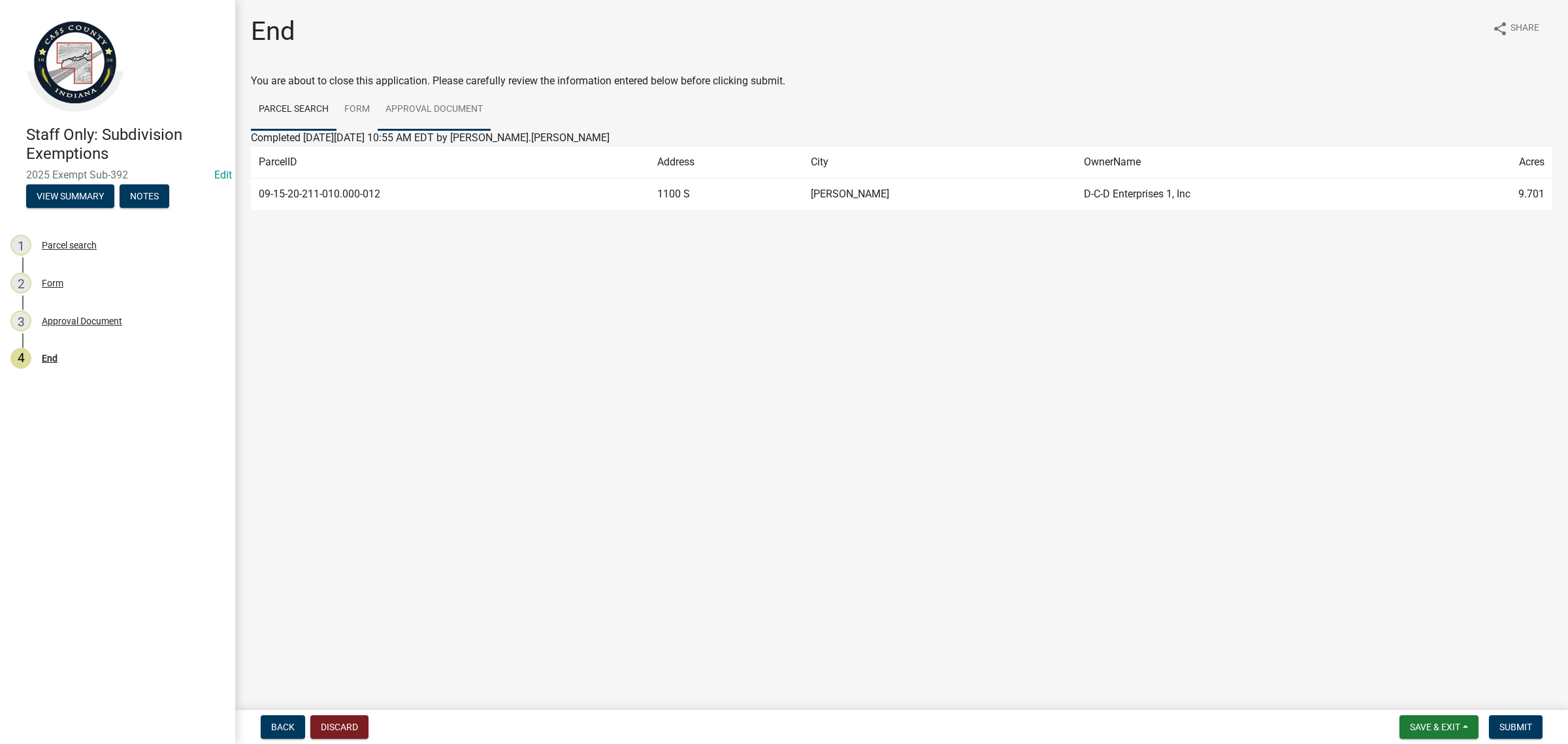
click at [408, 117] on link "Approval Document" at bounding box center [434, 109] width 113 height 42
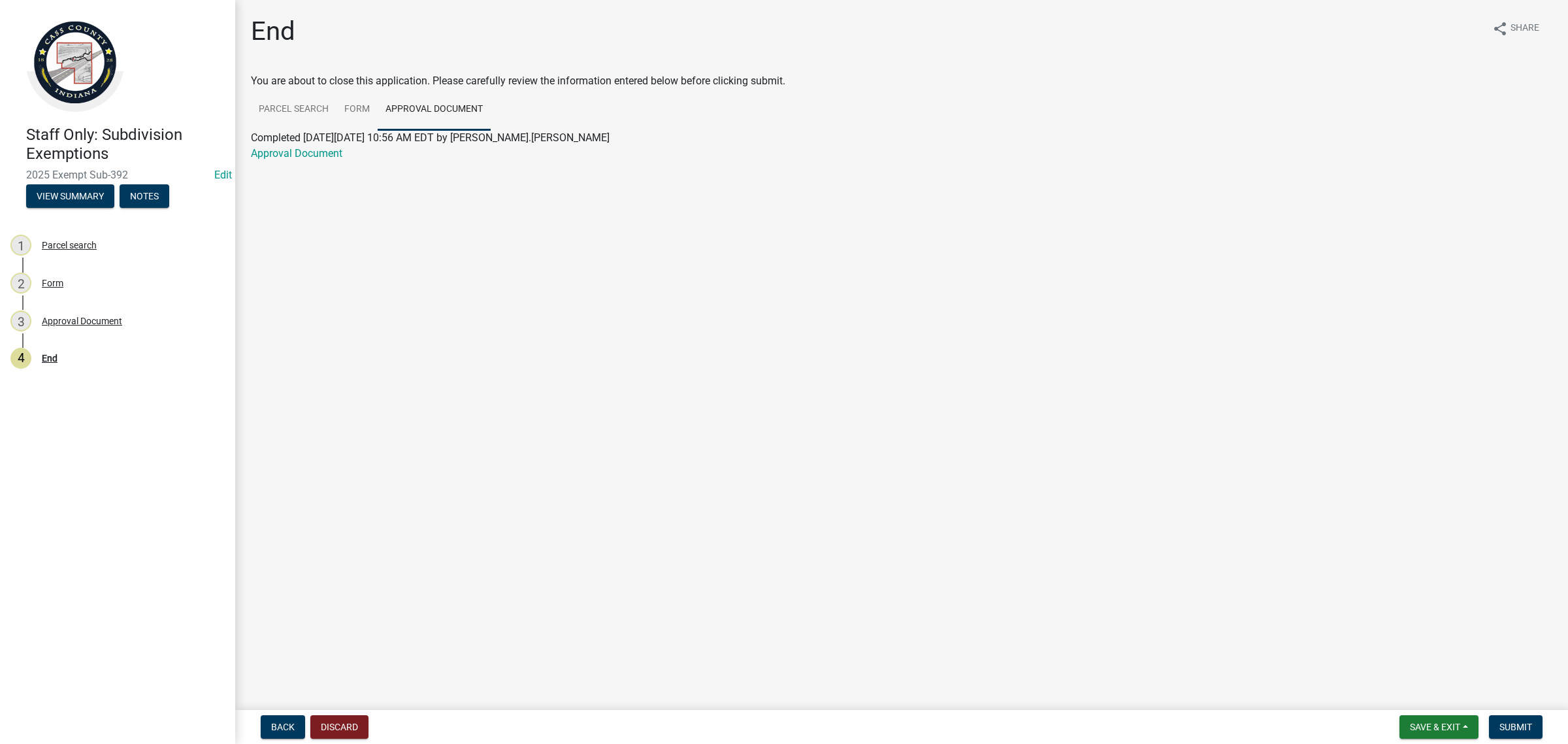
click at [292, 161] on div "Approval Document" at bounding box center [901, 153] width 1321 height 16
click at [292, 158] on link "Approval Document" at bounding box center [297, 153] width 92 height 13
drag, startPoint x: 1413, startPoint y: 726, endPoint x: 1424, endPoint y: 724, distance: 11.2
click at [1424, 724] on span "Save & Exit" at bounding box center [1435, 726] width 51 height 11
click at [1413, 707] on button "Save & Exit" at bounding box center [1426, 693] width 104 height 31
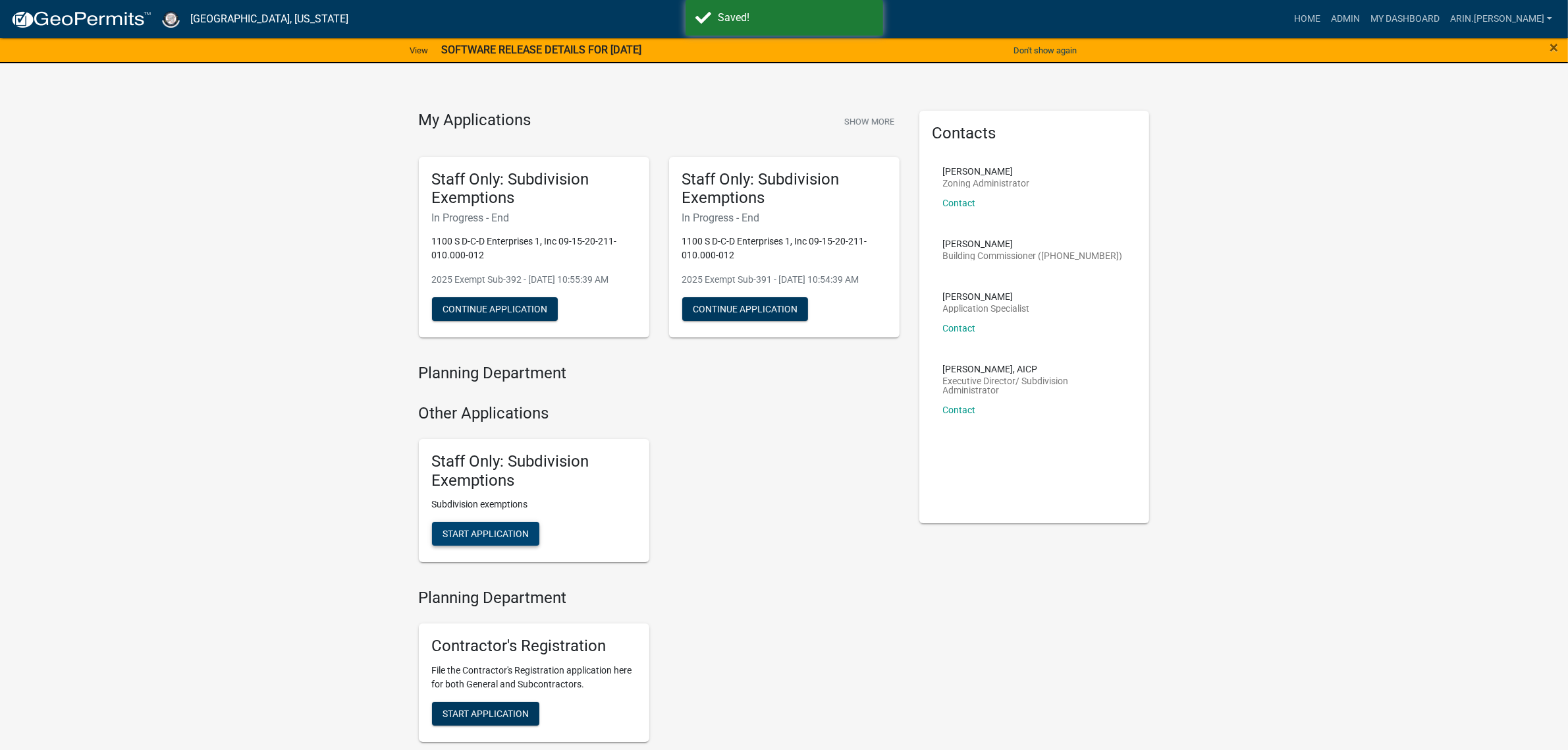
click at [514, 536] on span "Start Application" at bounding box center [486, 533] width 87 height 11
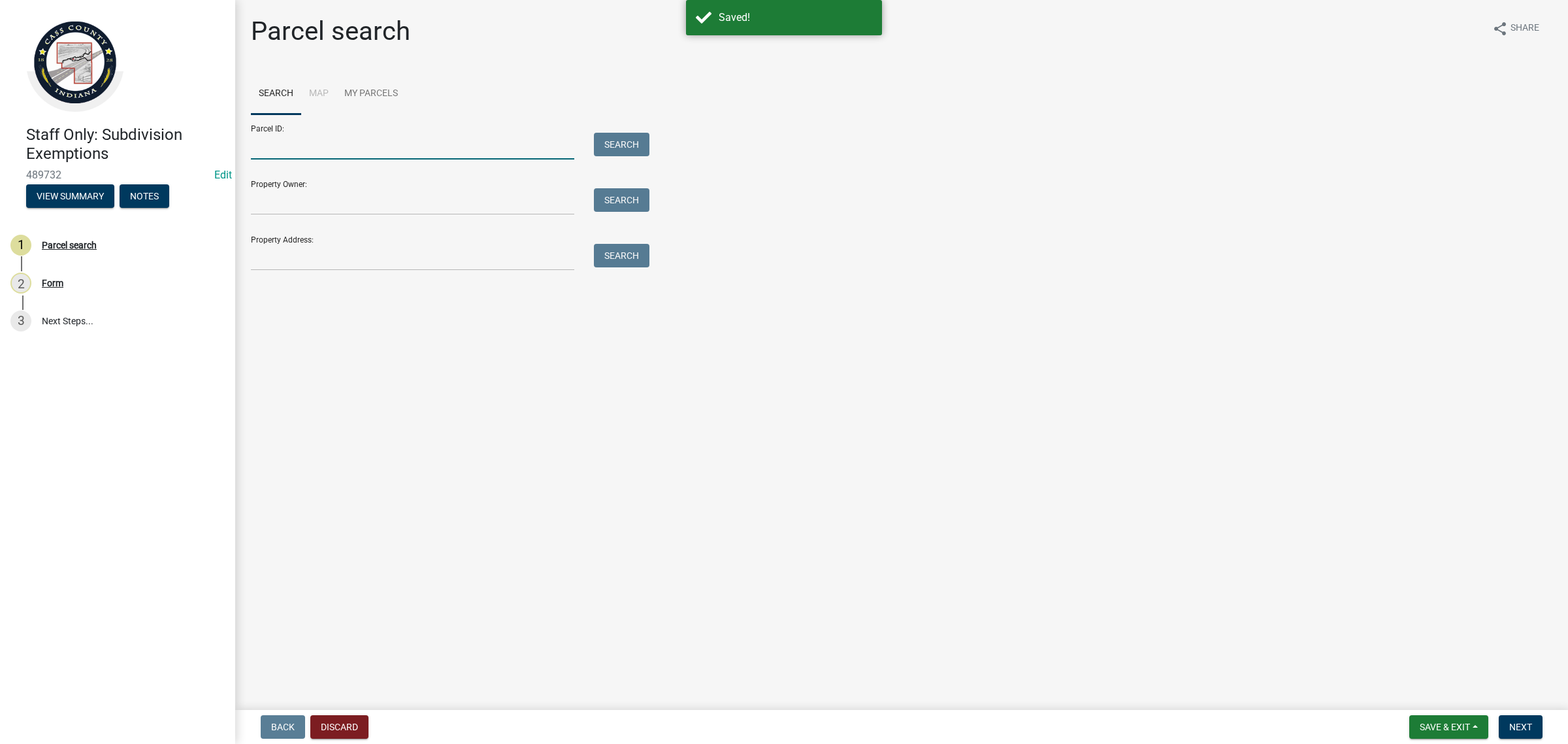
click at [325, 145] on input "Parcel ID:" at bounding box center [412, 145] width 323 height 26
paste input "09-15-20-211-010.000-012"
click at [262, 140] on input "09-15-20-211-010.000-012" at bounding box center [412, 145] width 323 height 26
type input "09-15-20-211-010.000-012"
click at [609, 145] on button "Search" at bounding box center [621, 145] width 56 height 23
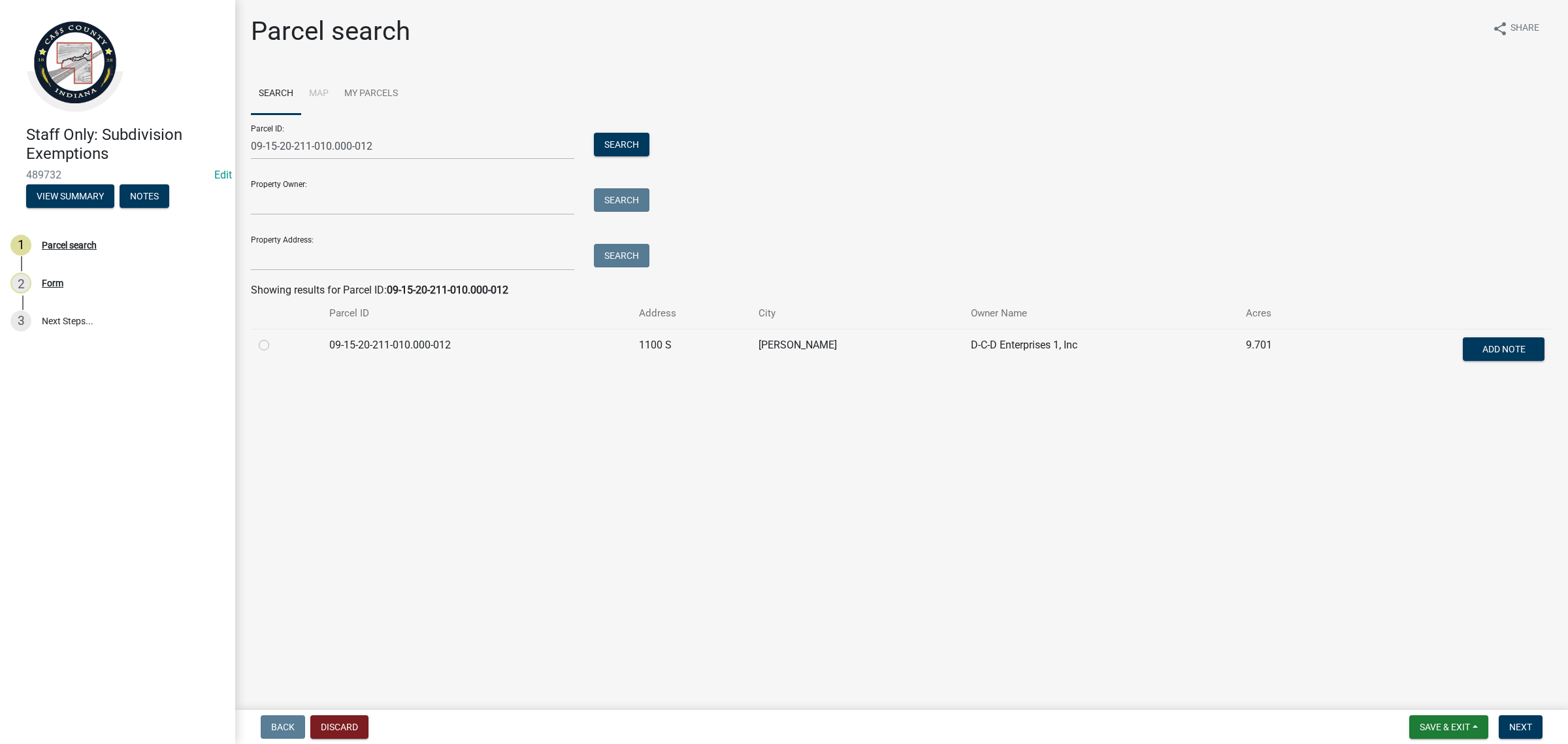
click at [274, 337] on label at bounding box center [274, 337] width 0 height 0
click at [274, 344] on input "radio" at bounding box center [278, 341] width 9 height 9
radio input "true"
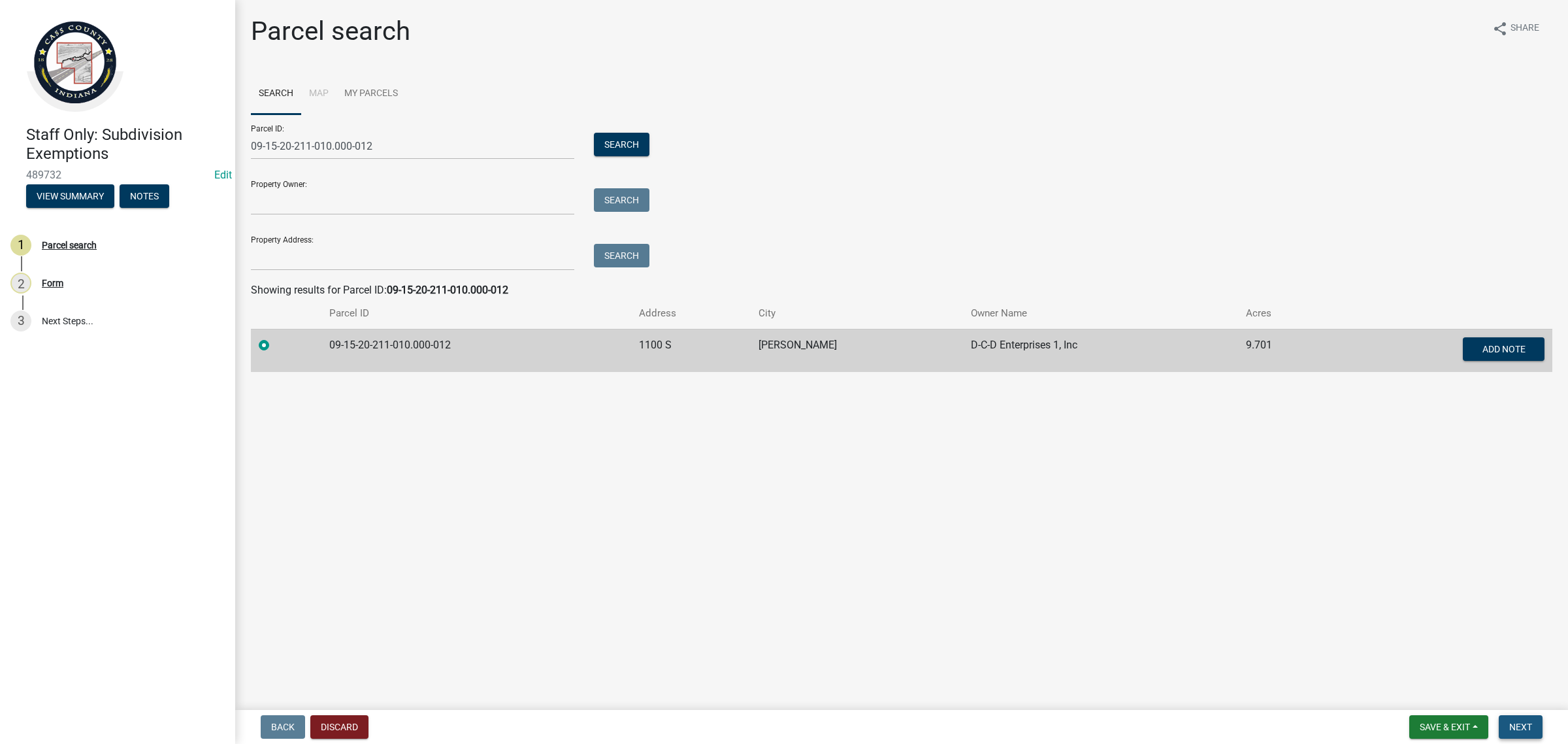
click at [1538, 721] on button "Next" at bounding box center [1520, 726] width 44 height 23
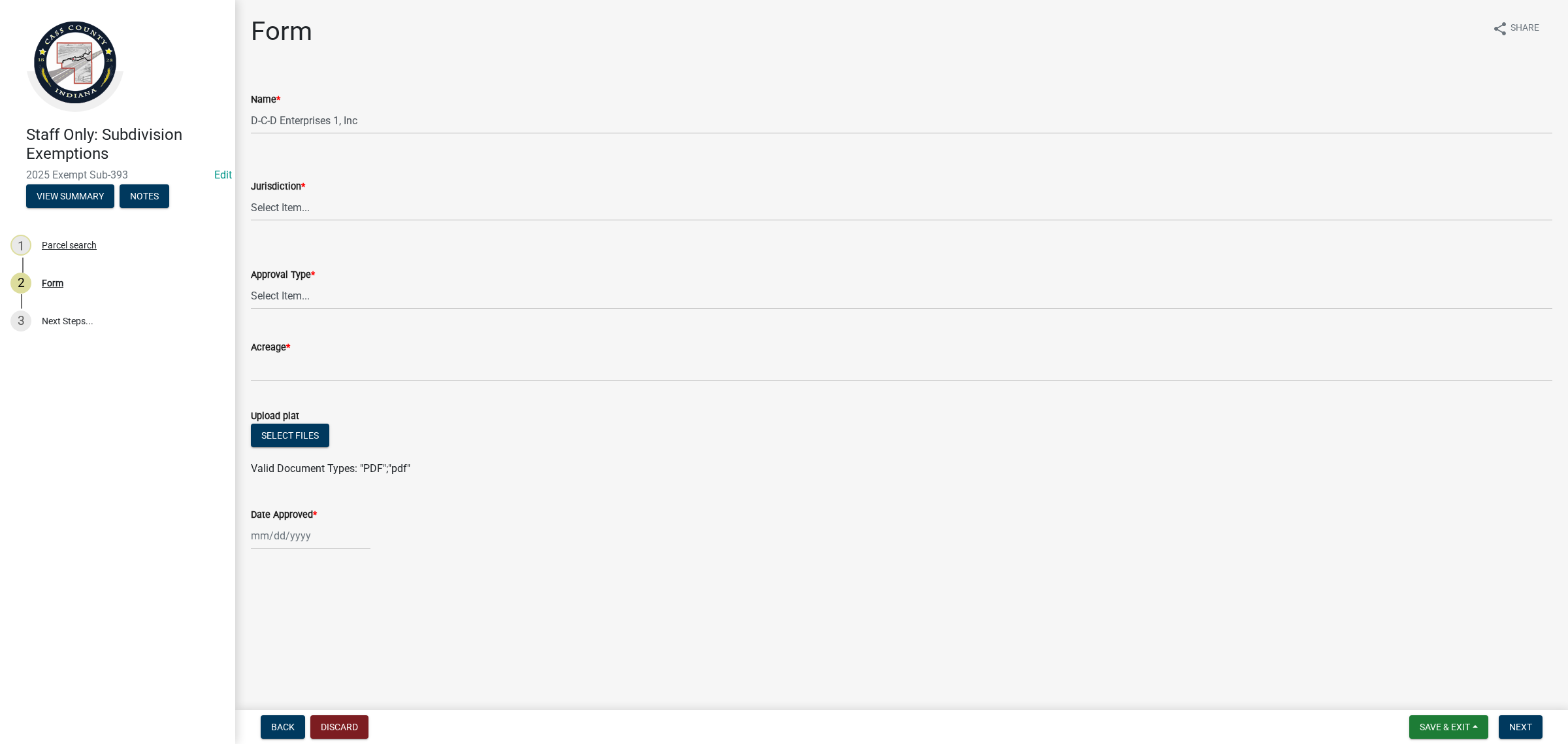
click at [302, 191] on span "*" at bounding box center [304, 186] width 4 height 11
click at [303, 203] on select "Select Item... [GEOGRAPHIC_DATA] [PERSON_NAME][GEOGRAPHIC_DATA] (no jurisdictio…" at bounding box center [901, 207] width 1301 height 26
click at [251, 194] on select "Select Item... [GEOGRAPHIC_DATA] [PERSON_NAME][GEOGRAPHIC_DATA] (no jurisdictio…" at bounding box center [901, 207] width 1301 height 26
select select "6cbf9358-6b12-450d-b536-f3bc63061614"
click at [305, 287] on select "Select Item... No Jurisdiction Adjoining UNBUILDABLE Homestead/Business BUILDAB…" at bounding box center [901, 295] width 1301 height 26
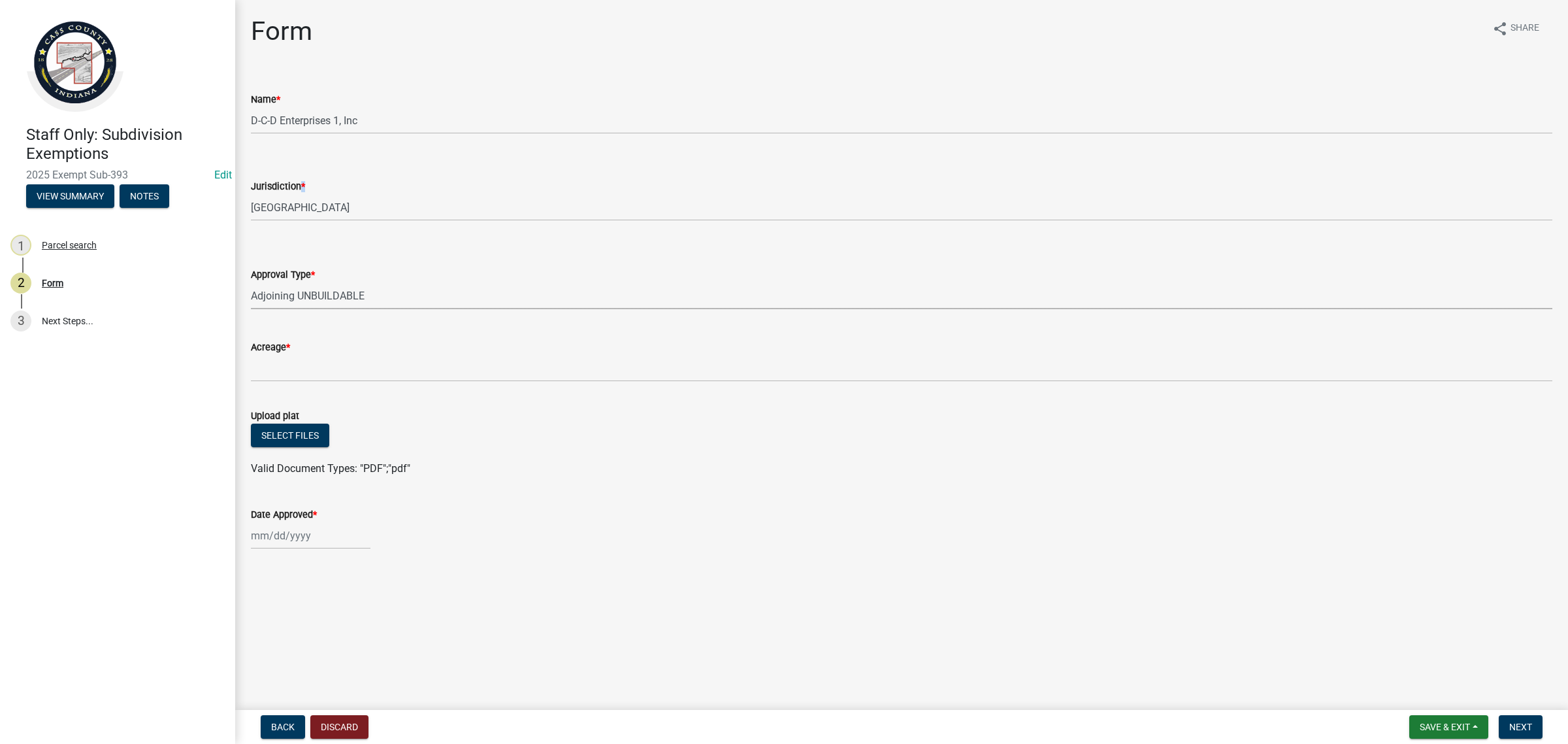
click at [251, 282] on select "Select Item... No Jurisdiction Adjoining UNBUILDABLE Homestead/Business BUILDAB…" at bounding box center [901, 295] width 1301 height 26
select select "3c2da1e7-b3ba-4bdb-bca5-74dcd9dd0993"
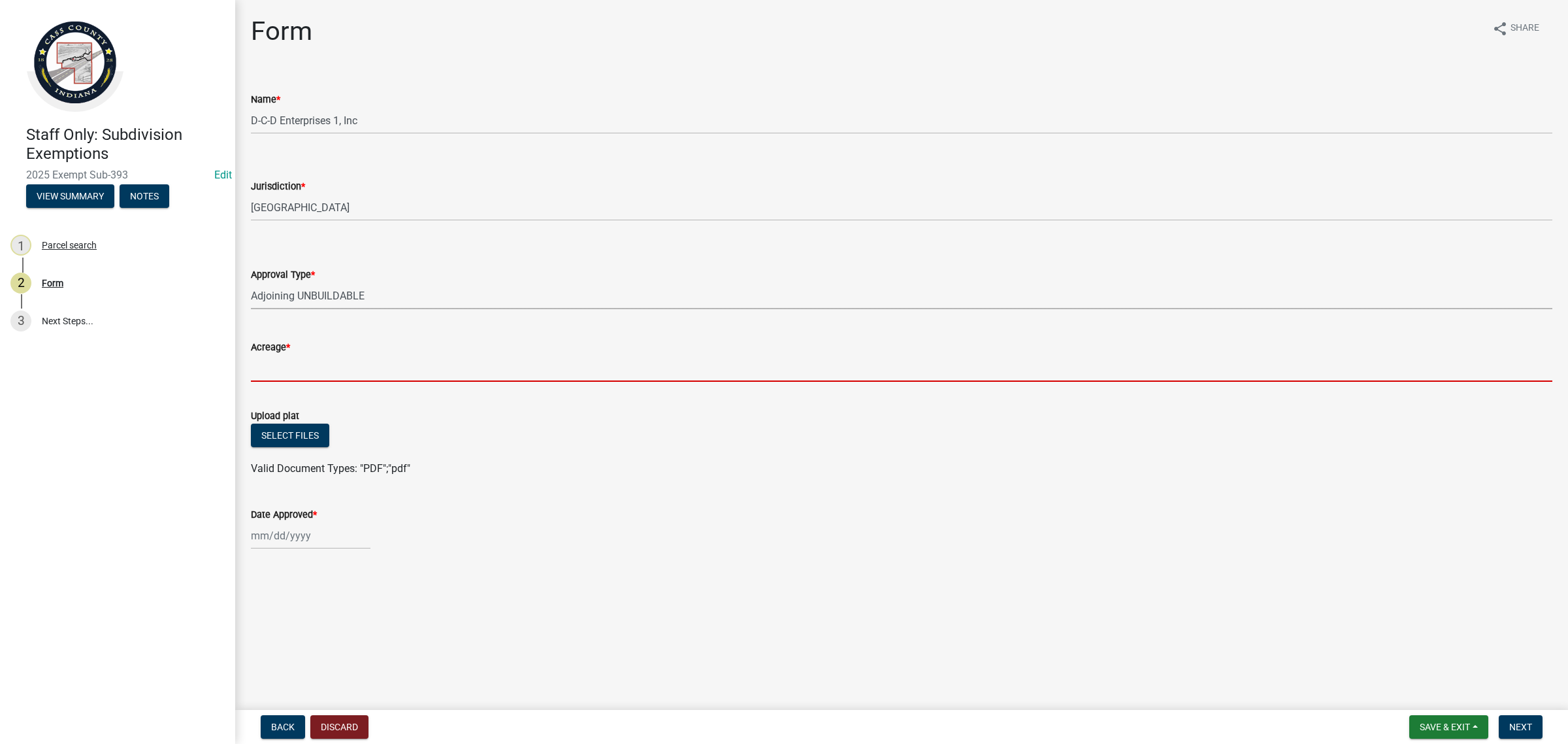
click at [298, 375] on input "Acreage *" at bounding box center [901, 367] width 1301 height 26
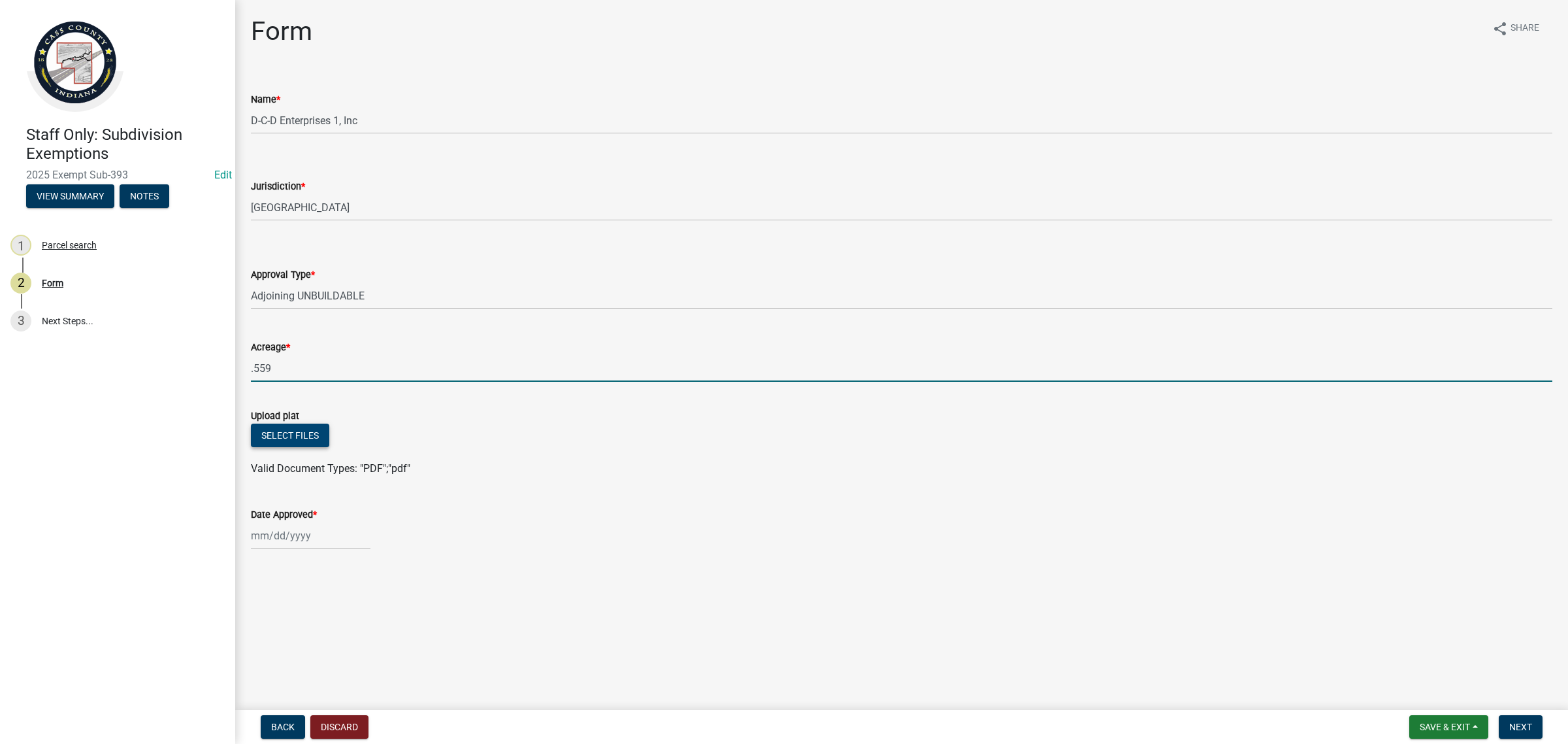
type input ".559"
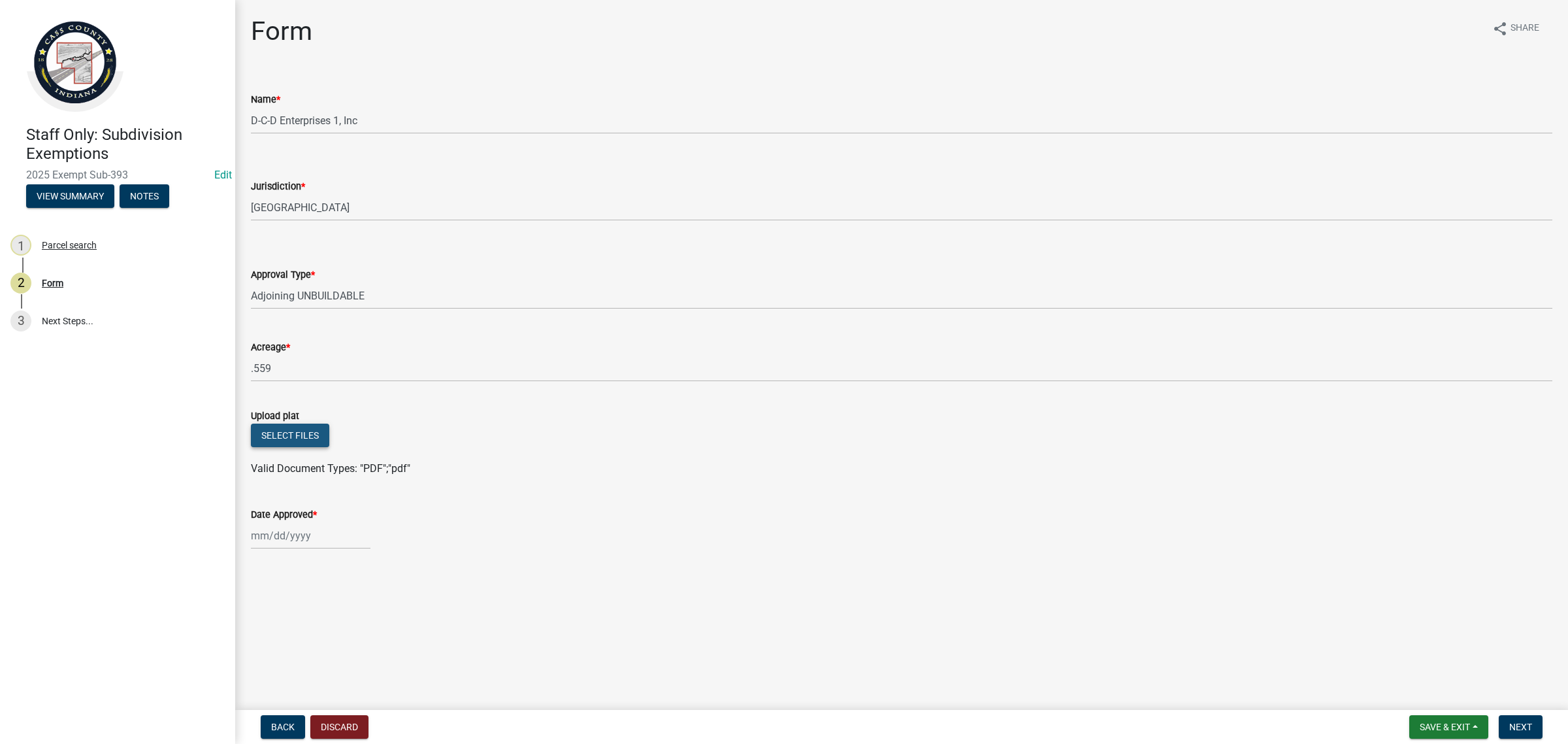
click at [262, 434] on button "Select files" at bounding box center [290, 435] width 78 height 23
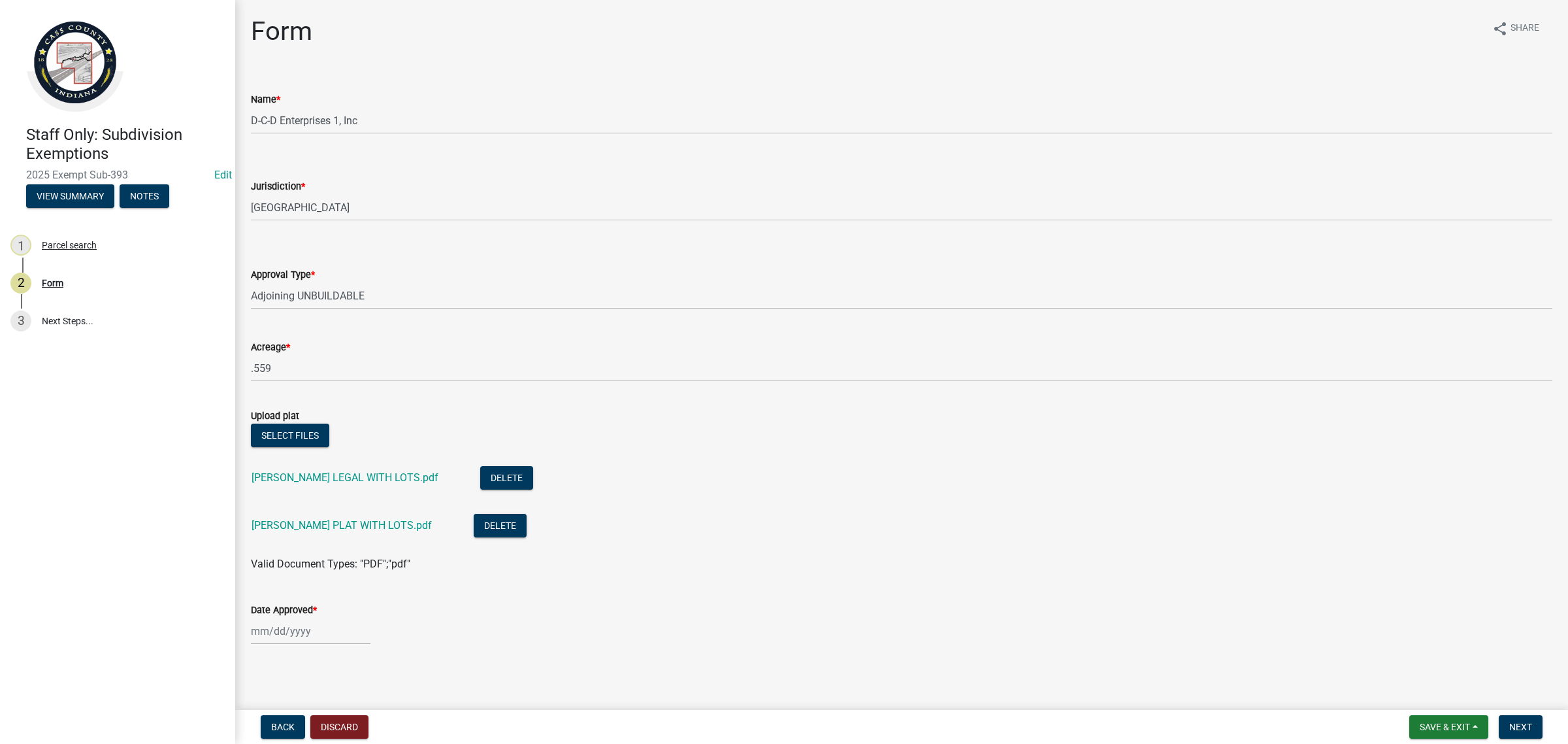
select select "10"
select select "2025"
click at [315, 621] on div "[PERSON_NAME] Feb Mar Apr [PERSON_NAME][DATE] Oct Nov [DATE] 1526 1527 1528 152…" at bounding box center [310, 630] width 119 height 26
click at [309, 513] on div "8" at bounding box center [306, 519] width 21 height 21
type input "[DATE]"
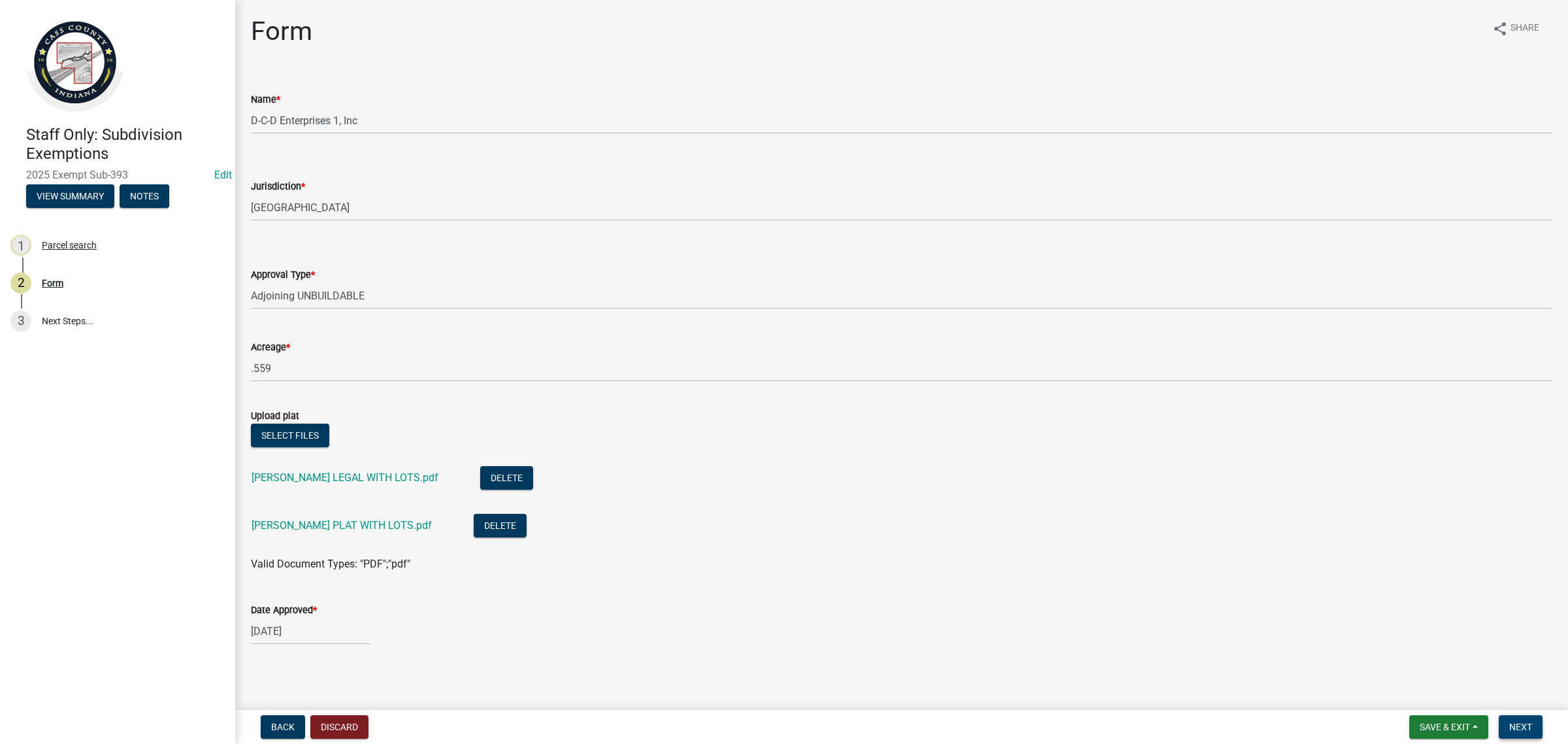
click at [1519, 732] on span "Next" at bounding box center [1520, 726] width 22 height 11
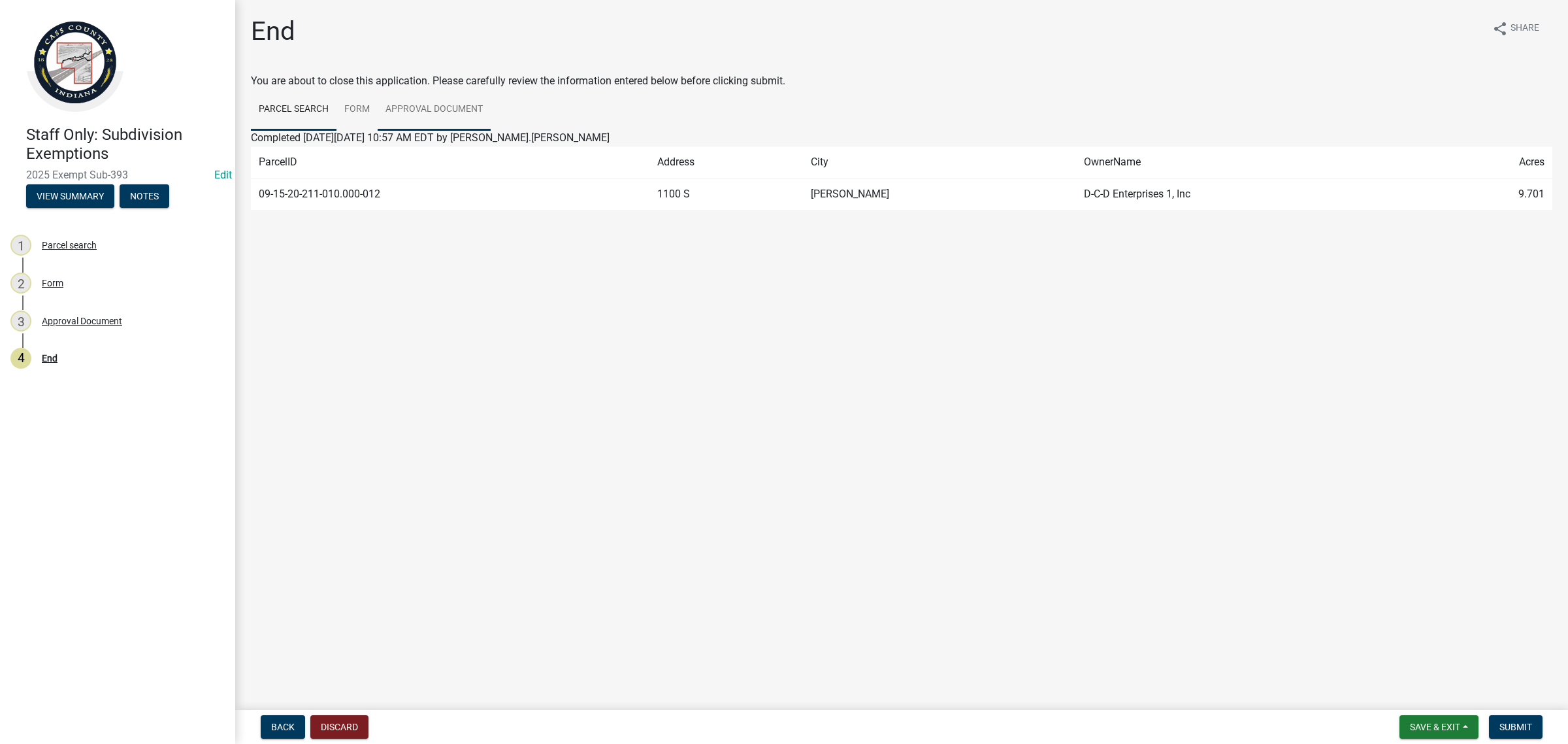
click at [461, 111] on link "Approval Document" at bounding box center [434, 109] width 113 height 42
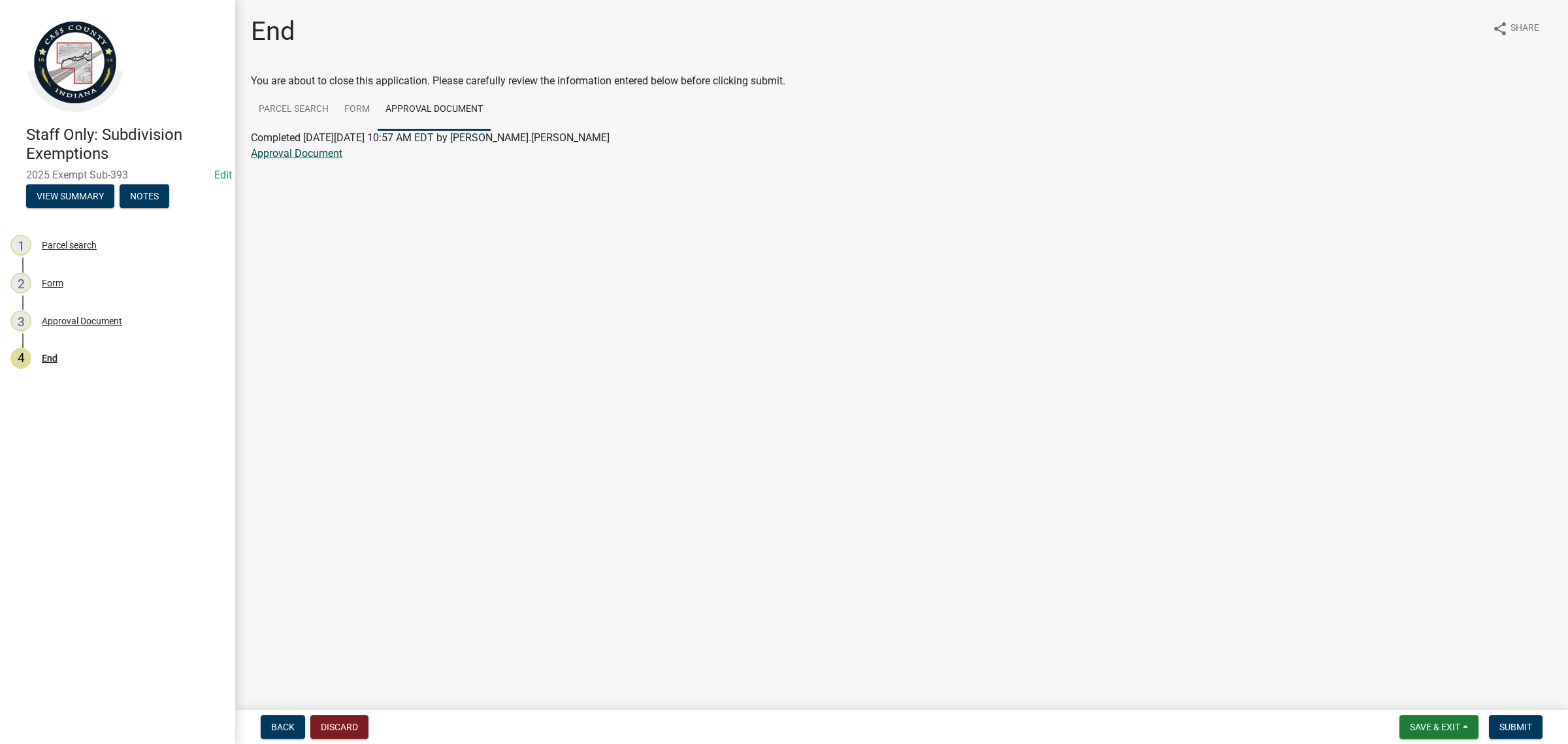
click at [337, 154] on link "Approval Document" at bounding box center [297, 153] width 92 height 13
click at [1452, 728] on span "Save & Exit" at bounding box center [1435, 726] width 51 height 11
click at [1412, 696] on button "Save & Exit" at bounding box center [1426, 693] width 104 height 31
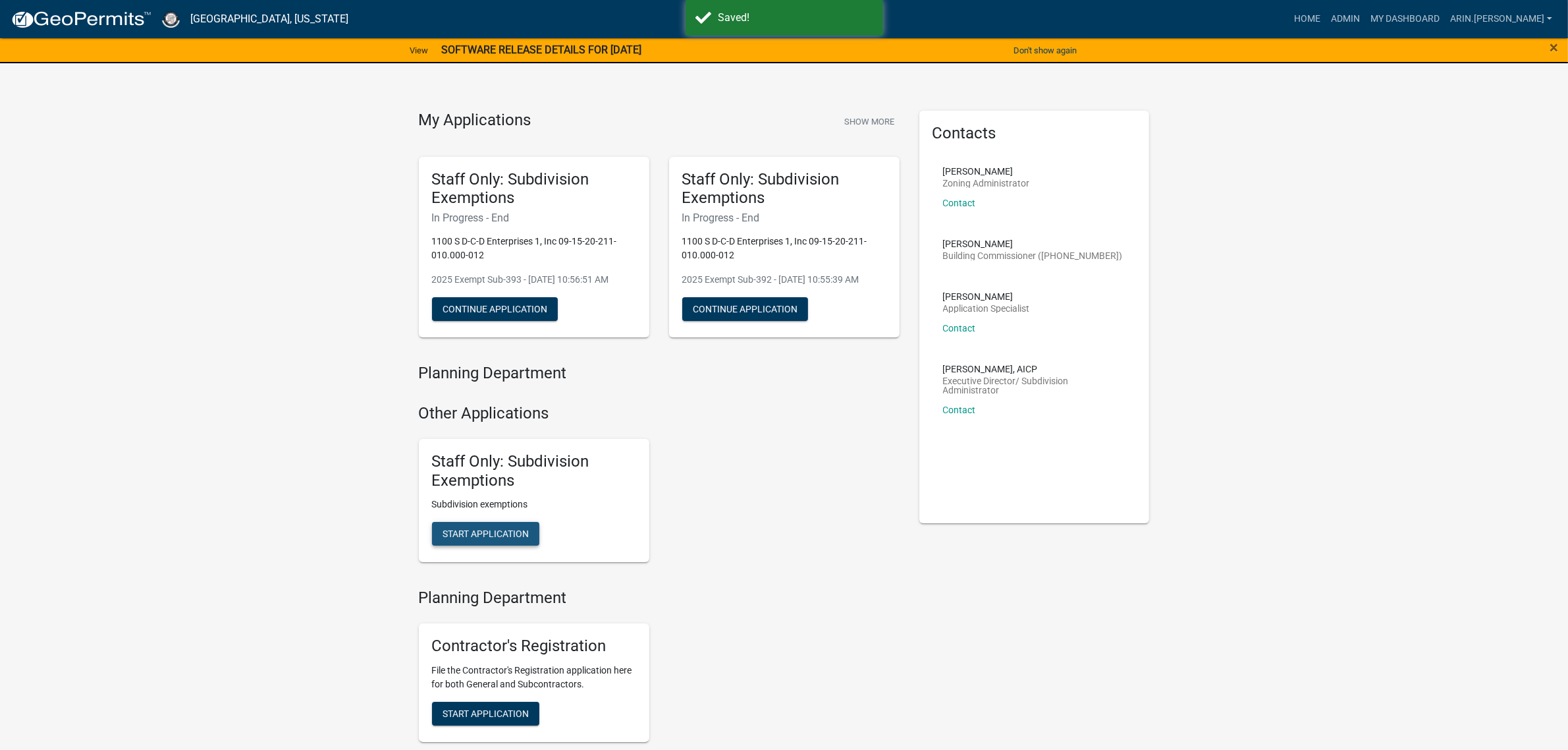
click at [463, 536] on span "Start Application" at bounding box center [486, 533] width 87 height 11
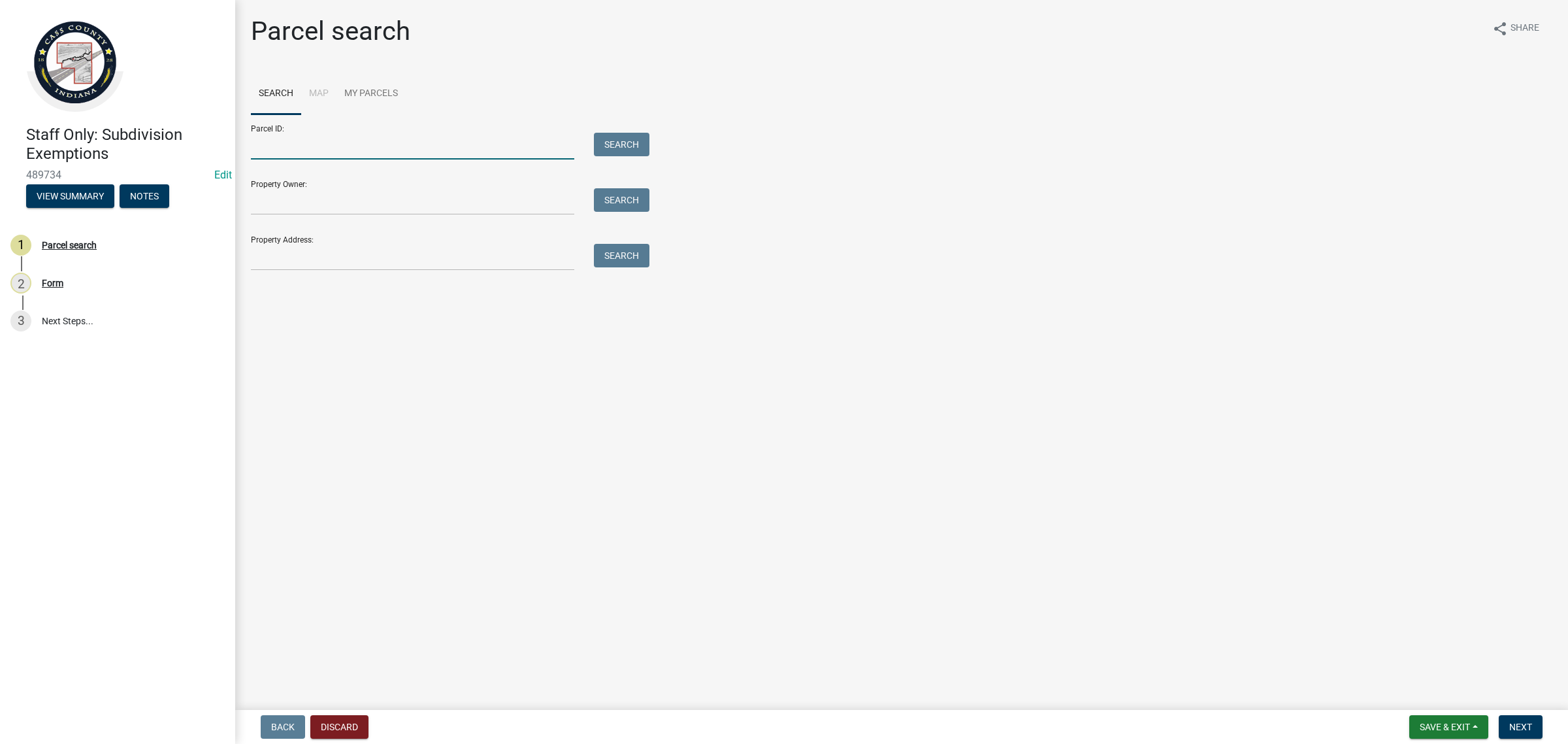
click at [320, 148] on input "Parcel ID:" at bounding box center [412, 145] width 323 height 26
paste input "09-15-20-211-010.000-012"
click at [266, 142] on input "09-15-20-211-010.000-012" at bounding box center [412, 145] width 323 height 26
type input "09-15-20-211-010.000-012"
click at [633, 153] on button "Search" at bounding box center [621, 145] width 56 height 23
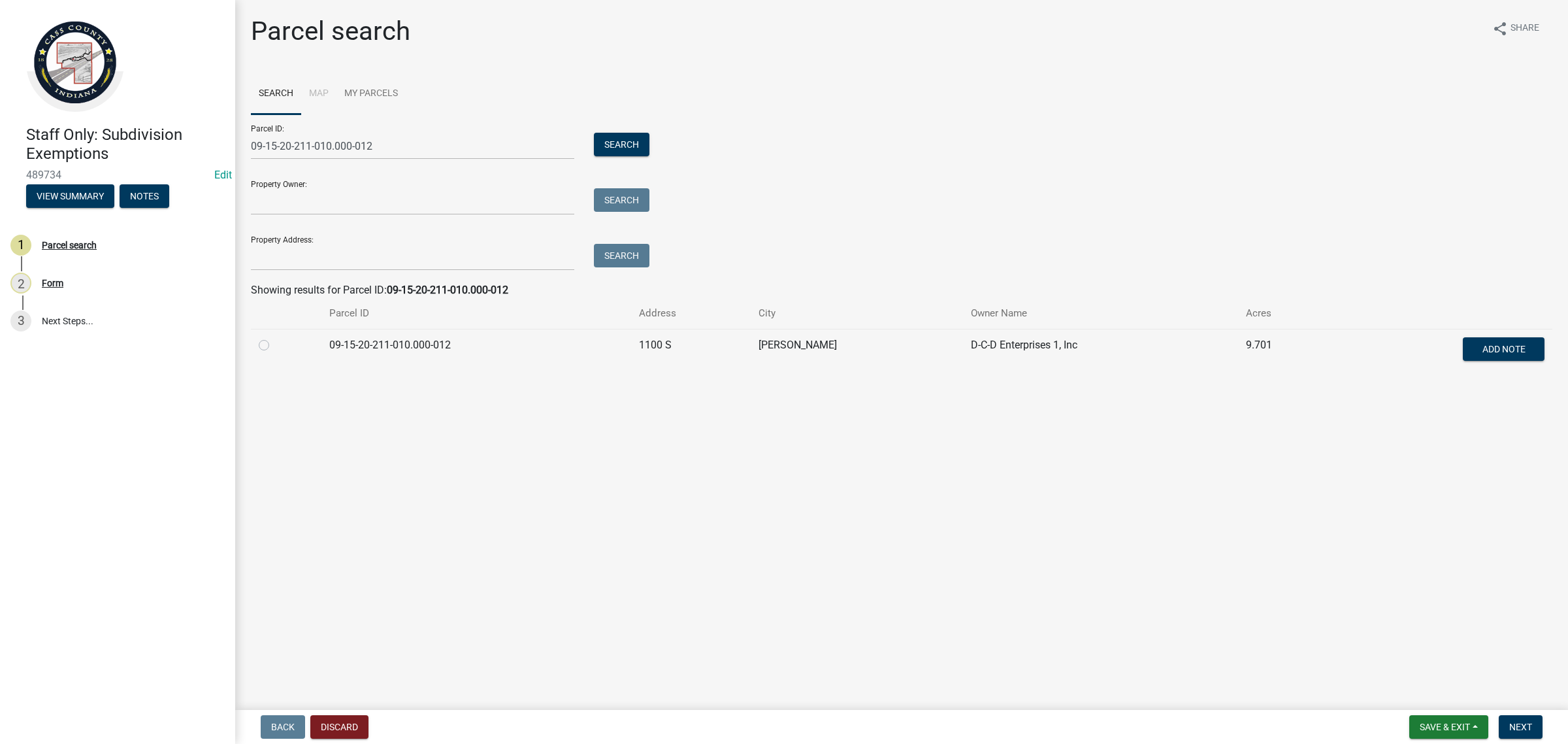
click at [274, 337] on label at bounding box center [274, 337] width 0 height 0
click at [274, 345] on input "radio" at bounding box center [278, 341] width 9 height 9
radio input "true"
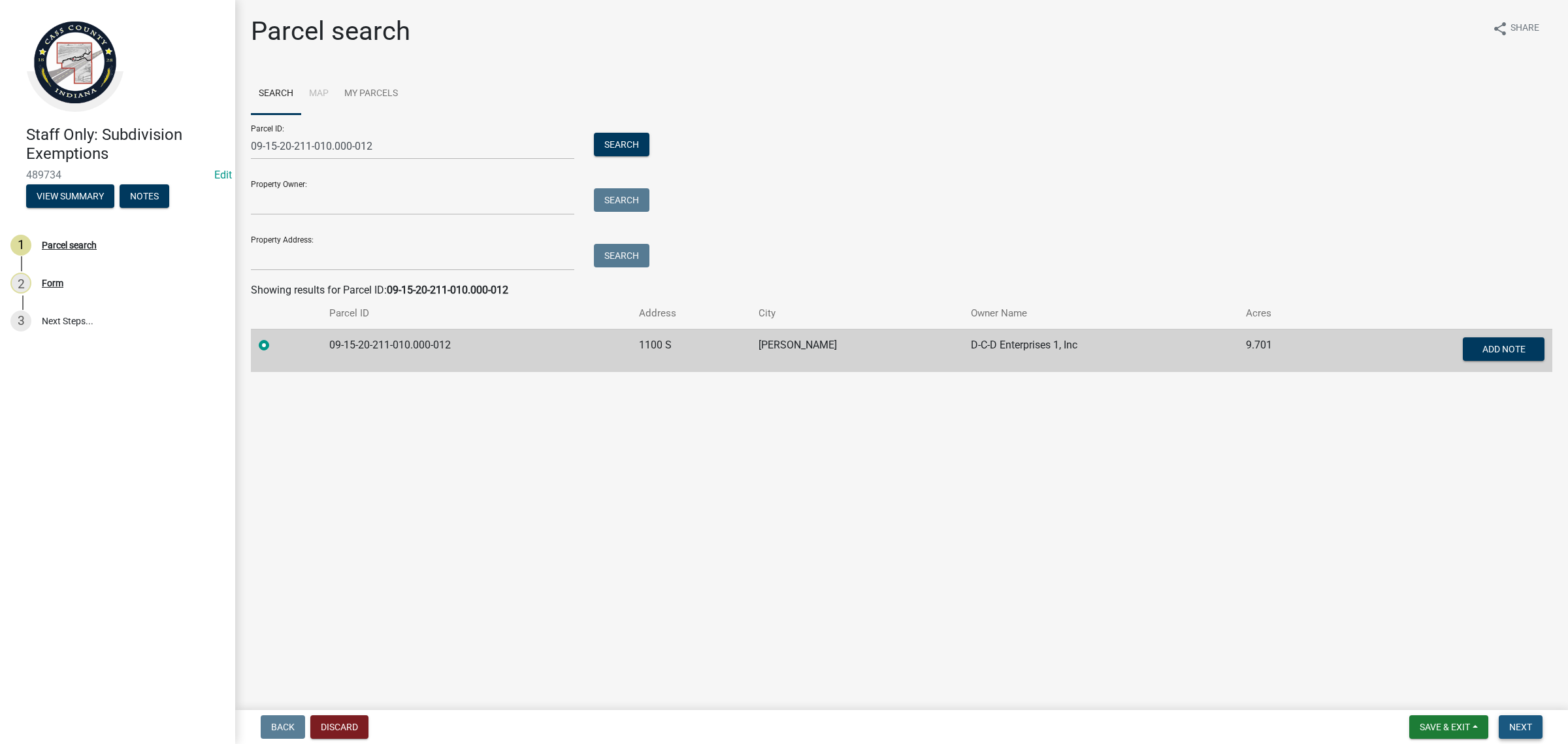
click at [1534, 732] on button "Next" at bounding box center [1520, 726] width 44 height 23
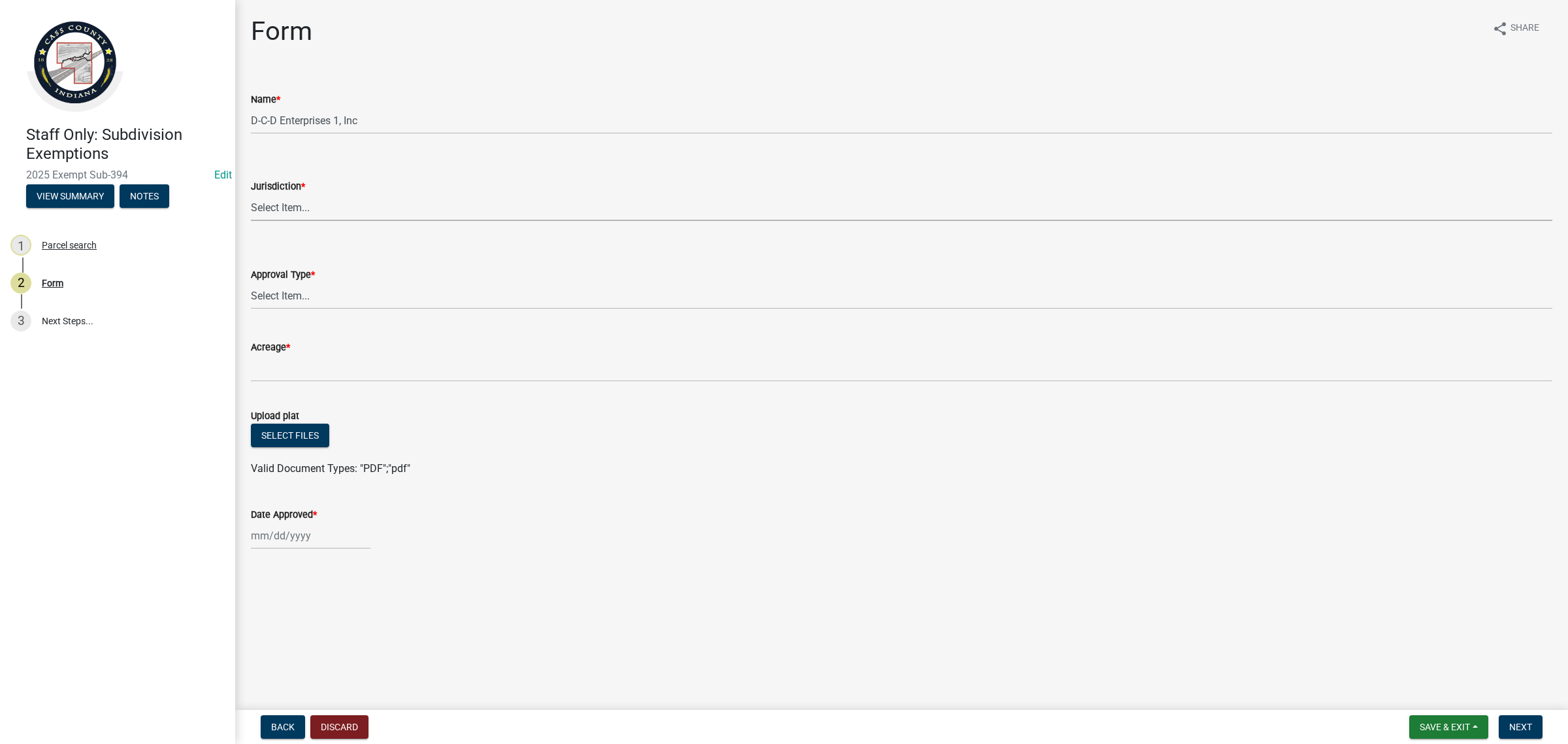
click at [350, 208] on select "Select Item... [GEOGRAPHIC_DATA] [PERSON_NAME][GEOGRAPHIC_DATA] (no jurisdictio…" at bounding box center [901, 207] width 1301 height 26
click at [251, 194] on select "Select Item... [GEOGRAPHIC_DATA] [PERSON_NAME][GEOGRAPHIC_DATA] (no jurisdictio…" at bounding box center [901, 207] width 1301 height 26
select select "6cbf9358-6b12-450d-b536-f3bc63061614"
click at [306, 271] on label "Approval Type *" at bounding box center [283, 274] width 64 height 9
click at [306, 282] on select "Select Item... No Jurisdiction Adjoining UNBUILDABLE Homestead/Business BUILDAB…" at bounding box center [901, 295] width 1301 height 26
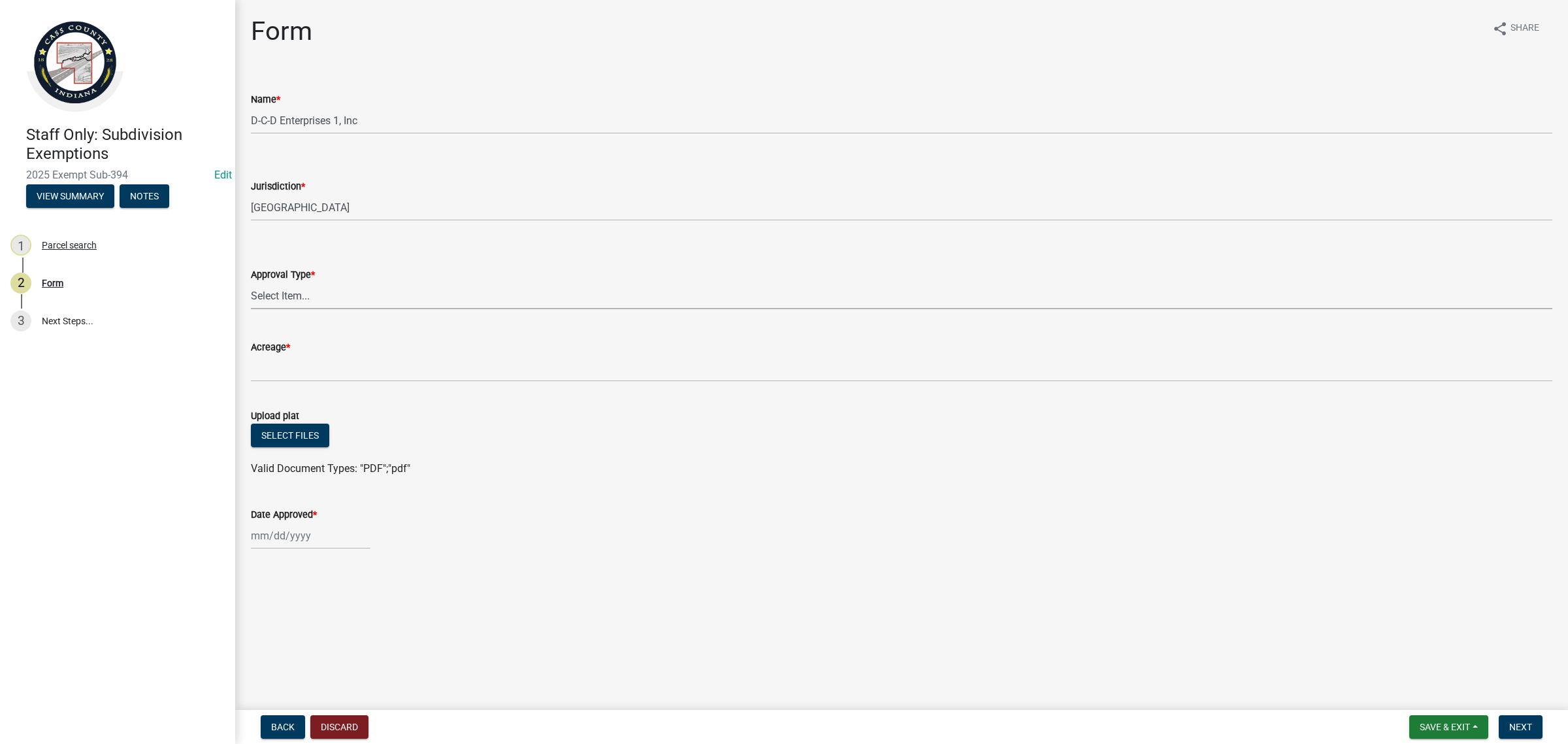
click at [306, 286] on select "Select Item... No Jurisdiction Adjoining UNBUILDABLE Homestead/Business BUILDAB…" at bounding box center [901, 295] width 1301 height 26
click at [251, 282] on select "Select Item... No Jurisdiction Adjoining UNBUILDABLE Homestead/Business BUILDAB…" at bounding box center [901, 295] width 1301 height 26
select select "3c2da1e7-b3ba-4bdb-bca5-74dcd9dd0993"
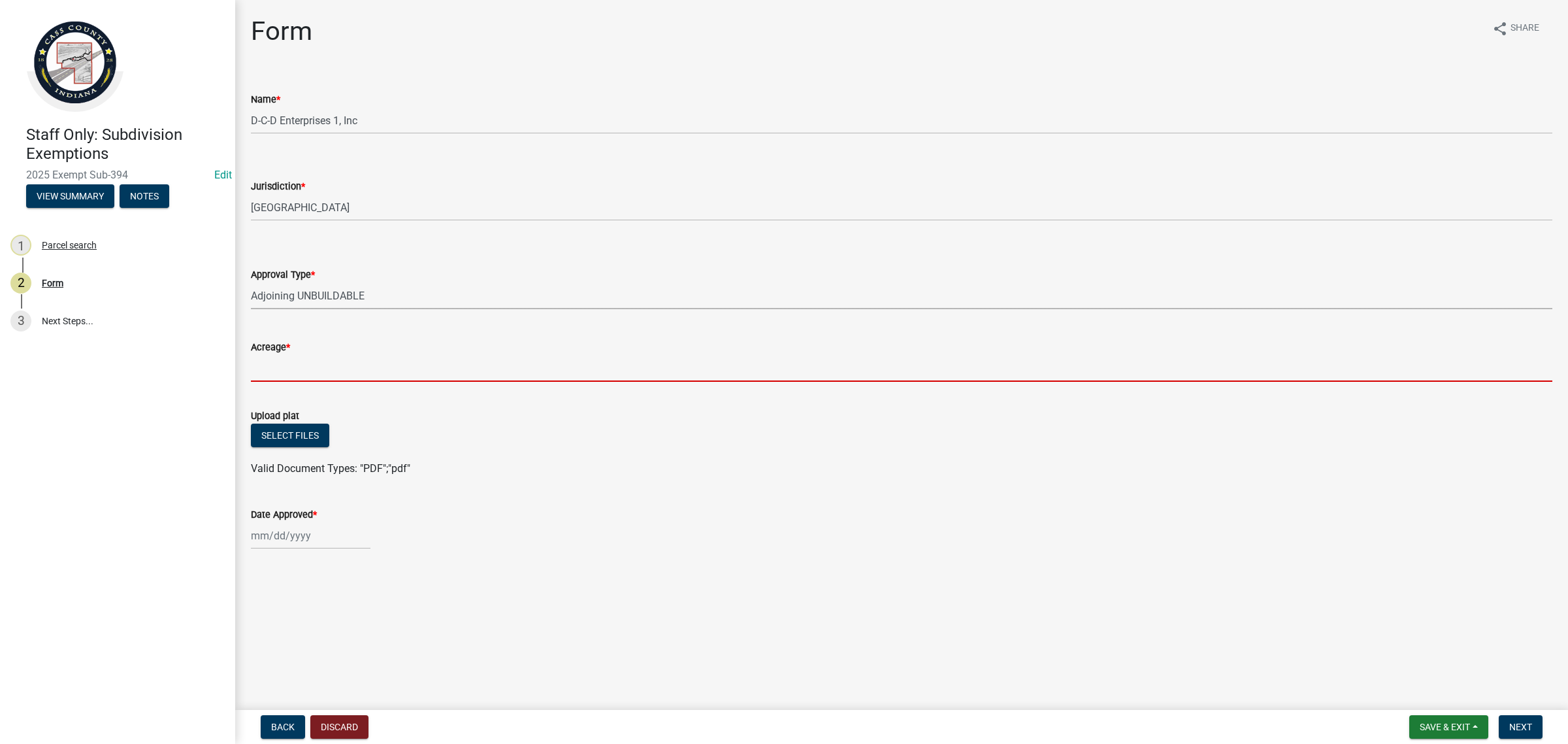
click at [339, 359] on input "Acreage *" at bounding box center [901, 367] width 1301 height 26
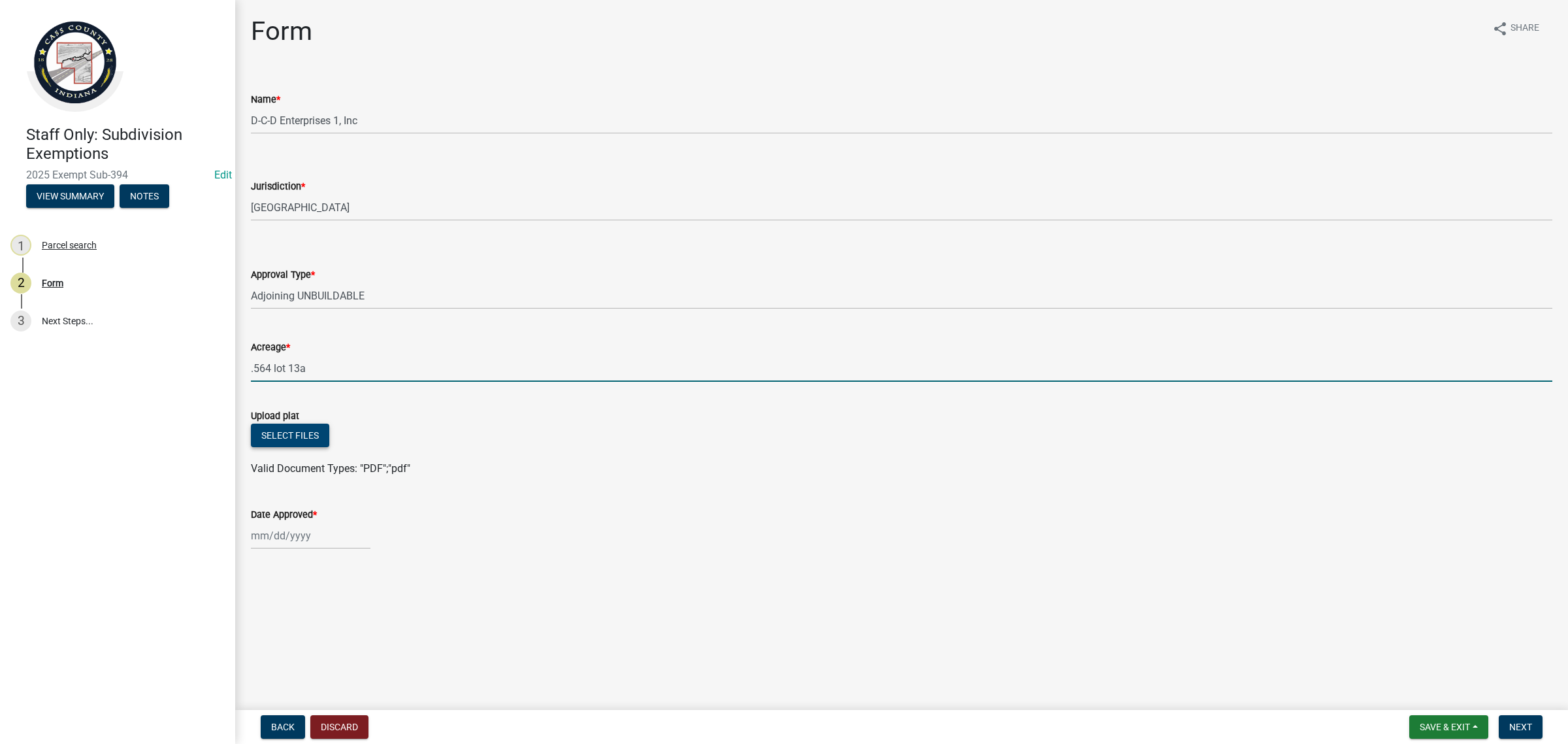
type input ".564 lot 13a"
click at [315, 432] on button "Select files" at bounding box center [290, 435] width 78 height 23
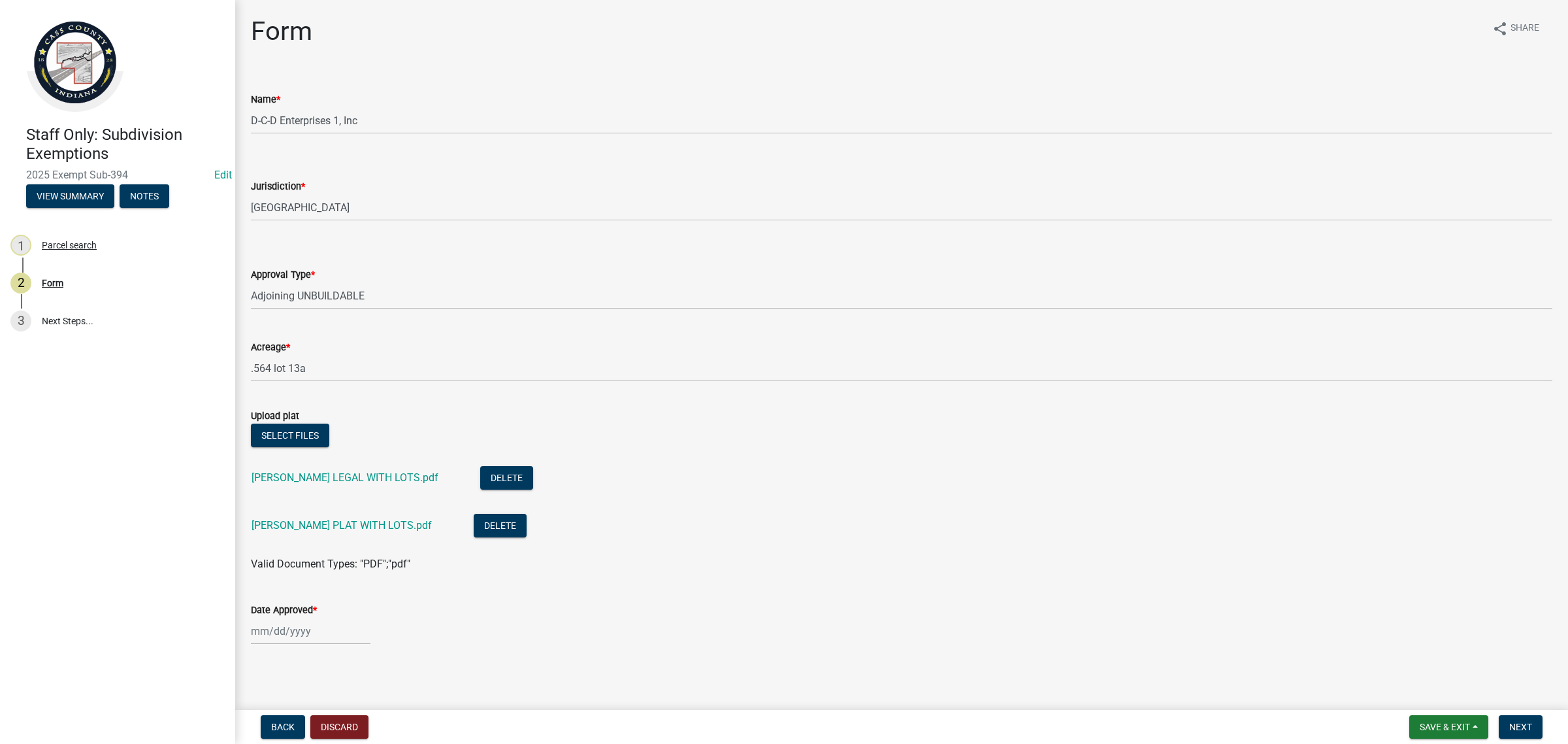
select select "10"
select select "2025"
drag, startPoint x: 289, startPoint y: 639, endPoint x: 290, endPoint y: 631, distance: 8.1
click at [289, 639] on div "[PERSON_NAME] Feb Mar Apr [PERSON_NAME][DATE] Oct Nov [DATE] 1526 1527 1528 152…" at bounding box center [310, 630] width 119 height 26
click at [306, 520] on div "8" at bounding box center [306, 519] width 21 height 21
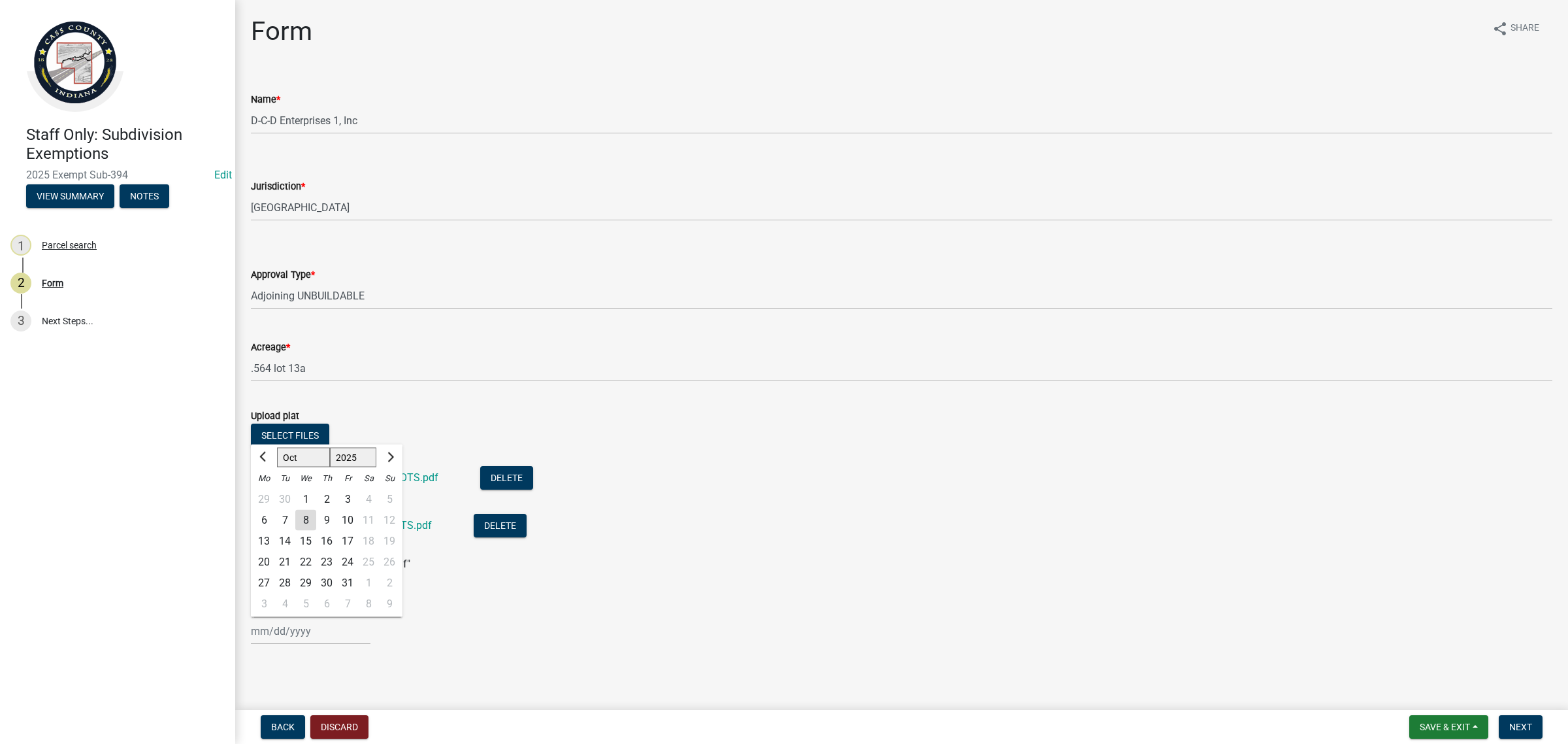
type input "[DATE]"
click at [677, 643] on div "[DATE]" at bounding box center [901, 630] width 1301 height 26
click at [1511, 723] on span "Next" at bounding box center [1520, 726] width 22 height 11
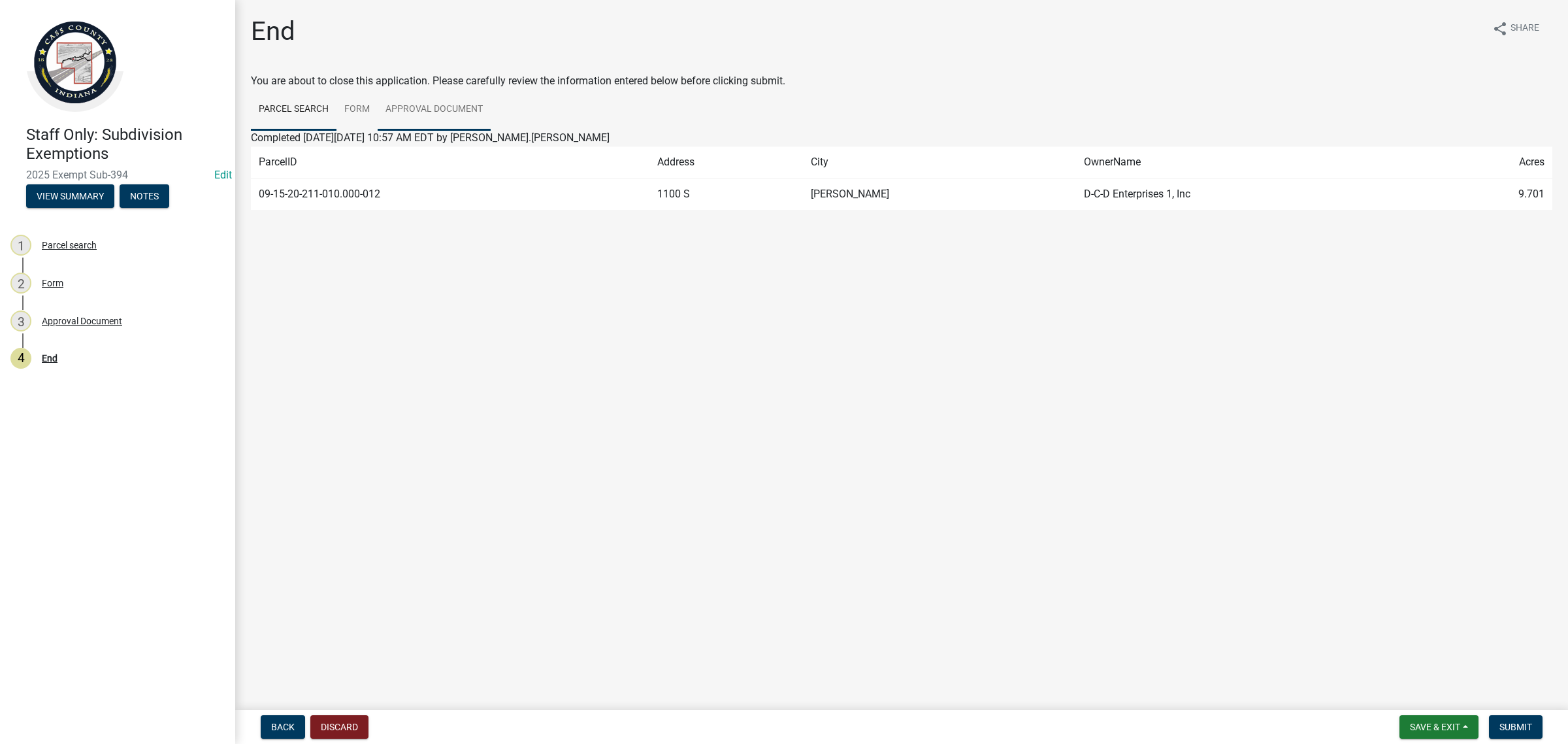
click at [403, 116] on link "Approval Document" at bounding box center [434, 109] width 113 height 42
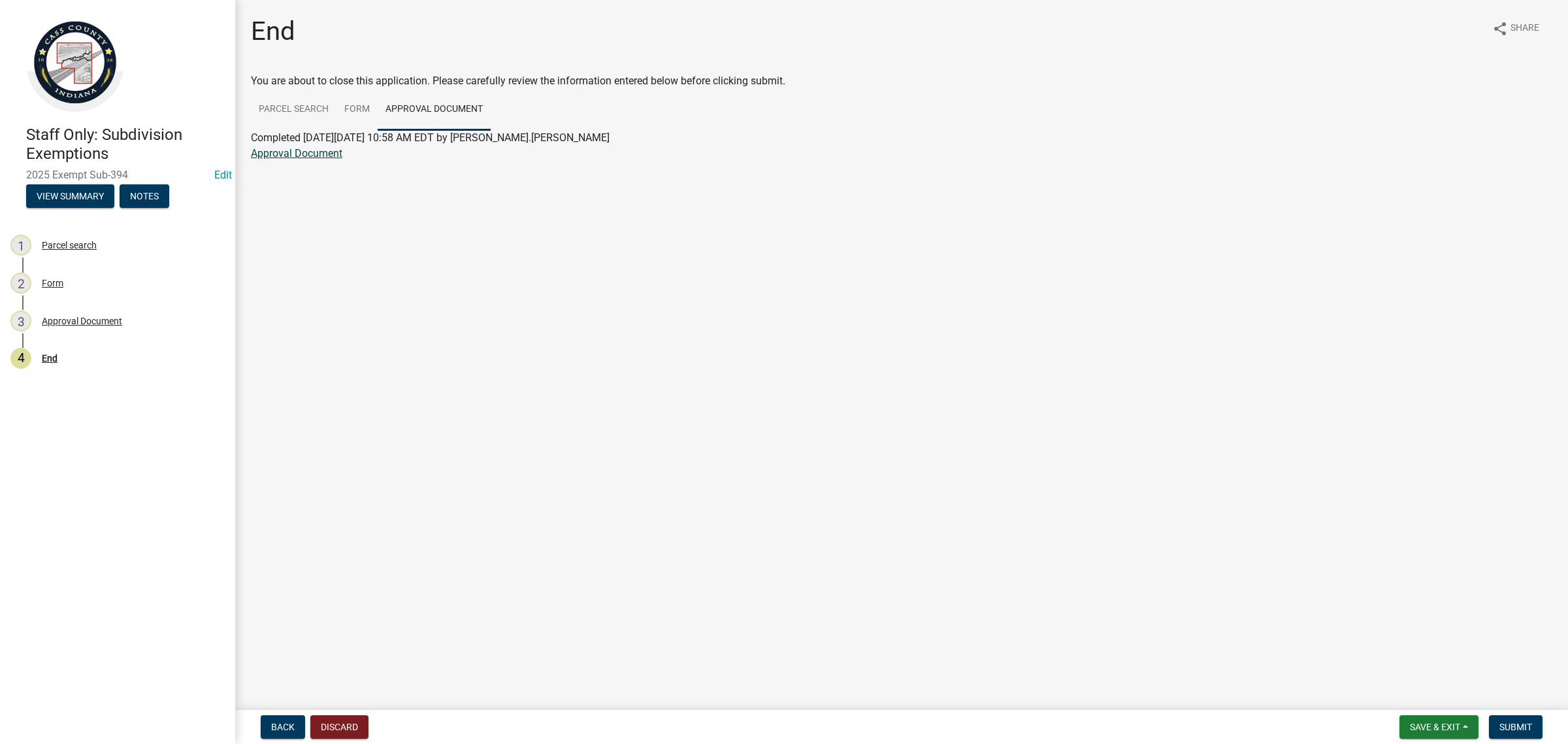
click at [308, 149] on link "Approval Document" at bounding box center [297, 153] width 92 height 13
click at [1449, 735] on button "Save & Exit" at bounding box center [1439, 726] width 79 height 23
click at [1398, 700] on button "Save & Exit" at bounding box center [1426, 693] width 104 height 31
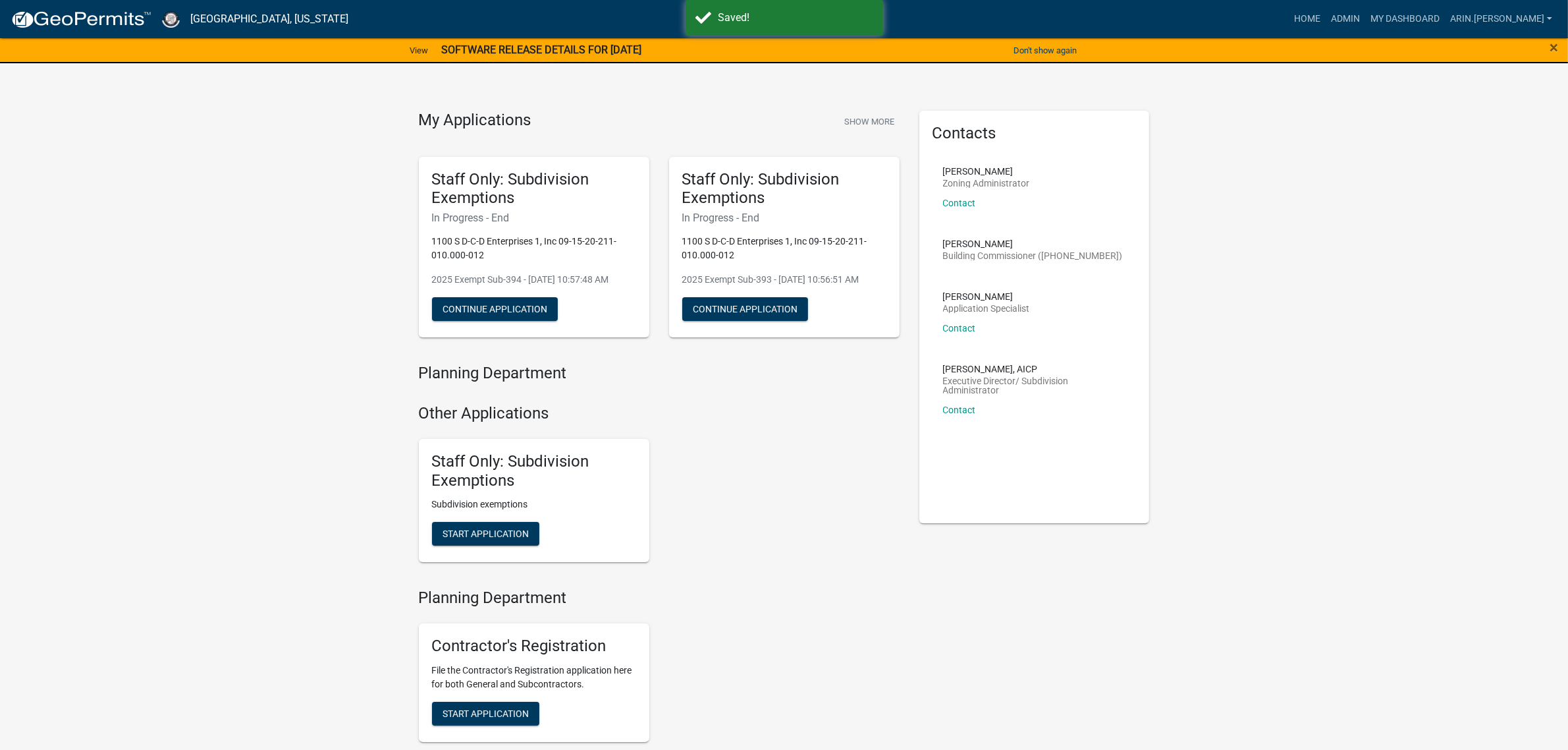
click at [521, 521] on div "Staff Only: Subdivision Exemptions Subdivision exemptions Start Application" at bounding box center [534, 501] width 230 height 124
click at [521, 529] on span "Start Application" at bounding box center [486, 533] width 87 height 11
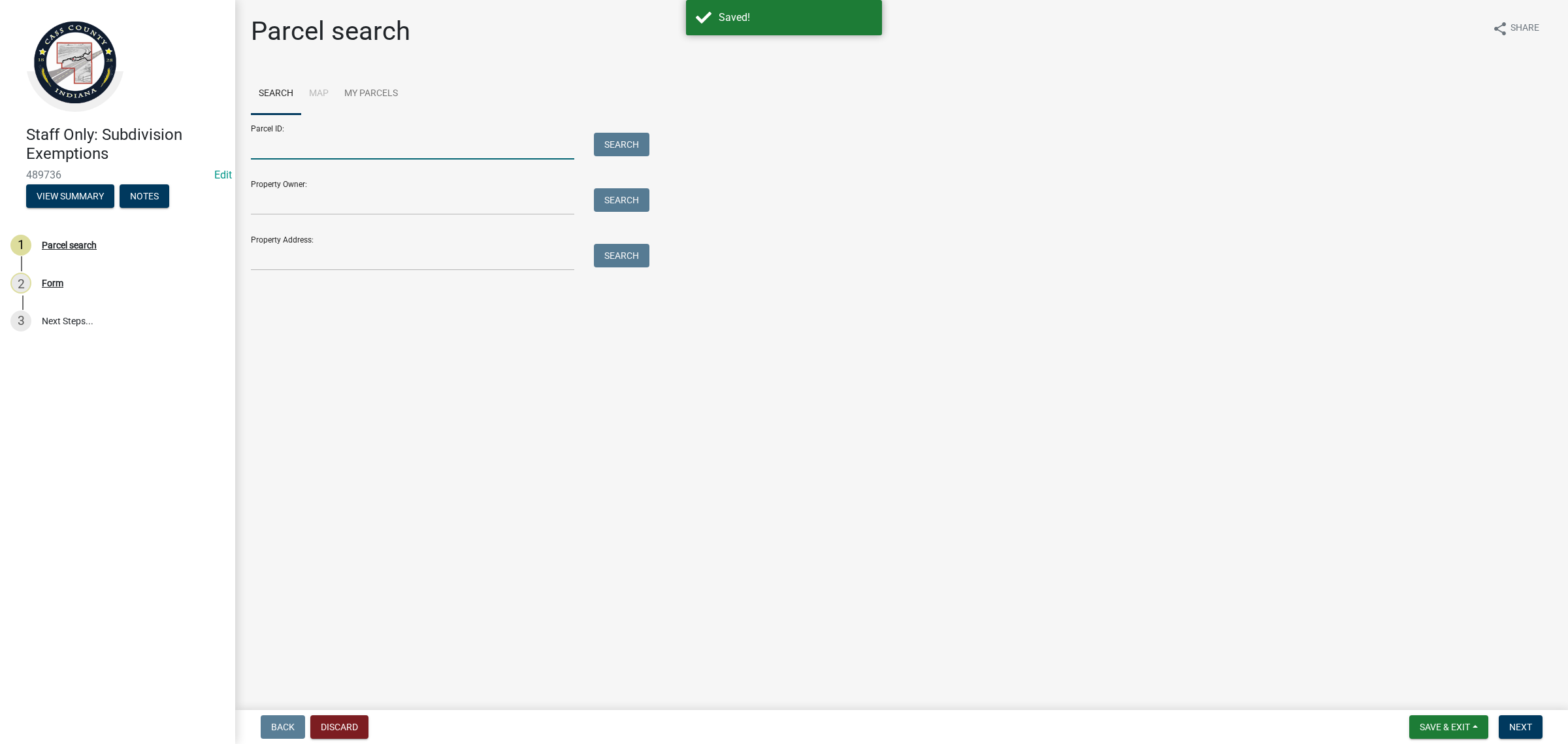
click at [264, 147] on input "Parcel ID:" at bounding box center [412, 145] width 323 height 26
paste input "09-15-20-211-010.000-012"
click at [262, 149] on input "09-15-20-211-010.000-012" at bounding box center [412, 145] width 323 height 26
type input "09-15-20-211-010.000-012"
click at [609, 136] on button "Search" at bounding box center [621, 145] width 56 height 23
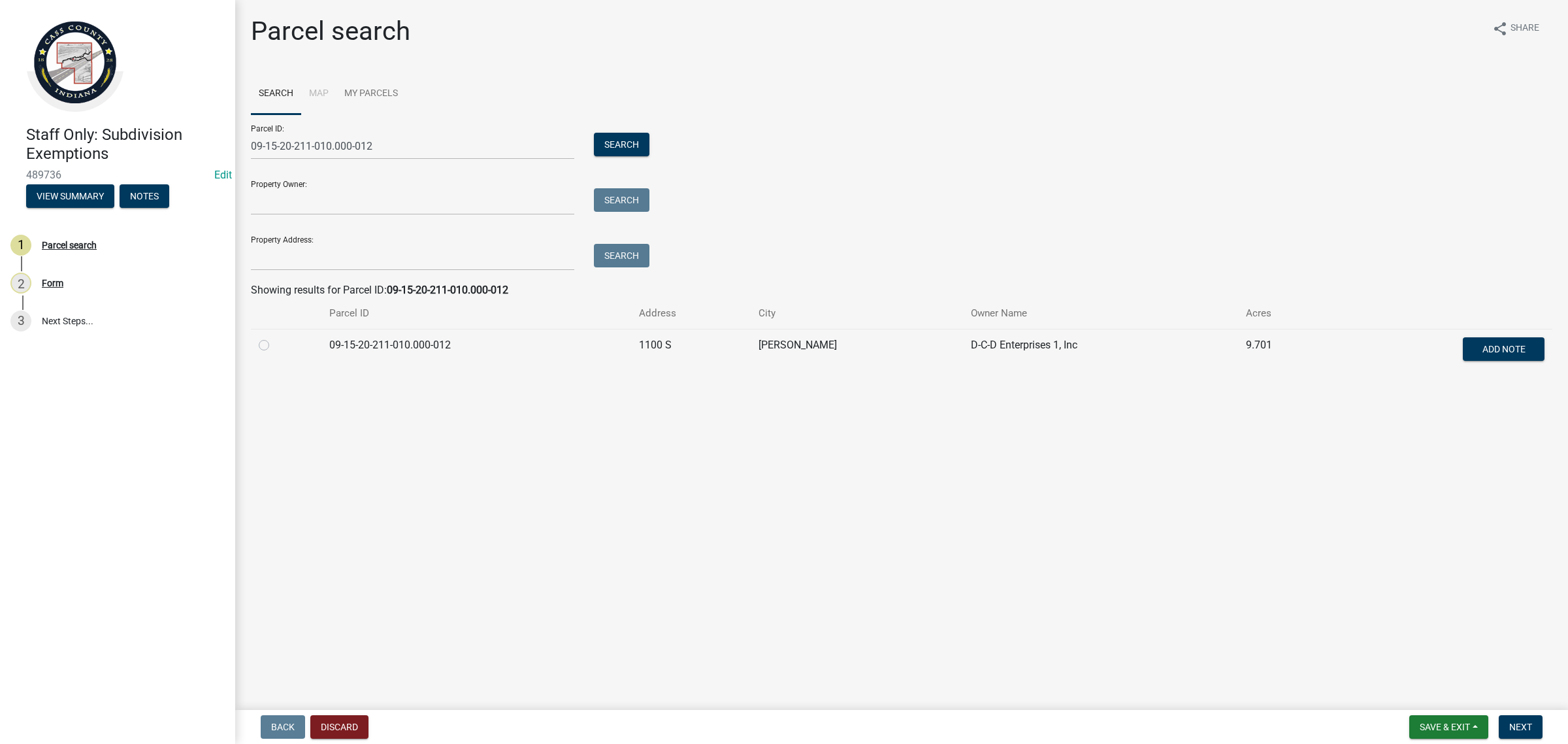
click at [274, 337] on label at bounding box center [274, 337] width 0 height 0
click at [274, 346] on input "radio" at bounding box center [278, 341] width 9 height 9
radio input "true"
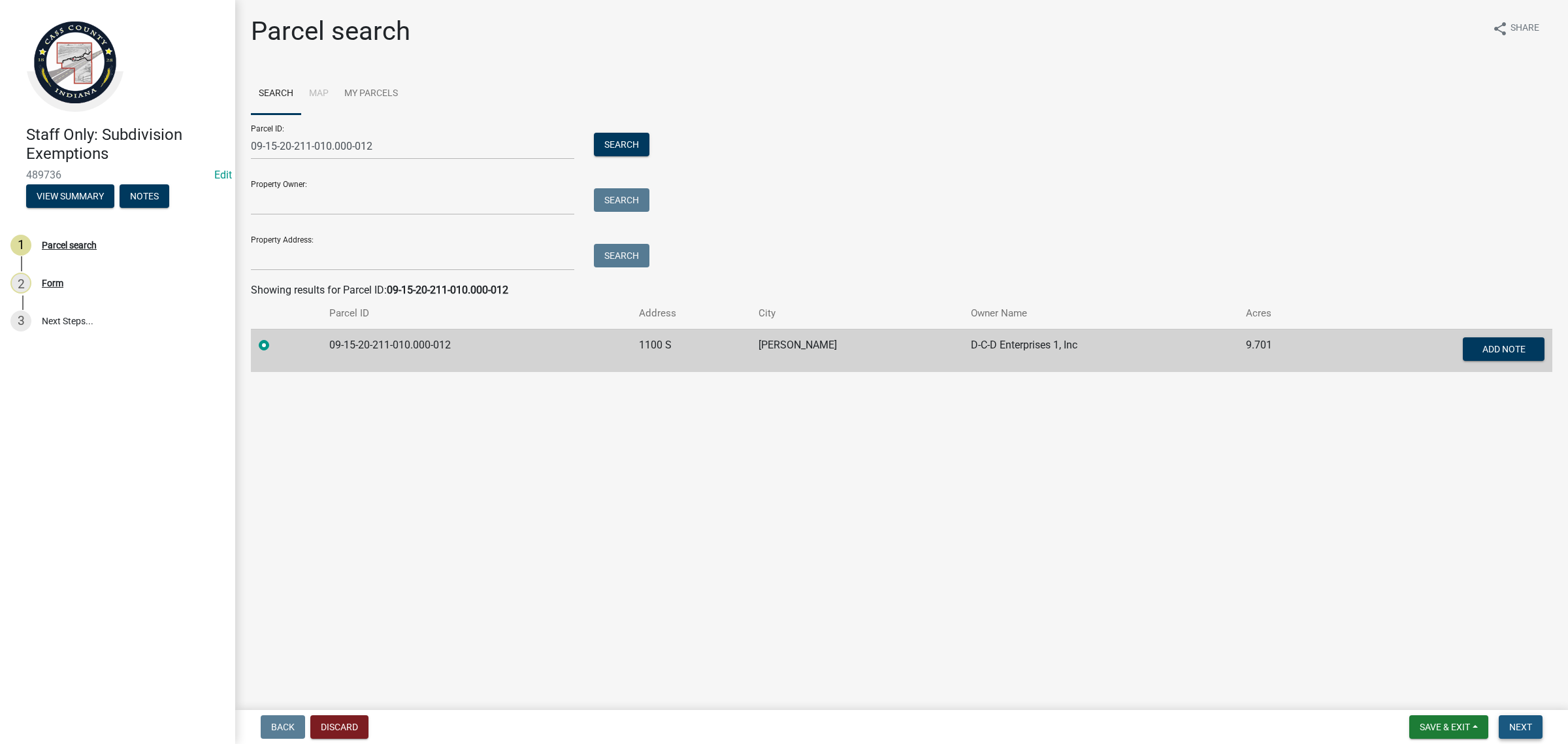
click at [1526, 723] on span "Next" at bounding box center [1520, 726] width 22 height 11
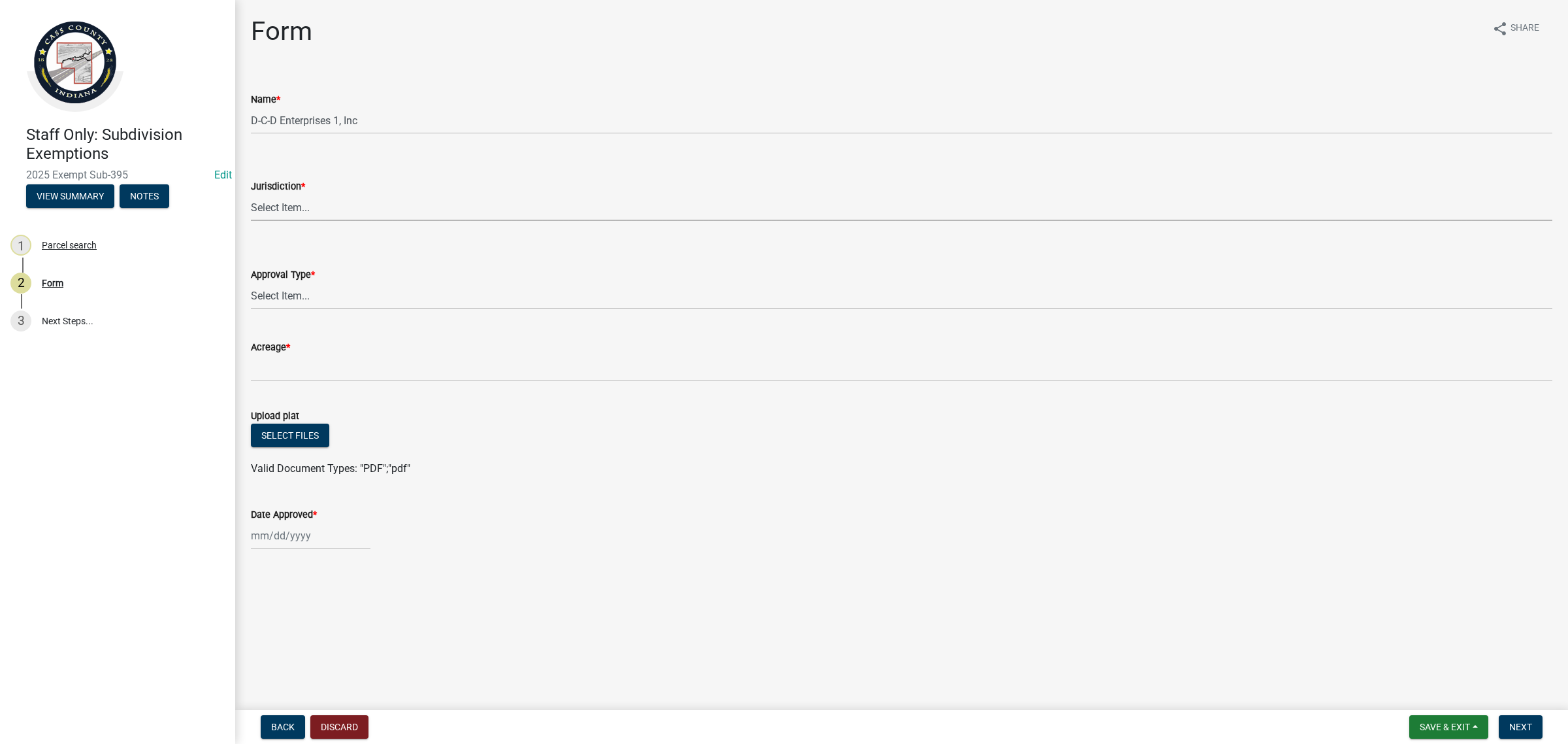
click at [335, 207] on select "Select Item... [GEOGRAPHIC_DATA] [PERSON_NAME][GEOGRAPHIC_DATA] (no jurisdictio…" at bounding box center [901, 207] width 1301 height 26
click at [251, 194] on select "Select Item... [GEOGRAPHIC_DATA] [PERSON_NAME][GEOGRAPHIC_DATA] (no jurisdictio…" at bounding box center [901, 207] width 1301 height 26
select select "6cbf9358-6b12-450d-b536-f3bc63061614"
click at [338, 291] on select "Select Item... No Jurisdiction Adjoining UNBUILDABLE Homestead/Business BUILDAB…" at bounding box center [901, 295] width 1301 height 26
click at [251, 282] on select "Select Item... No Jurisdiction Adjoining UNBUILDABLE Homestead/Business BUILDAB…" at bounding box center [901, 295] width 1301 height 26
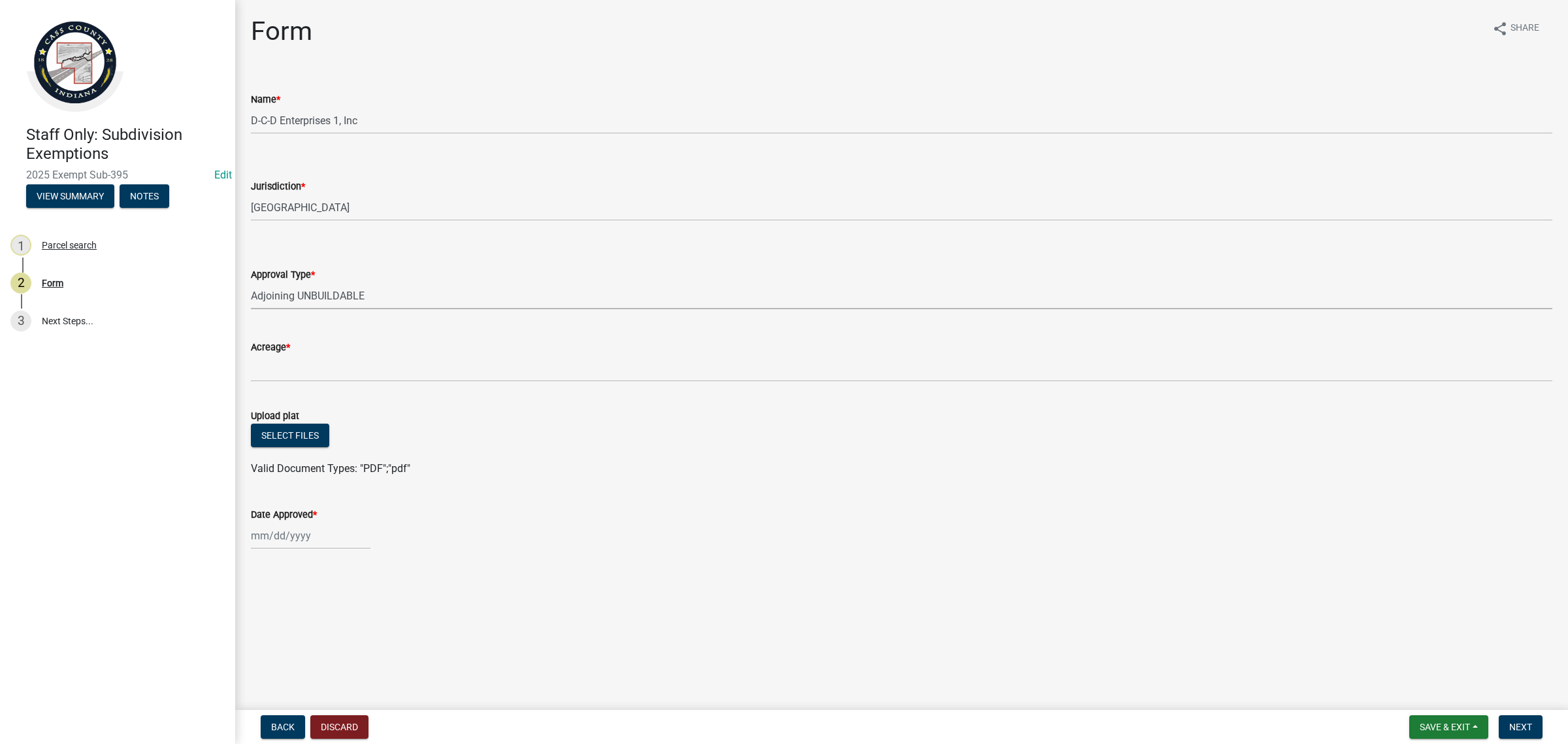
select select "3c2da1e7-b3ba-4bdb-bca5-74dcd9dd0993"
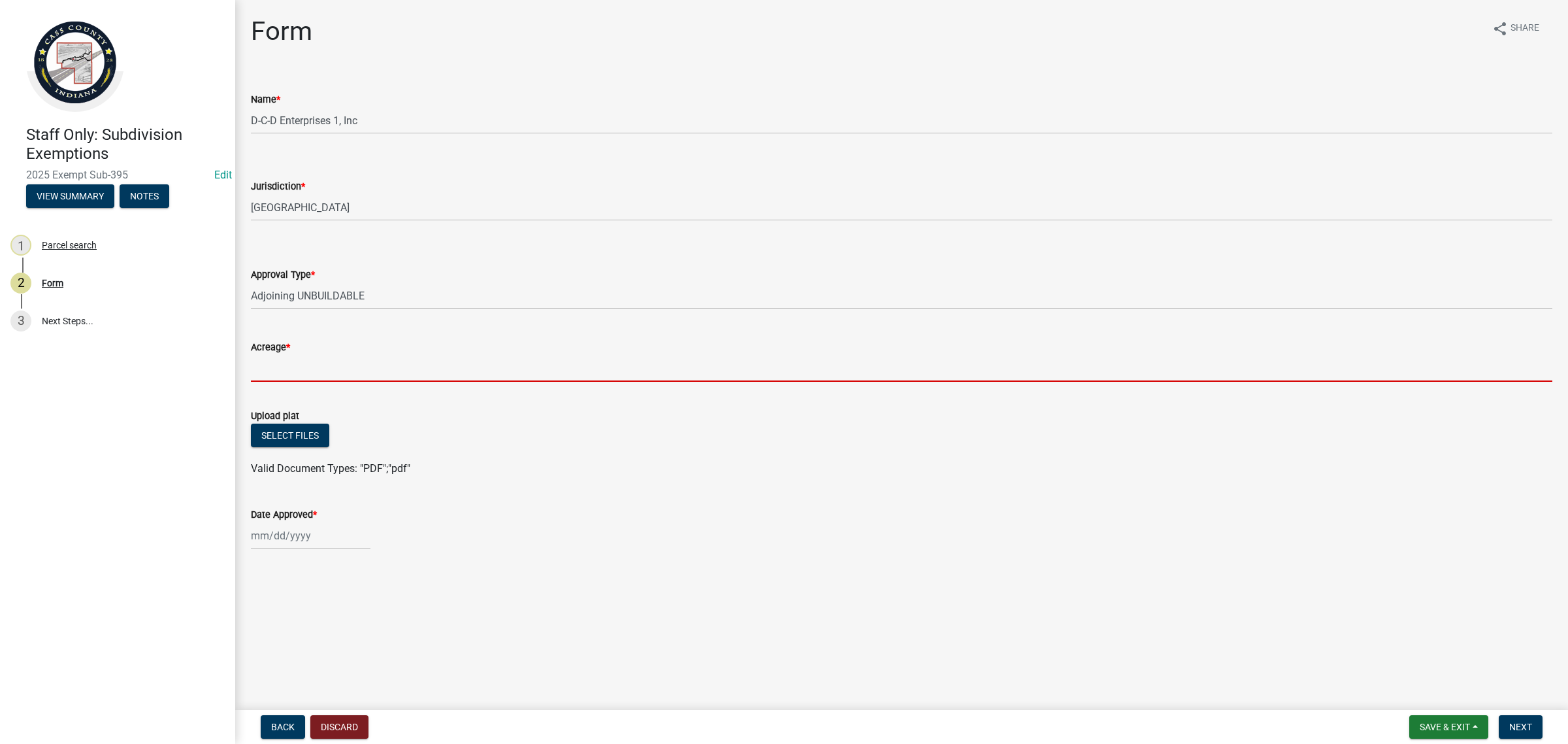
click at [344, 354] on input "Acreage *" at bounding box center [901, 367] width 1301 height 26
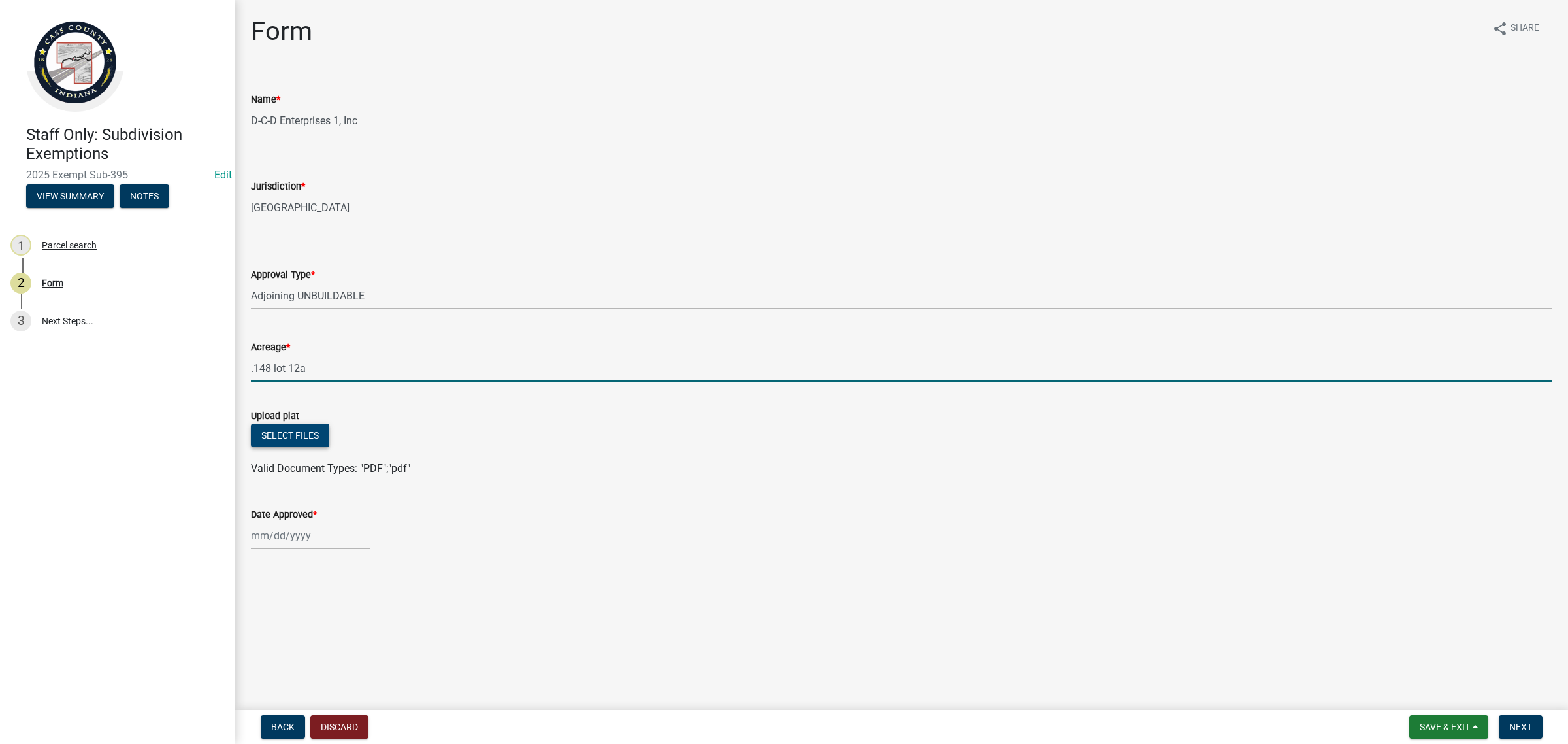
type input ".148 lot 12a"
click at [283, 430] on button "Select files" at bounding box center [290, 435] width 78 height 23
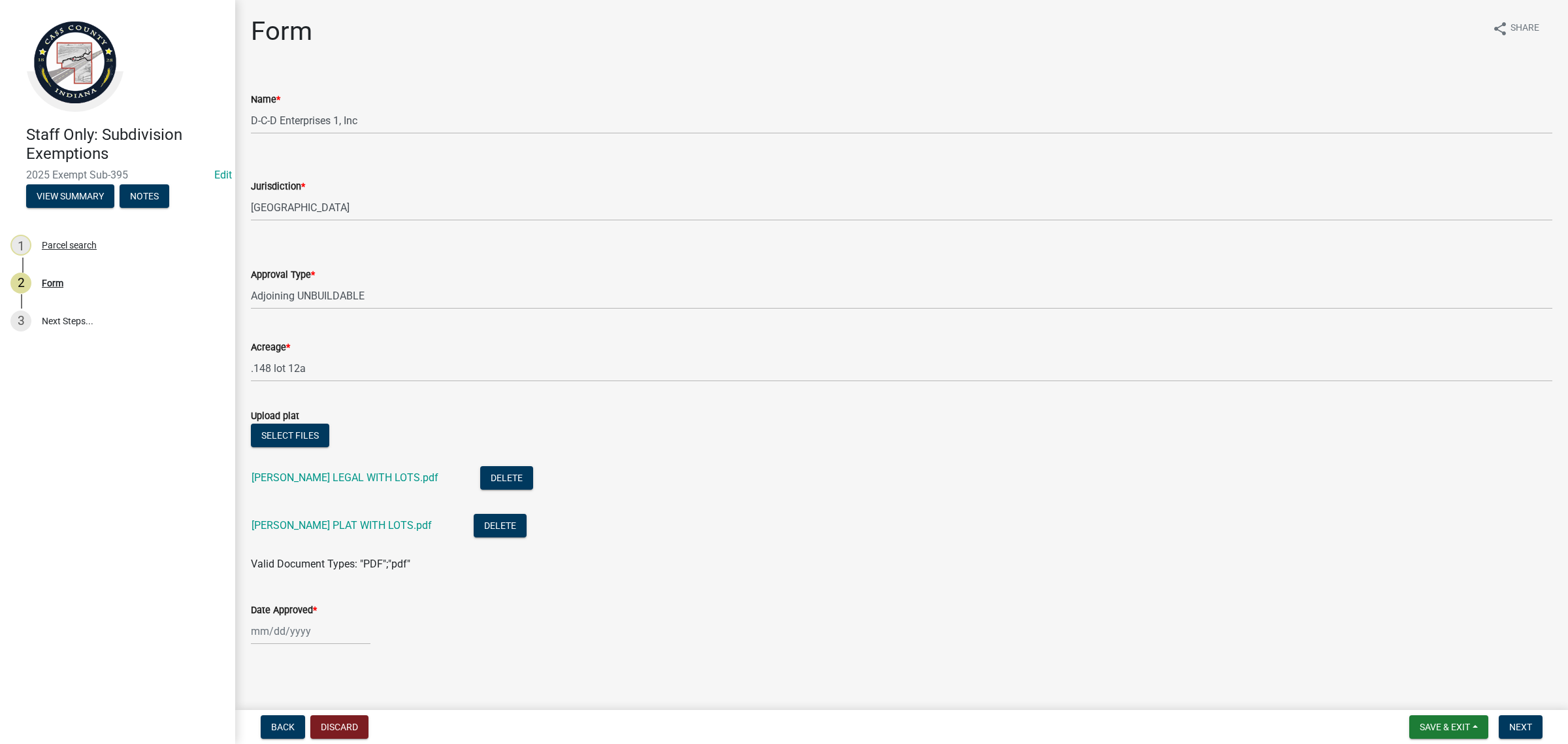
click at [298, 645] on wm-data-entity-input "Date Approved *" at bounding box center [901, 620] width 1301 height 72
click at [298, 638] on div at bounding box center [310, 630] width 119 height 26
select select "10"
select select "2025"
click at [303, 521] on div "8" at bounding box center [306, 519] width 21 height 21
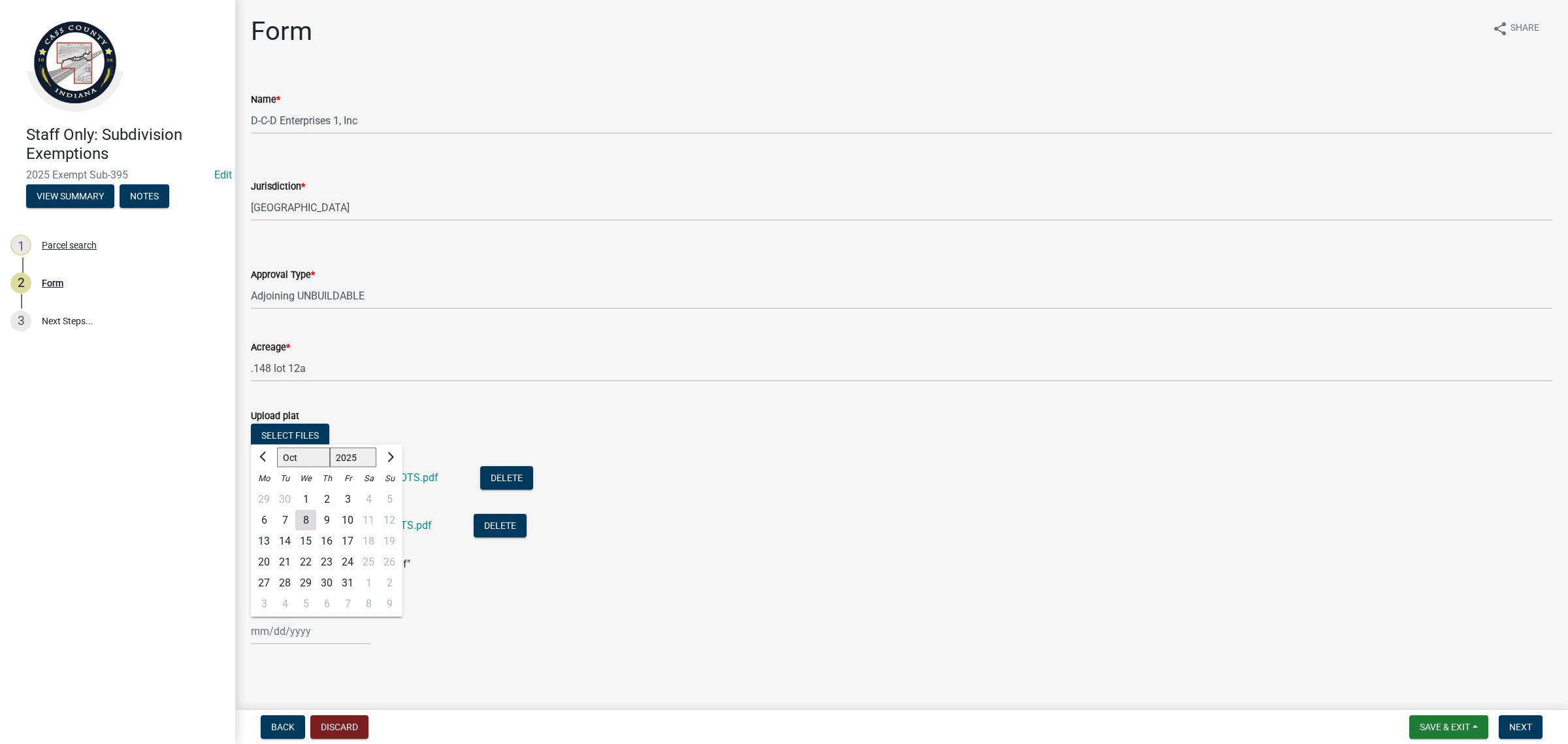
type input "[DATE]"
click at [1534, 723] on button "Next" at bounding box center [1520, 726] width 44 height 23
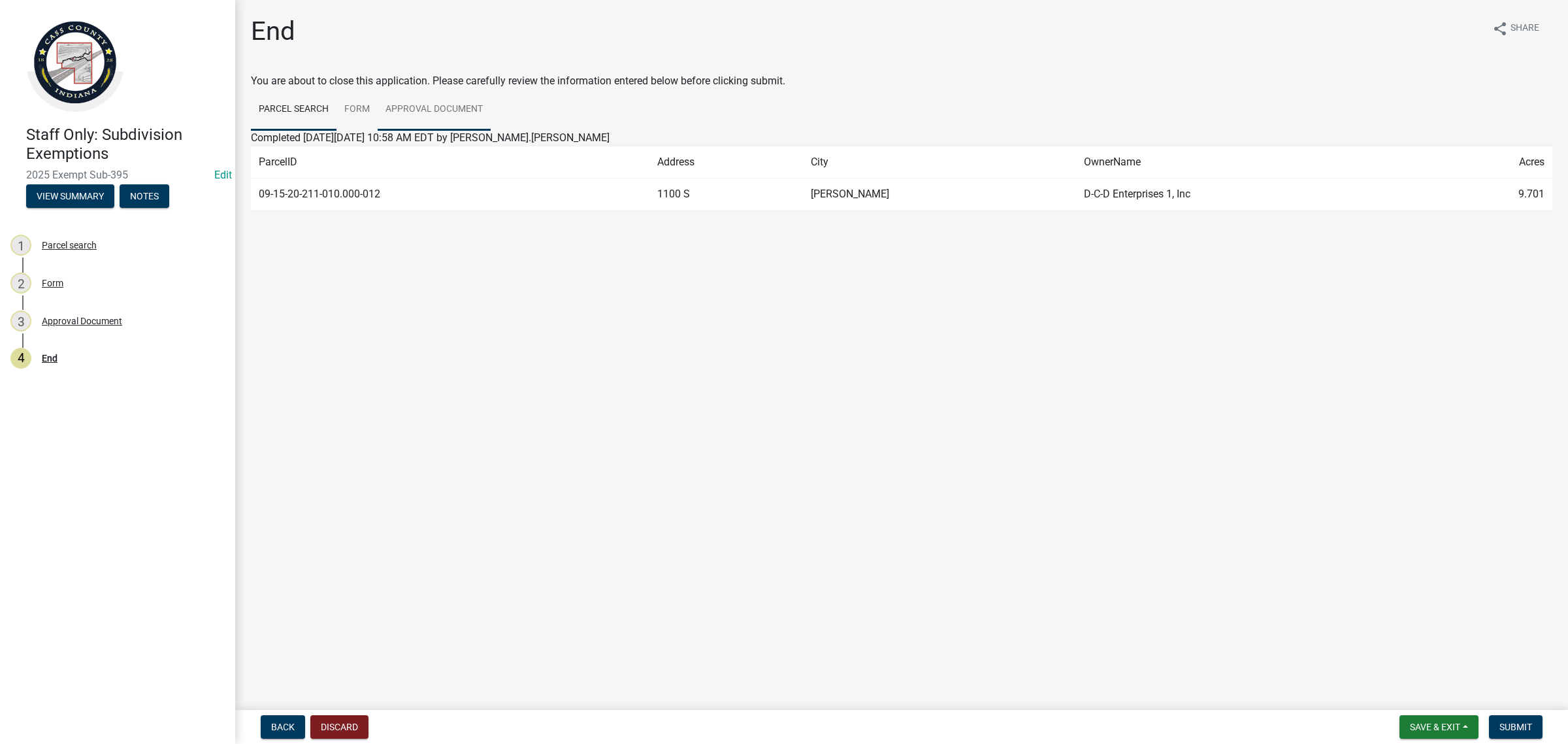
click at [449, 111] on link "Approval Document" at bounding box center [434, 109] width 113 height 42
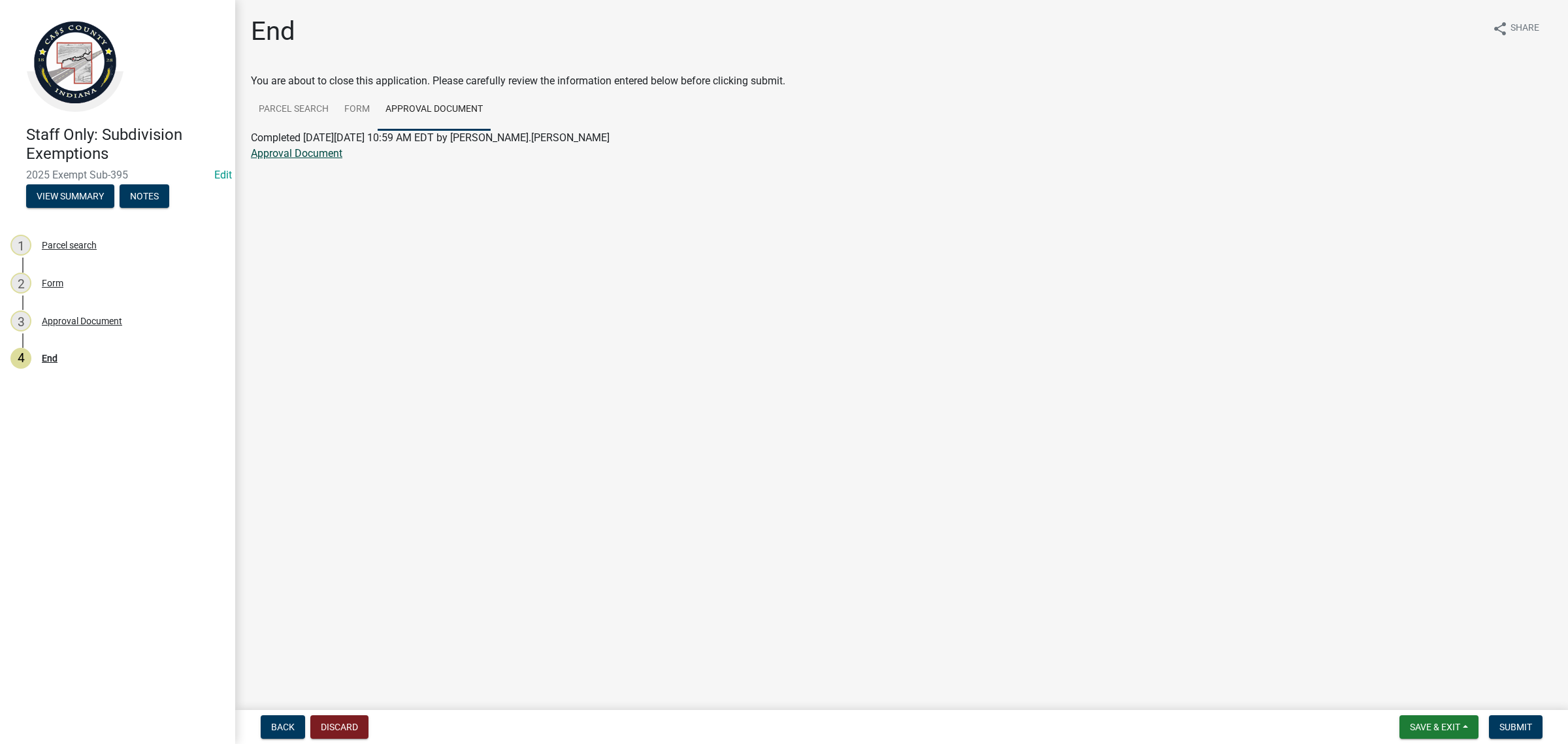
click at [298, 151] on link "Approval Document" at bounding box center [297, 153] width 92 height 13
click at [1424, 723] on span "Save & Exit" at bounding box center [1435, 726] width 51 height 11
click at [1422, 706] on button "Save & Exit" at bounding box center [1426, 693] width 104 height 31
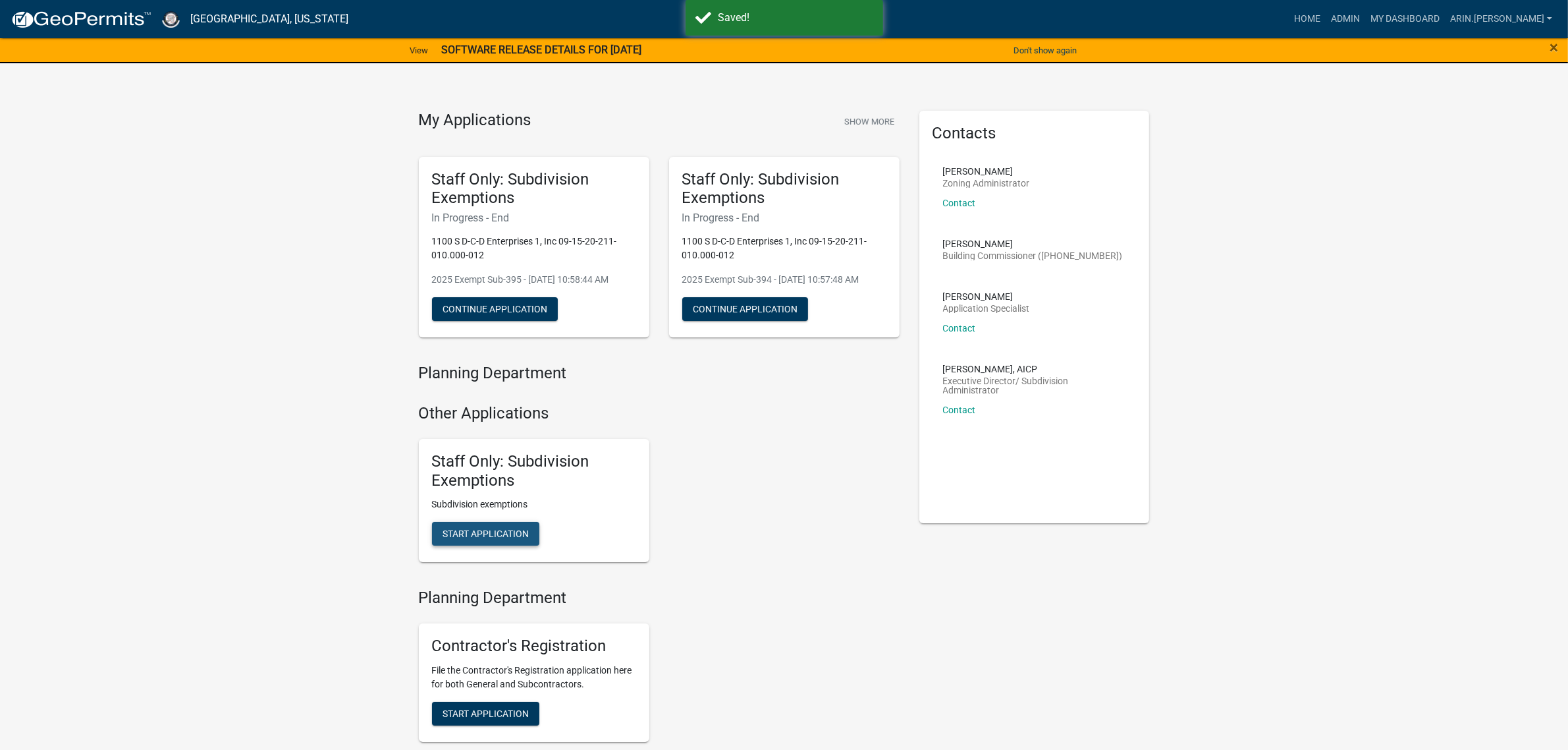
click at [513, 535] on span "Start Application" at bounding box center [486, 533] width 87 height 11
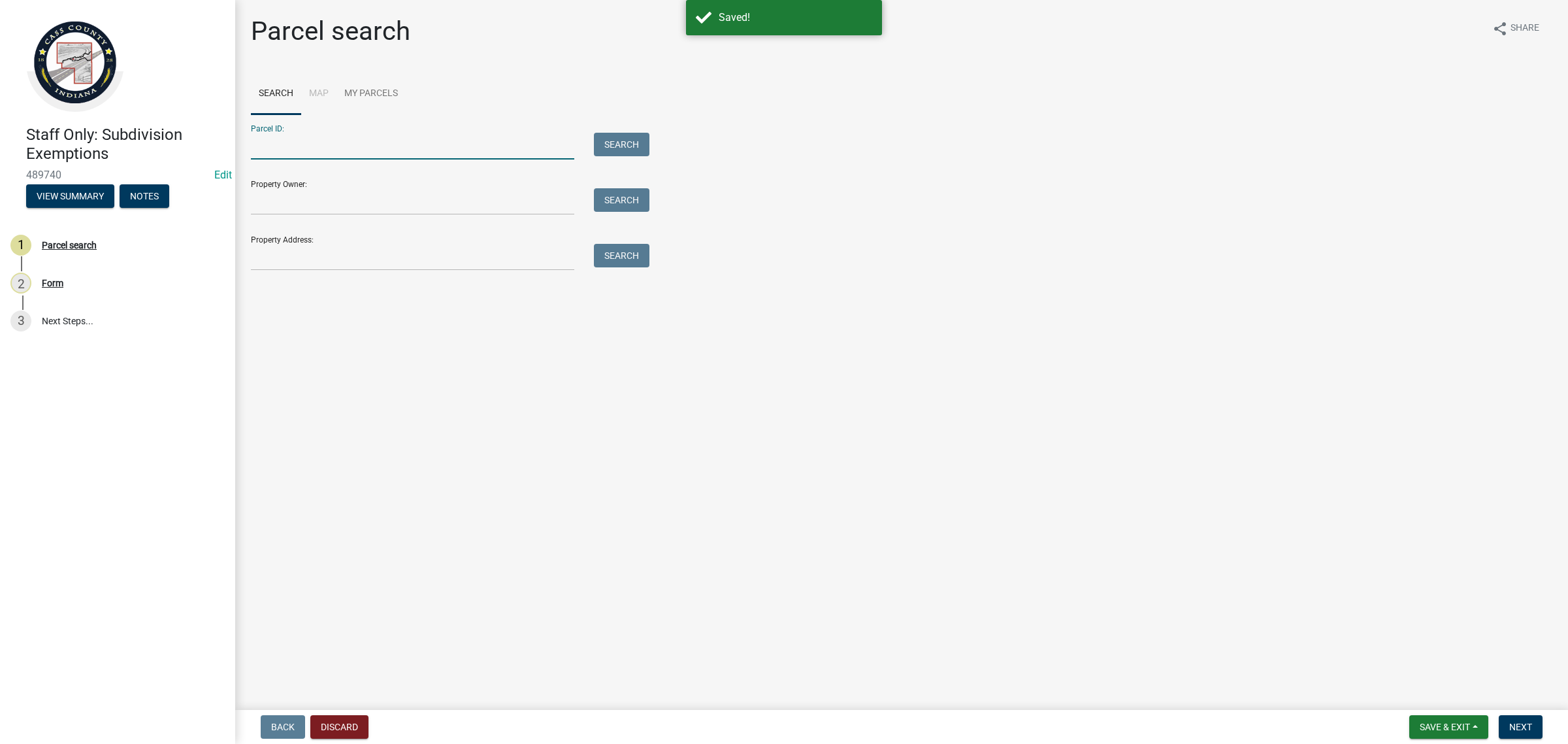
click at [329, 149] on input "Parcel ID:" at bounding box center [412, 145] width 323 height 26
paste input "09-15-20-211-010.000-012"
click at [263, 150] on input "09-15-20-211-010.000-012" at bounding box center [412, 145] width 323 height 26
type input "09-15-20-211-010.000-012"
click at [618, 141] on button "Search" at bounding box center [621, 145] width 56 height 23
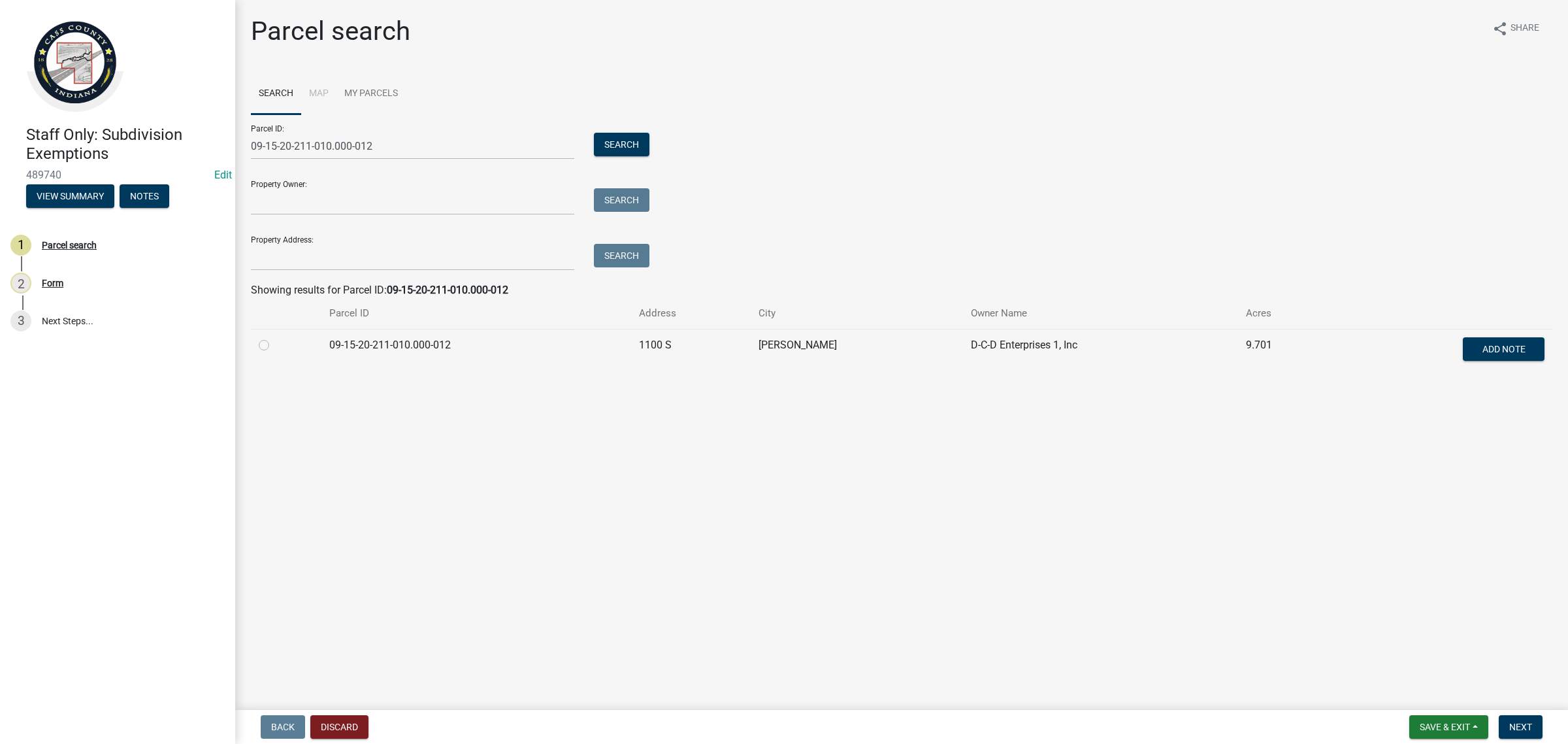
click at [274, 337] on label at bounding box center [274, 337] width 0 height 0
click at [274, 344] on input "radio" at bounding box center [278, 341] width 9 height 9
radio input "true"
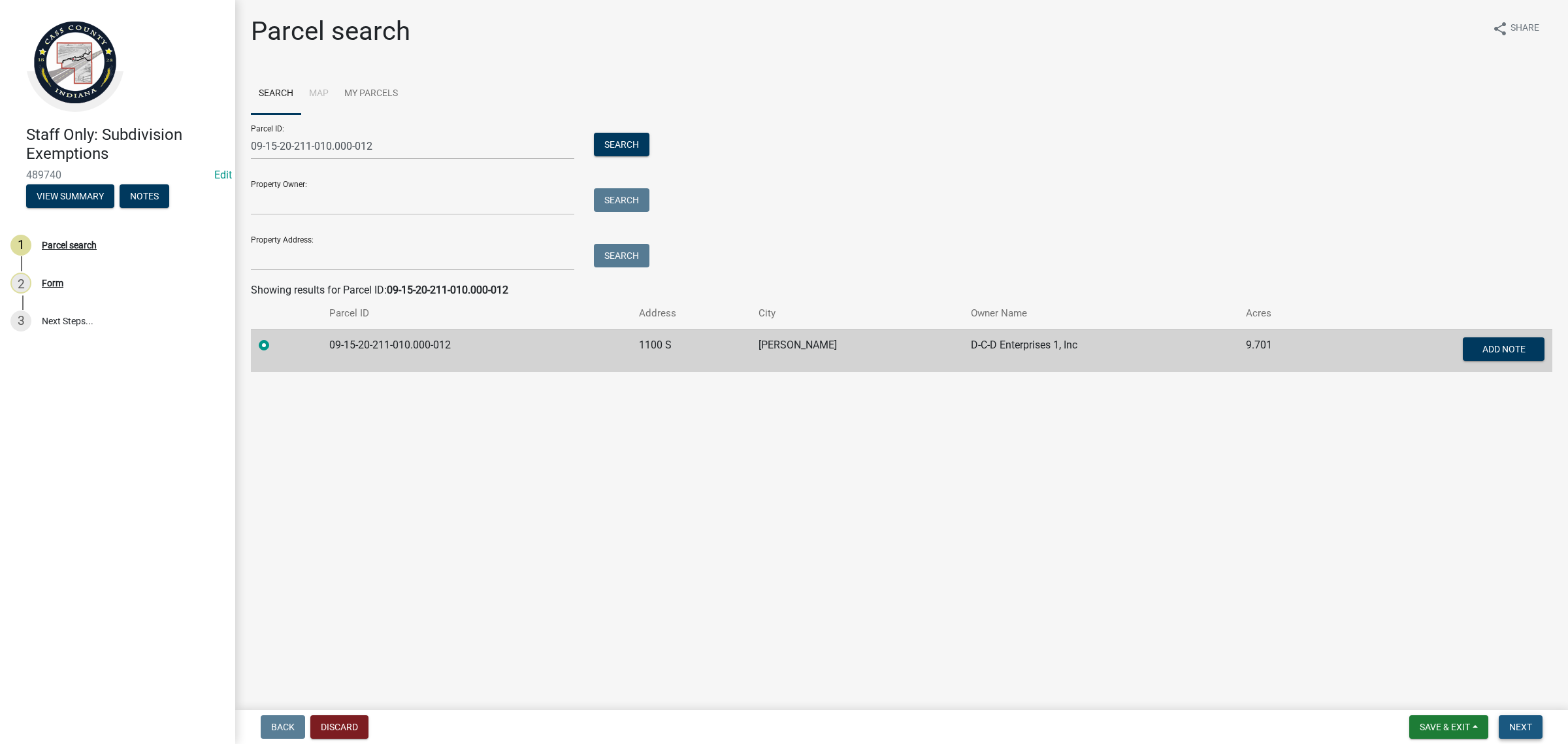
click at [1533, 723] on button "Next" at bounding box center [1520, 726] width 44 height 23
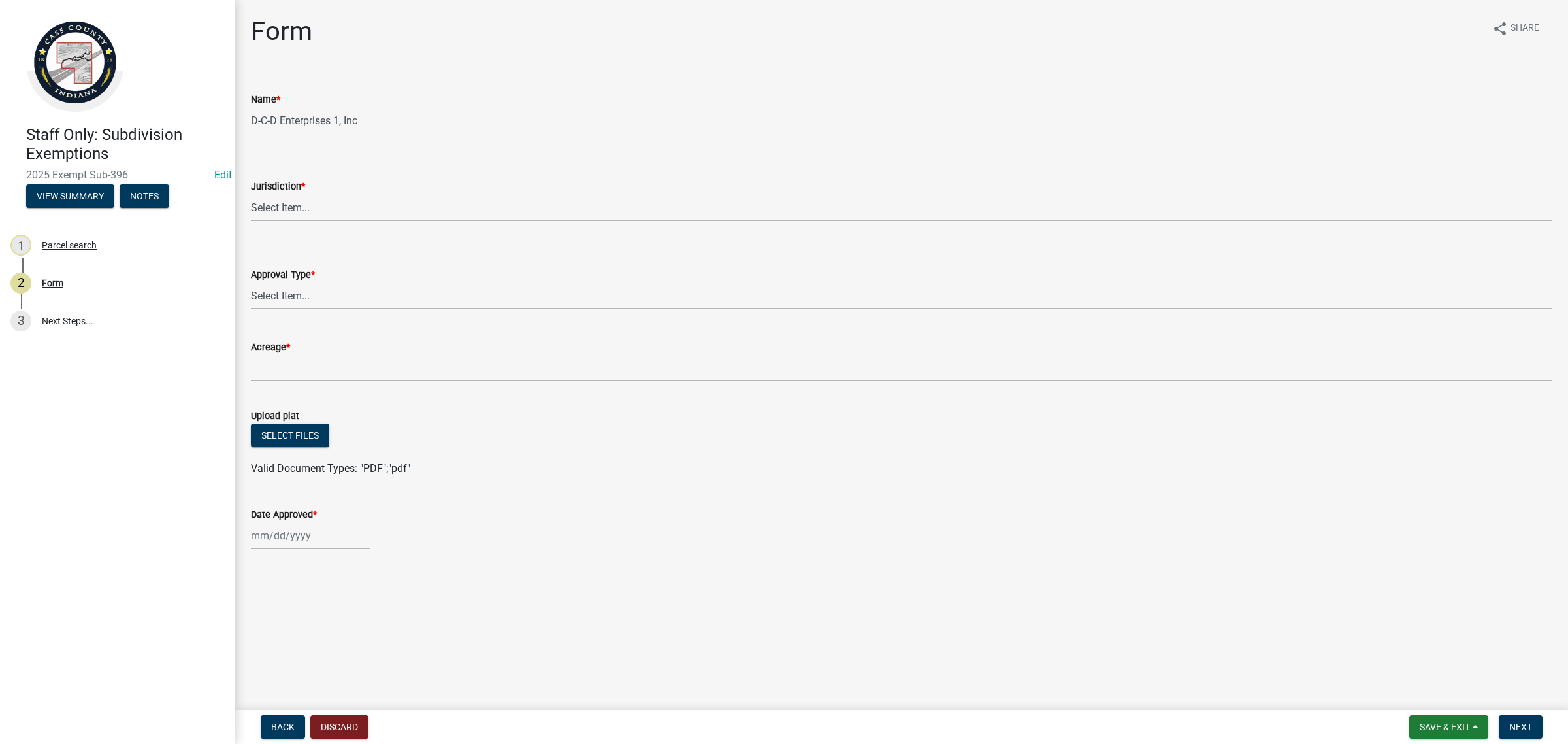
click at [283, 201] on select "Select Item... [GEOGRAPHIC_DATA] [PERSON_NAME][GEOGRAPHIC_DATA] (no jurisdictio…" at bounding box center [901, 207] width 1301 height 26
click at [251, 194] on select "Select Item... [GEOGRAPHIC_DATA] [PERSON_NAME][GEOGRAPHIC_DATA] (no jurisdictio…" at bounding box center [901, 207] width 1301 height 26
select select "6cbf9358-6b12-450d-b536-f3bc63061614"
click at [321, 293] on select "Select Item... No Jurisdiction Adjoining UNBUILDABLE Homestead/Business BUILDAB…" at bounding box center [901, 295] width 1301 height 26
click at [251, 282] on select "Select Item... No Jurisdiction Adjoining UNBUILDABLE Homestead/Business BUILDAB…" at bounding box center [901, 295] width 1301 height 26
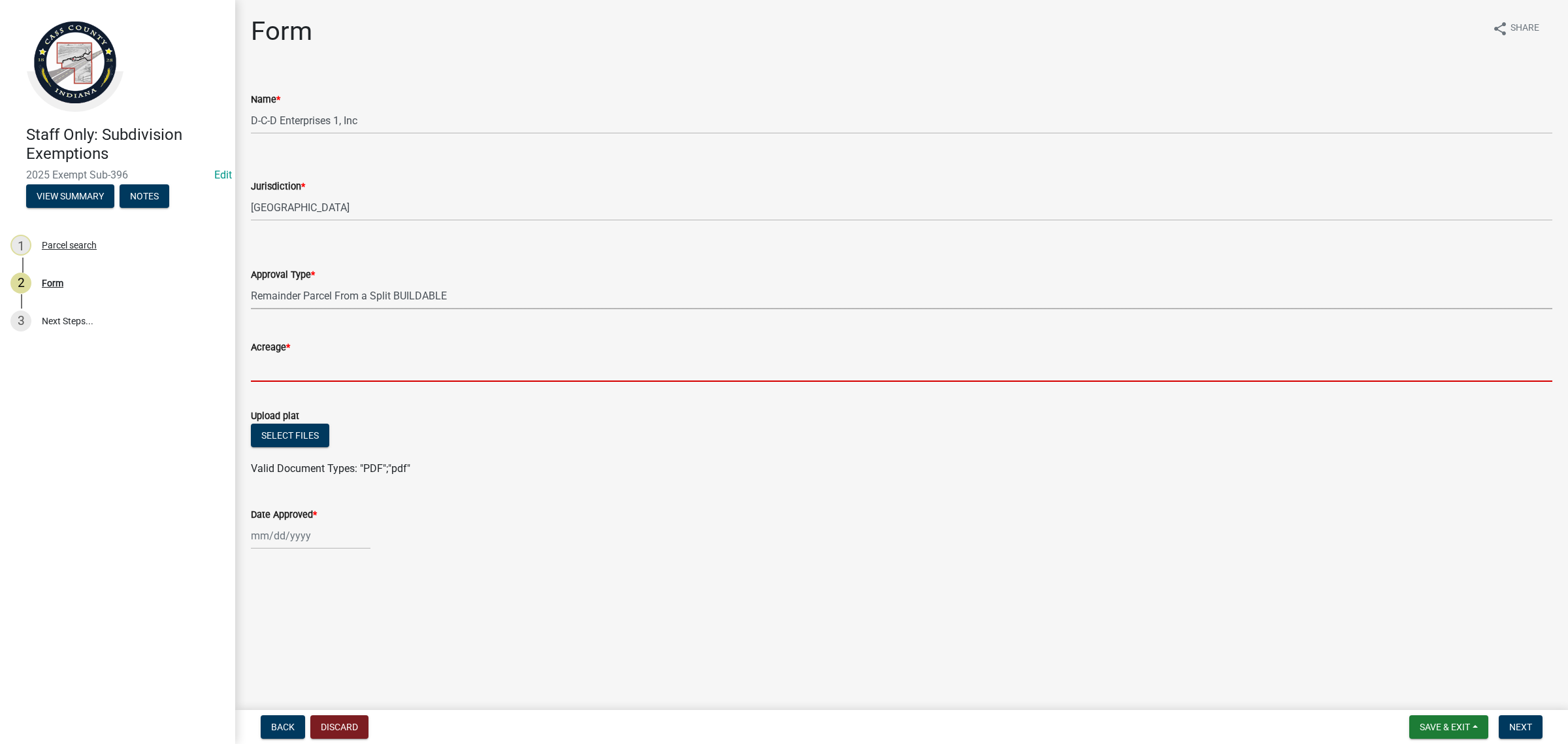
click at [335, 364] on input "Acreage *" at bounding box center [901, 367] width 1301 height 26
click at [317, 370] on input "Acreage *" at bounding box center [901, 367] width 1301 height 26
click at [356, 286] on select "Select Item... No Jurisdiction Adjoining UNBUILDABLE Homestead/Business BUILDAB…" at bounding box center [901, 295] width 1301 height 26
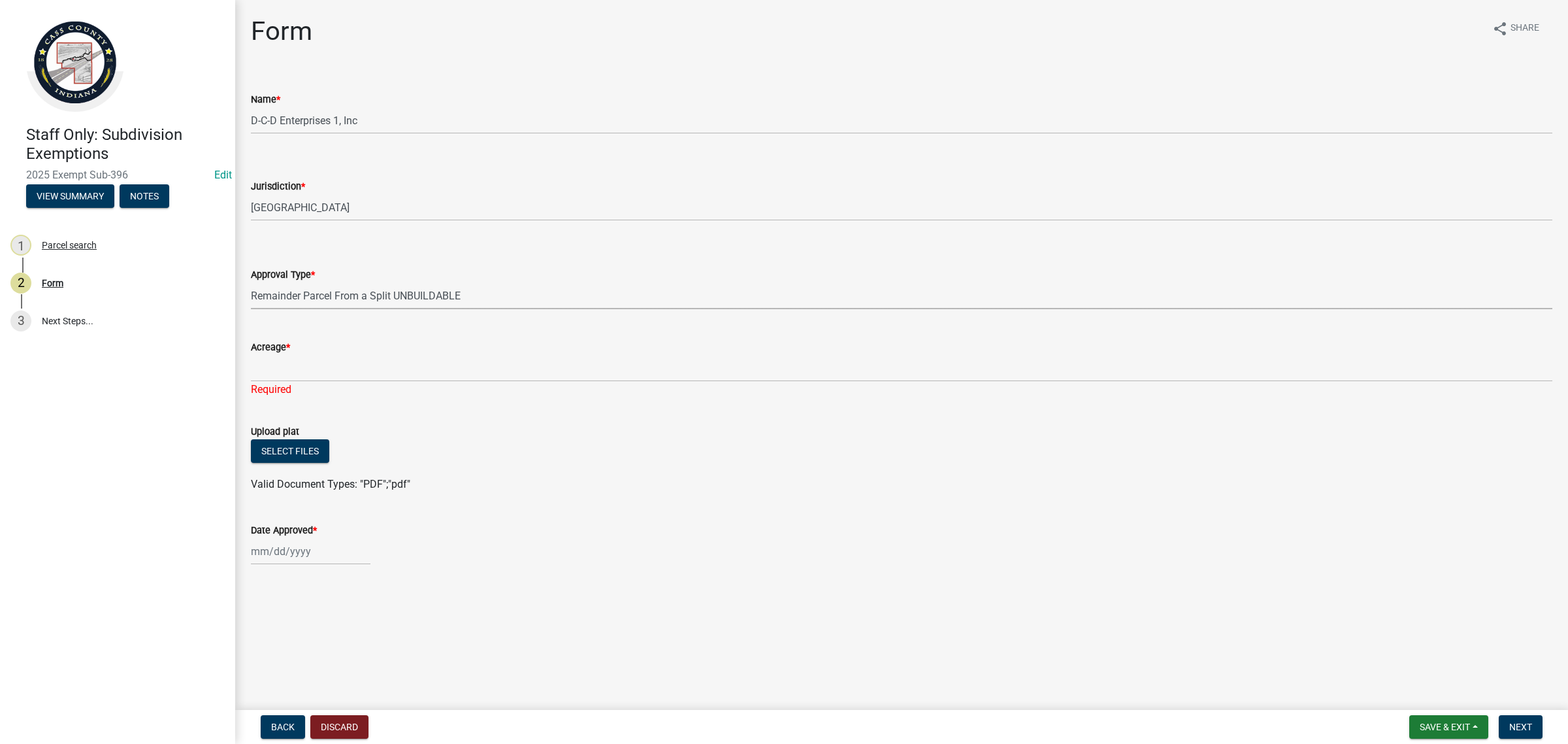
click at [251, 282] on select "Select Item... No Jurisdiction Adjoining UNBUILDABLE Homestead/Business BUILDAB…" at bounding box center [901, 295] width 1301 height 26
select select "12185006-b058-4092-8bfc-ae3799547df7"
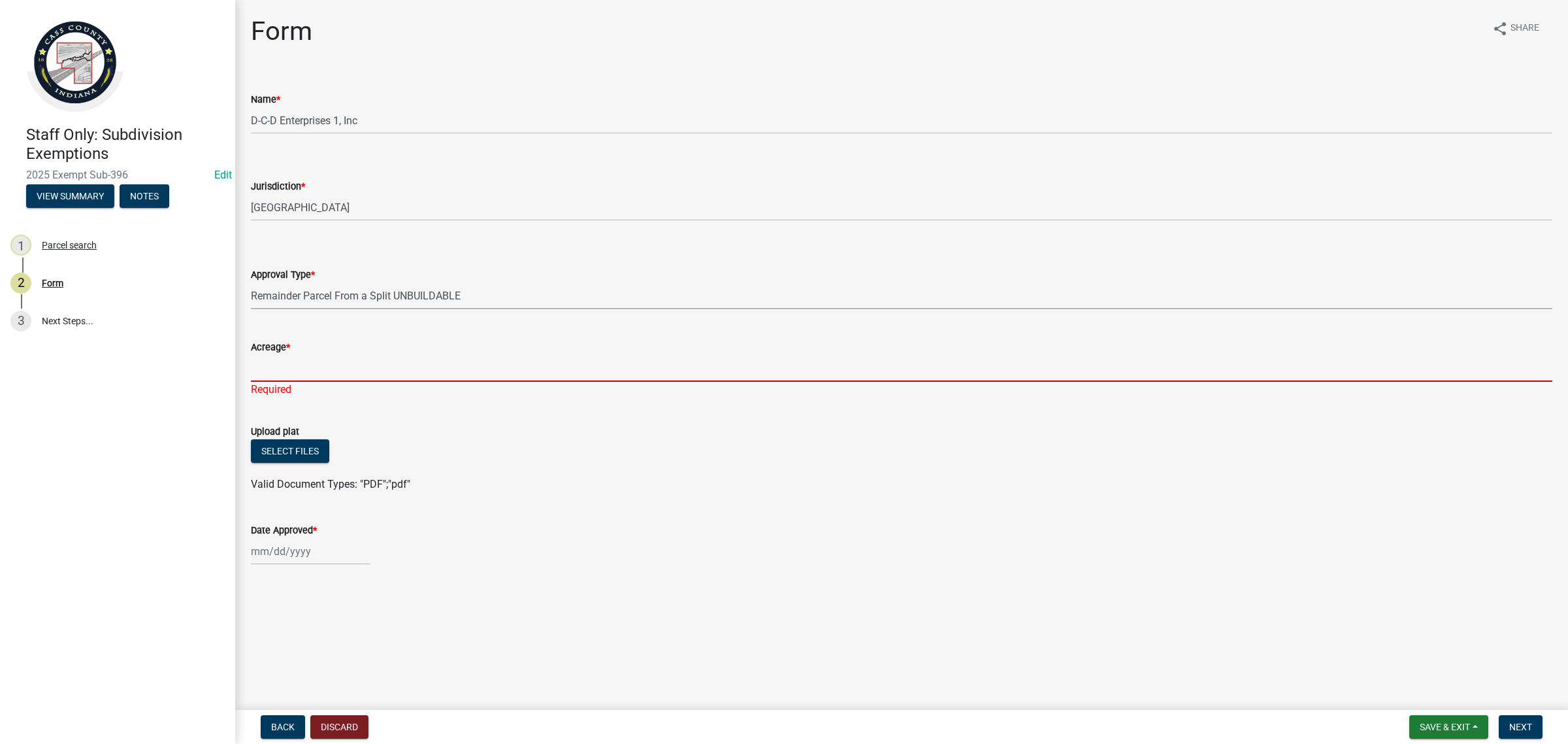
click at [347, 357] on input "Acreage *" at bounding box center [901, 367] width 1301 height 26
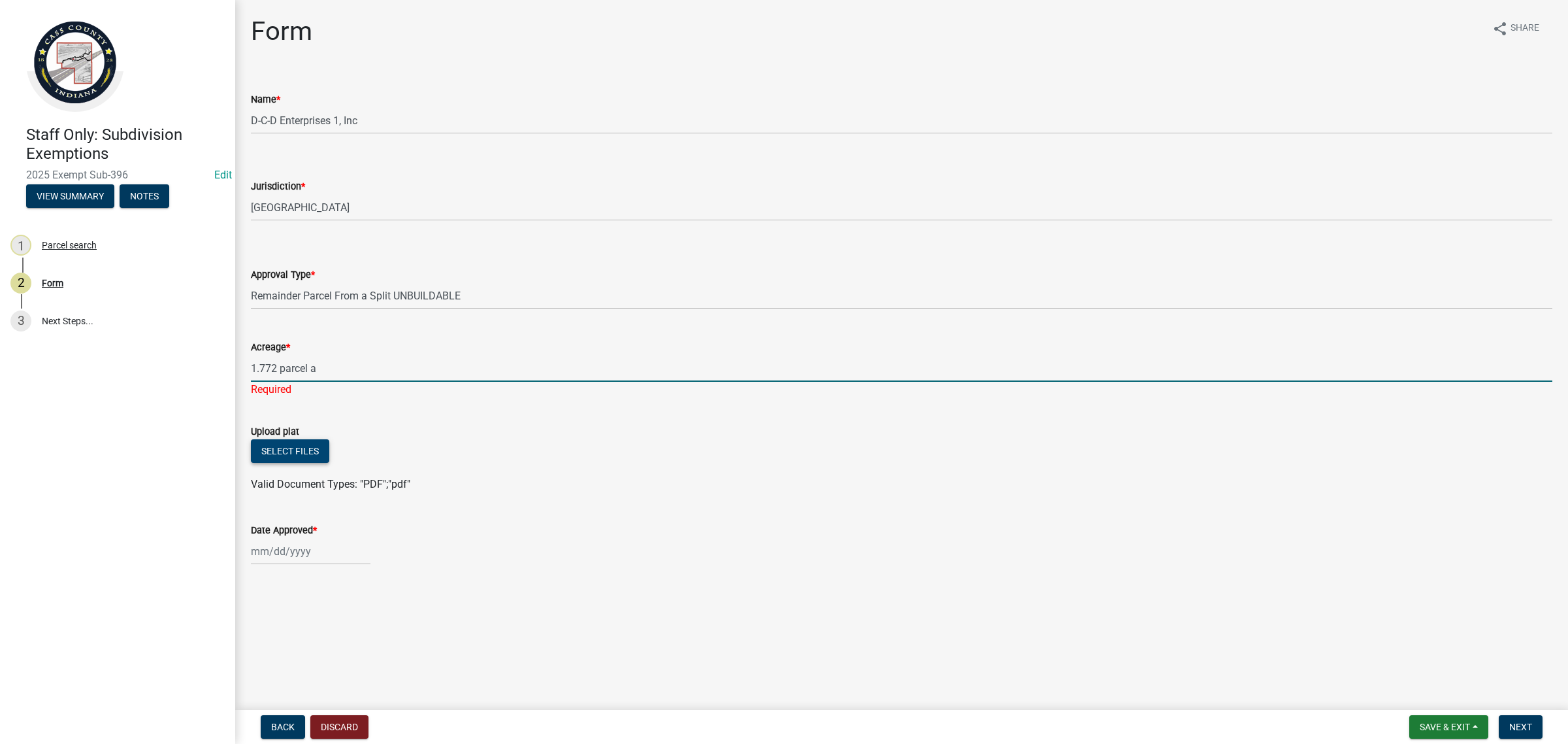
type input "1.772 parcel a"
click at [286, 454] on wm-upload "Select files Valid Document Types: "PDF";"pdf"" at bounding box center [901, 466] width 1301 height 53
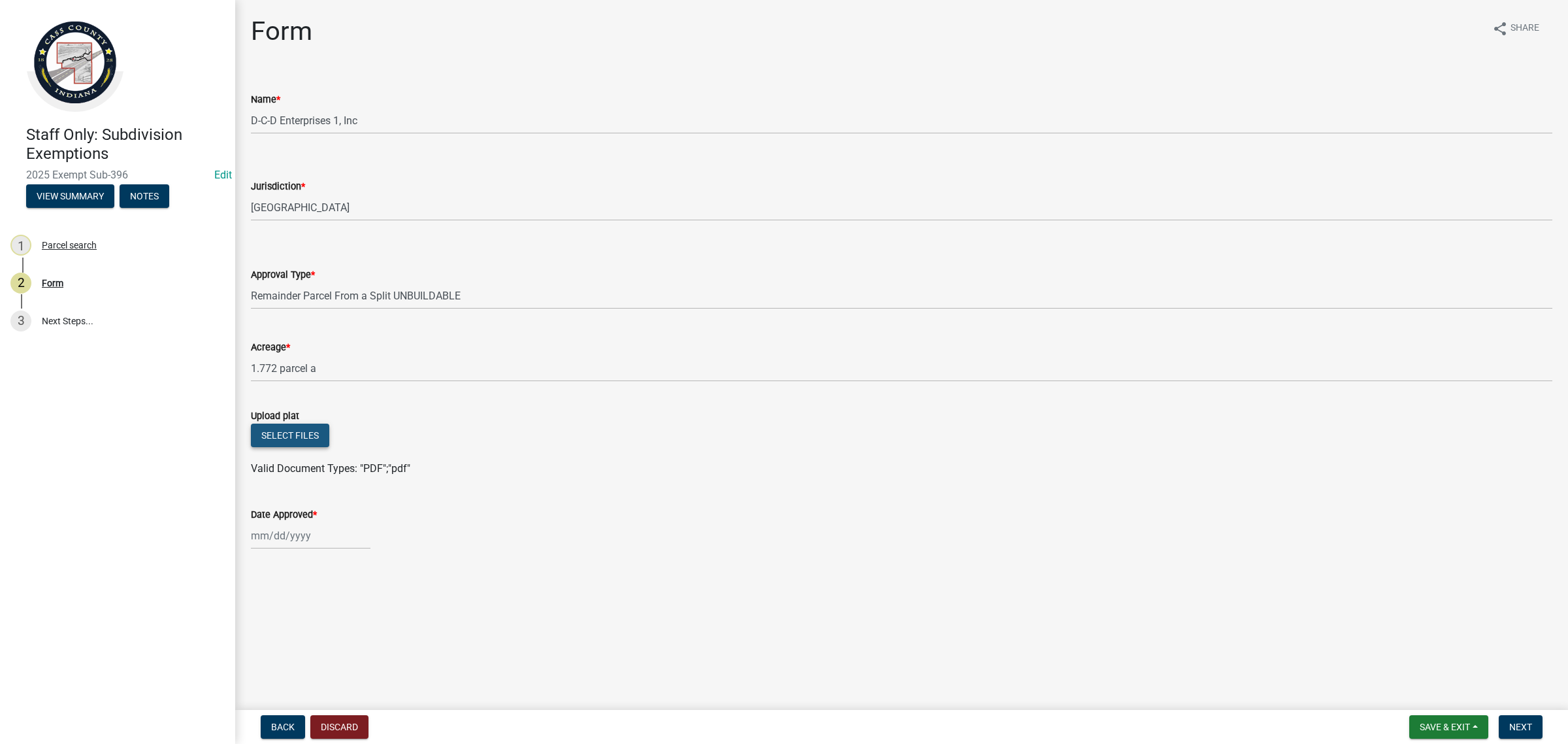
click at [322, 445] on button "Select files" at bounding box center [290, 435] width 78 height 23
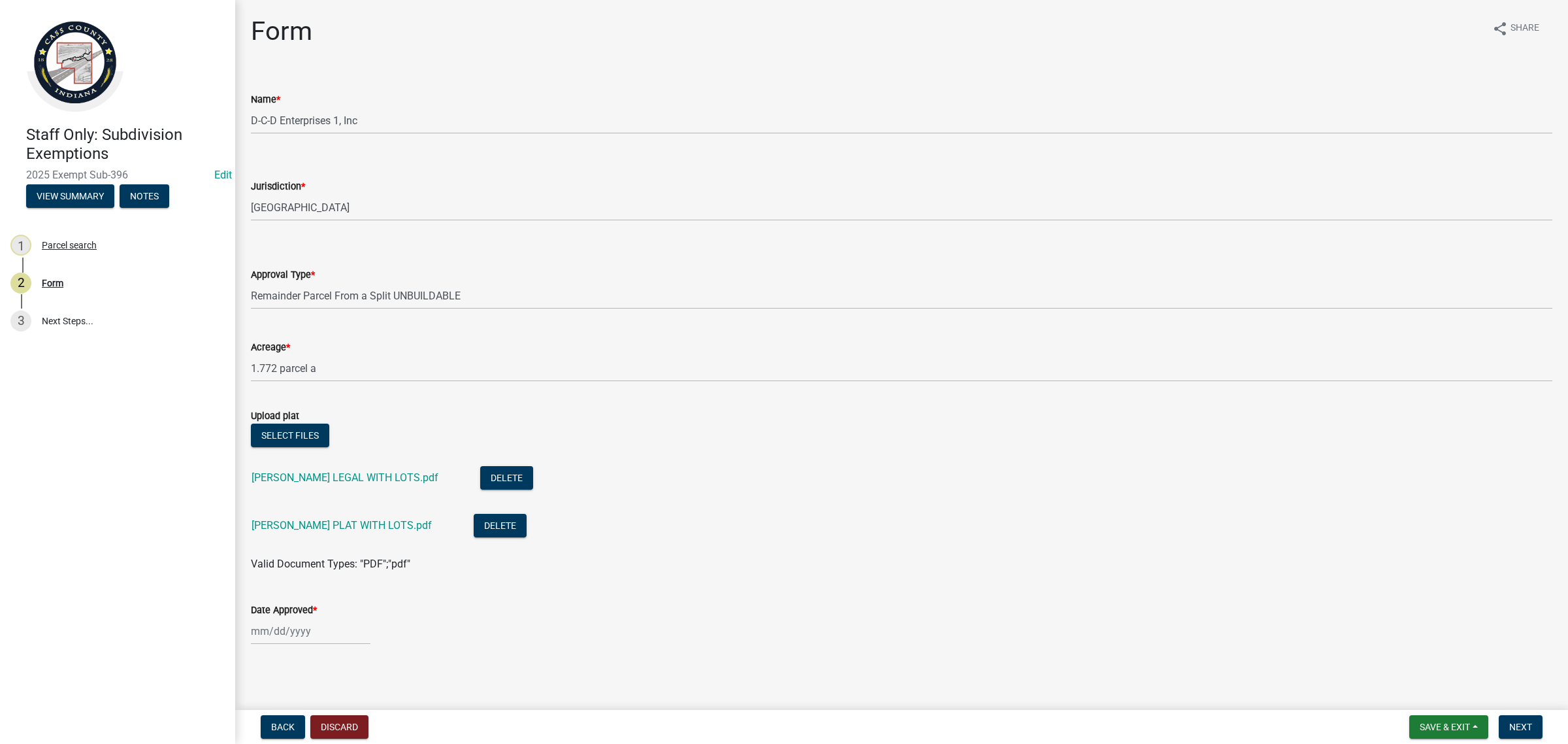
select select "10"
select select "2025"
click at [309, 626] on div "[PERSON_NAME] Feb Mar Apr [PERSON_NAME][DATE] Oct Nov [DATE] 1526 1527 1528 152…" at bounding box center [310, 630] width 119 height 26
click at [305, 515] on div "8" at bounding box center [306, 519] width 21 height 21
type input "[DATE]"
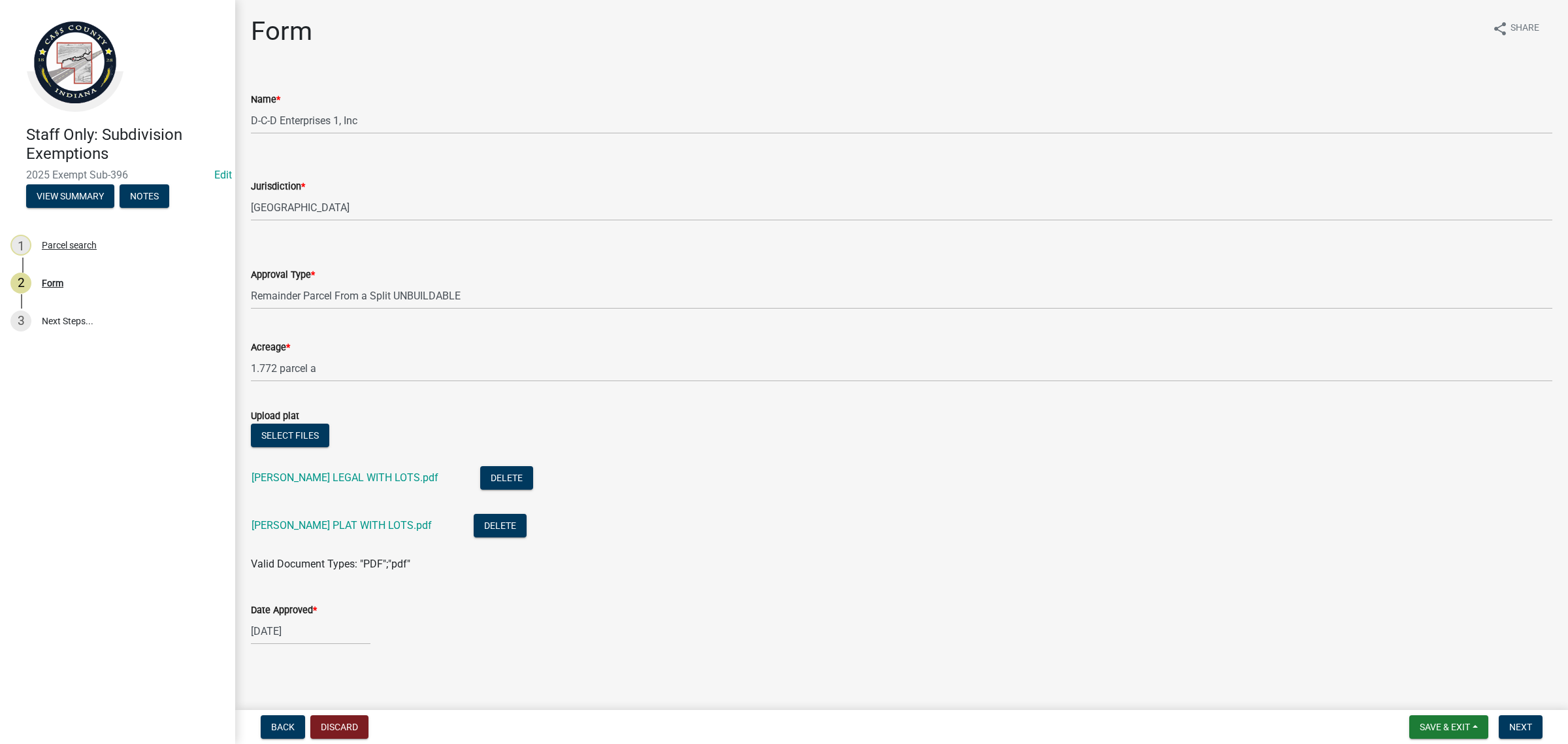
click at [868, 592] on div "Date Approved * [DATE]" at bounding box center [901, 614] width 1301 height 61
click at [1534, 724] on button "Next" at bounding box center [1520, 726] width 44 height 23
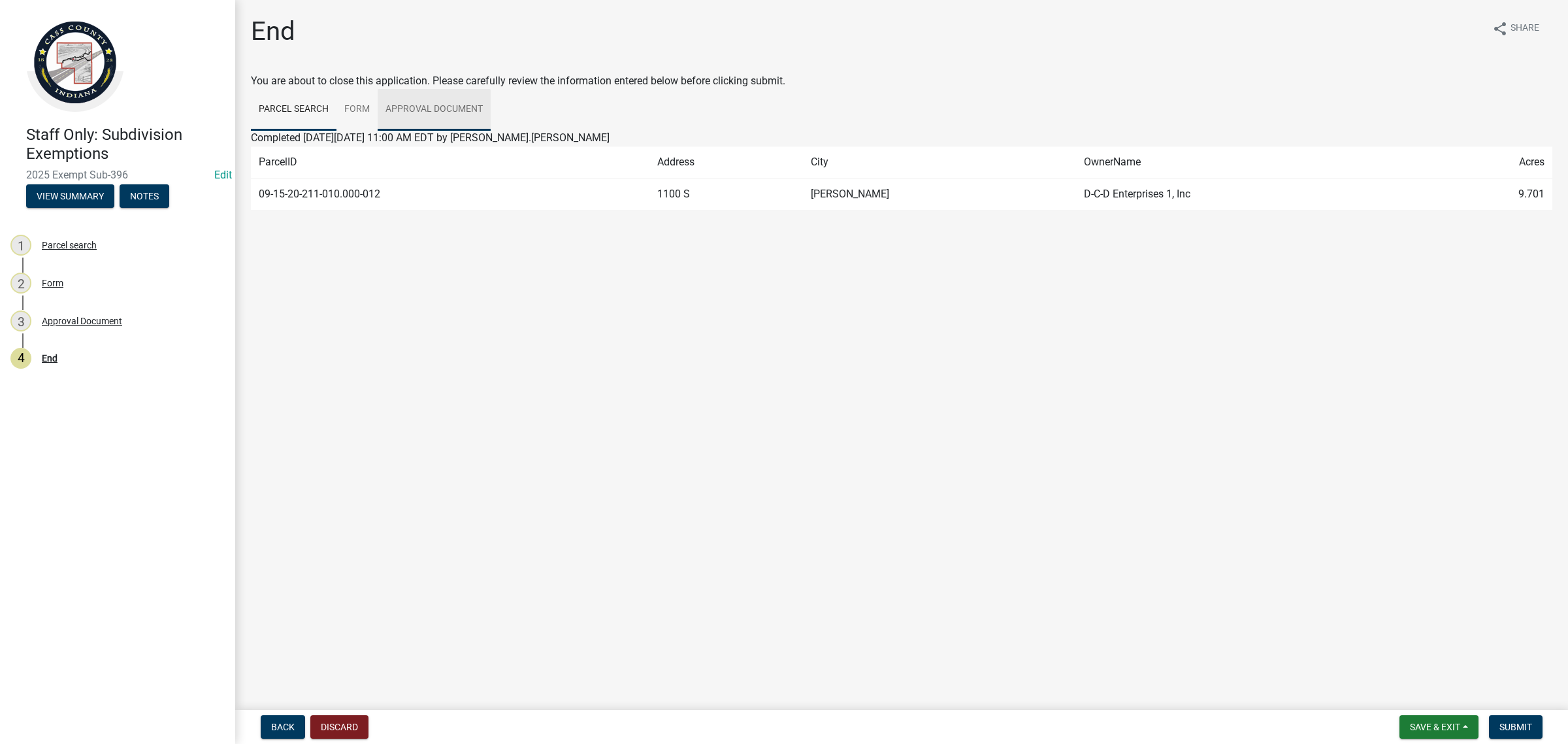
click at [435, 111] on link "Approval Document" at bounding box center [434, 109] width 113 height 42
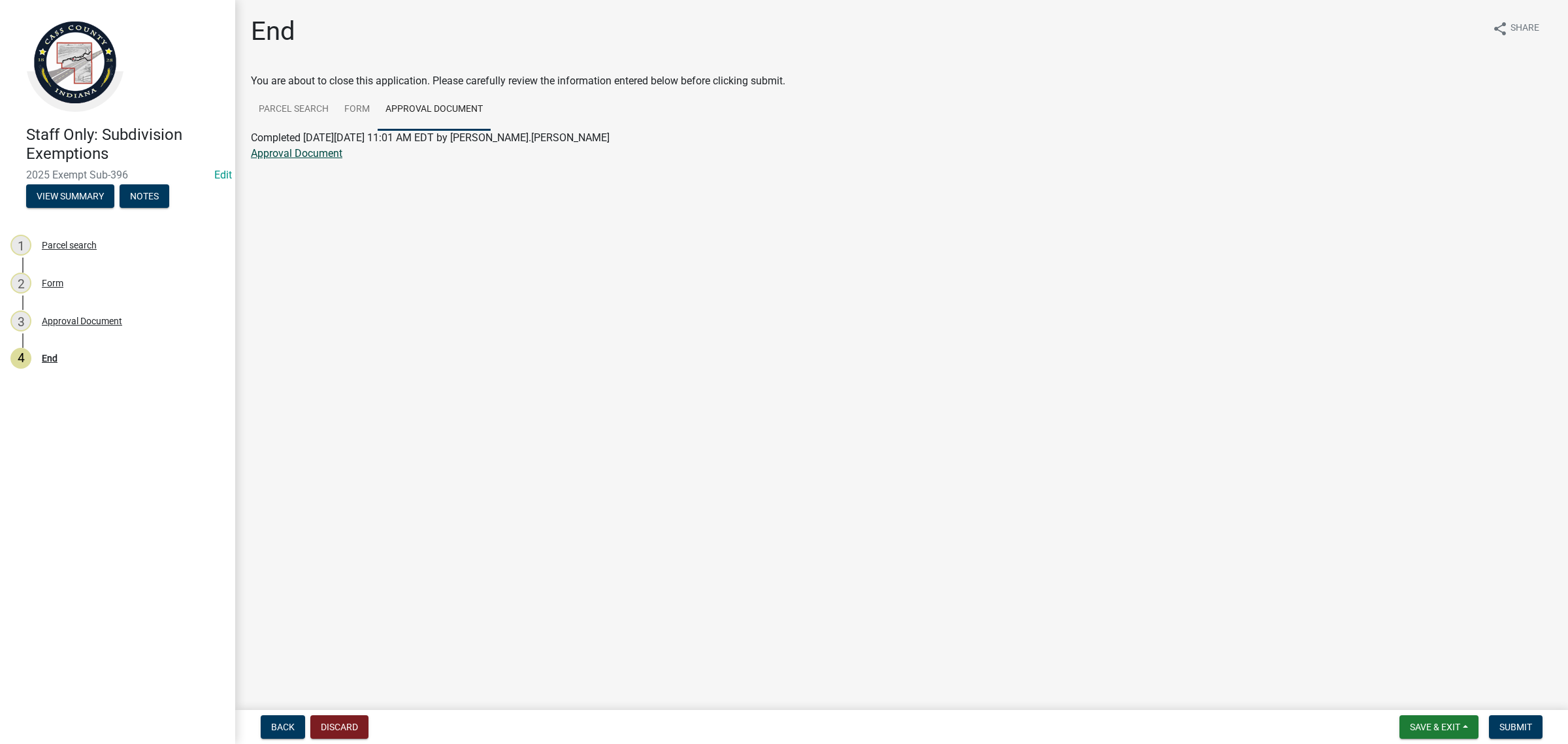
click at [288, 150] on link "Approval Document" at bounding box center [297, 153] width 92 height 13
click at [1416, 730] on span "Save & Exit" at bounding box center [1435, 726] width 51 height 11
click at [1400, 696] on button "Save & Exit" at bounding box center [1426, 693] width 104 height 31
